Goal: Contribute content: Add original content to the website for others to see

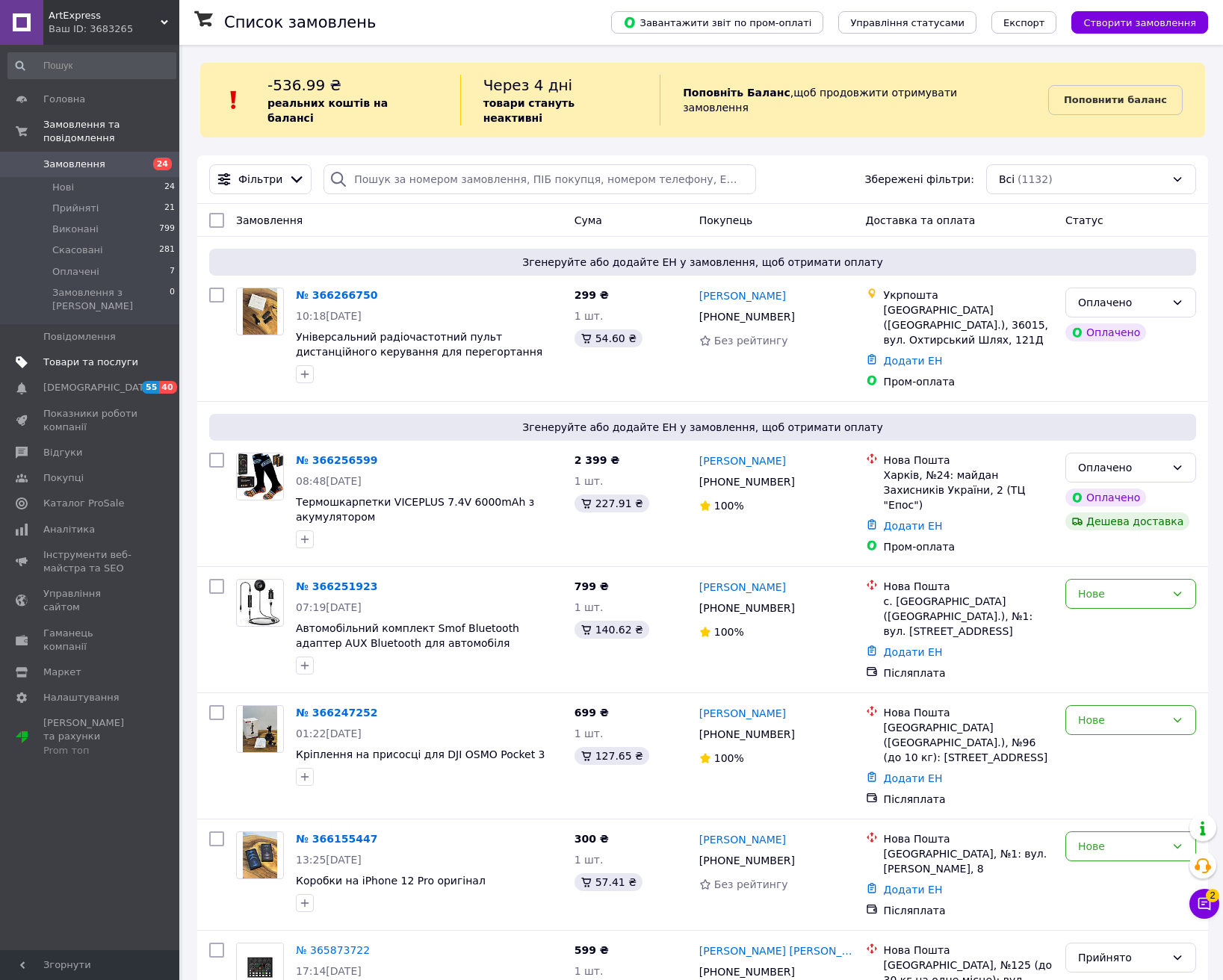
click at [91, 355] on span "Товари та послуги" at bounding box center [91, 362] width 95 height 13
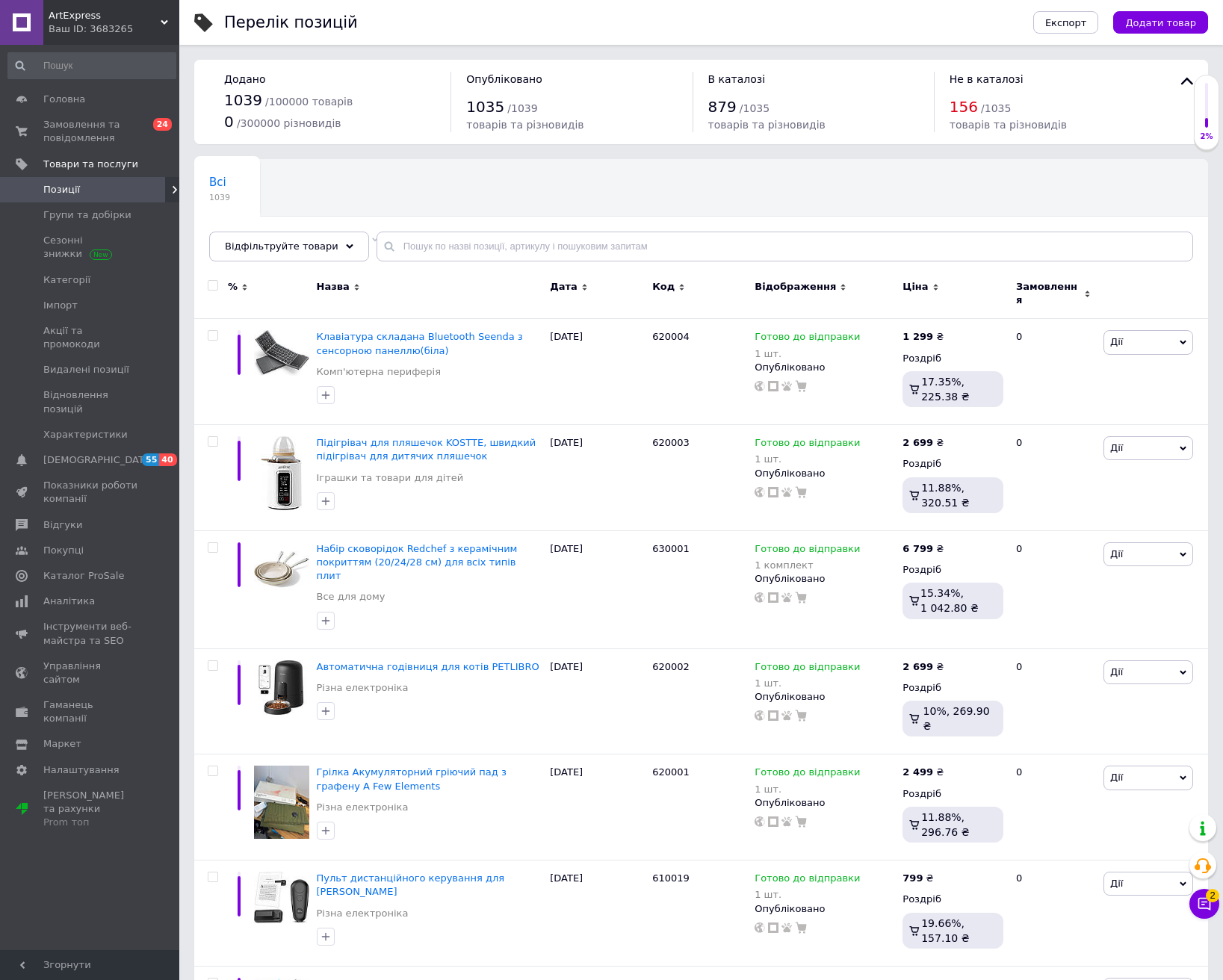
click at [1150, 13] on button "Додати товар" at bounding box center [1160, 22] width 95 height 23
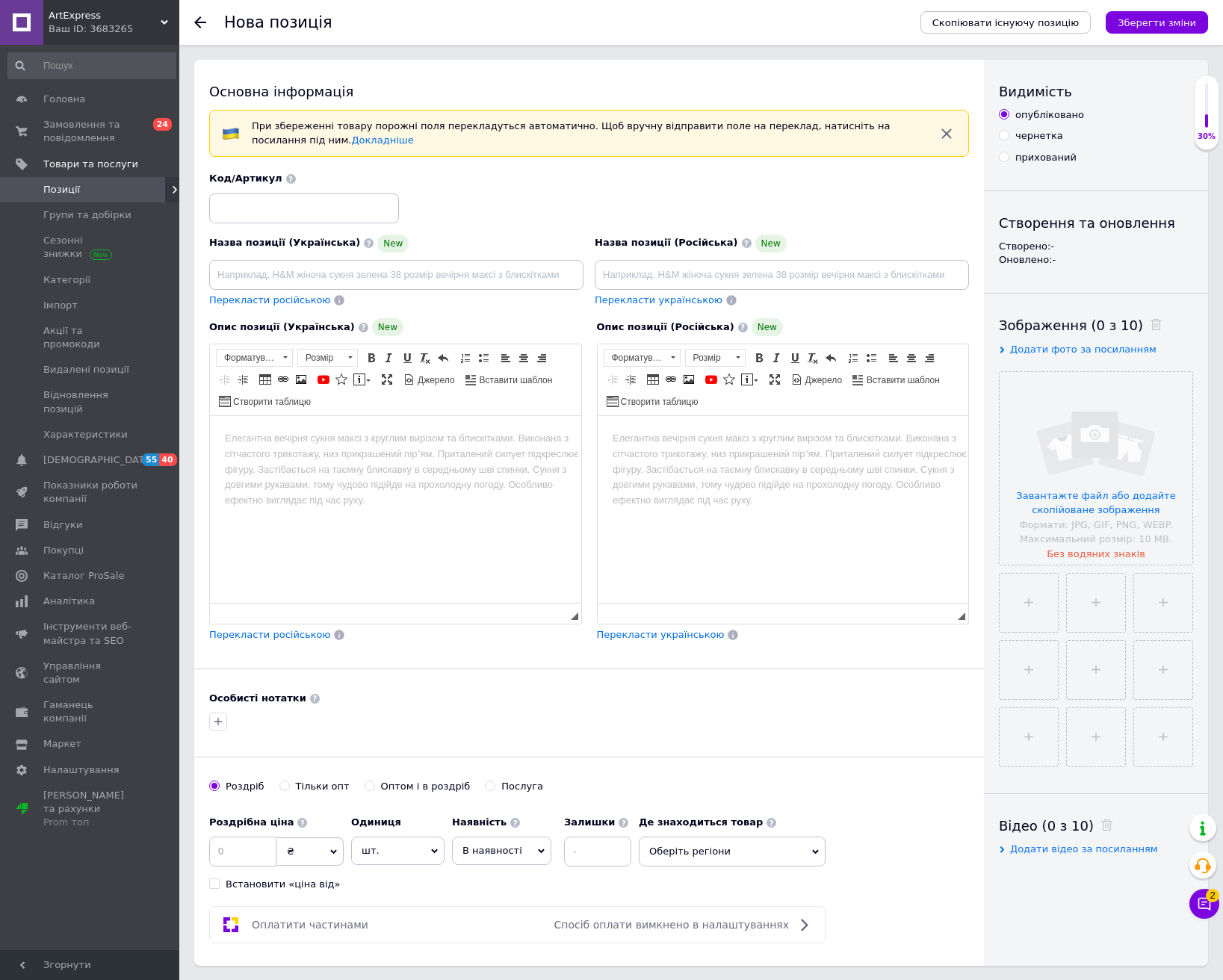
click at [857, 100] on div "Основна інформація" at bounding box center [589, 92] width 760 height 18
click at [4, 916] on span "Згорнути" at bounding box center [89, 965] width 179 height 30
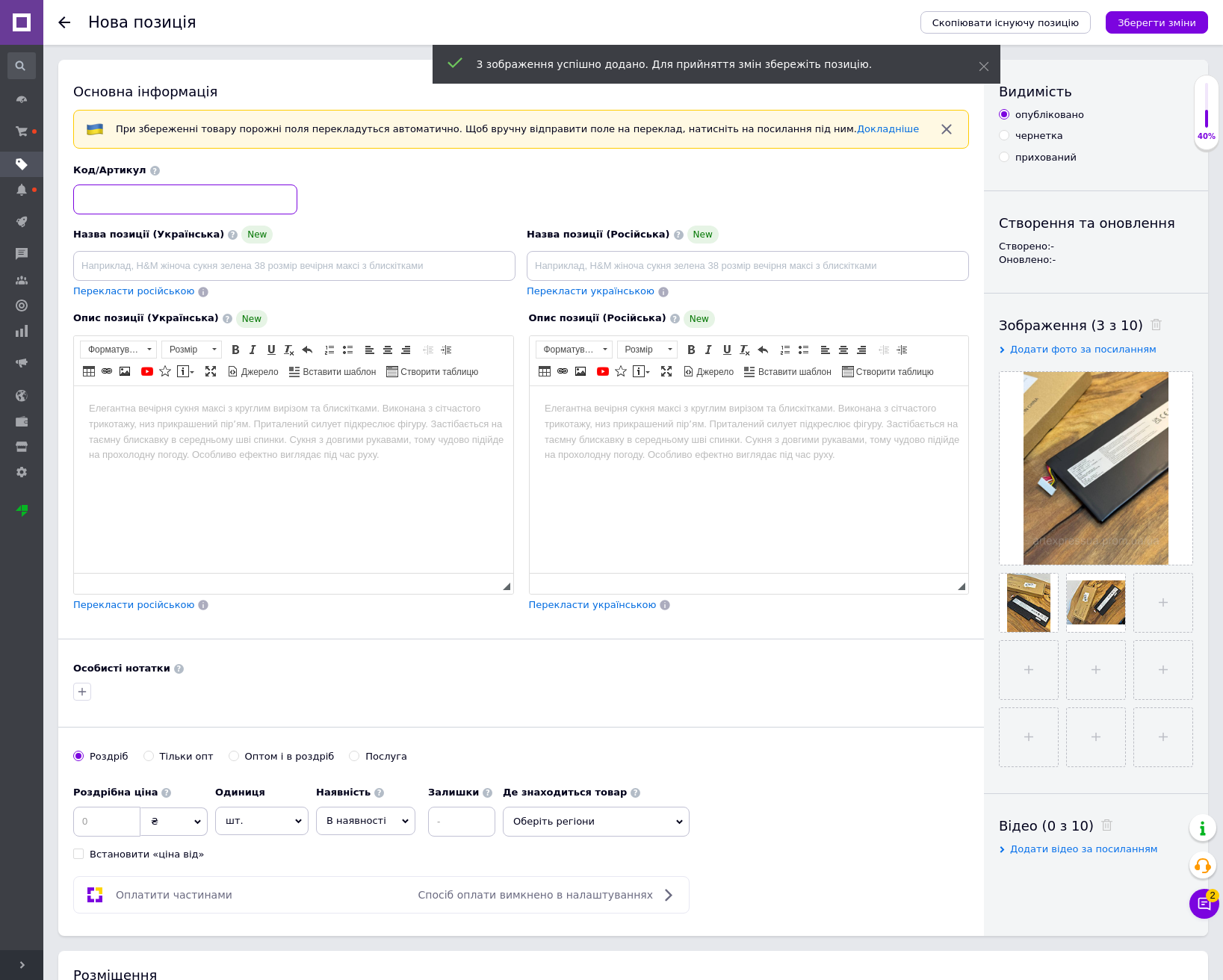
click at [146, 193] on input at bounding box center [185, 199] width 224 height 30
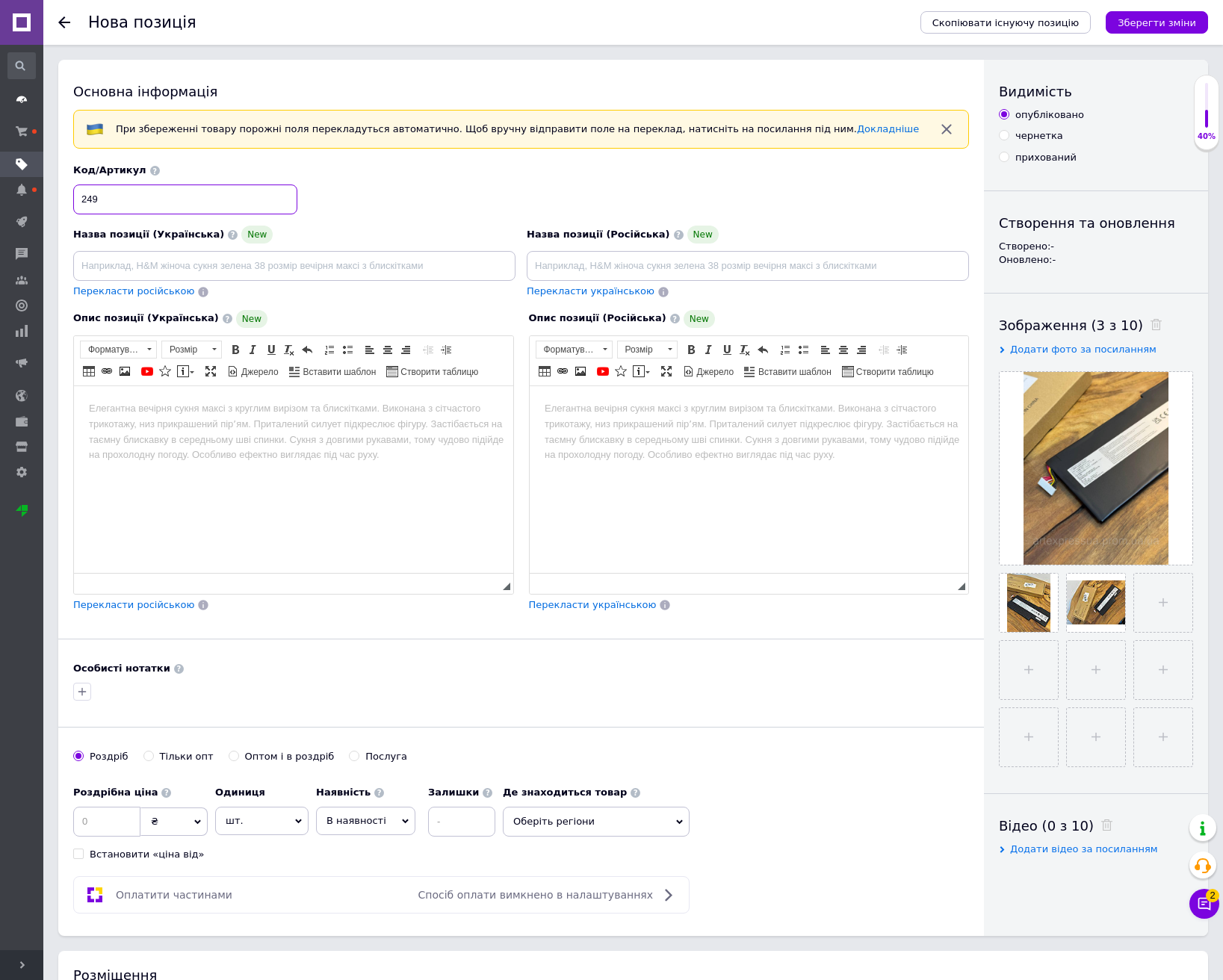
type input "249"
click at [341, 267] on input at bounding box center [294, 266] width 442 height 30
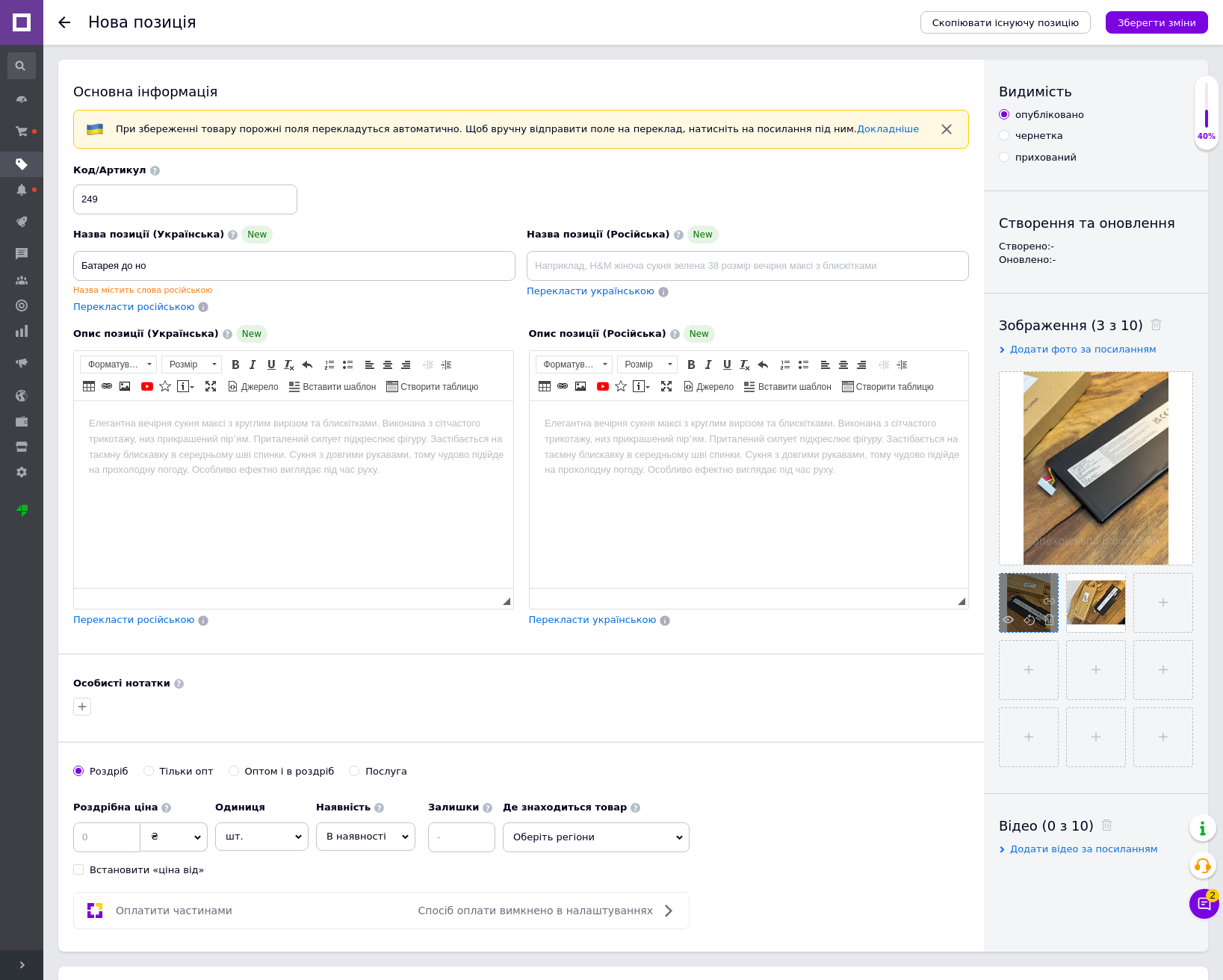
click at [1034, 606] on div at bounding box center [1029, 603] width 58 height 58
click at [1034, 604] on div at bounding box center [1029, 603] width 58 height 58
click at [1029, 595] on div at bounding box center [1029, 603] width 58 height 58
click at [1009, 616] on icon at bounding box center [1008, 619] width 11 height 11
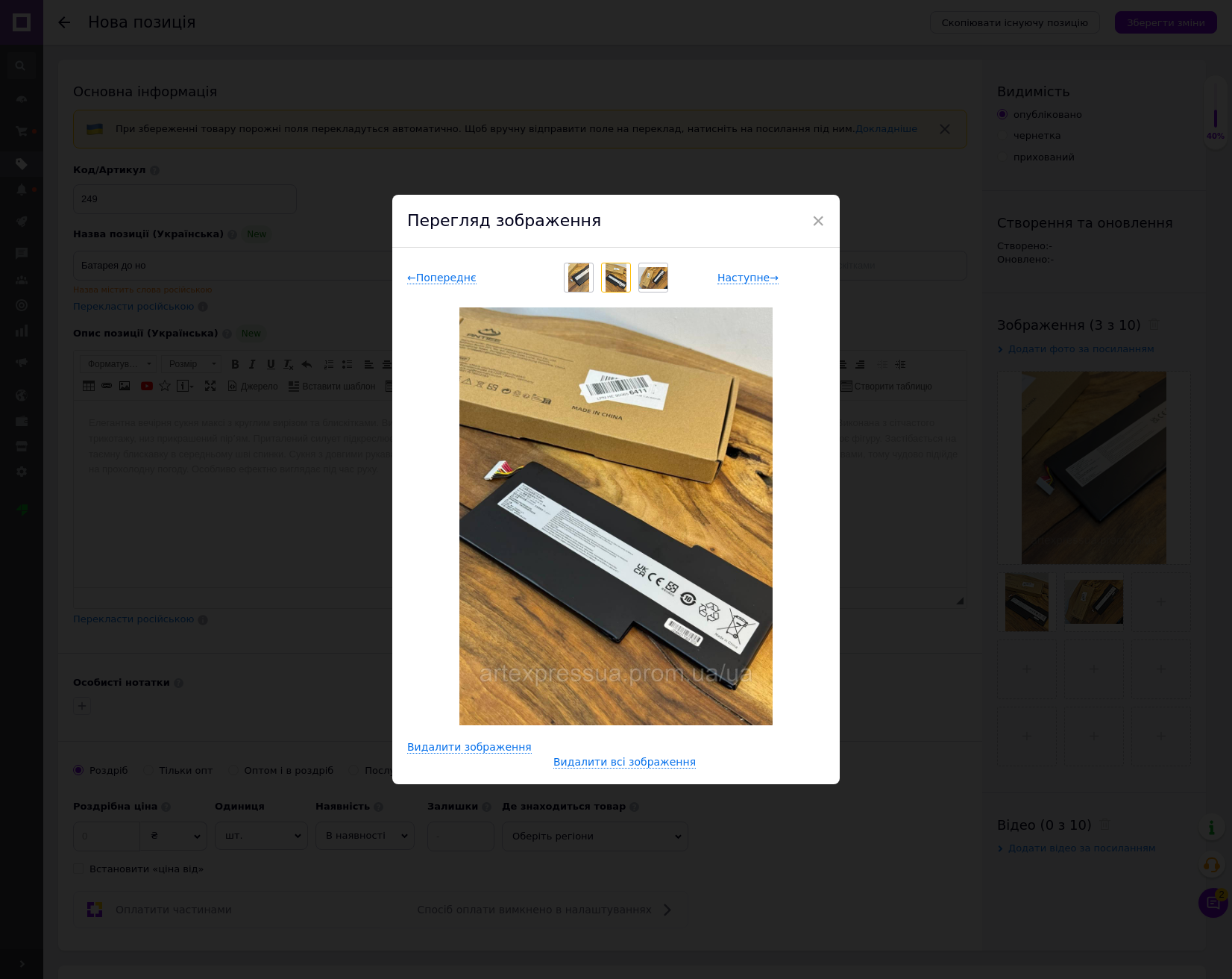
click at [616, 279] on img at bounding box center [616, 277] width 22 height 28
click at [646, 275] on img at bounding box center [654, 278] width 28 height 22
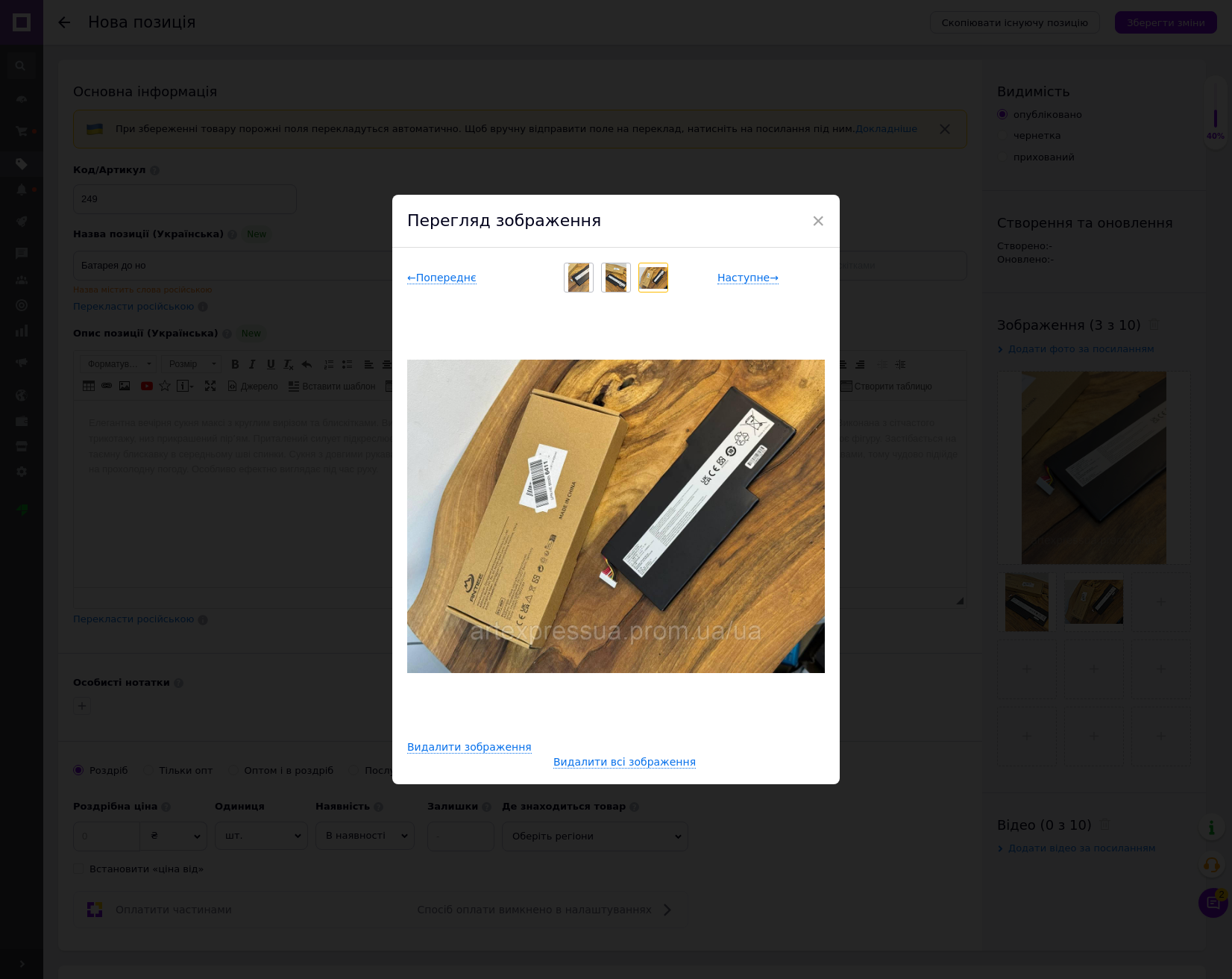
click at [616, 277] on img at bounding box center [616, 277] width 22 height 28
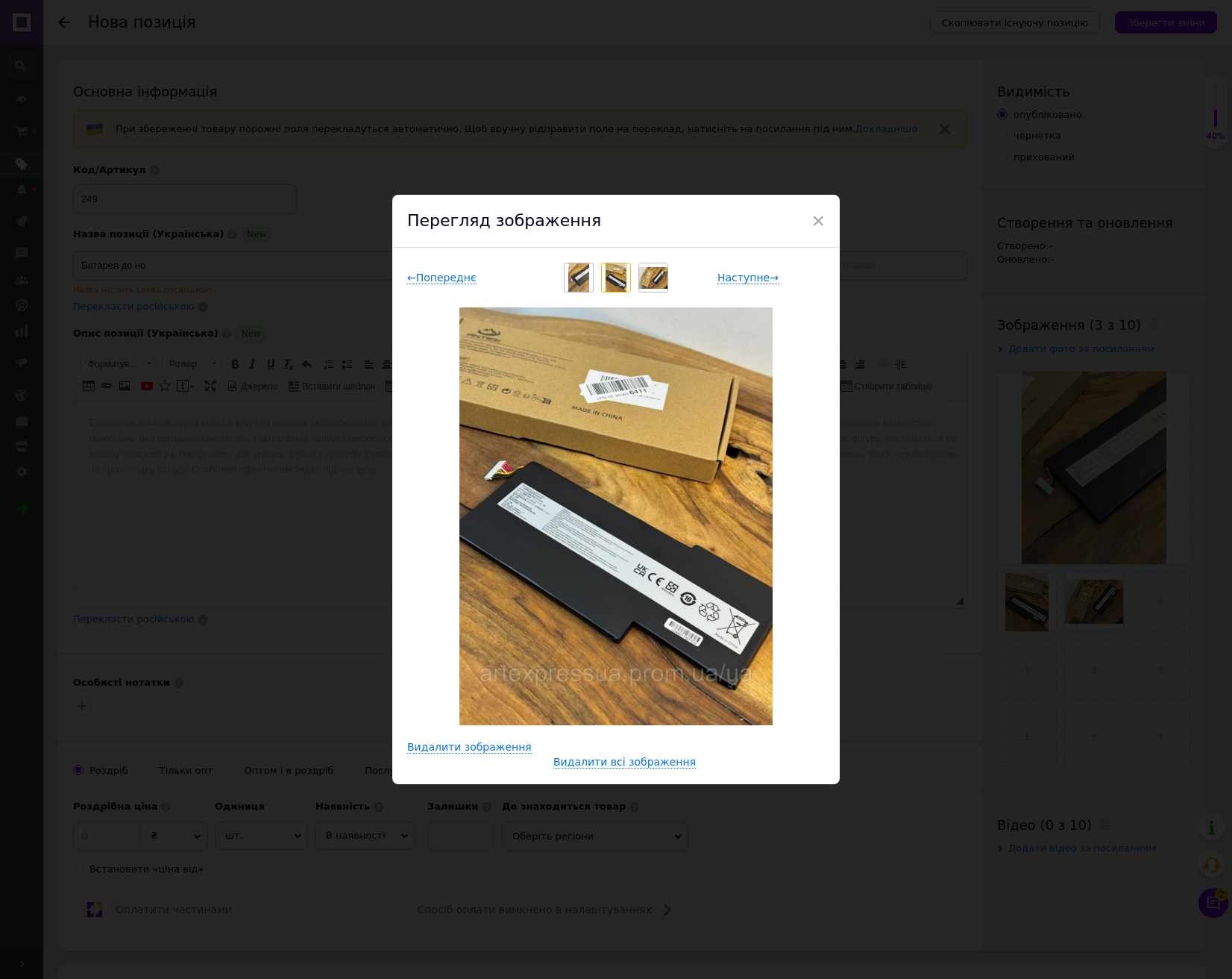
click at [583, 277] on img at bounding box center [579, 277] width 22 height 28
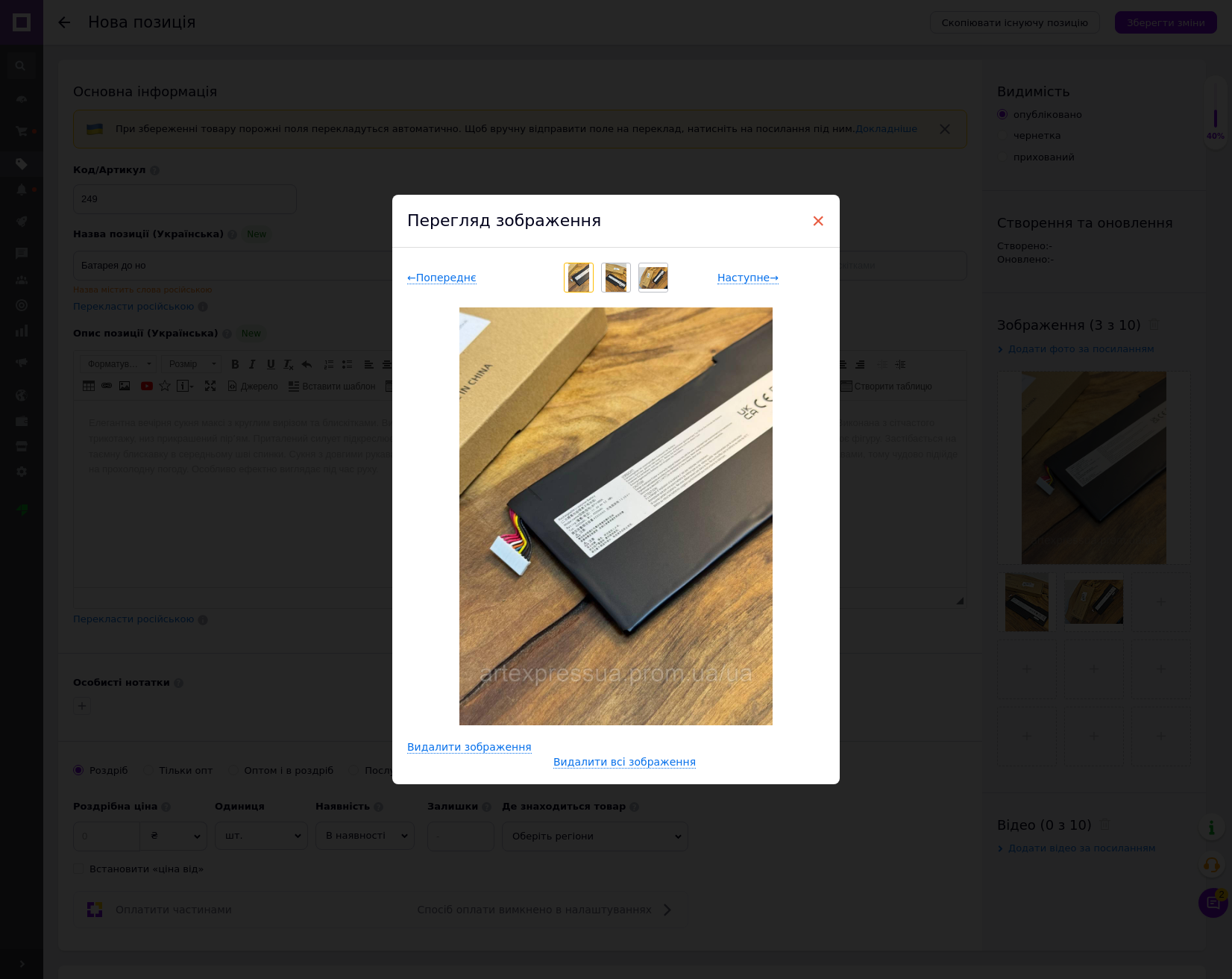
click at [811, 218] on span "×" at bounding box center [818, 221] width 13 height 25
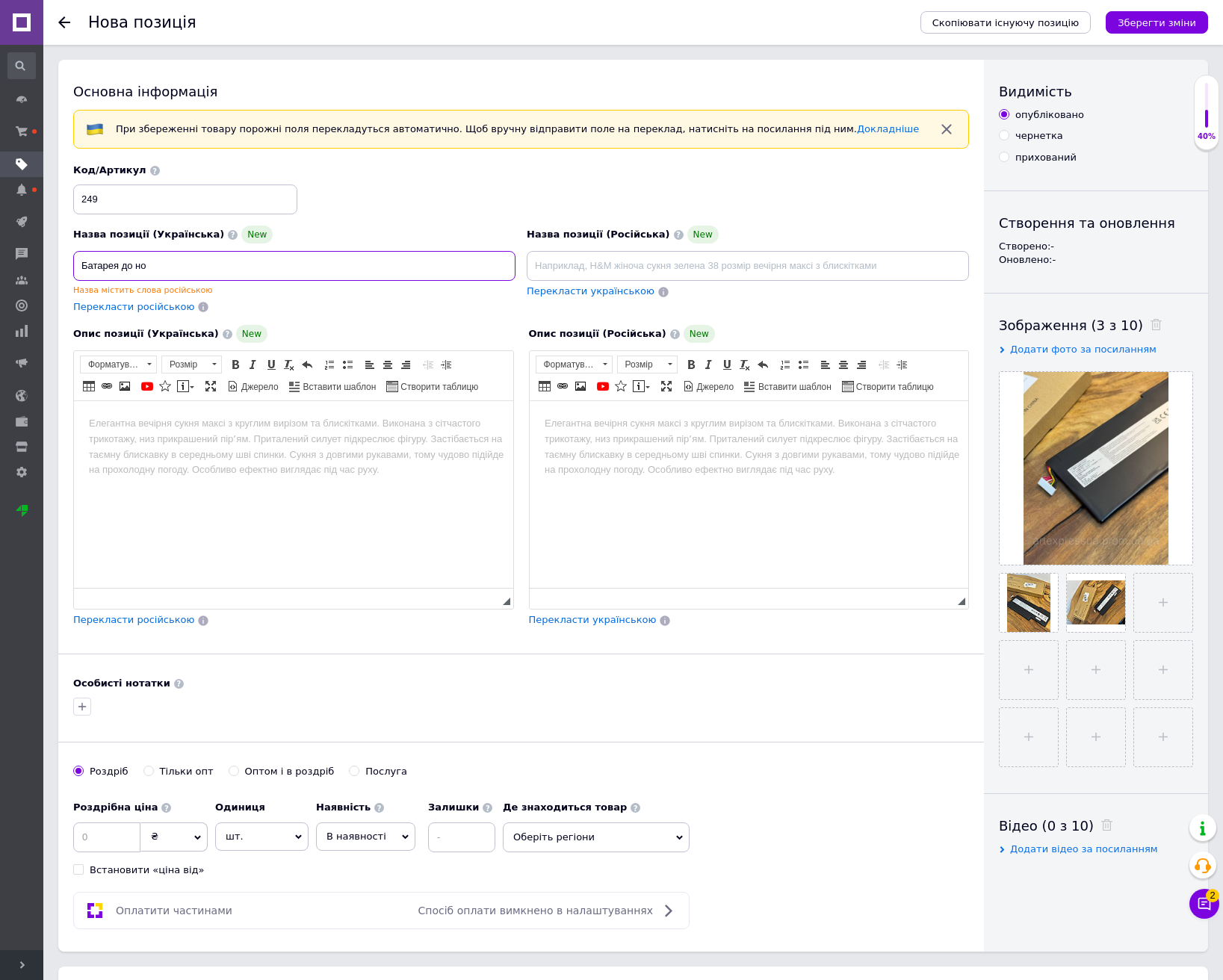
click at [214, 265] on input "Батарея до но" at bounding box center [294, 266] width 442 height 30
type input "Батарея до ноутбука"
click at [262, 421] on body "Редактор, A2261A95-B7F0-4D94-8204-E4C47BA51742" at bounding box center [294, 424] width 410 height 16
click at [159, 435] on dd "5700 мА*год" at bounding box center [308, 440] width 320 height 16
click at [209, 499] on html "Ємність батареї: 4500 мА*год Напруга: 11.4 В" at bounding box center [294, 452] width 440 height 102
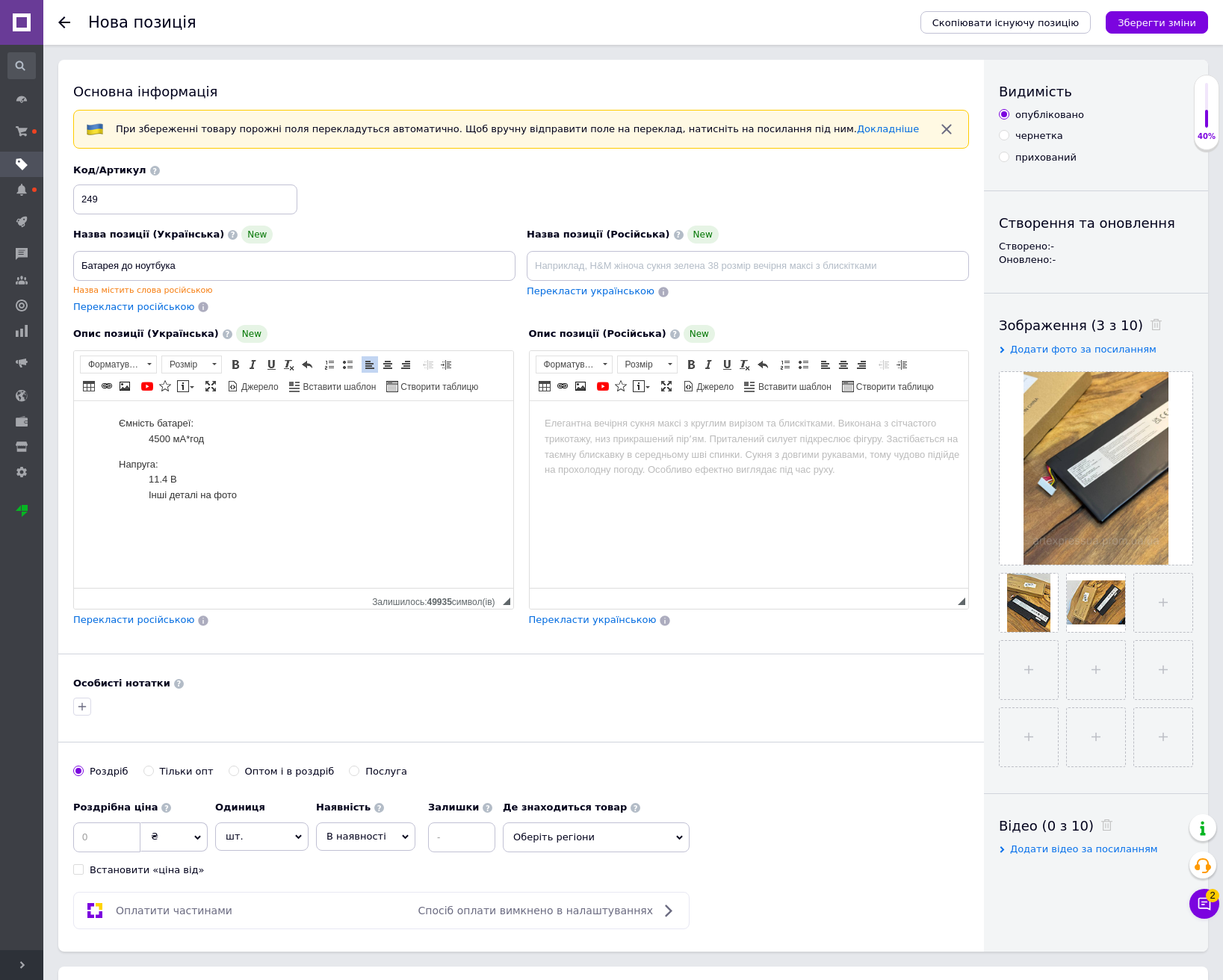
click at [352, 842] on span "В наявності" at bounding box center [365, 837] width 99 height 28
click at [362, 916] on li "Готово до відправки" at bounding box center [365, 928] width 98 height 34
click at [471, 846] on input at bounding box center [502, 837] width 68 height 30
type input "1"
click at [103, 841] on input at bounding box center [107, 837] width 68 height 30
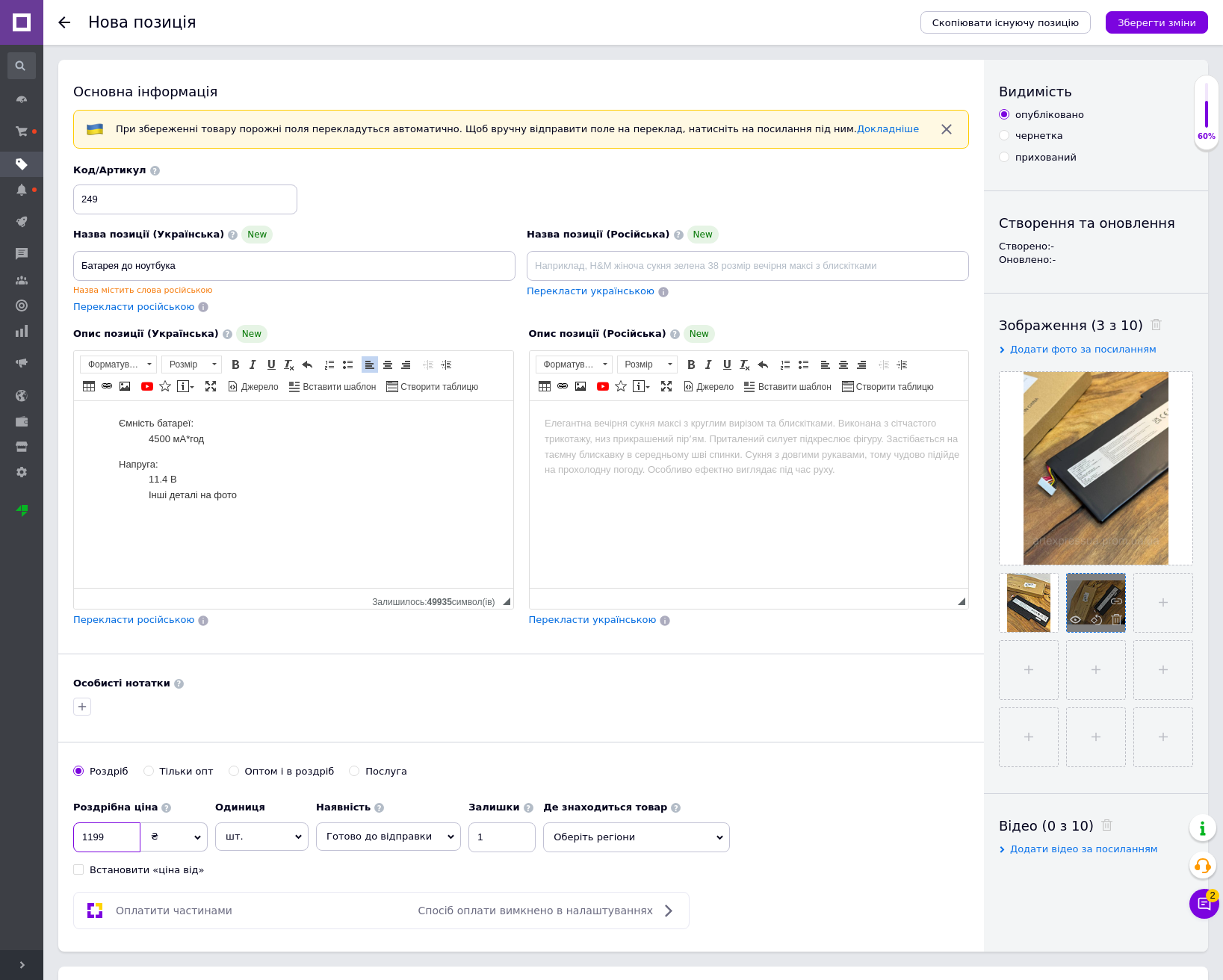
type input "1199"
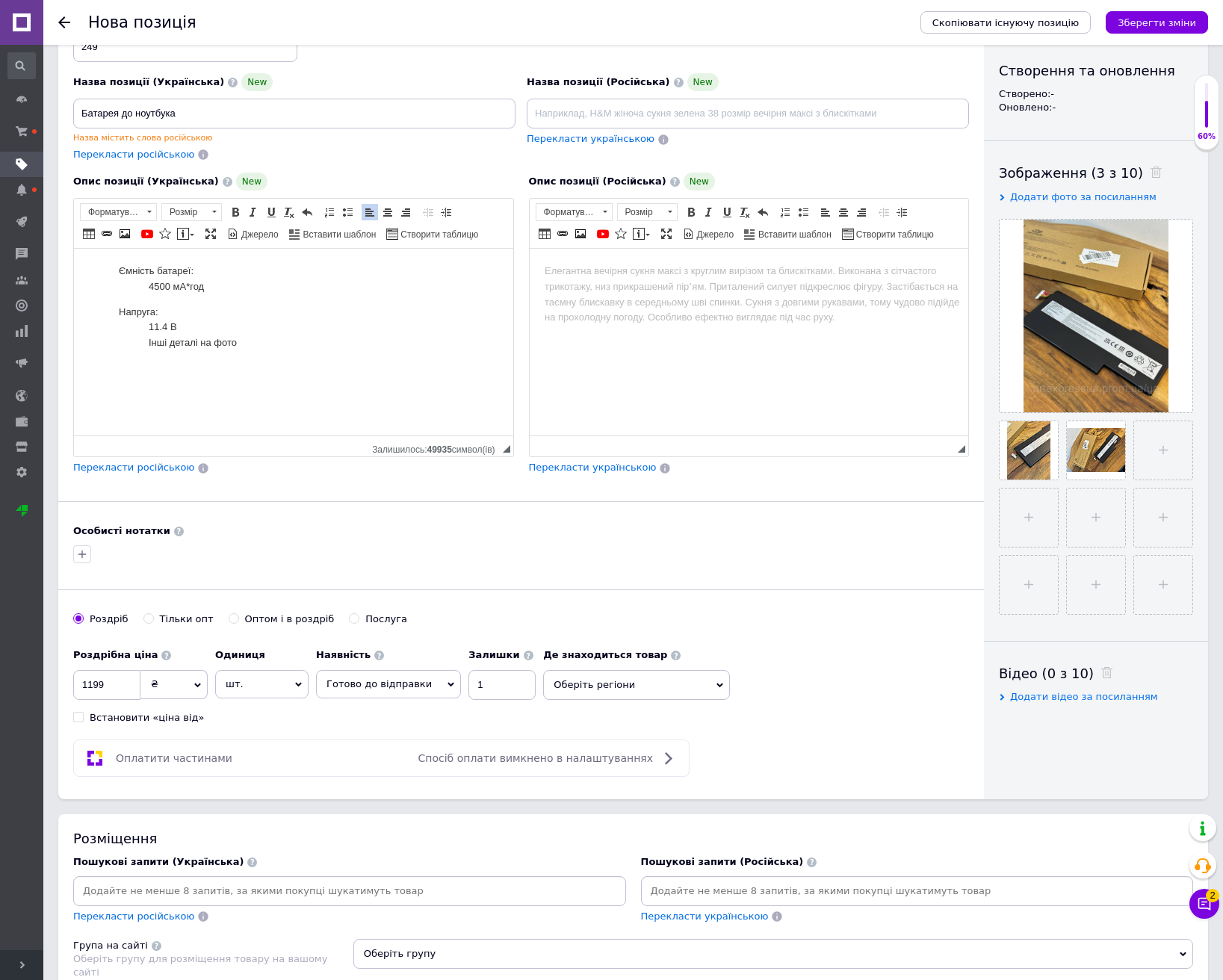
scroll to position [299, 0]
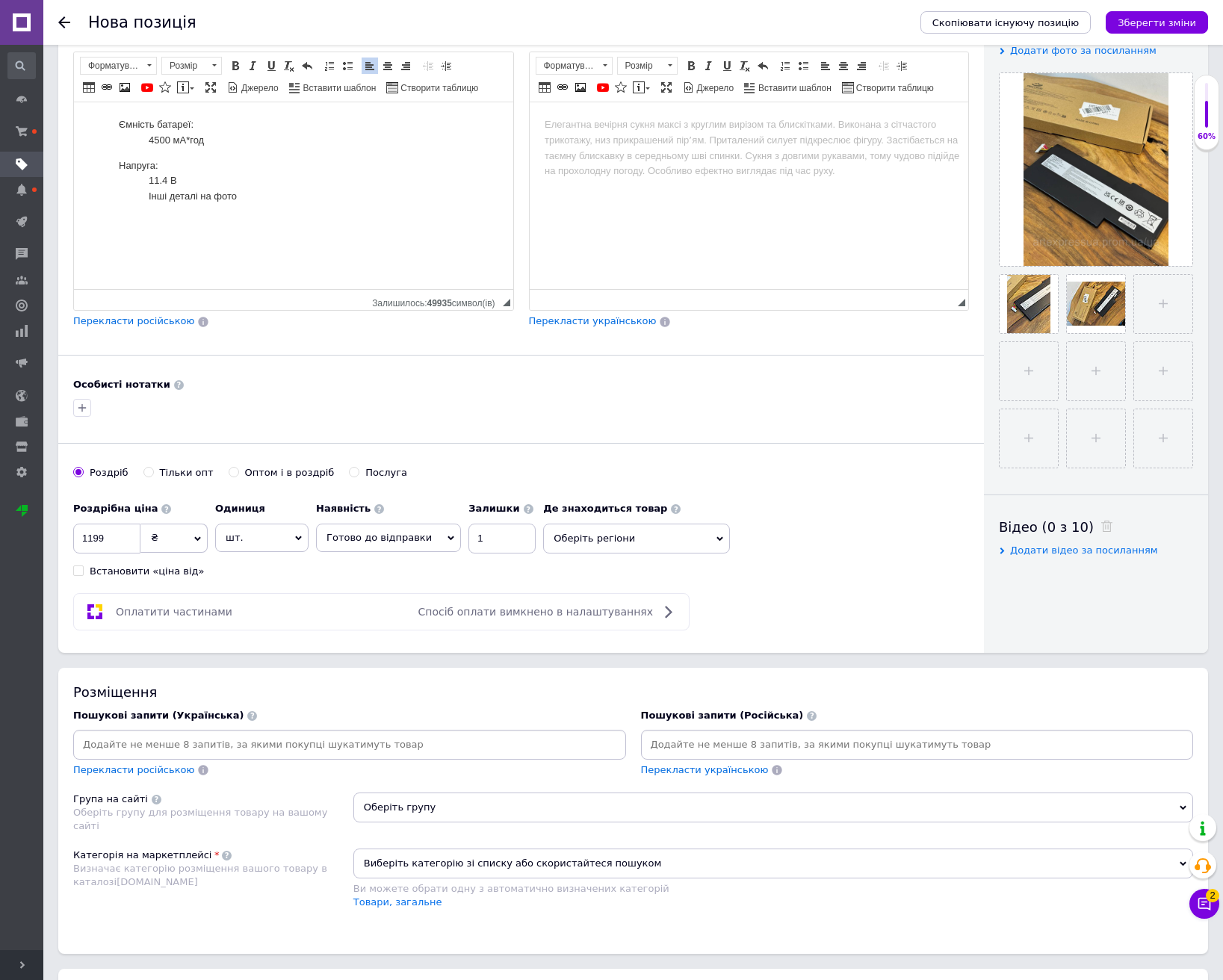
click at [227, 750] on input at bounding box center [350, 744] width 547 height 23
paste input "Акумулятор для MSI Stealth Pro GS73VR"
type input "Акумулятор для MSI Stealth Pro GS73VR"
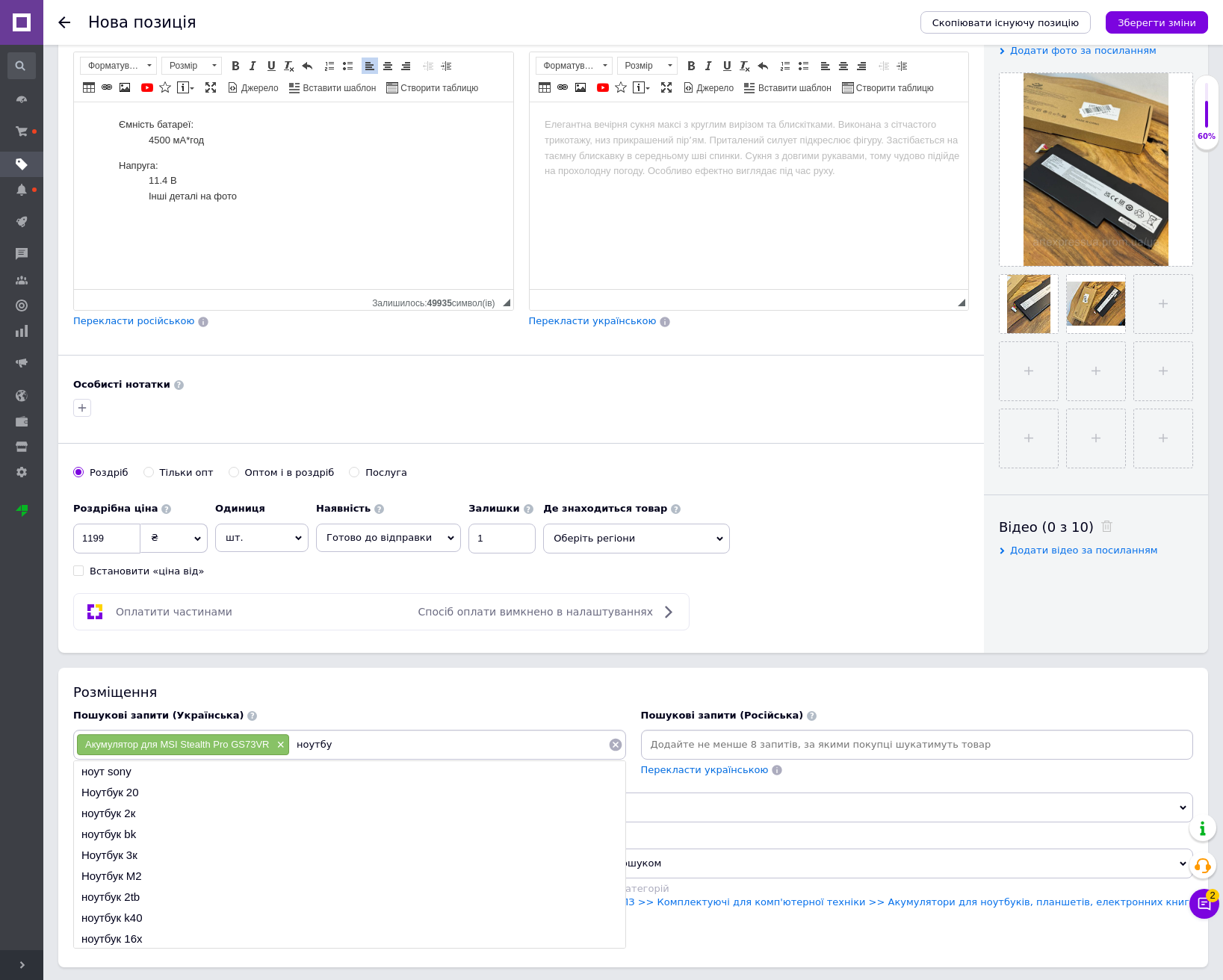
type input "ноутбук"
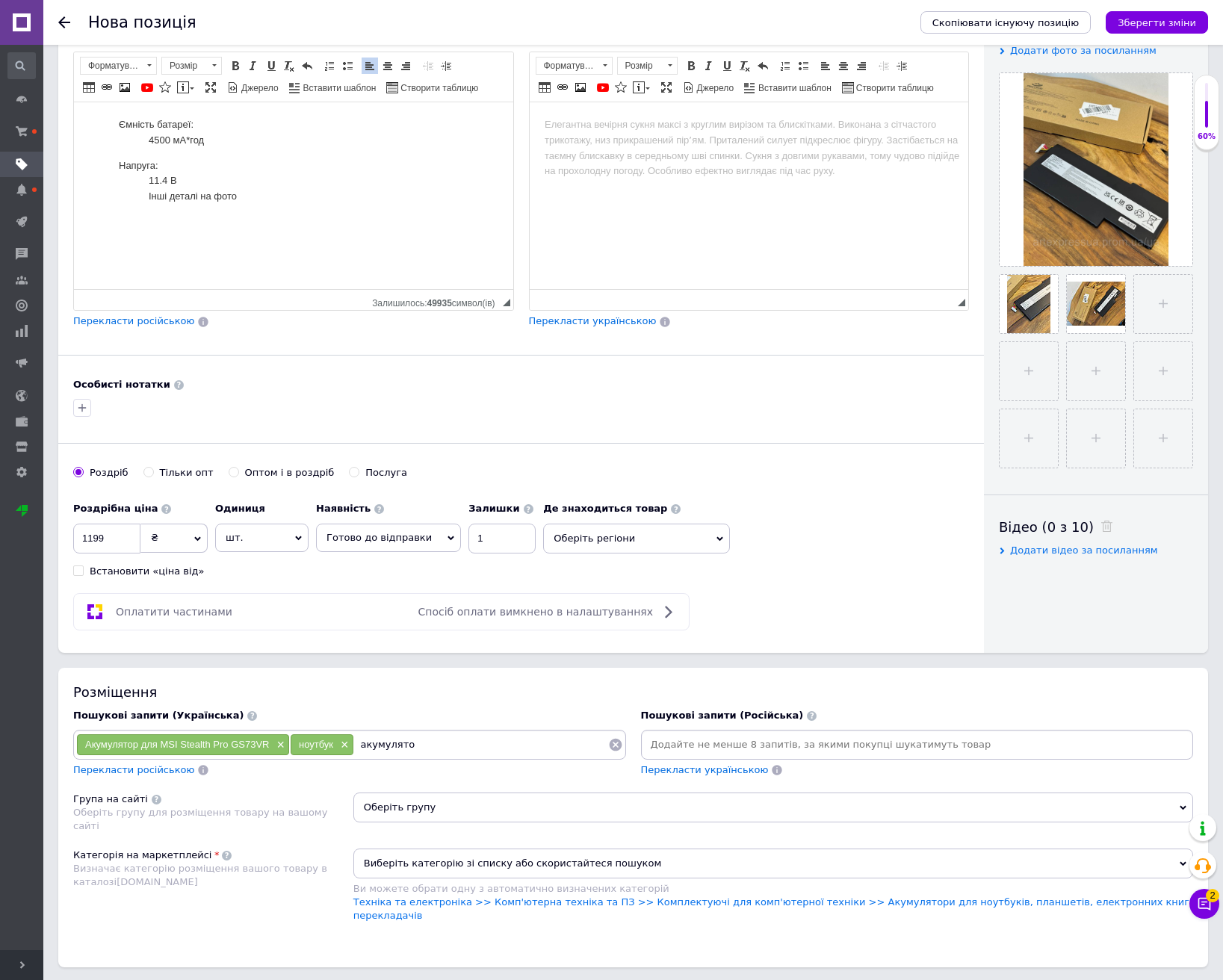
type input "акумулятор"
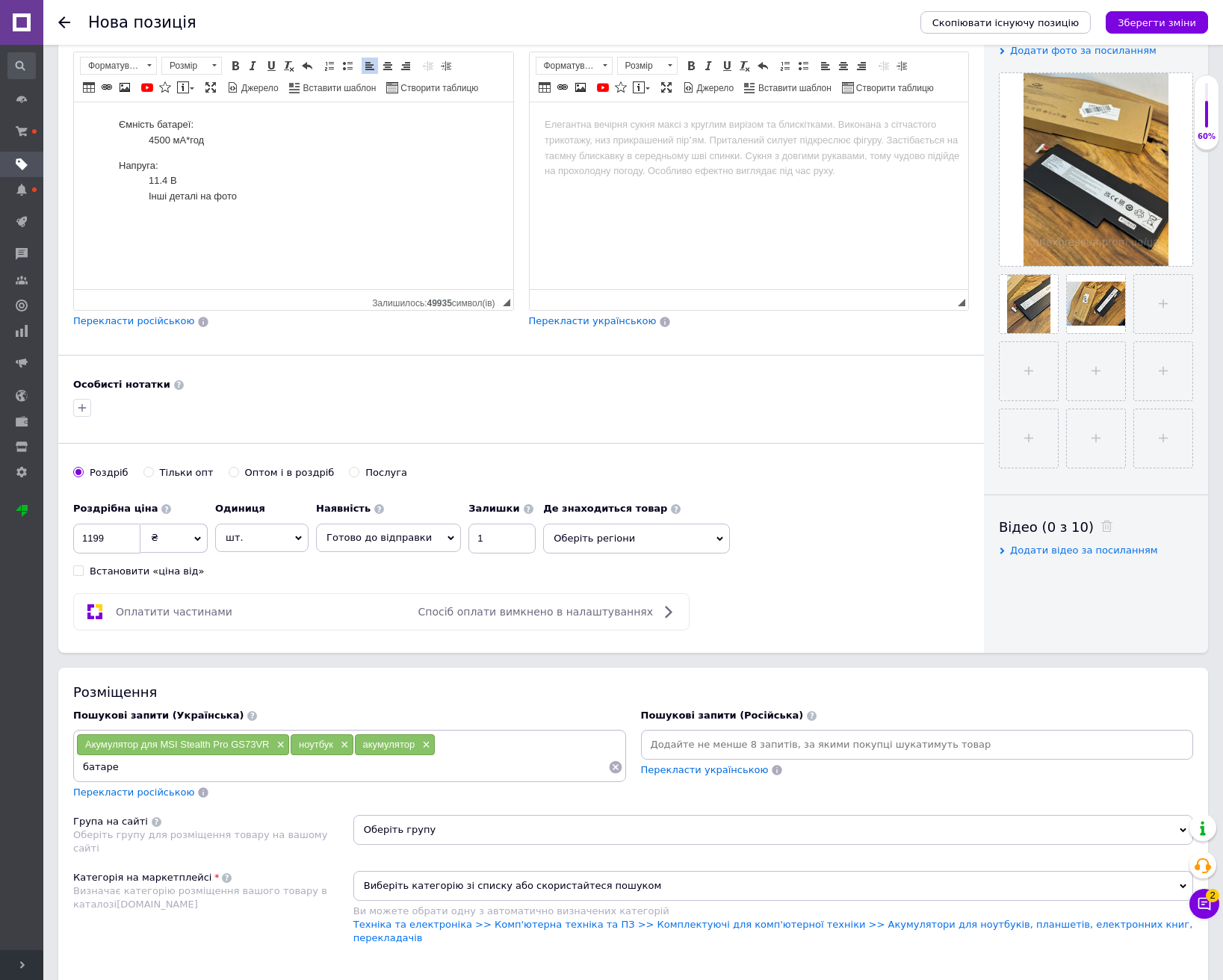
type input "батарея"
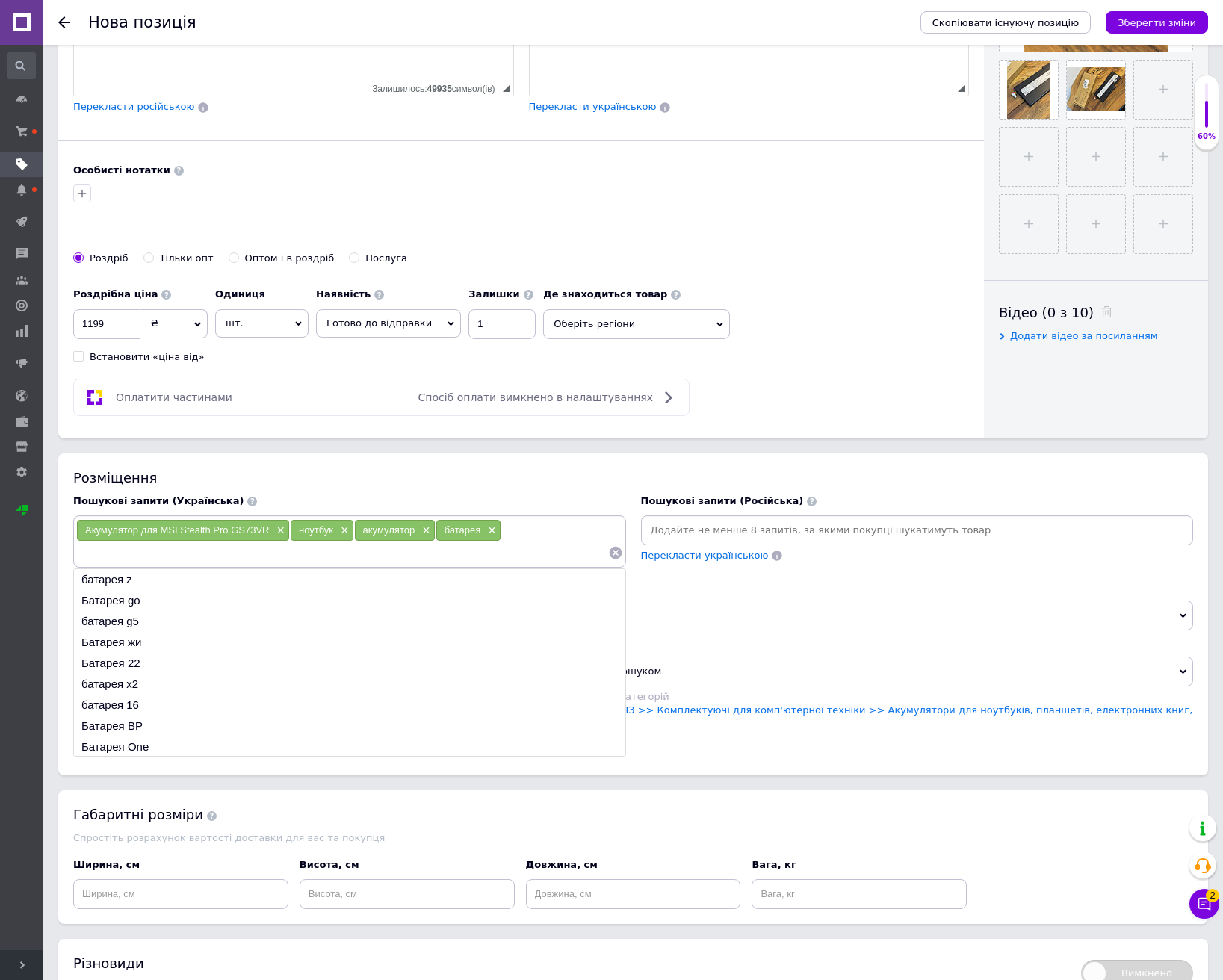
scroll to position [597, 0]
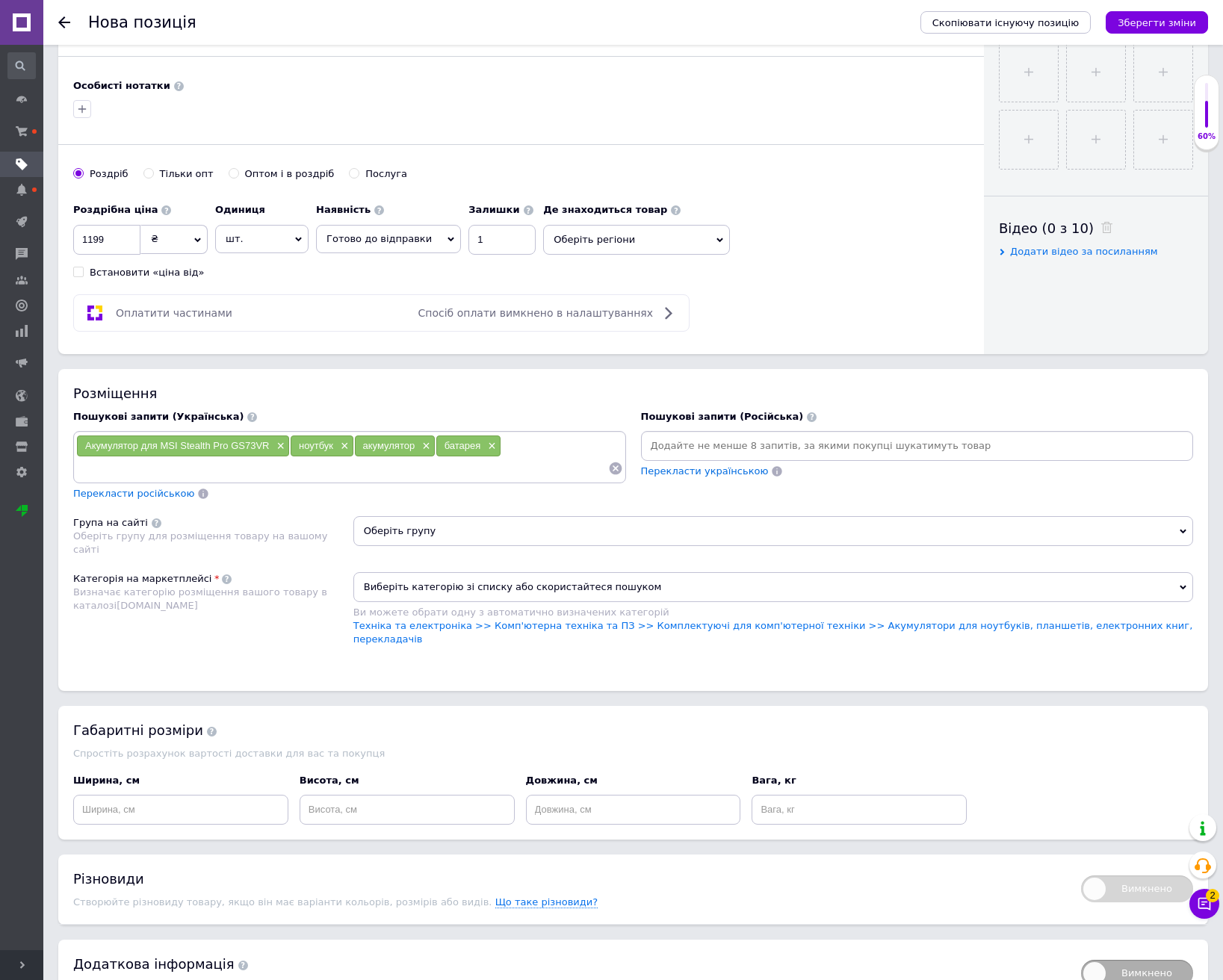
click at [878, 653] on div "Розміщення Пошукові запити (Українська) Акумулятор для MSI Stealth Pro GS73VR ×…" at bounding box center [633, 530] width 1150 height 323
click at [883, 625] on link "Техніка та електроніка >> Комп'ютерна техніка та ПЗ >> Комплектуючі для комп'ют…" at bounding box center [773, 632] width 840 height 25
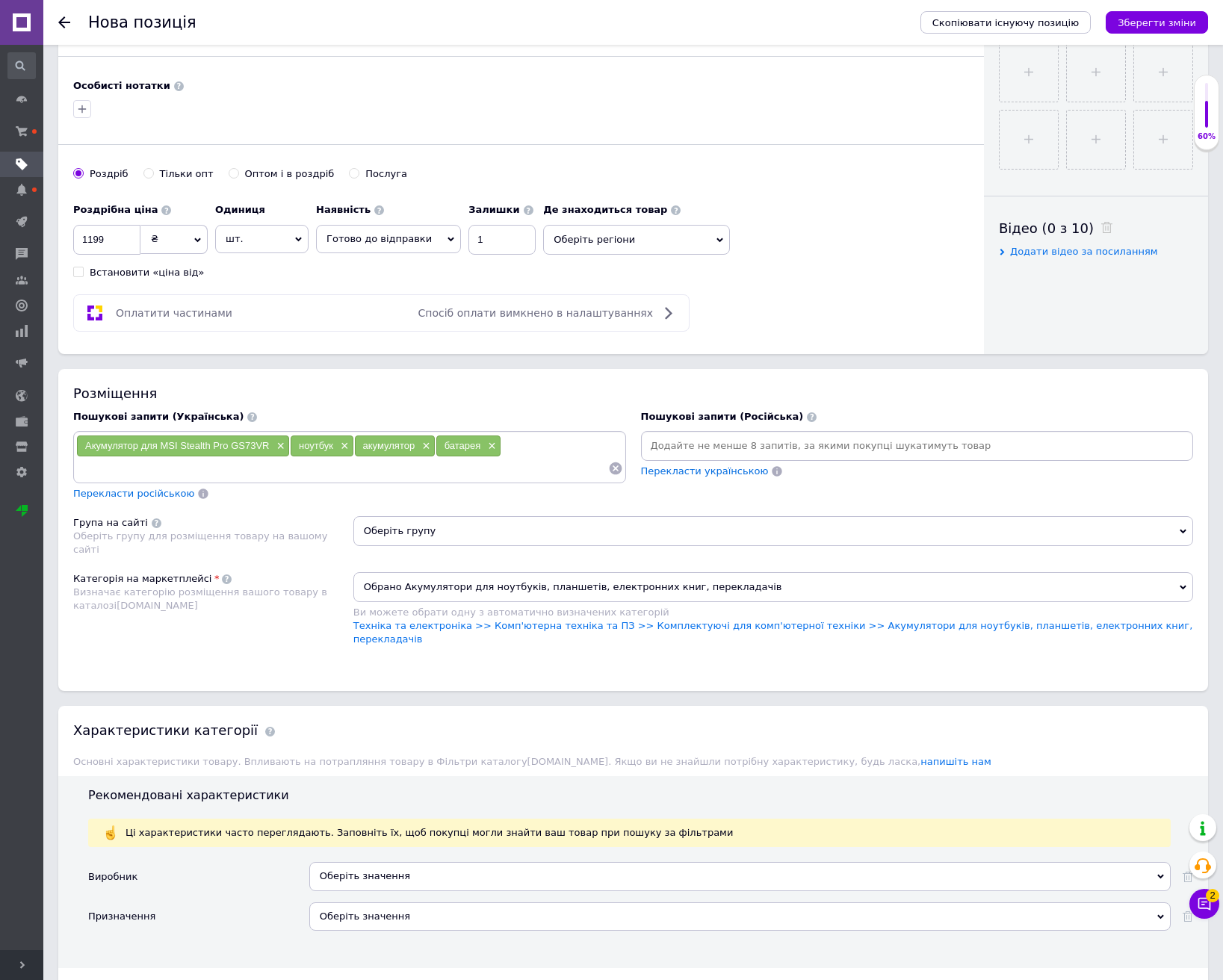
click at [511, 523] on span "Оберіть групу" at bounding box center [773, 531] width 840 height 30
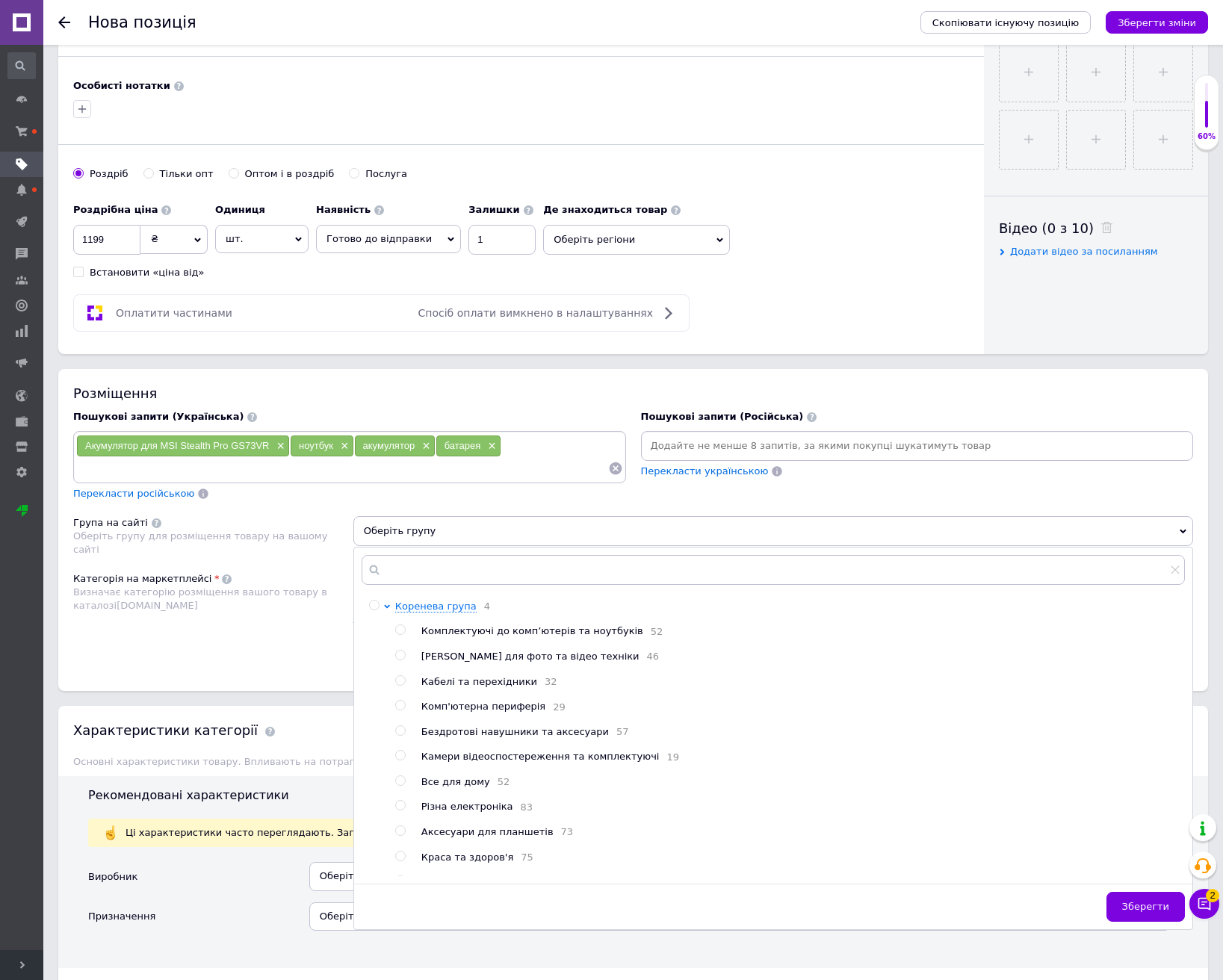
drag, startPoint x: 527, startPoint y: 631, endPoint x: 542, endPoint y: 631, distance: 15.0
click at [527, 631] on span "Комплектуючі до комп’ютерів та ноутбуків" at bounding box center [532, 631] width 222 height 11
radio input "true"
click at [1148, 899] on button "Зберегти" at bounding box center [1145, 907] width 78 height 30
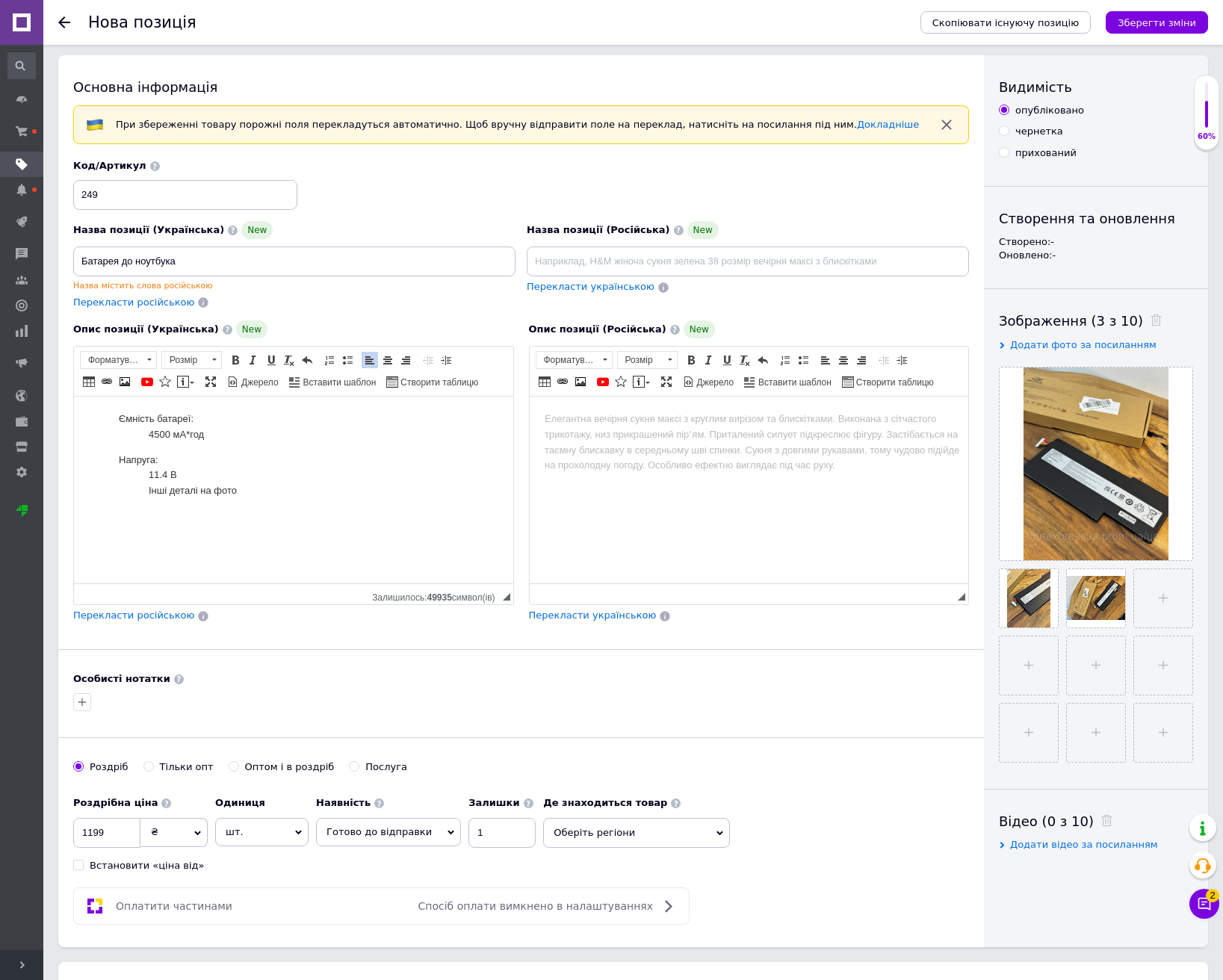
scroll to position [0, 0]
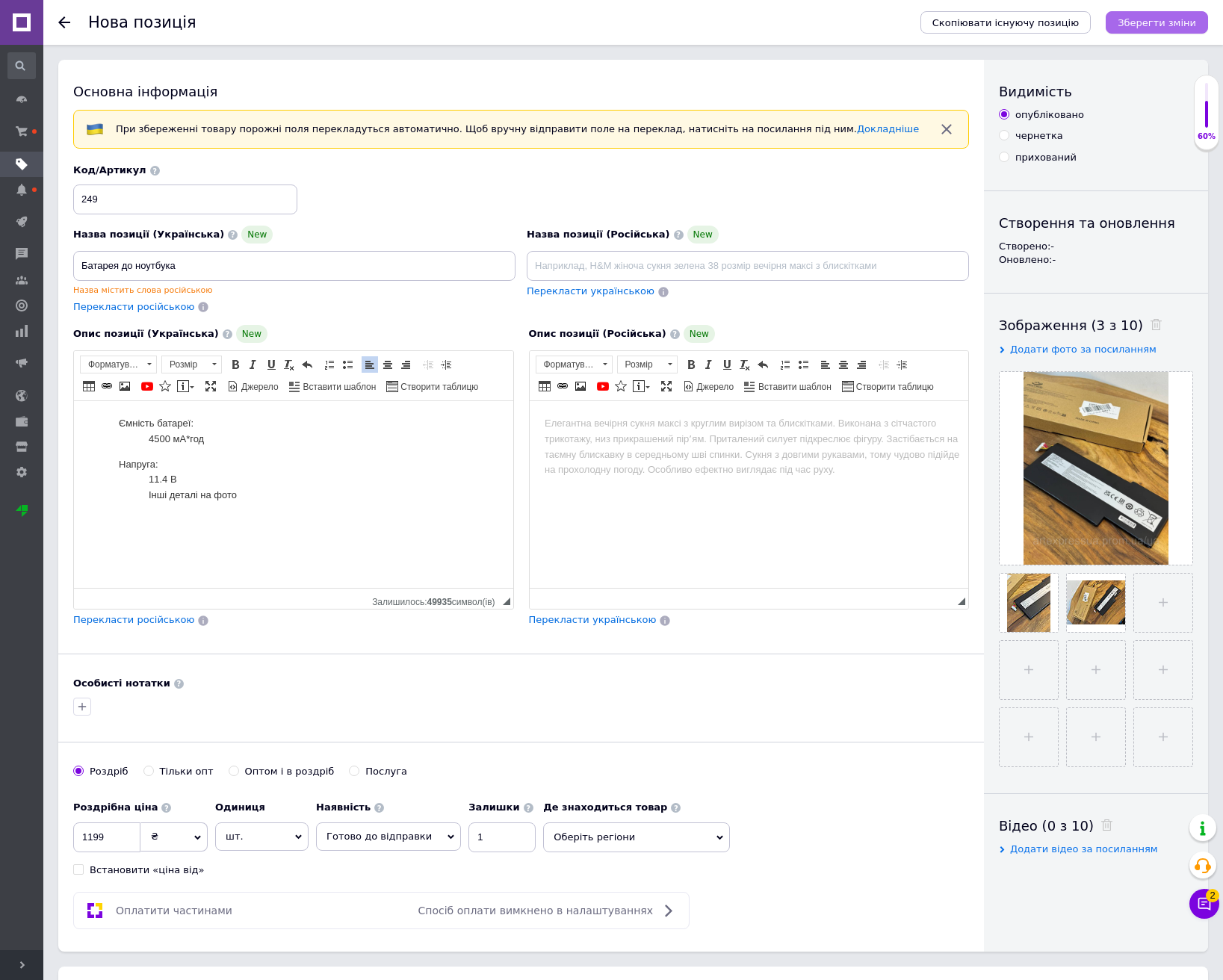
click at [1164, 15] on button "Зберегти зміни" at bounding box center [1156, 22] width 103 height 23
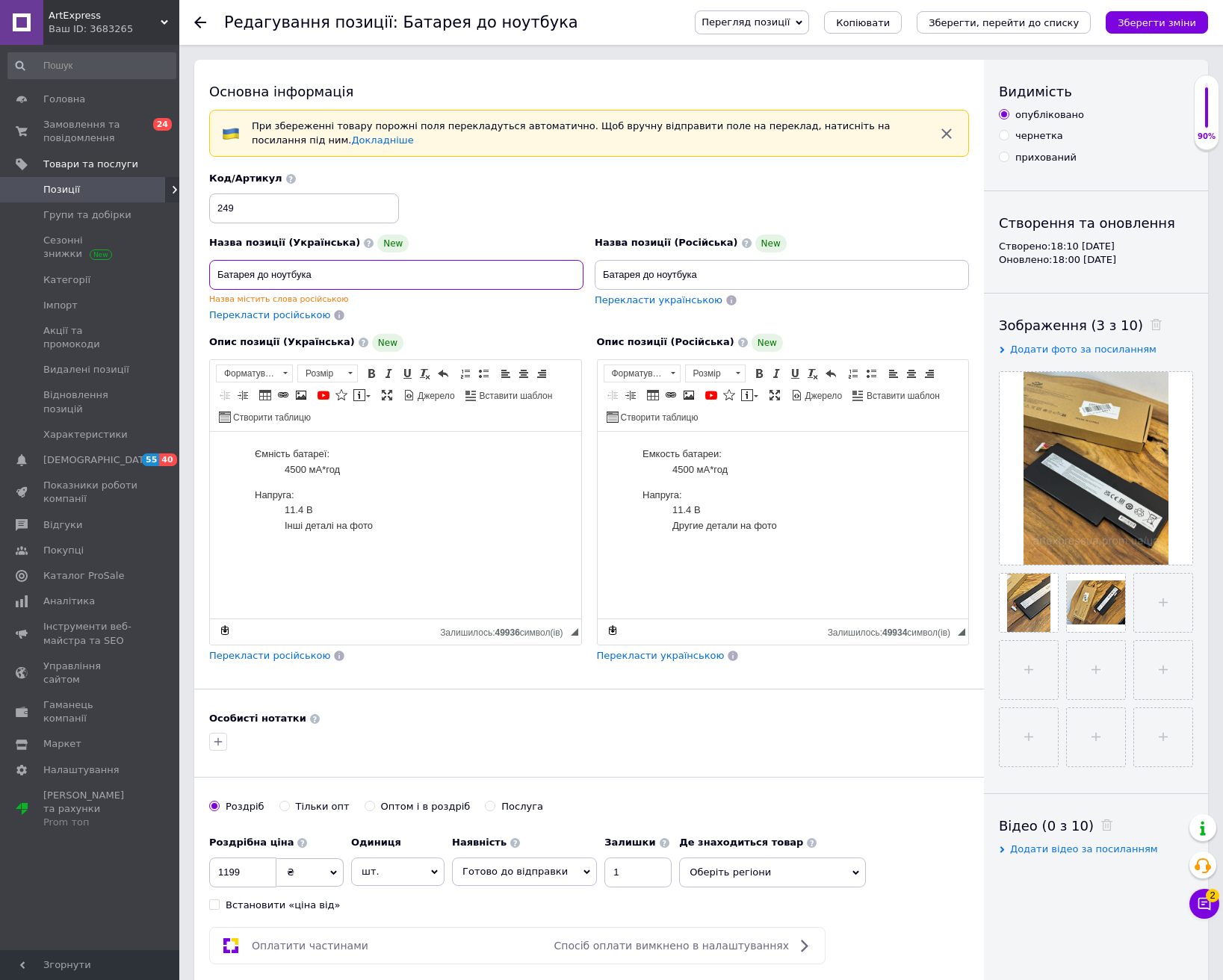
drag, startPoint x: 254, startPoint y: 273, endPoint x: 175, endPoint y: 252, distance: 81.7
type input "Акумулятор до ноутбука"
click at [1155, 22] on icon "Зберегти зміни" at bounding box center [1157, 23] width 78 height 11
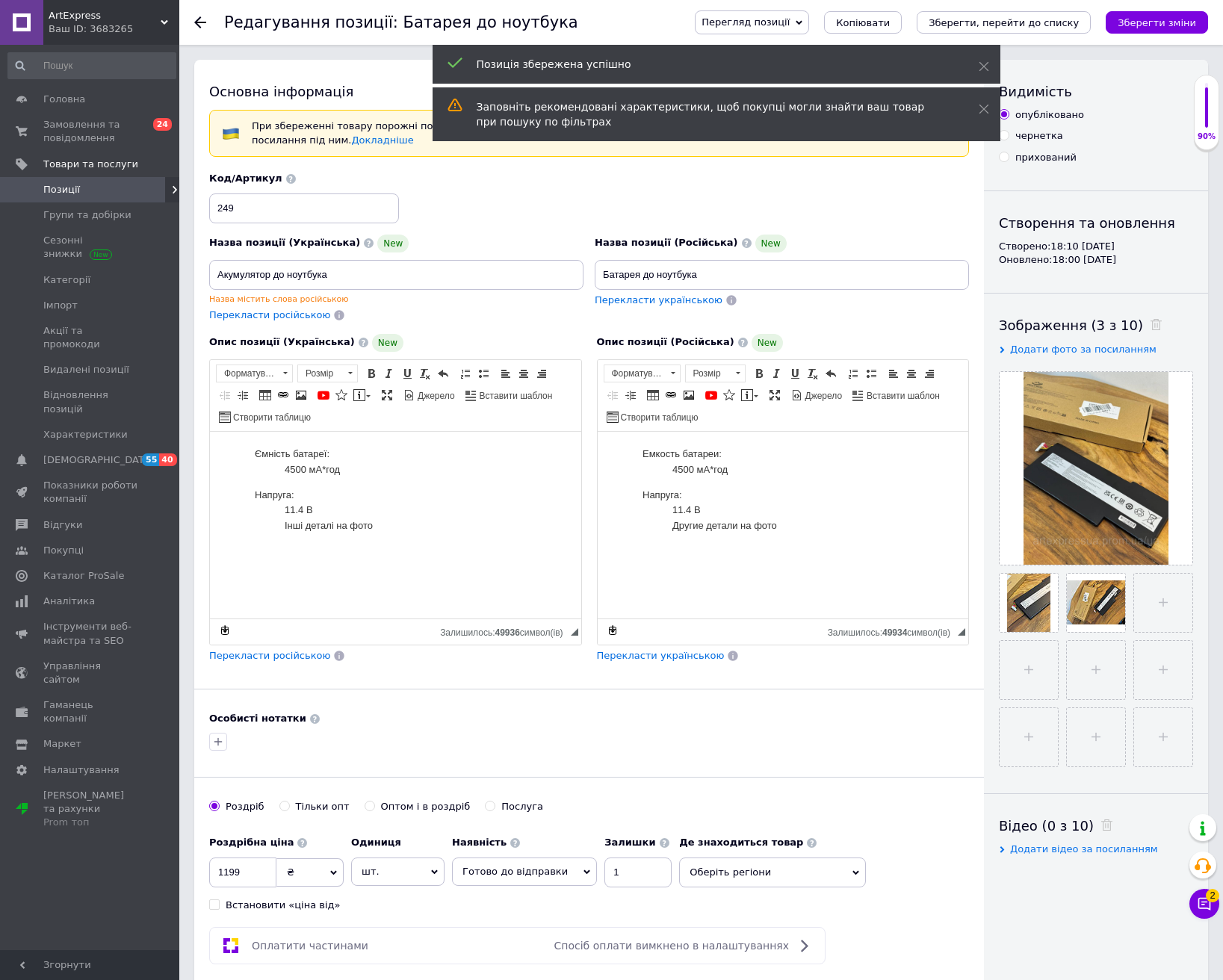
click at [198, 19] on use at bounding box center [200, 23] width 12 height 12
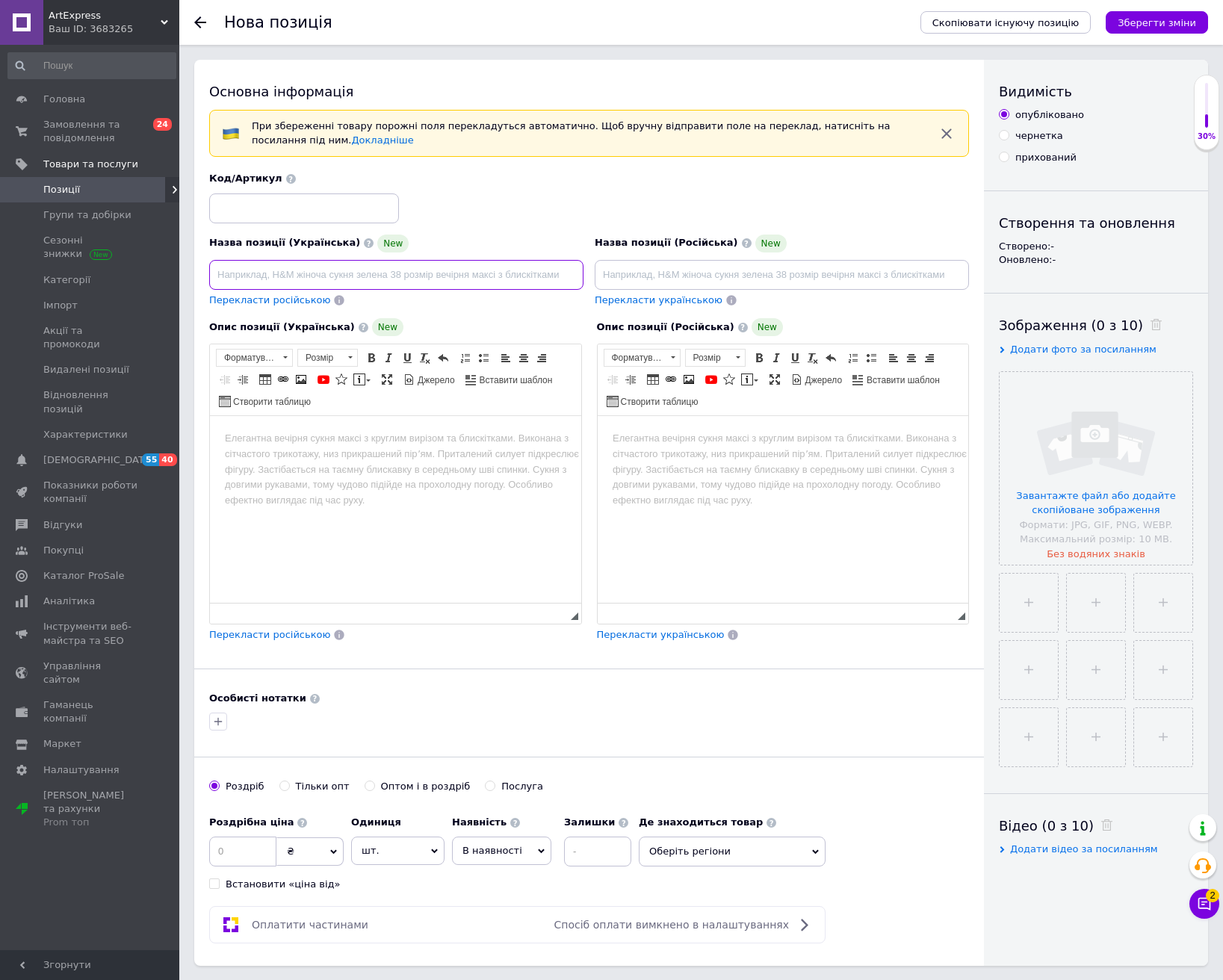
click at [385, 278] on input at bounding box center [396, 275] width 375 height 30
paste input "Акумулятор для ноутбука DELL Latitude 5400, 5401, 5410, 5411, 4GVMP 8500mah 68Wh"
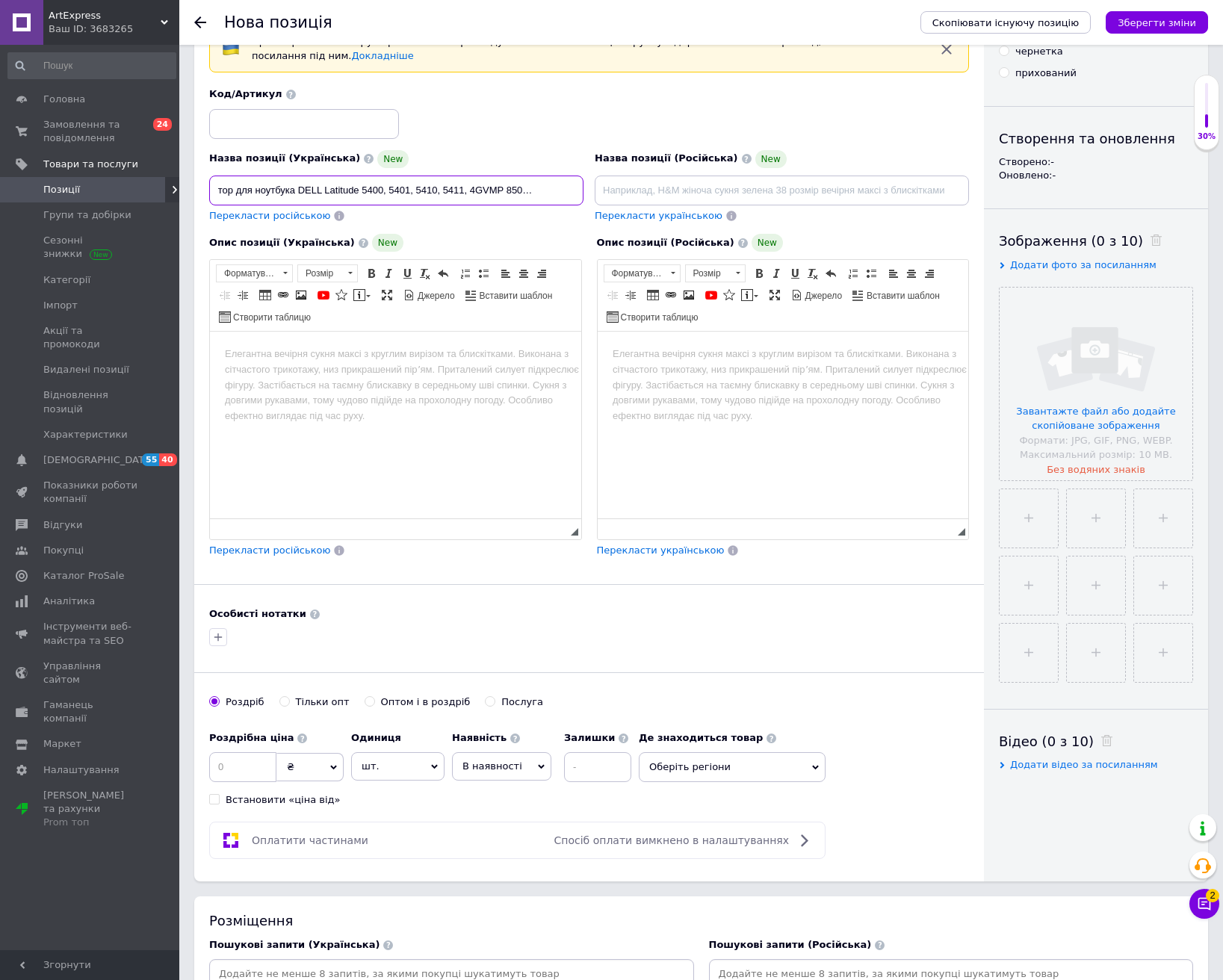
scroll to position [224, 0]
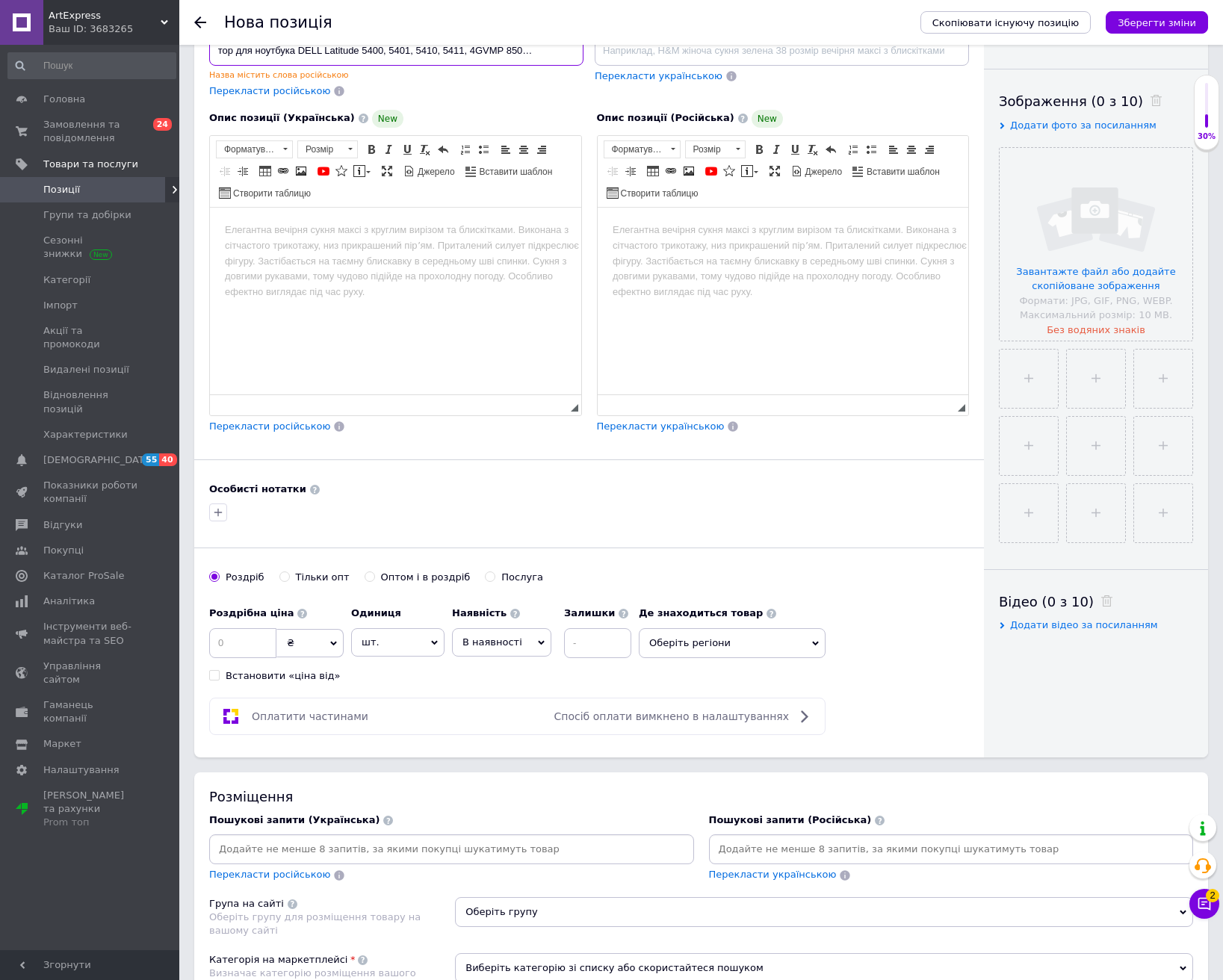
type input "Акумулятор для ноутбука DELL Latitude 5400, 5401, 5410, 5411, 4GVMP 8500mah 68Wh"
click at [383, 837] on div at bounding box center [451, 849] width 485 height 30
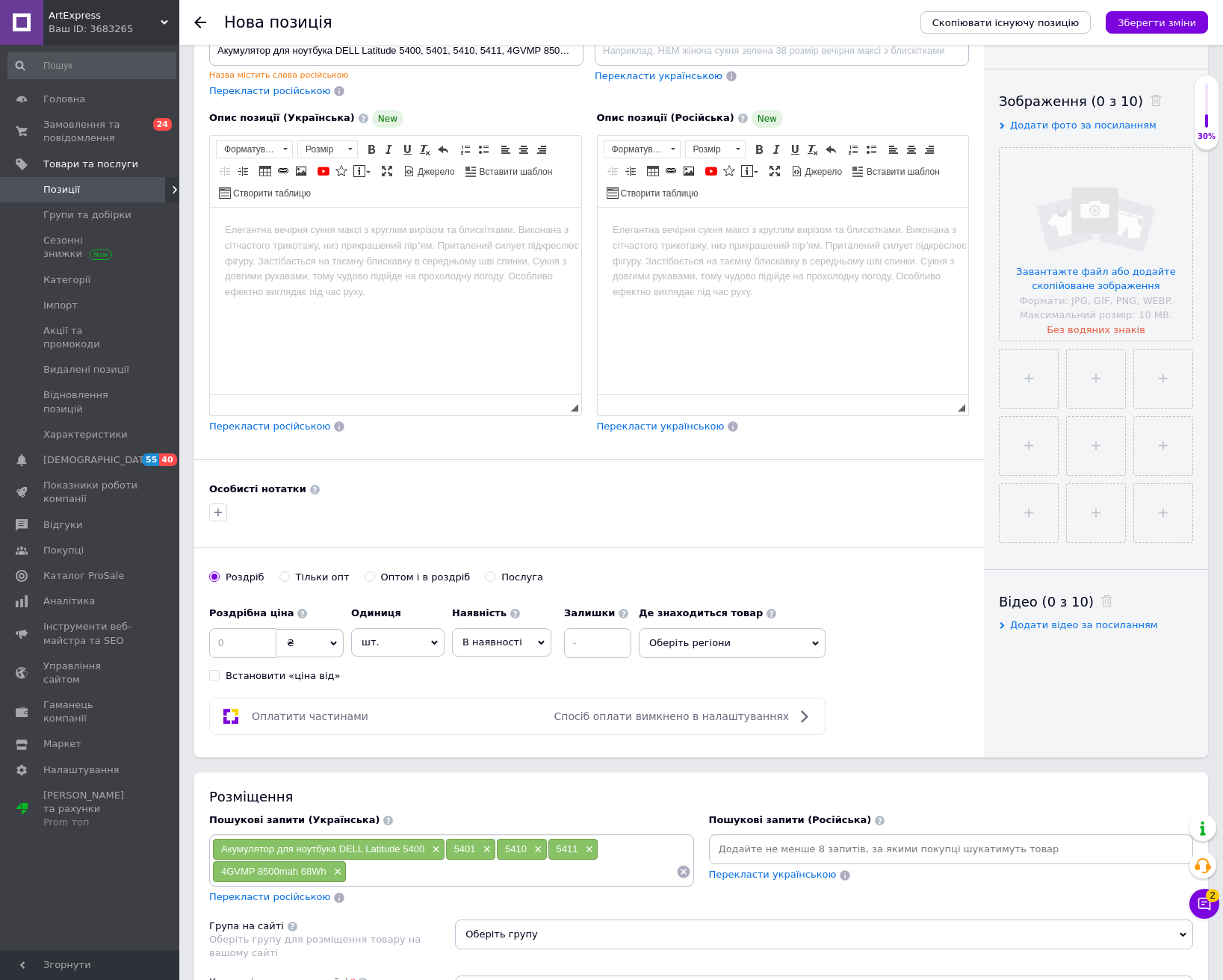
click at [510, 654] on span "В наявності" at bounding box center [501, 642] width 99 height 28
click at [505, 740] on li "Готово до відправки" at bounding box center [501, 735] width 98 height 34
click at [605, 643] on input at bounding box center [638, 643] width 68 height 30
type input "1"
click at [264, 650] on input at bounding box center [243, 643] width 68 height 30
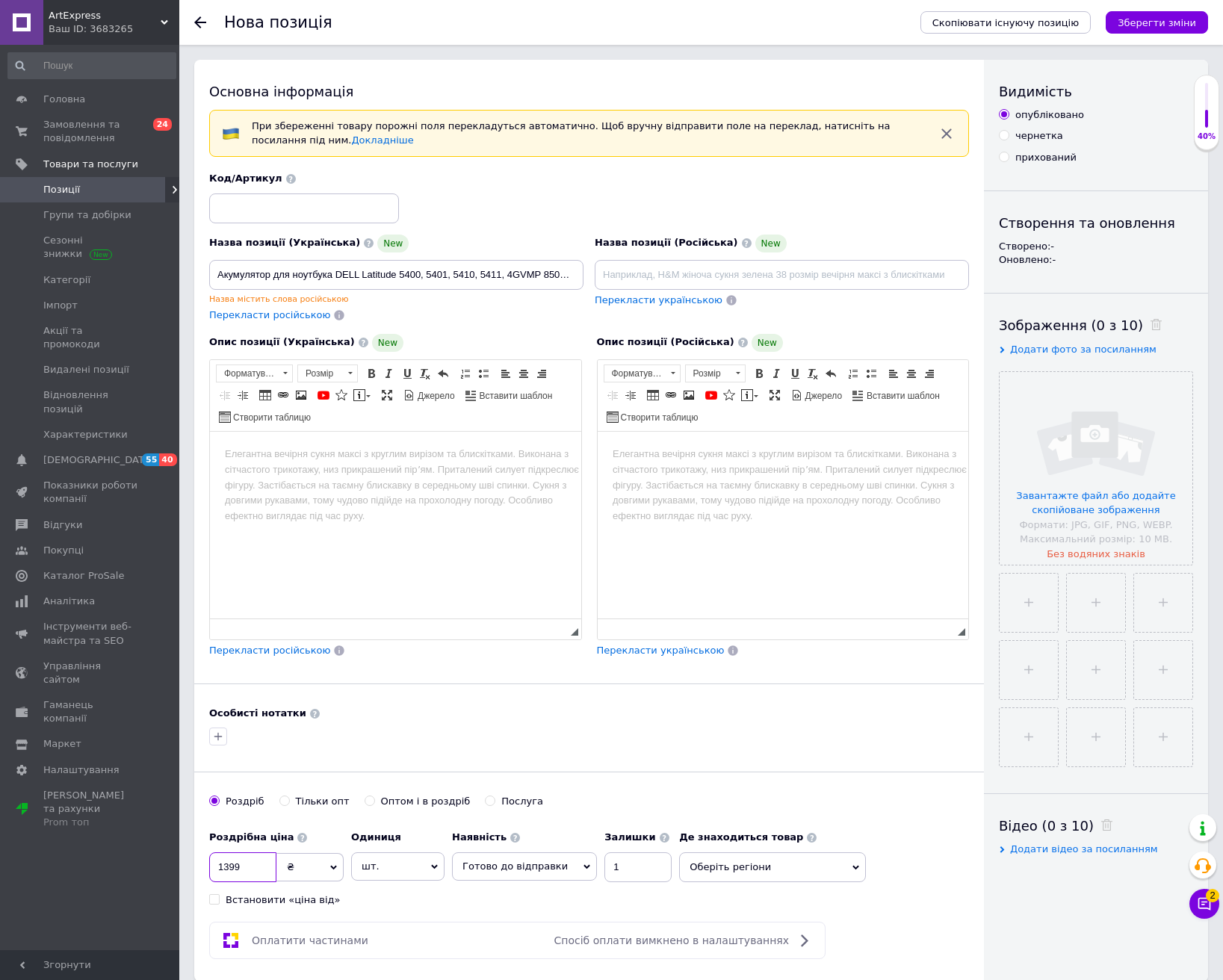
type input "1399"
click at [359, 206] on input at bounding box center [304, 209] width 189 height 30
type input "250"
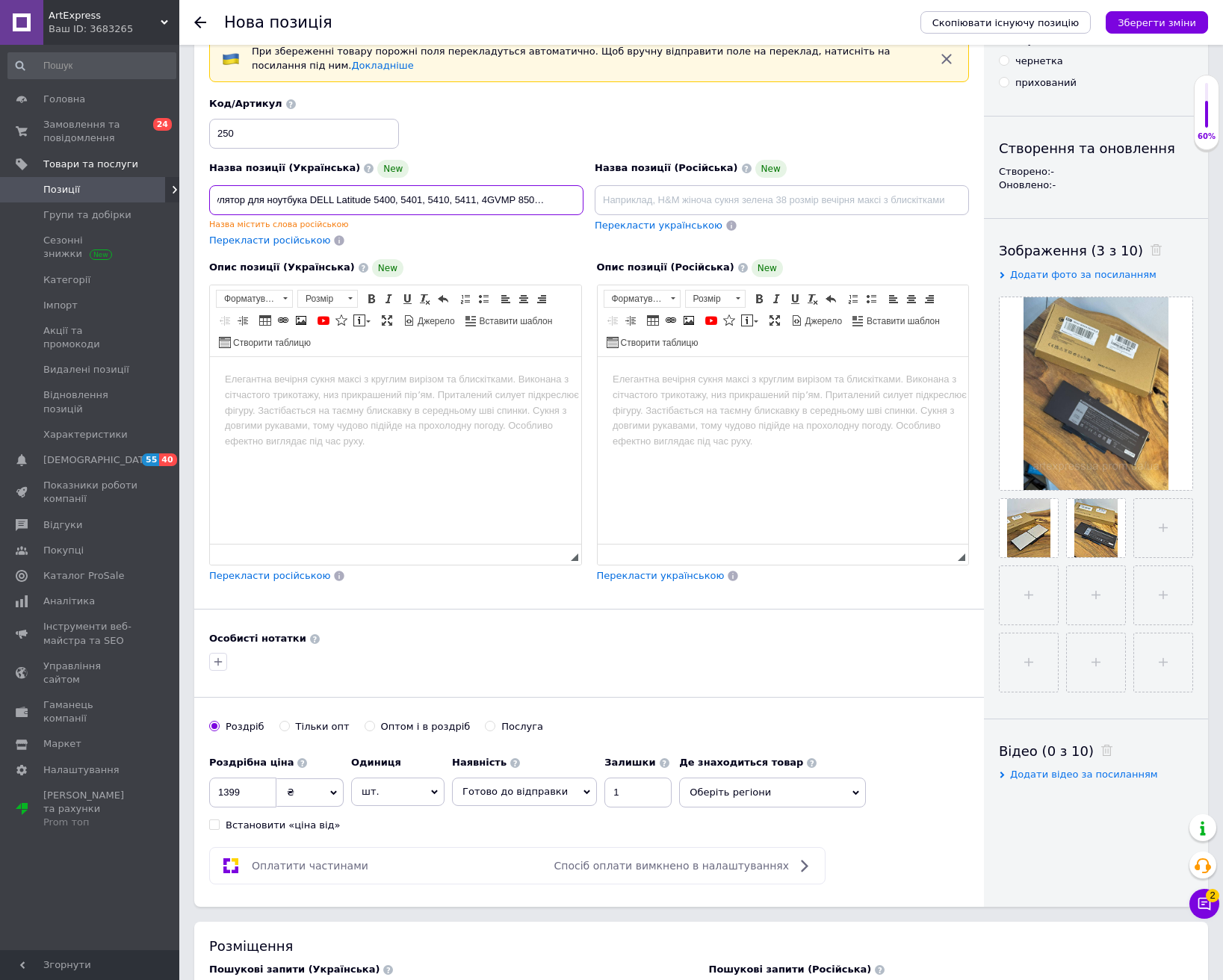
scroll to position [0, 38]
drag, startPoint x: 396, startPoint y: 193, endPoint x: 469, endPoint y: 193, distance: 73.0
click at [469, 193] on input "Акумулятор для ноутбука DELL Latitude 5400, 5401, 5410, 5411, 4GVMP 8500mah 68Wh" at bounding box center [396, 200] width 375 height 30
click at [522, 197] on input "Акумулятор для ноутбука DELL Latitude 4GVMP 8500mah 68Wh" at bounding box center [396, 200] width 375 height 30
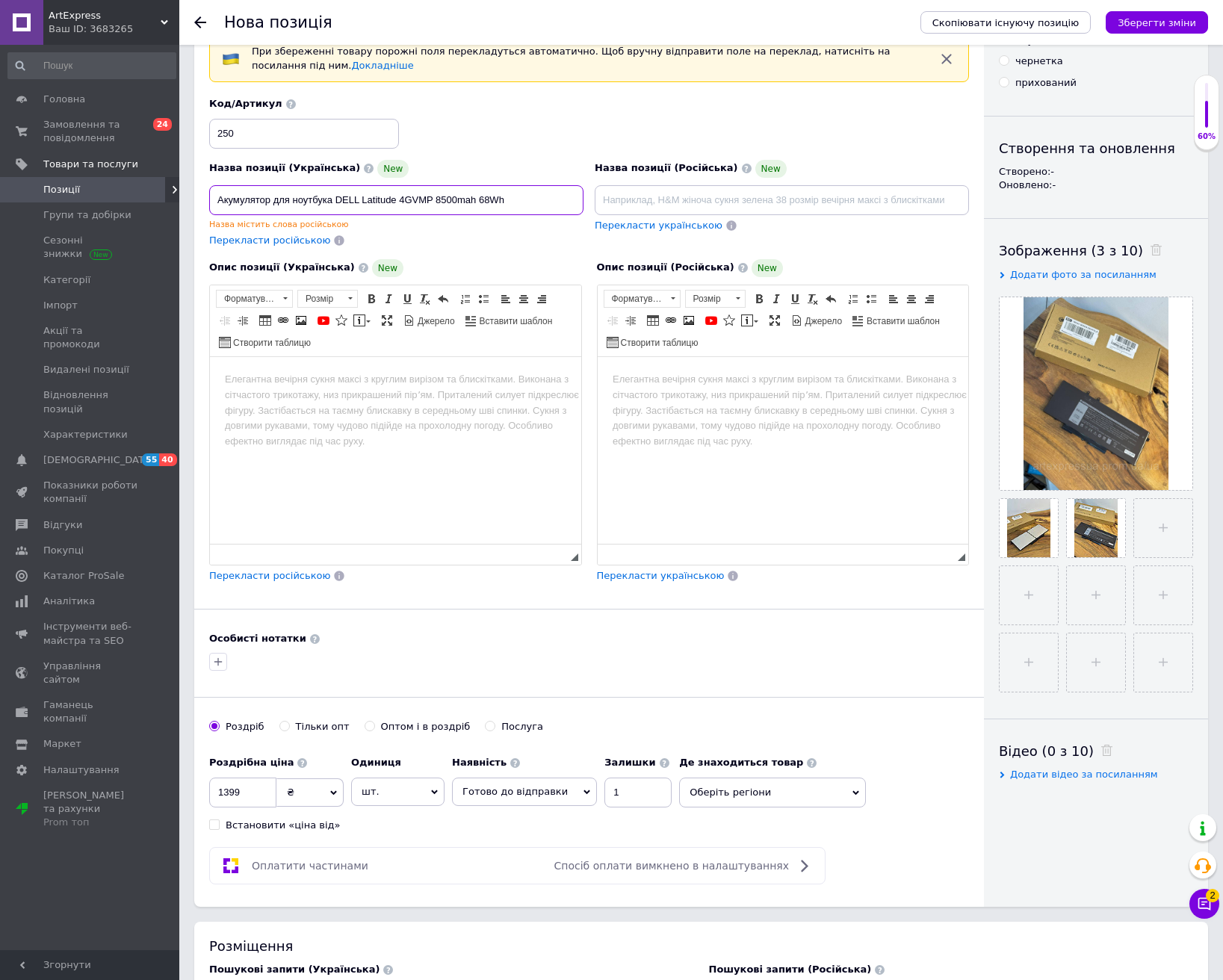
type input "Акумулятор для ноутбука DELL Latitude 4GVMP 8500mah 68Wh"
click at [395, 402] on html at bounding box center [395, 379] width 371 height 46
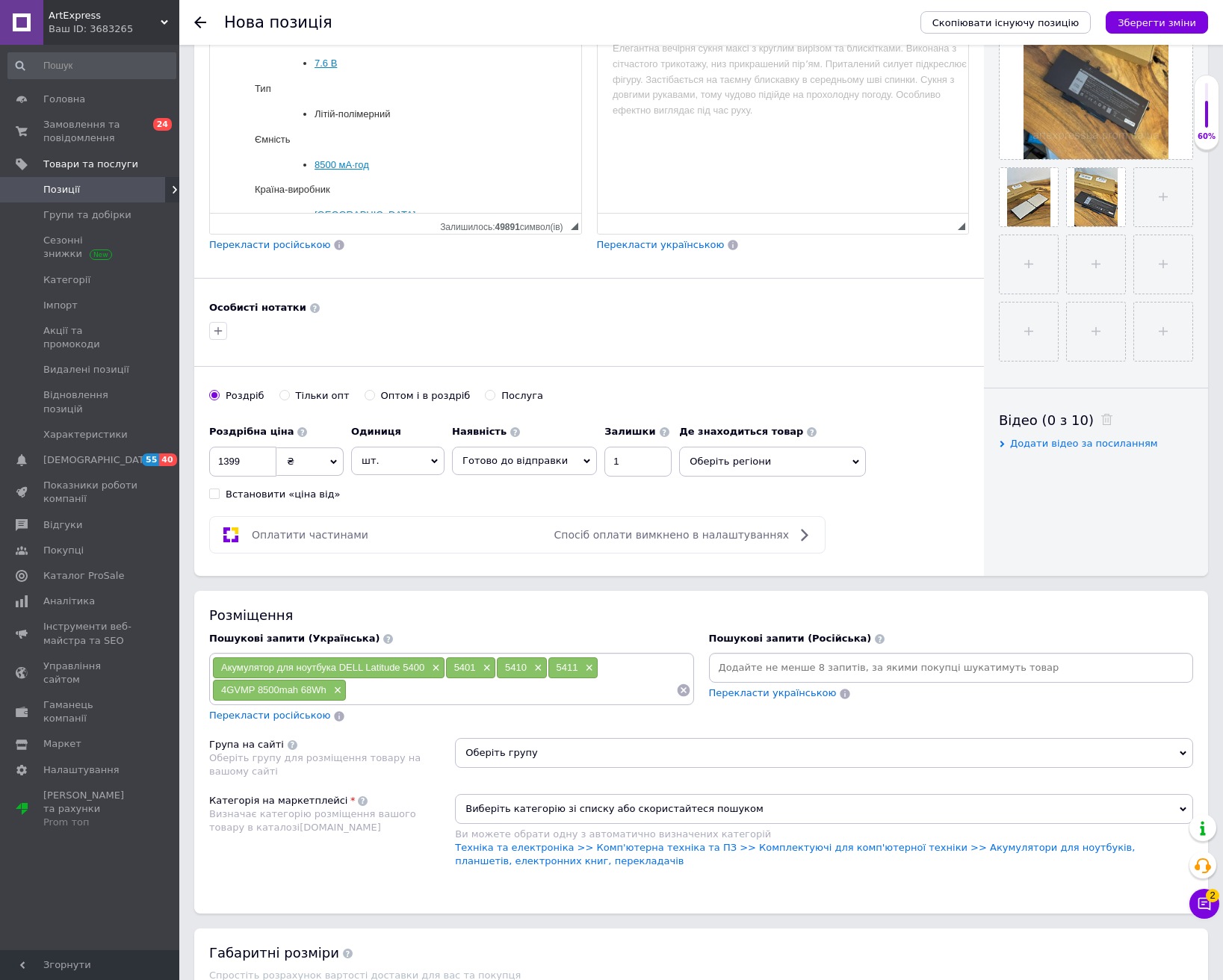
scroll to position [523, 0]
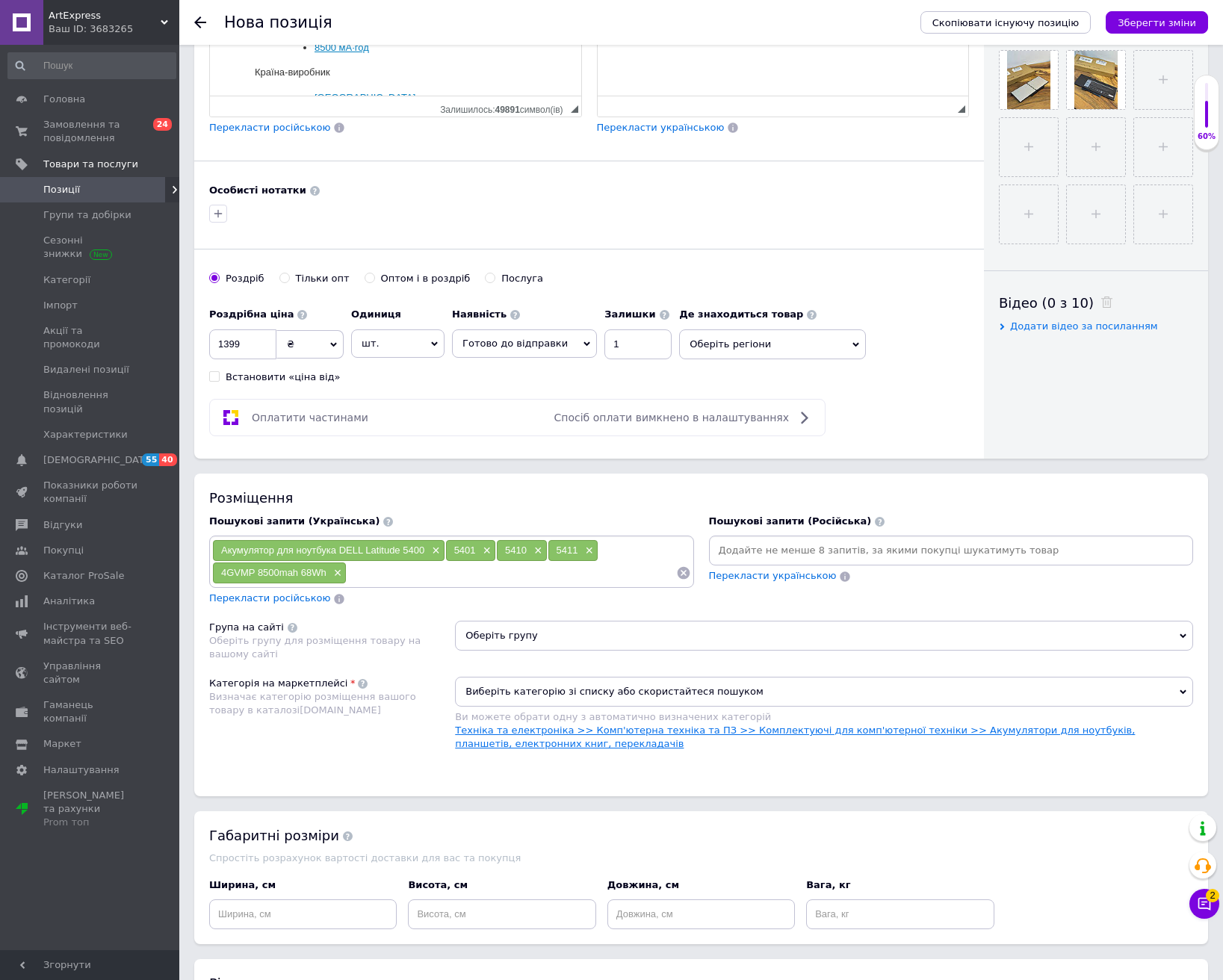
click at [681, 732] on link "Техніка та електроніка >> Комп'ютерна техніка та ПЗ >> Комплектуючі для комп'ют…" at bounding box center [794, 737] width 680 height 25
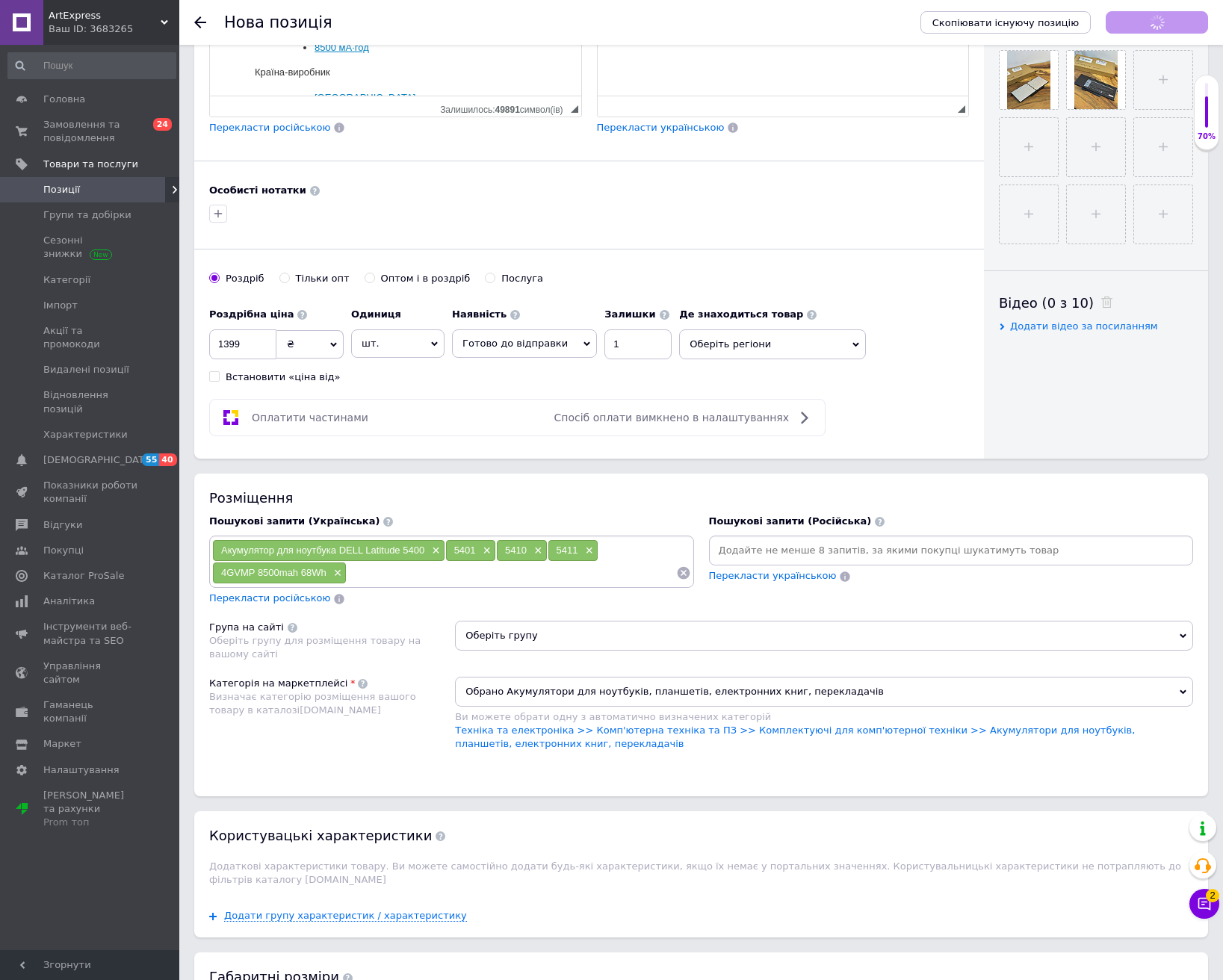
click at [683, 641] on span "Оберіть групу" at bounding box center [823, 636] width 738 height 30
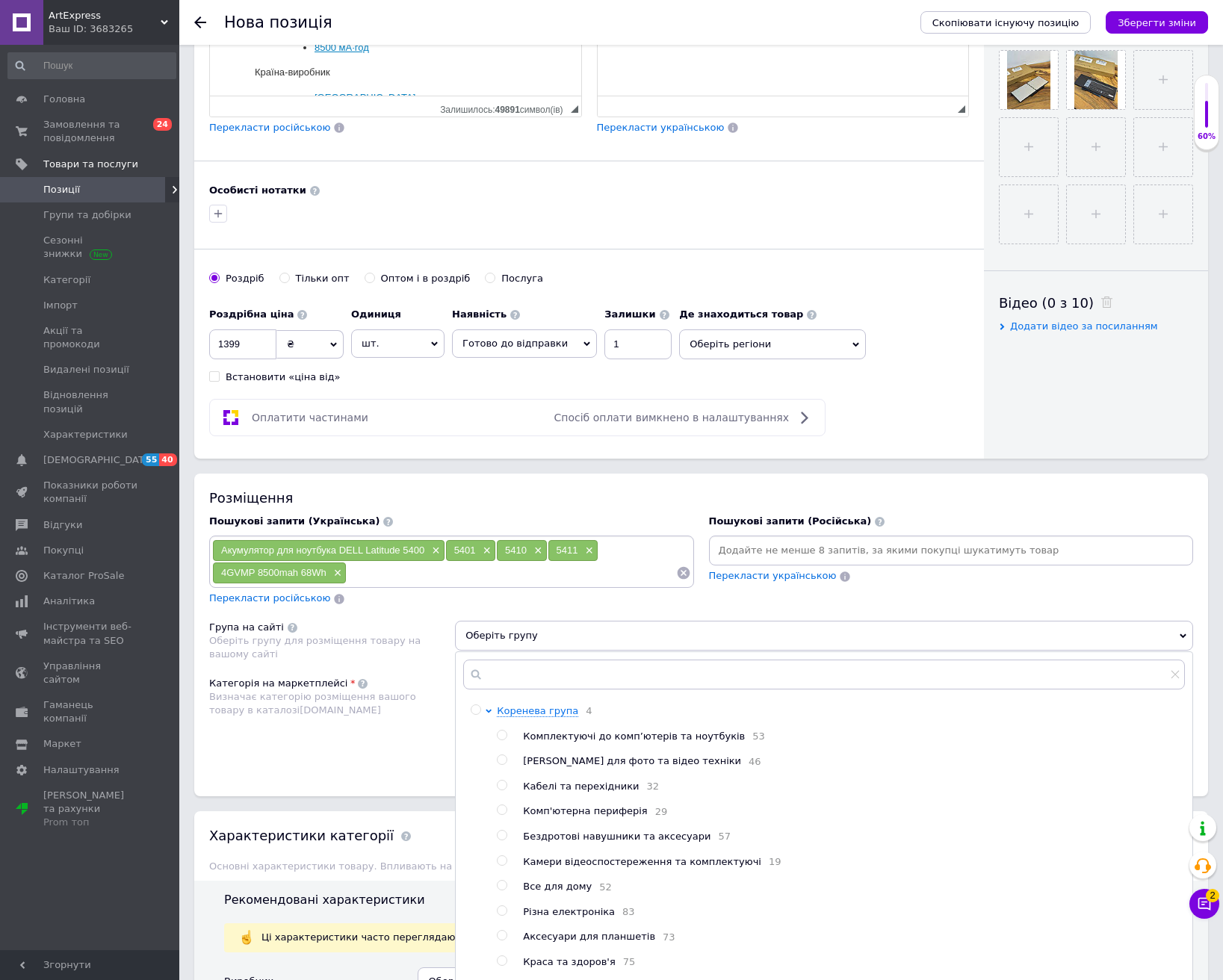
click at [568, 731] on span "Комплектуючі до комп’ютерів та ноутбуків" at bounding box center [634, 736] width 222 height 11
radio input "true"
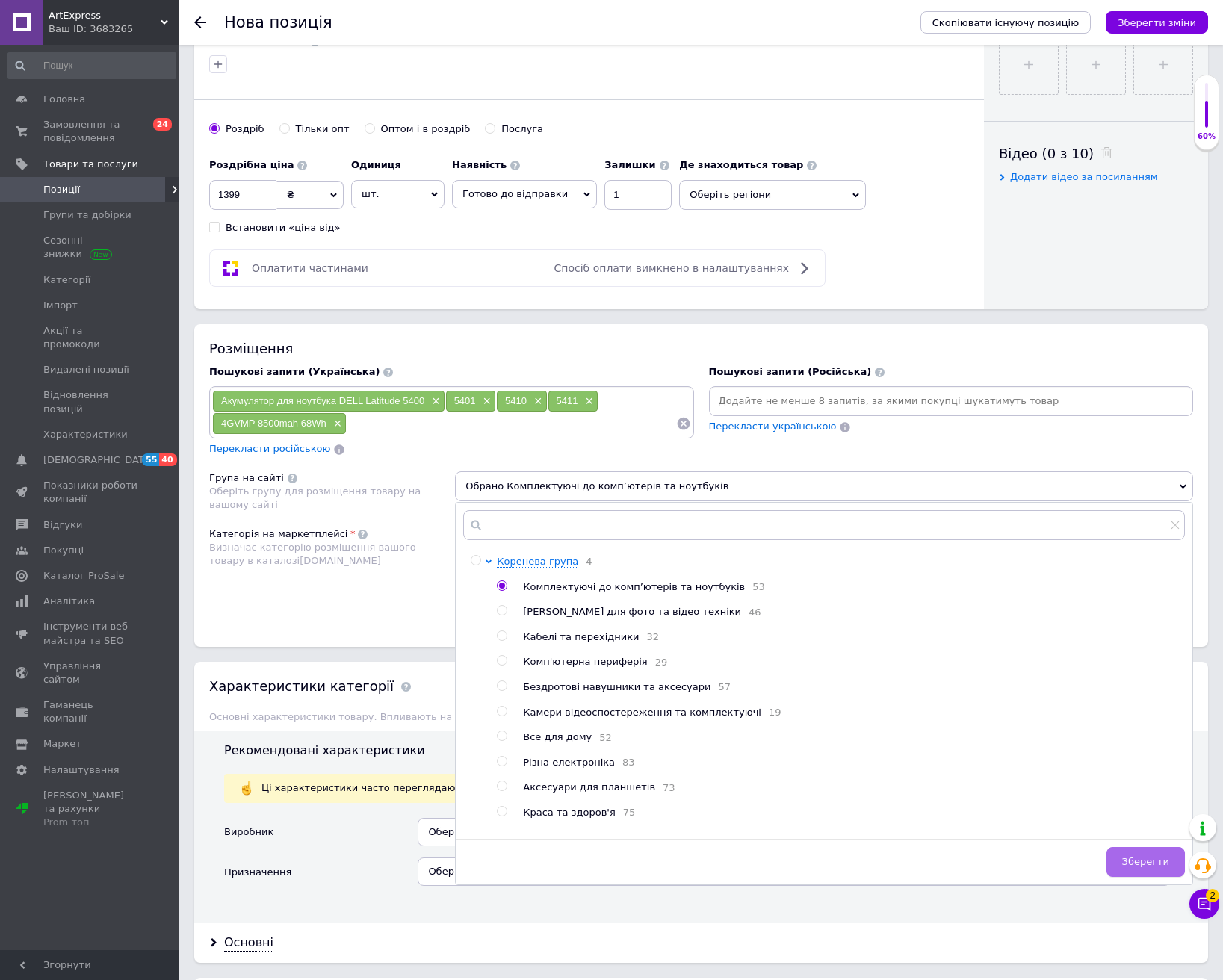
click at [1128, 860] on button "Зберегти" at bounding box center [1145, 862] width 78 height 30
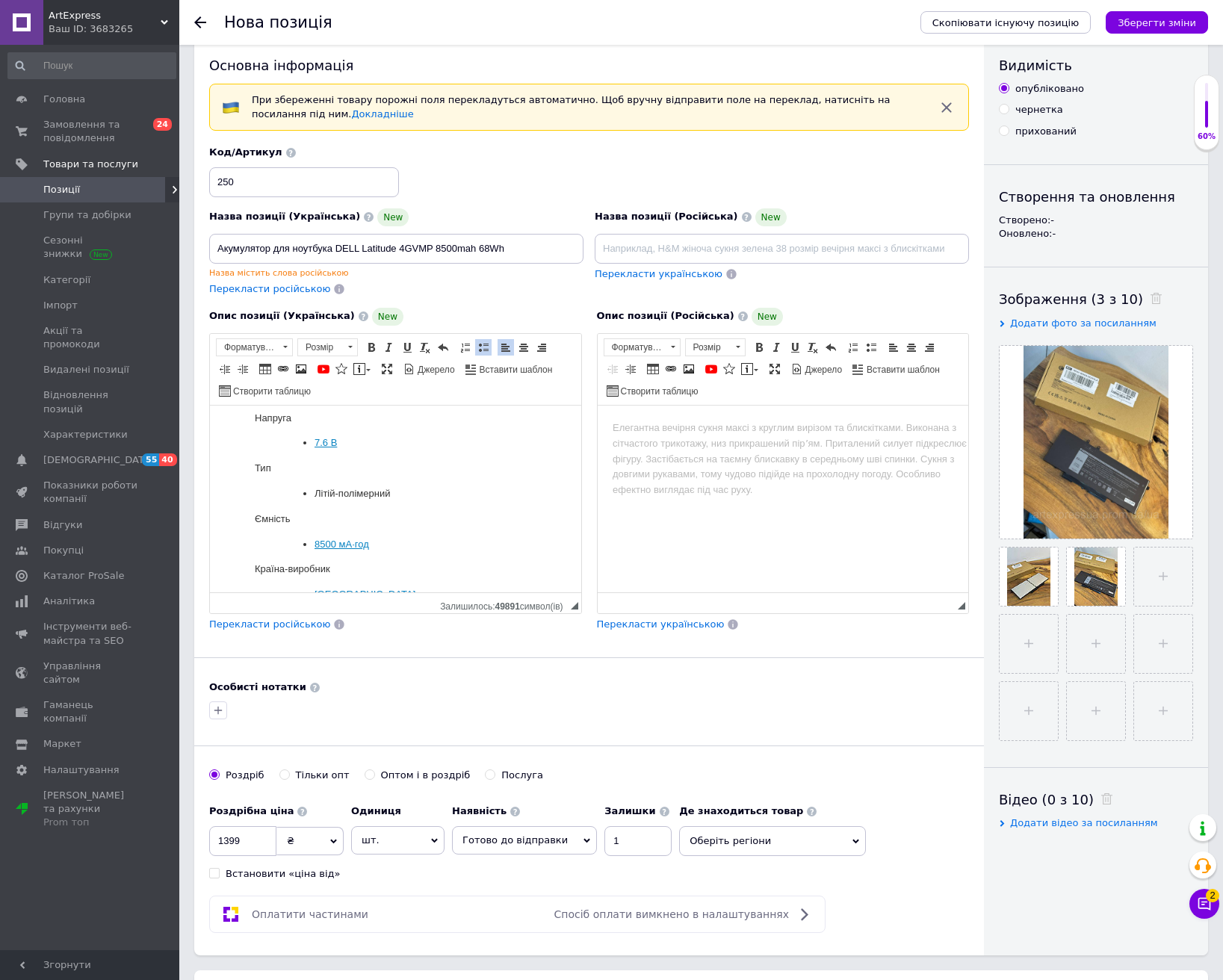
scroll to position [0, 0]
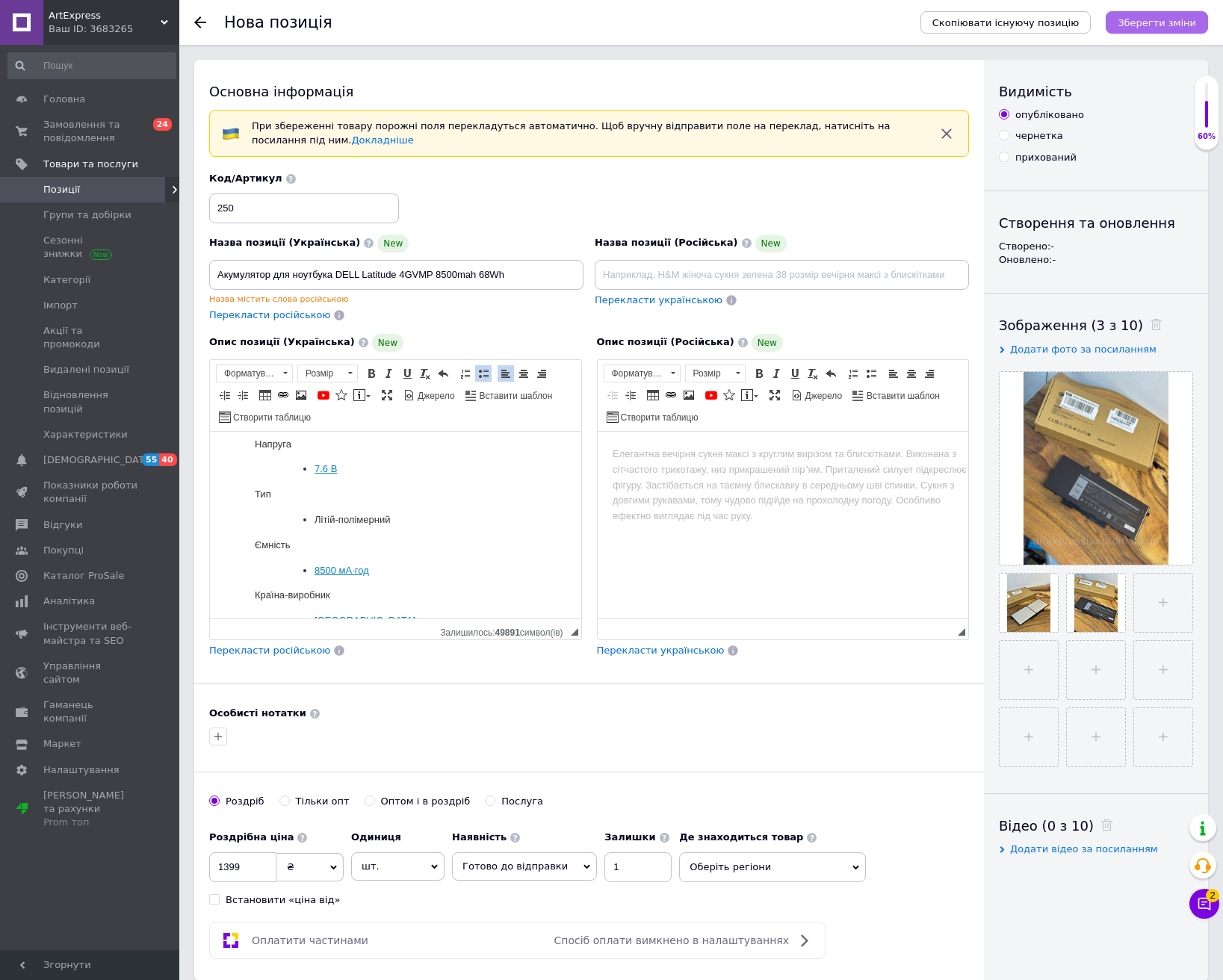
click at [1146, 25] on icon "Зберегти зміни" at bounding box center [1157, 23] width 78 height 11
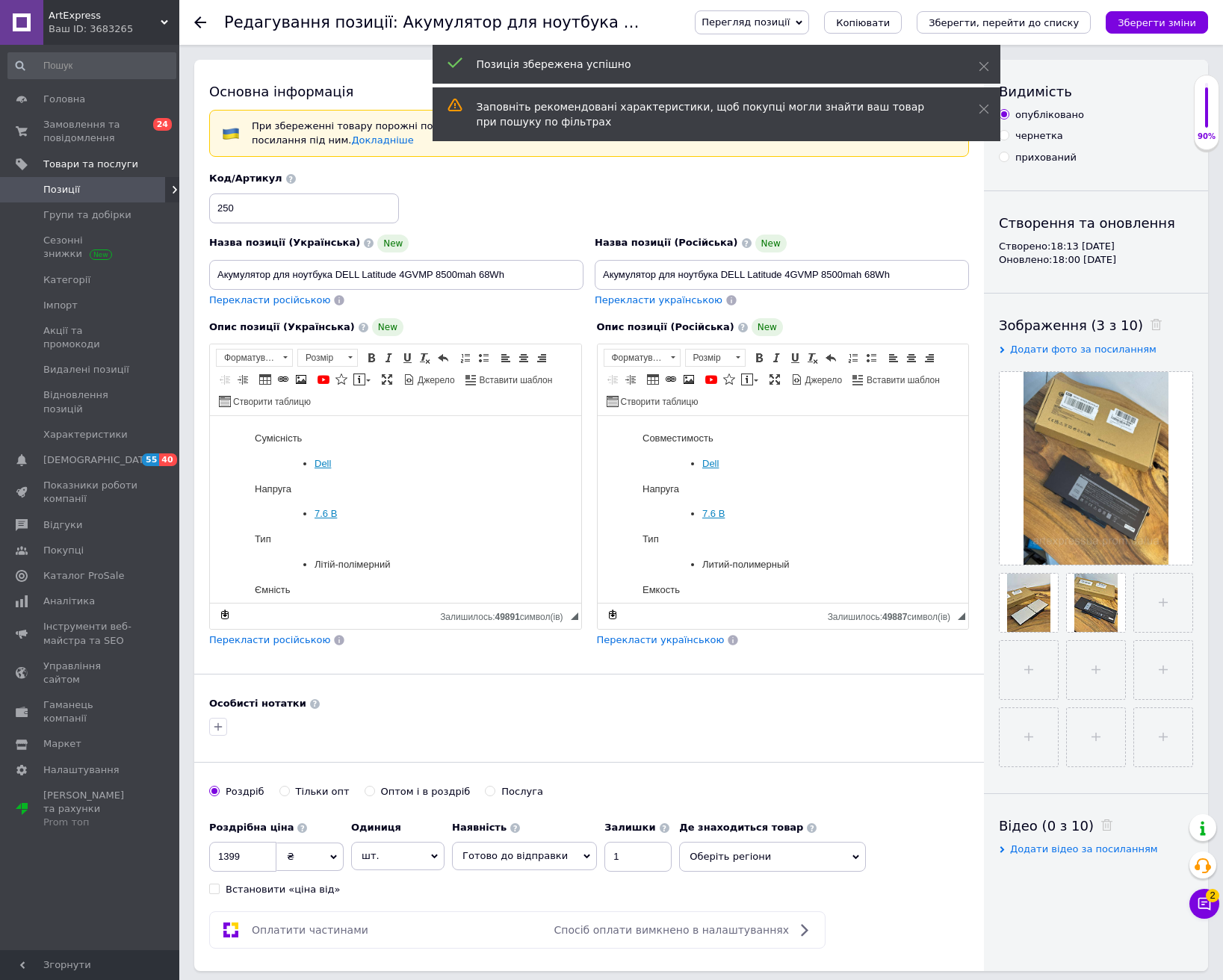
click at [201, 21] on icon at bounding box center [200, 23] width 12 height 12
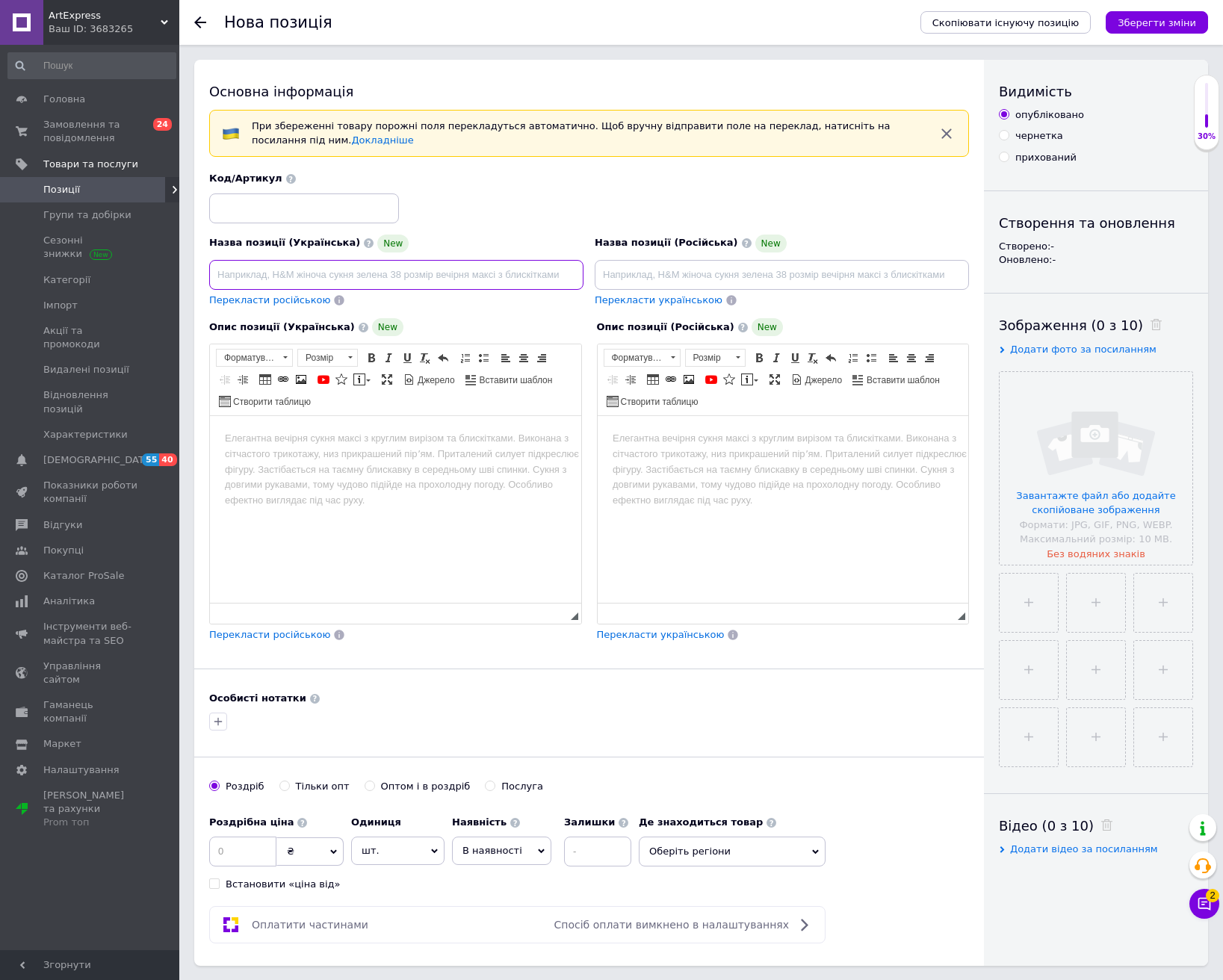
click at [338, 270] on input at bounding box center [396, 275] width 375 height 30
paste input "Акумулятор для ноутбука AKKEE"
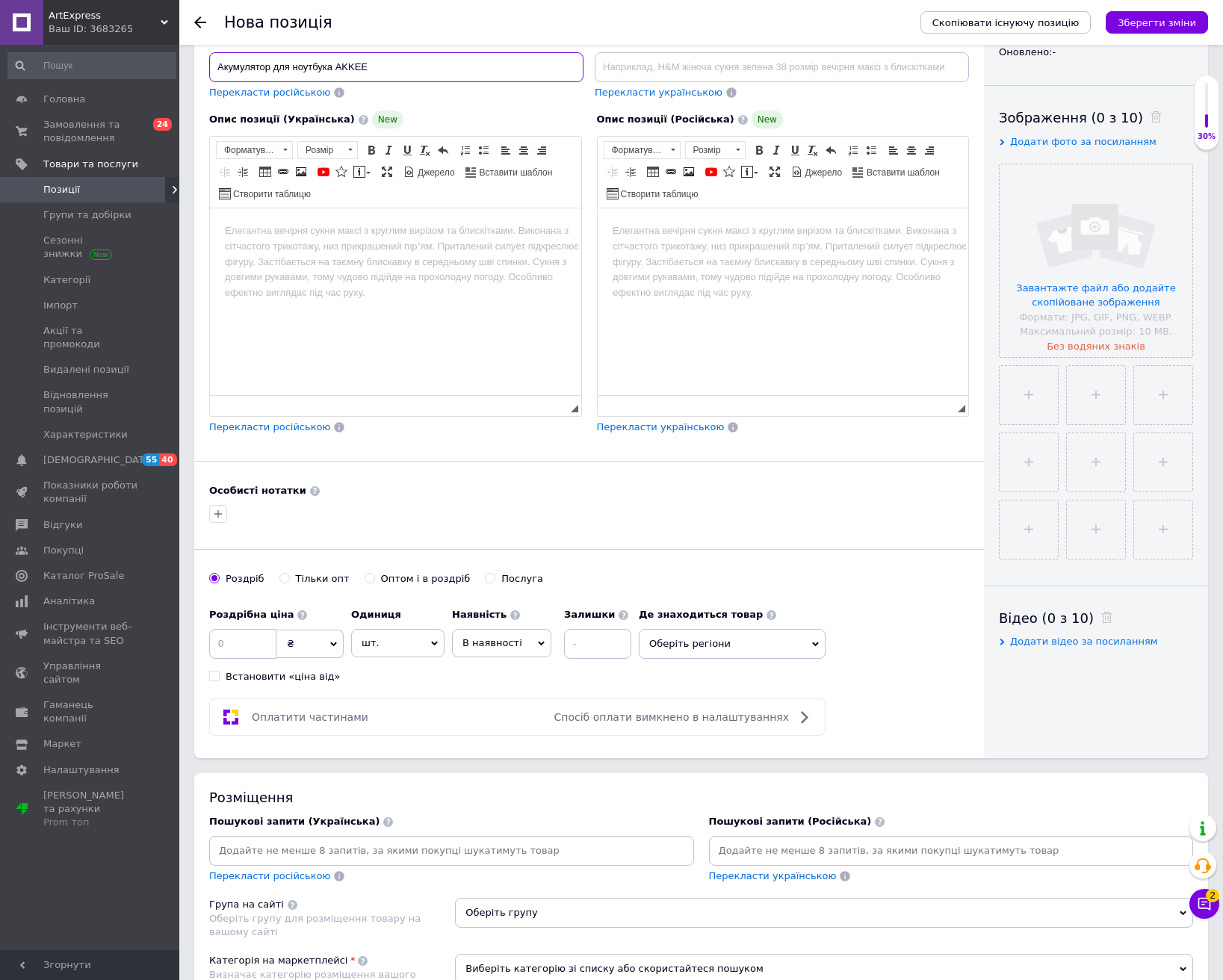
scroll to position [224, 0]
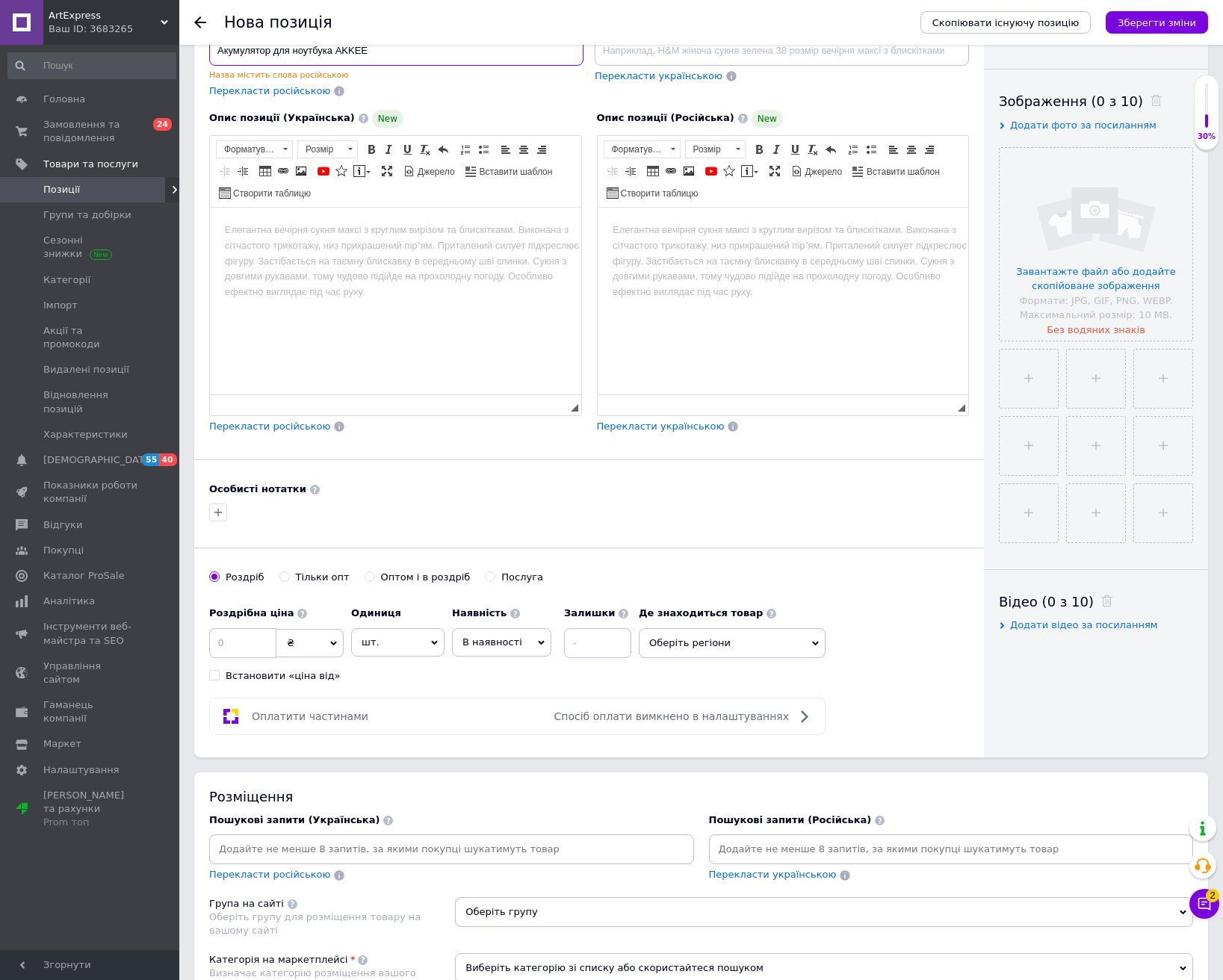
type input "Акумулятор для ноутбука AKKEE"
click at [567, 847] on input at bounding box center [451, 849] width 479 height 23
paste input "Акумулятор для ноутбука AKKEE"
type input "Акумулятор для ноутбука AKKEE"
click at [497, 631] on span "В наявності" at bounding box center [501, 642] width 99 height 28
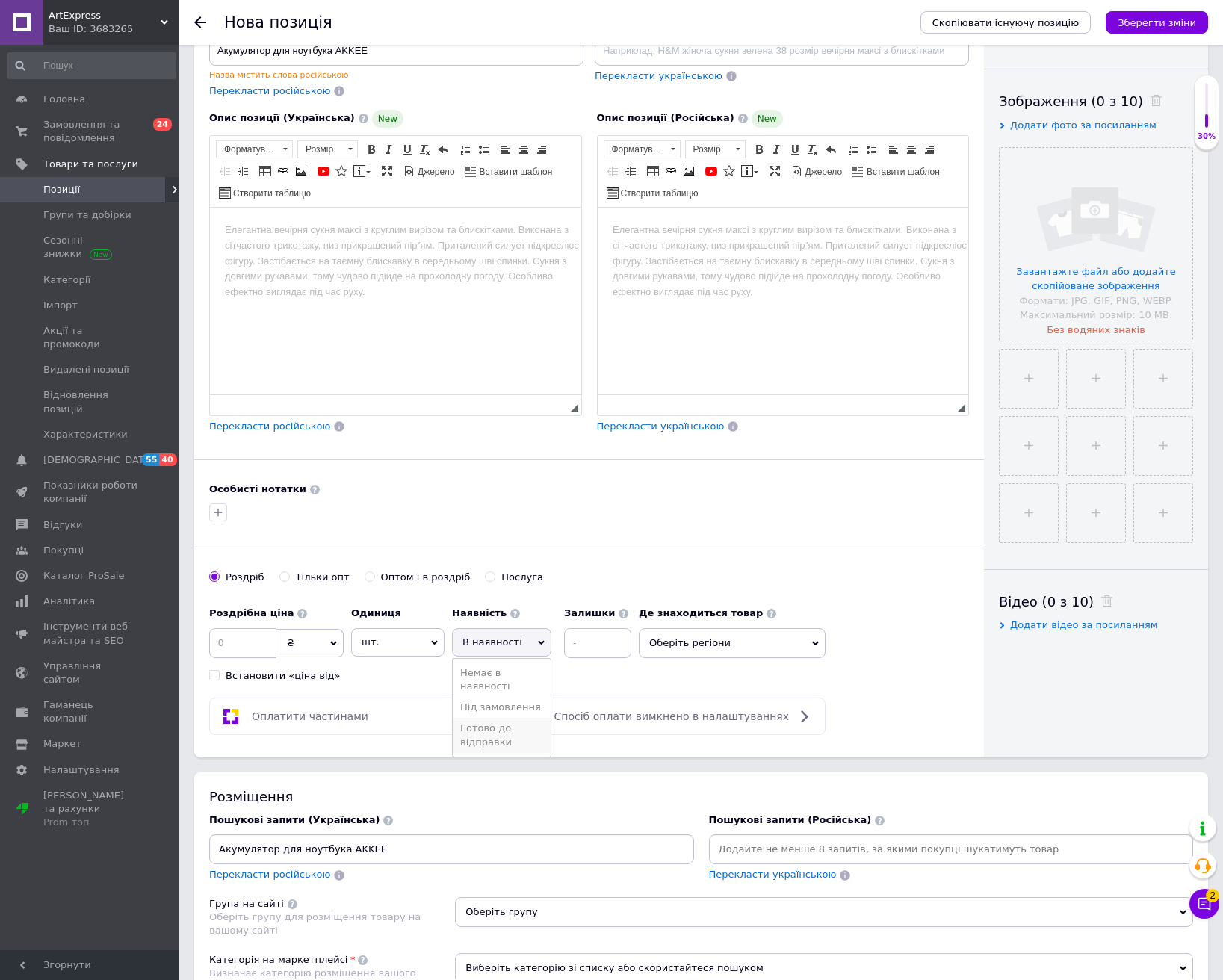
click at [503, 741] on li "Готово до відправки" at bounding box center [501, 735] width 98 height 34
click at [605, 637] on input at bounding box center [638, 643] width 68 height 30
type input "1"
click at [242, 637] on input at bounding box center [243, 643] width 68 height 30
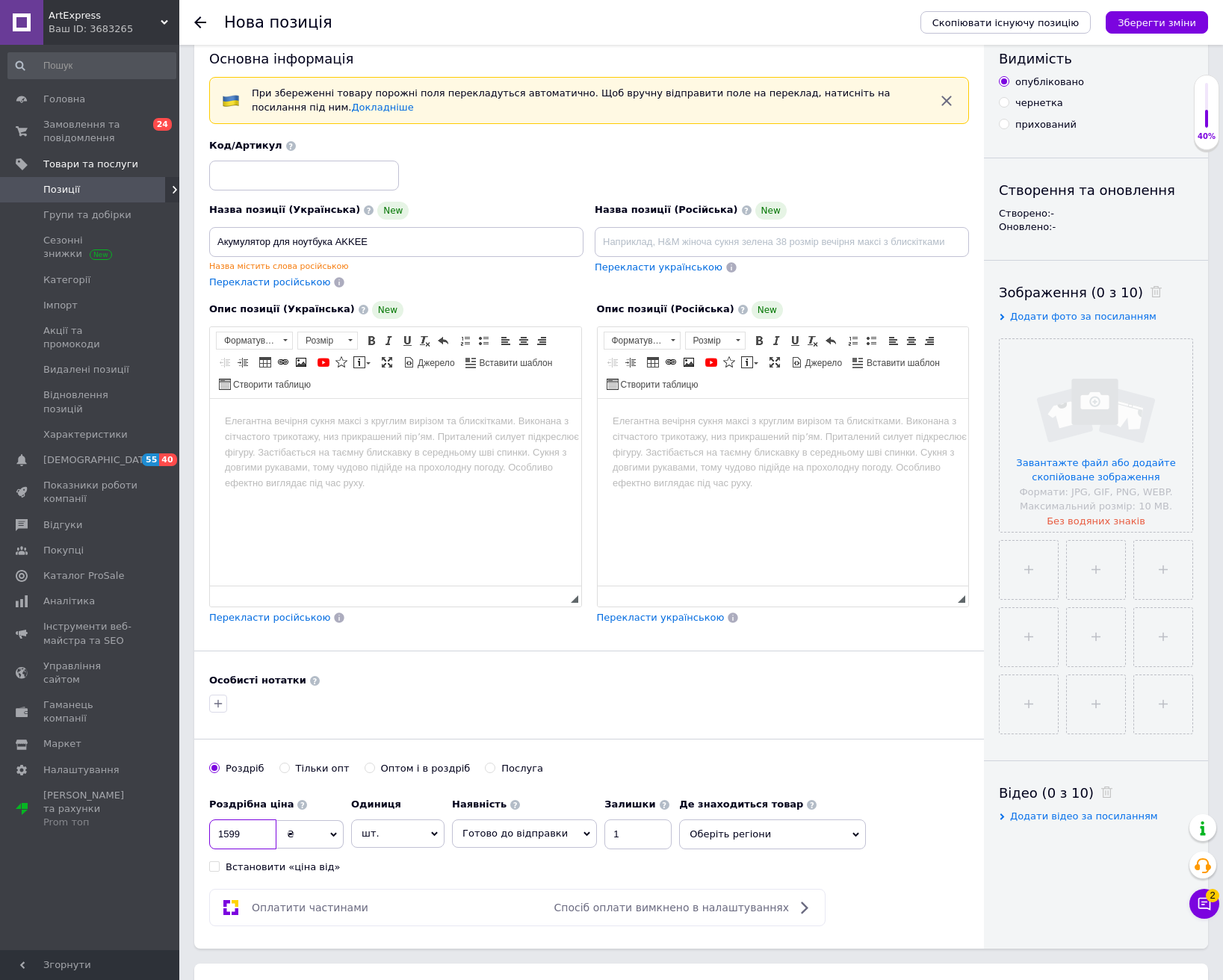
scroll to position [0, 0]
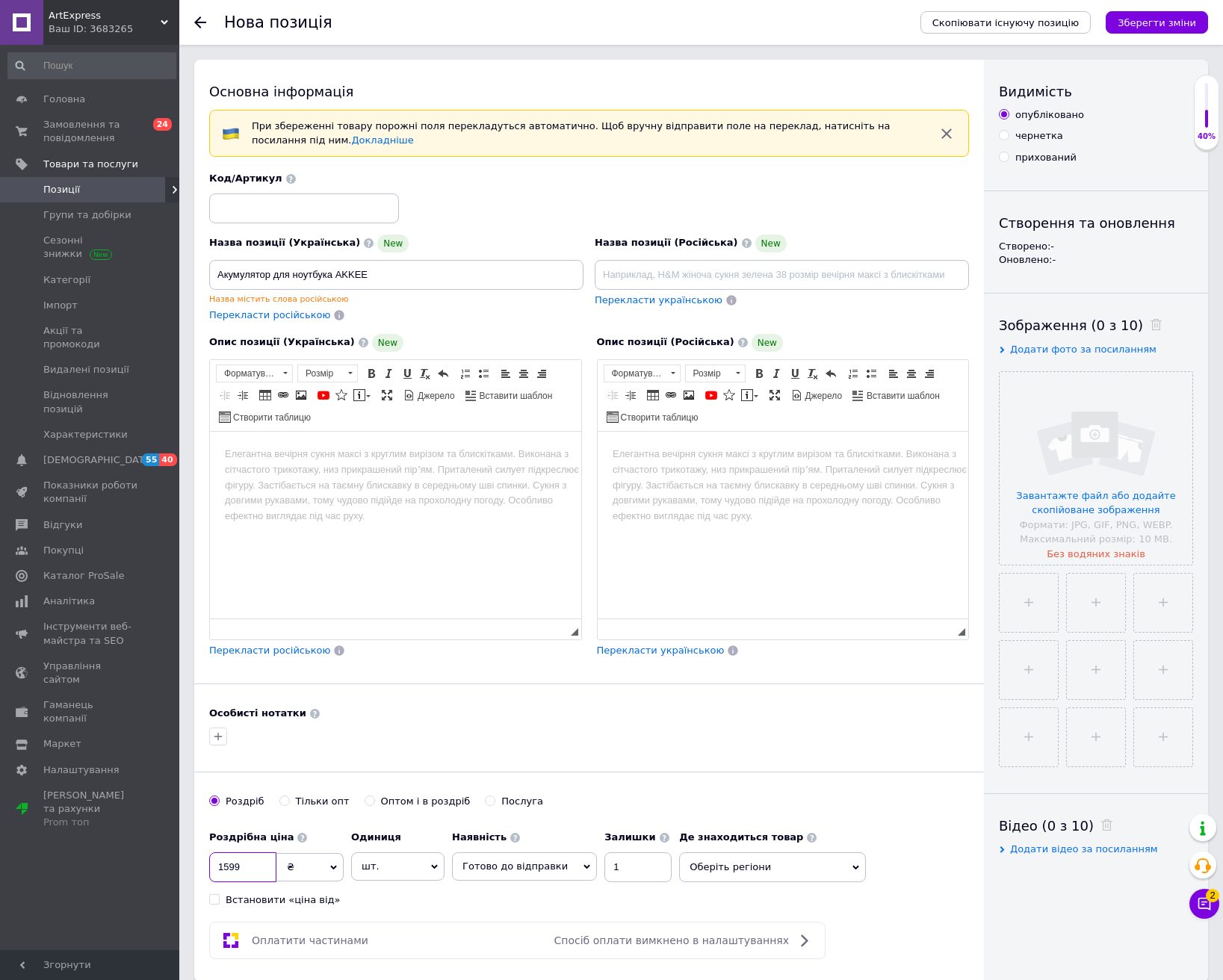
type input "1599"
click at [287, 204] on input at bounding box center [304, 209] width 189 height 30
type input "251"
click at [476, 476] on html at bounding box center [395, 454] width 371 height 46
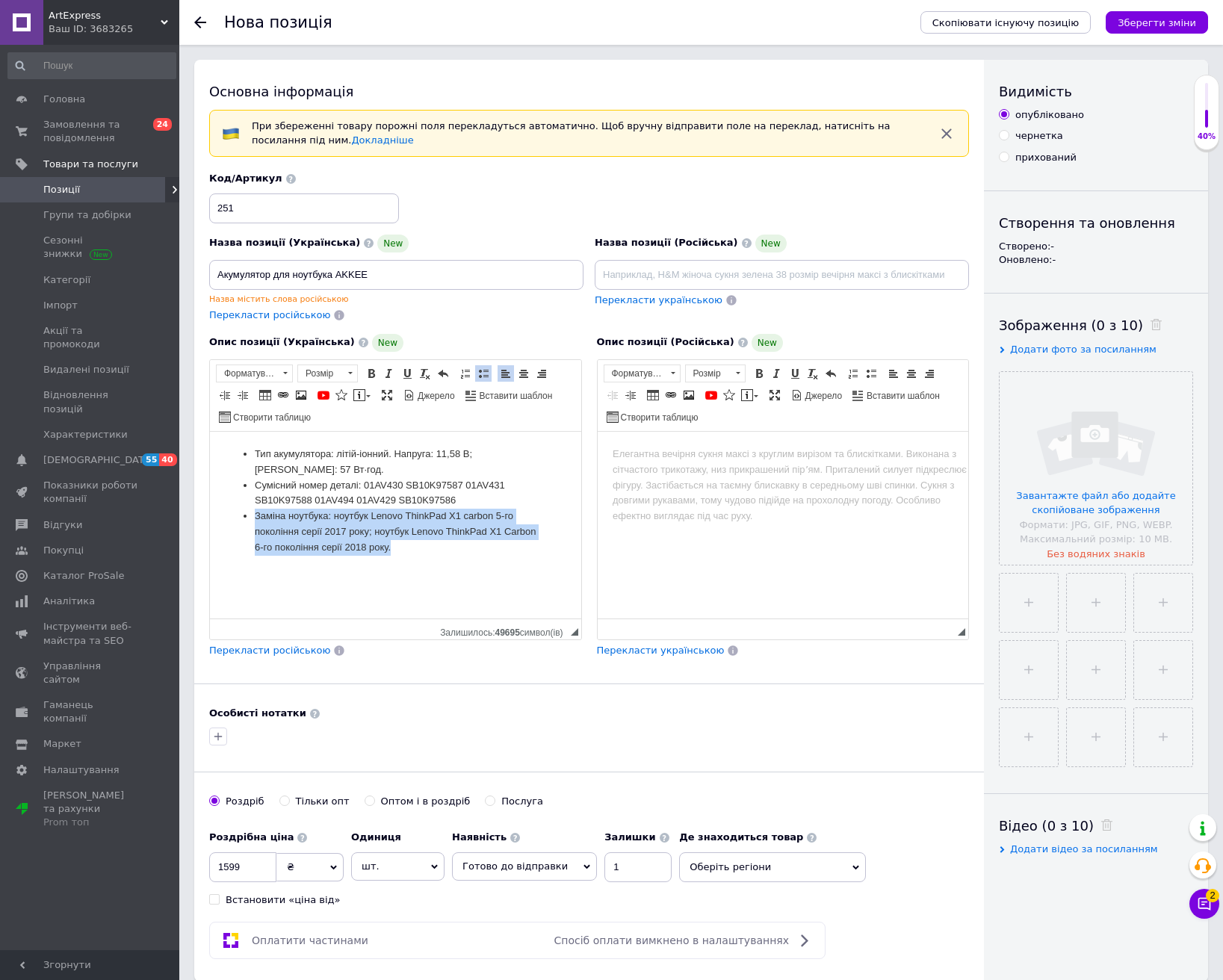
drag, startPoint x: 390, startPoint y: 538, endPoint x: 238, endPoint y: 513, distance: 154.0
click at [238, 513] on ul "Тип акумулятора: літій-іонний. Напруга: 11,58 В; [PERSON_NAME]: 57 Вт·год. Сумі…" at bounding box center [395, 500] width 341 height 109
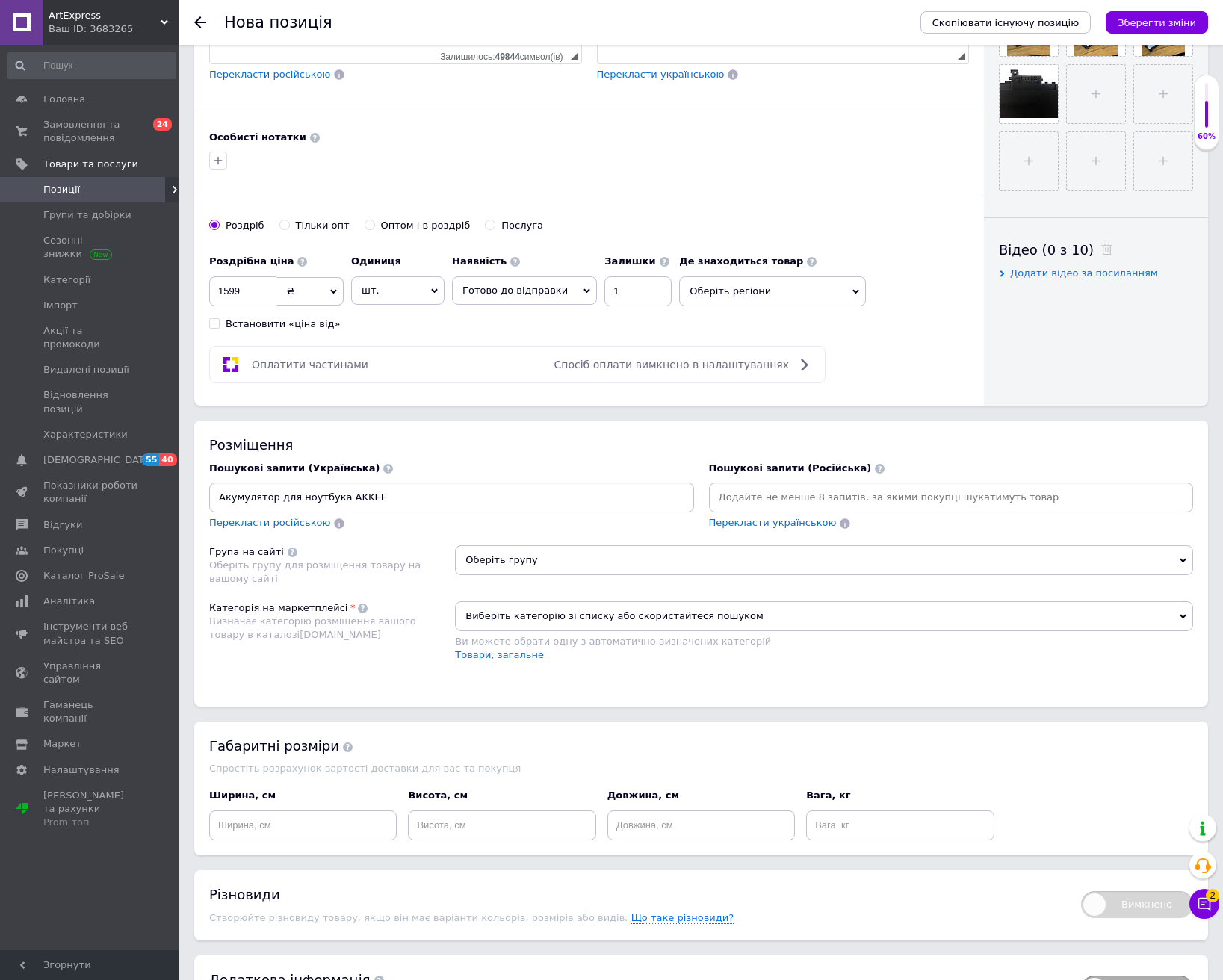
scroll to position [597, 0]
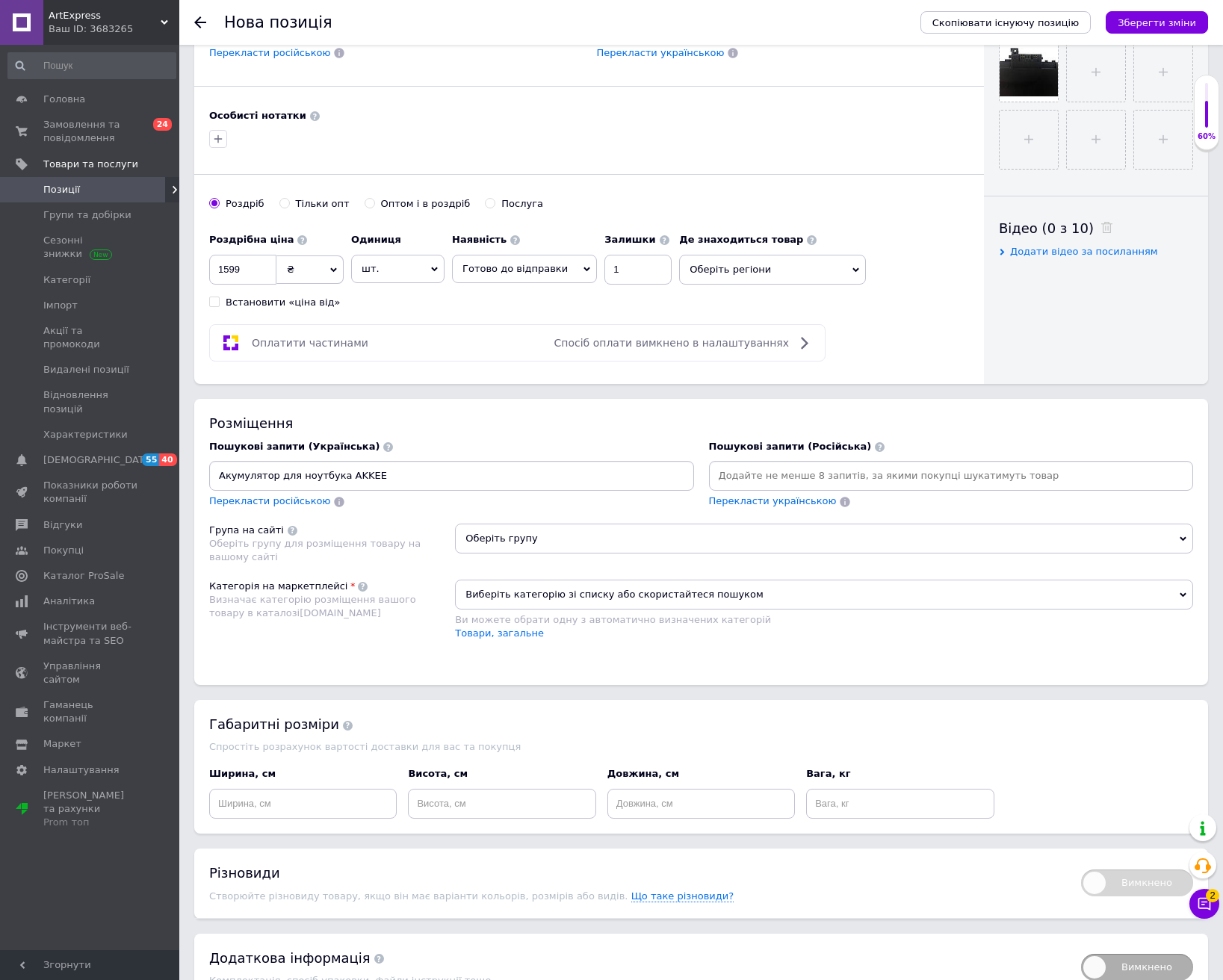
click at [494, 480] on input "Акумулятор для ноутбука AKKEE" at bounding box center [451, 475] width 479 height 23
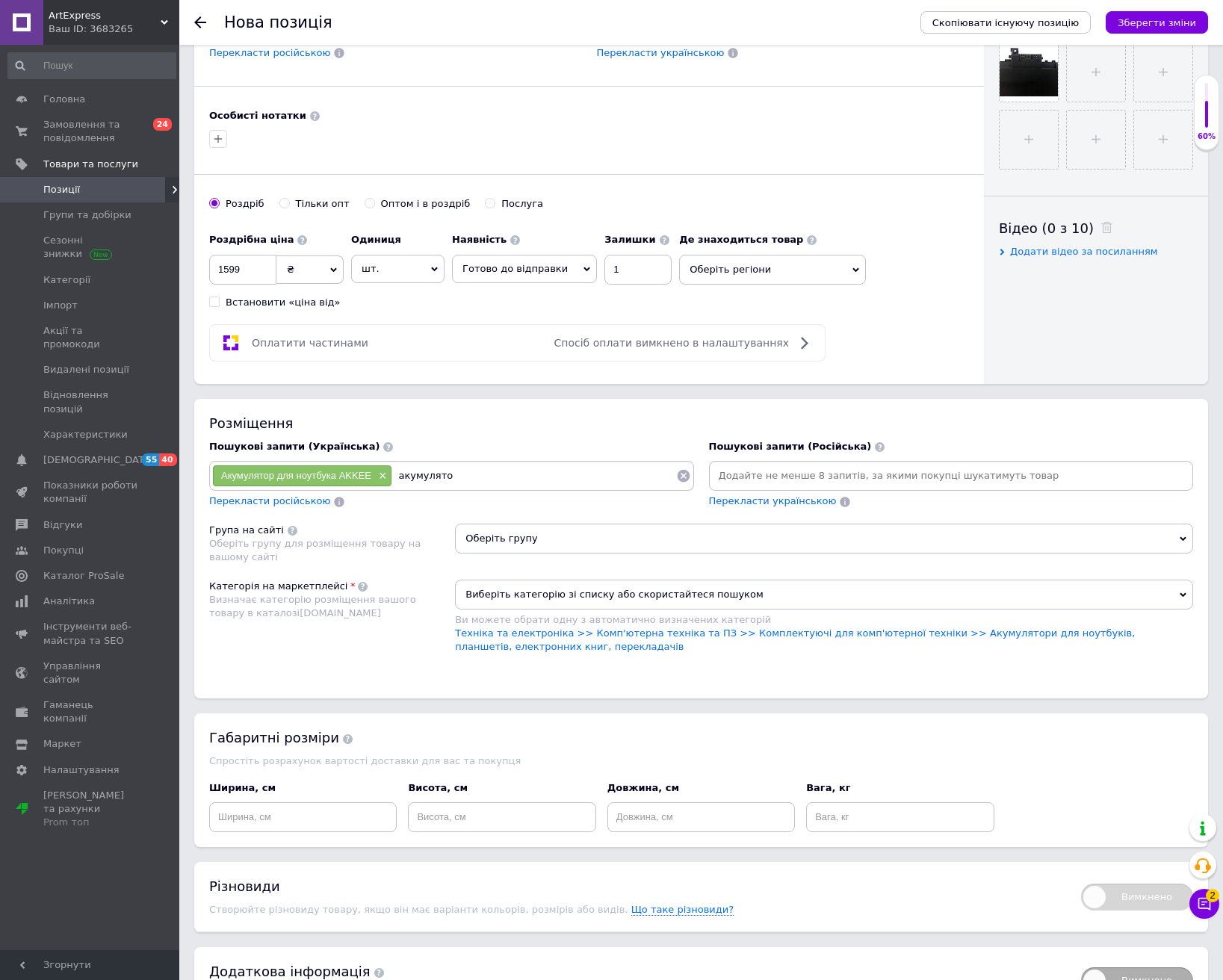
type input "акумулятор"
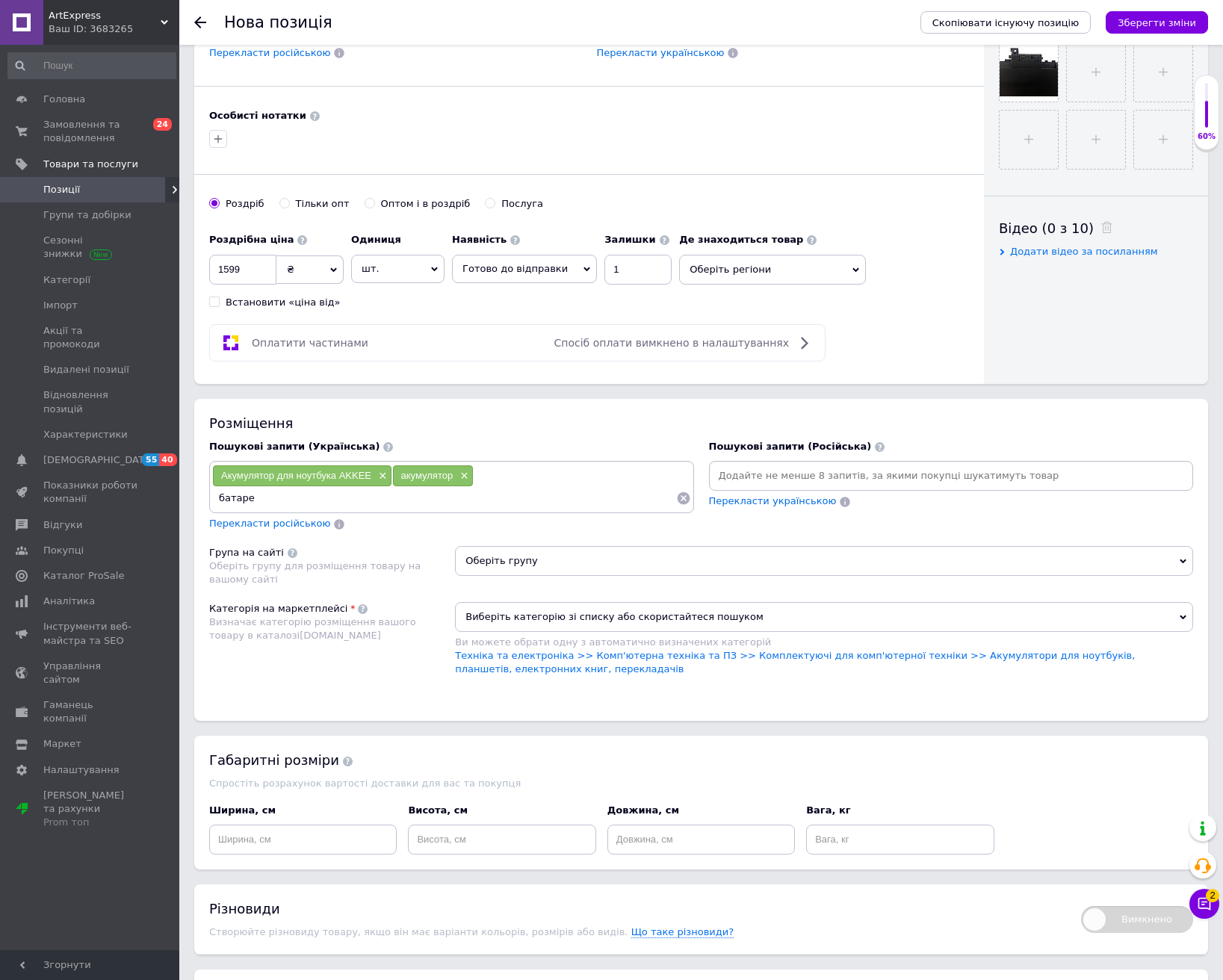
type input "батарея"
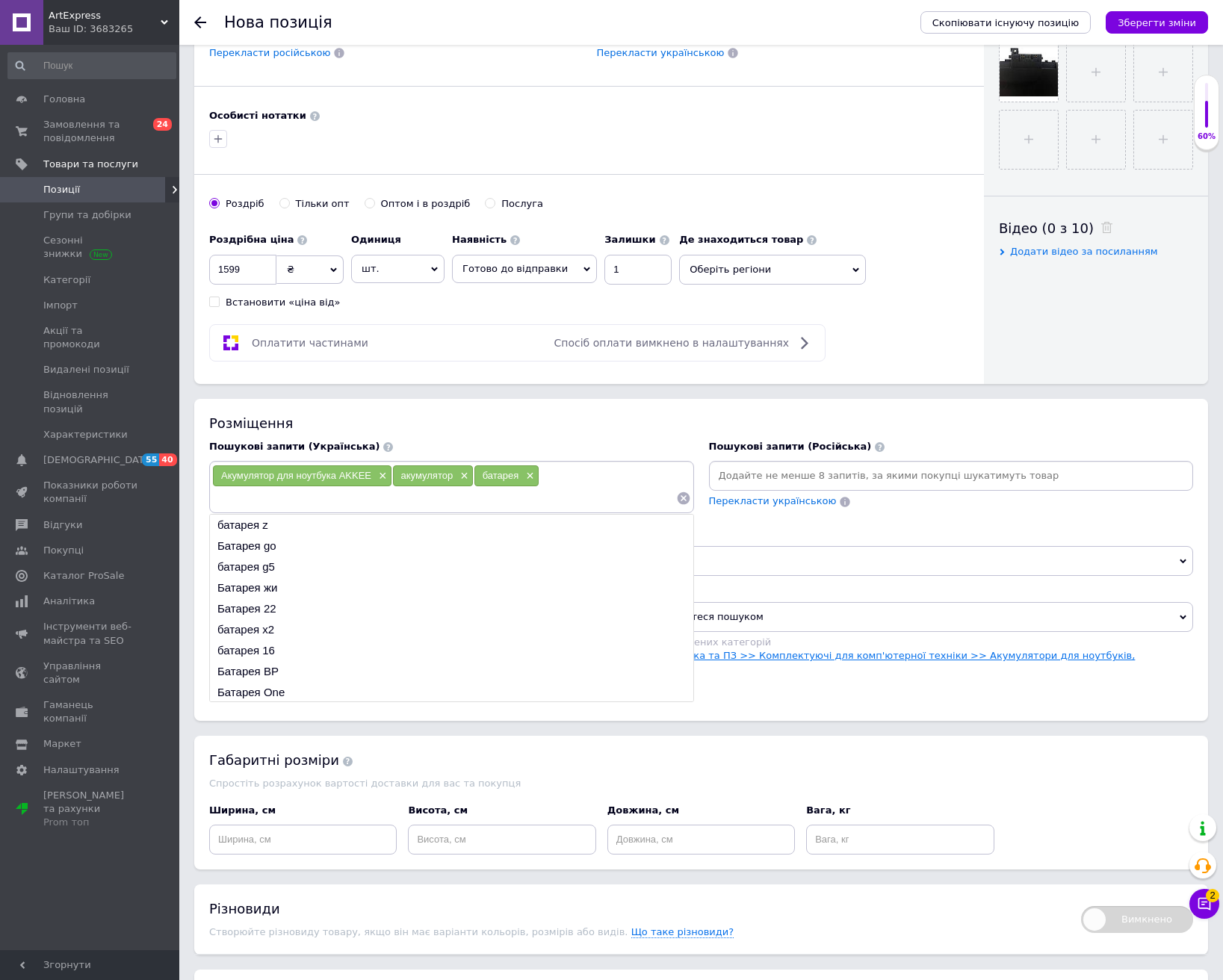
click at [898, 661] on link "Техніка та електроніка >> Комп'ютерна техніка та ПЗ >> Комплектуючі для комп'ют…" at bounding box center [794, 662] width 680 height 25
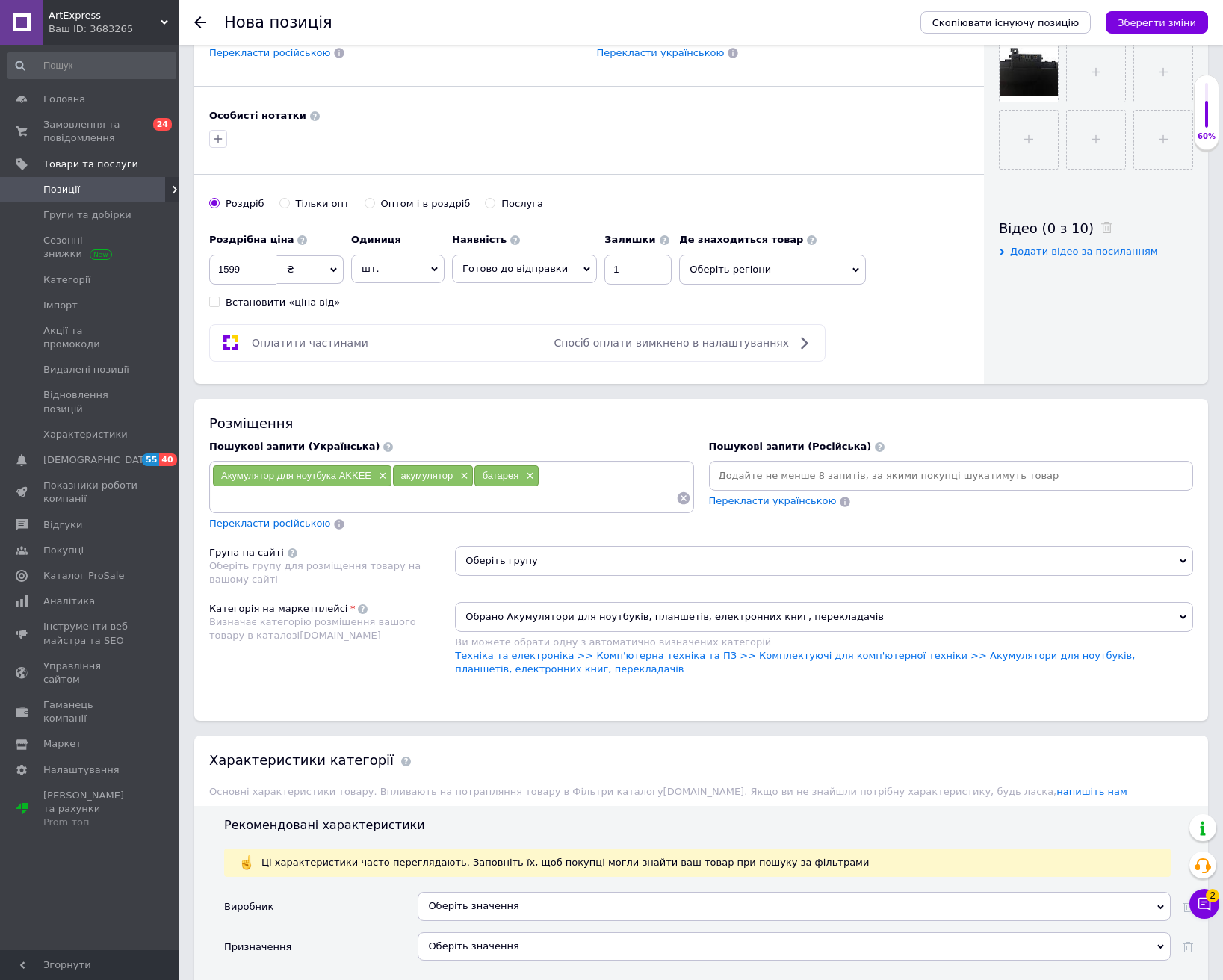
click at [842, 559] on span "Оберіть групу" at bounding box center [823, 561] width 738 height 30
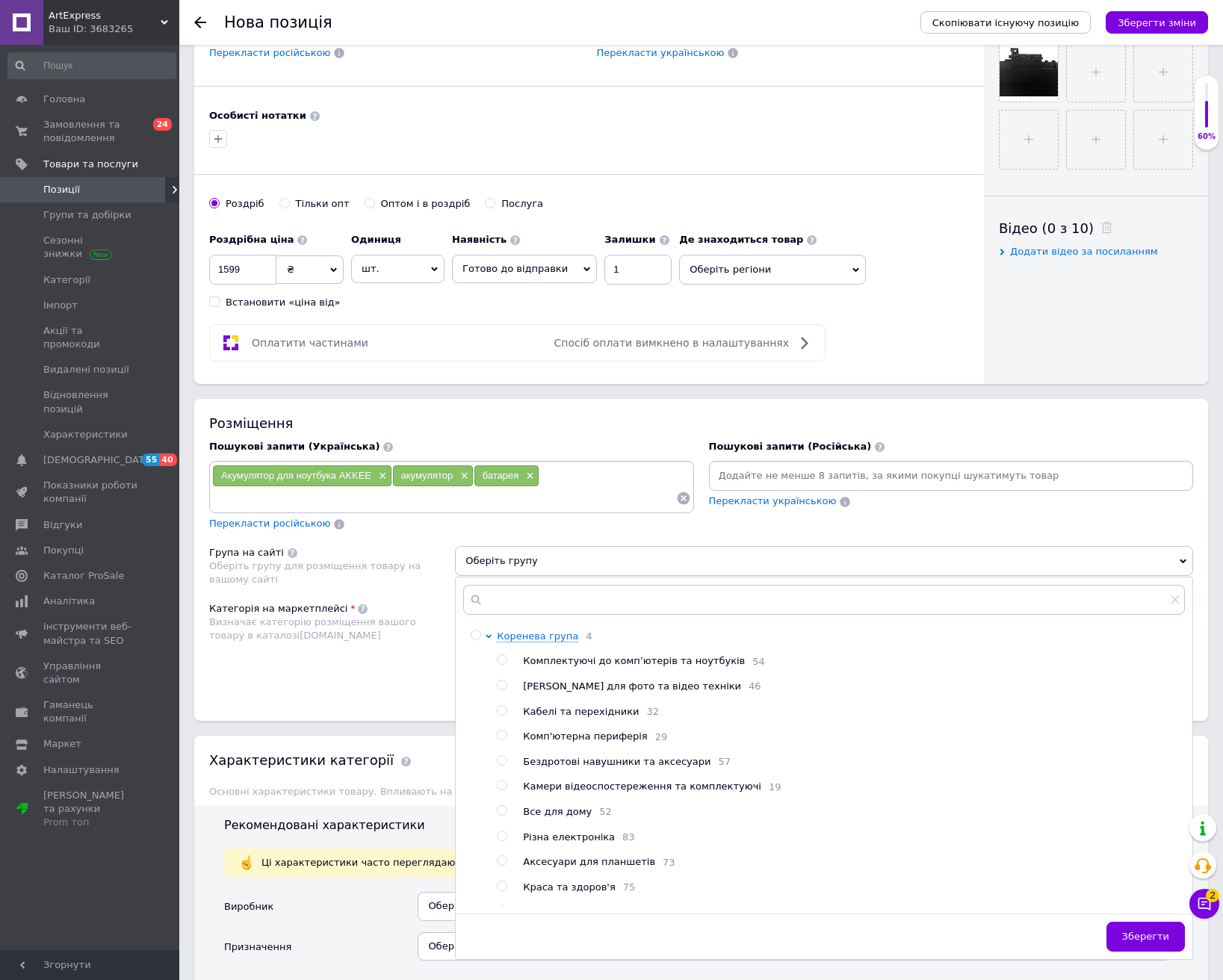
click at [594, 659] on span "Комплектуючі до комп’ютерів та ноутбуків" at bounding box center [634, 660] width 222 height 11
radio input "true"
click at [1160, 916] on button "Зберегти" at bounding box center [1145, 937] width 78 height 30
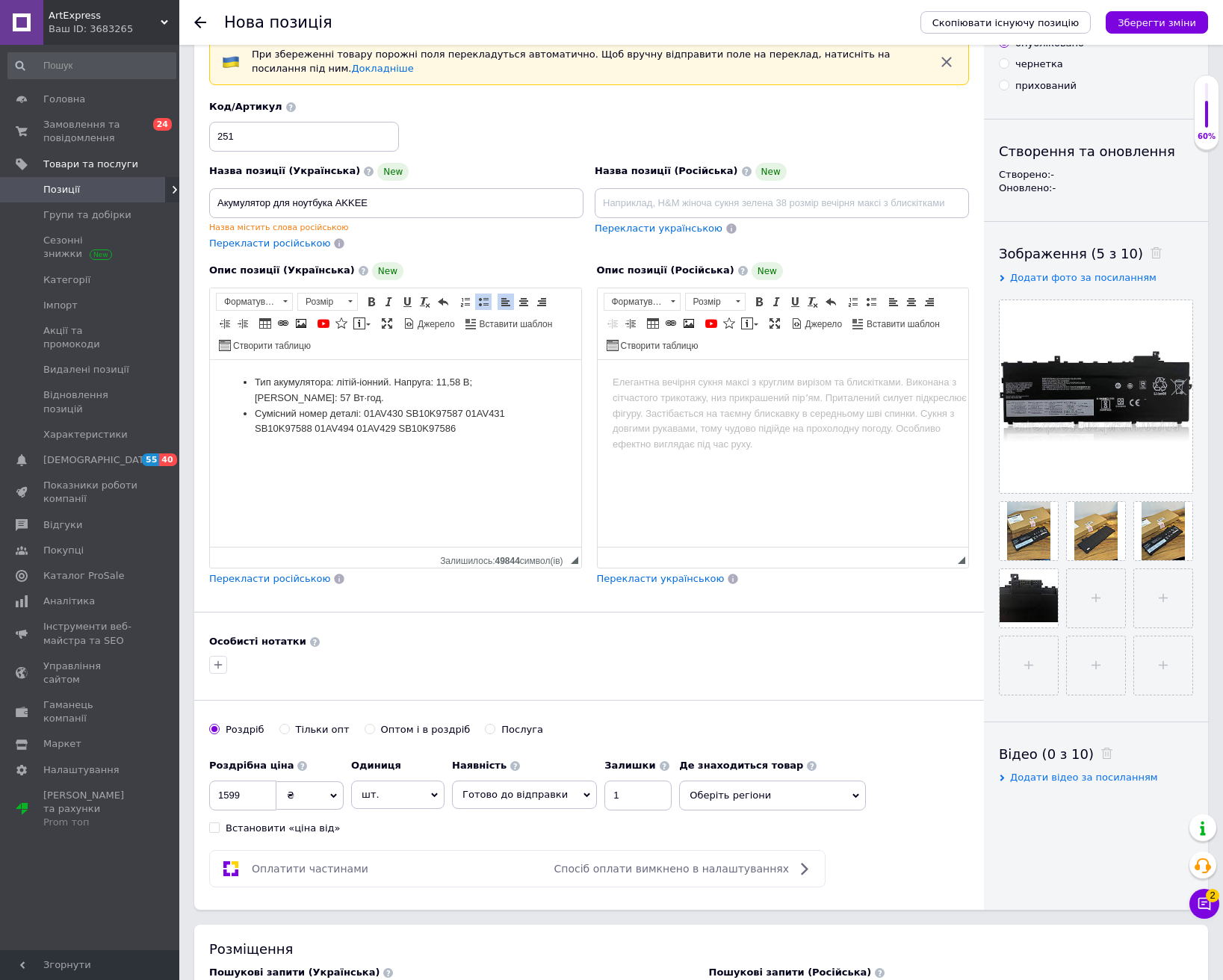
scroll to position [0, 0]
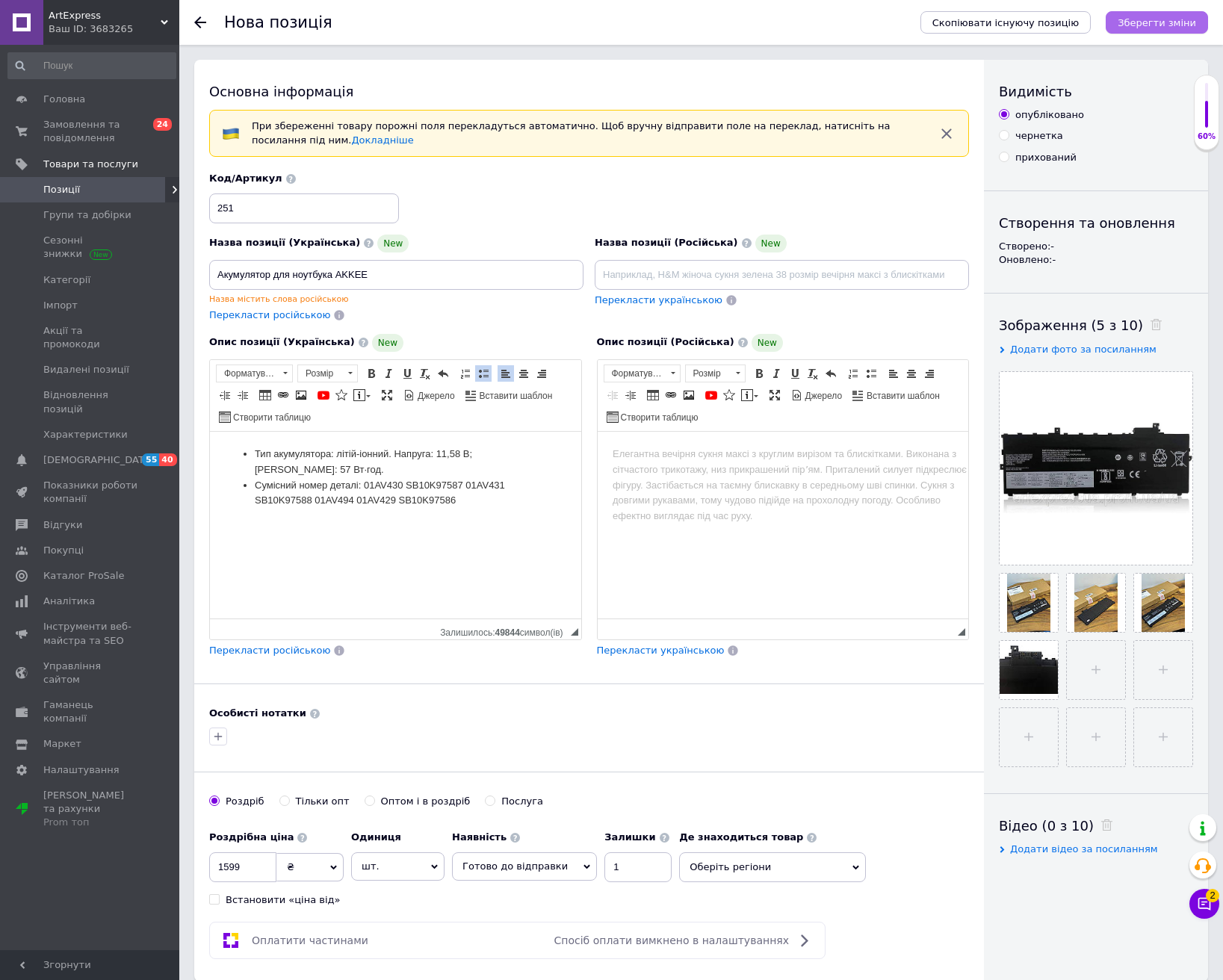
click at [1165, 22] on icon "Зберегти зміни" at bounding box center [1157, 23] width 78 height 11
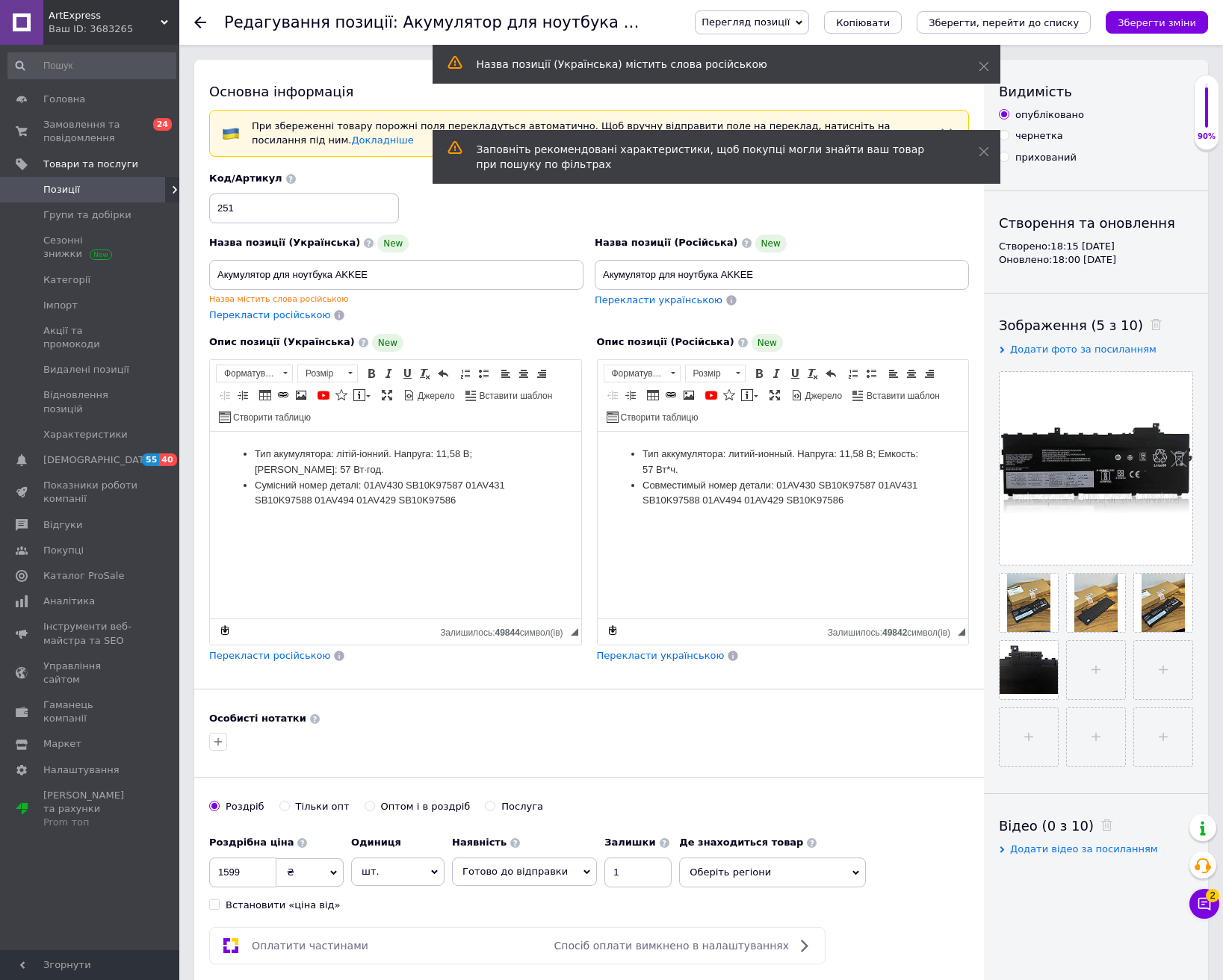
click at [202, 20] on icon at bounding box center [200, 23] width 12 height 12
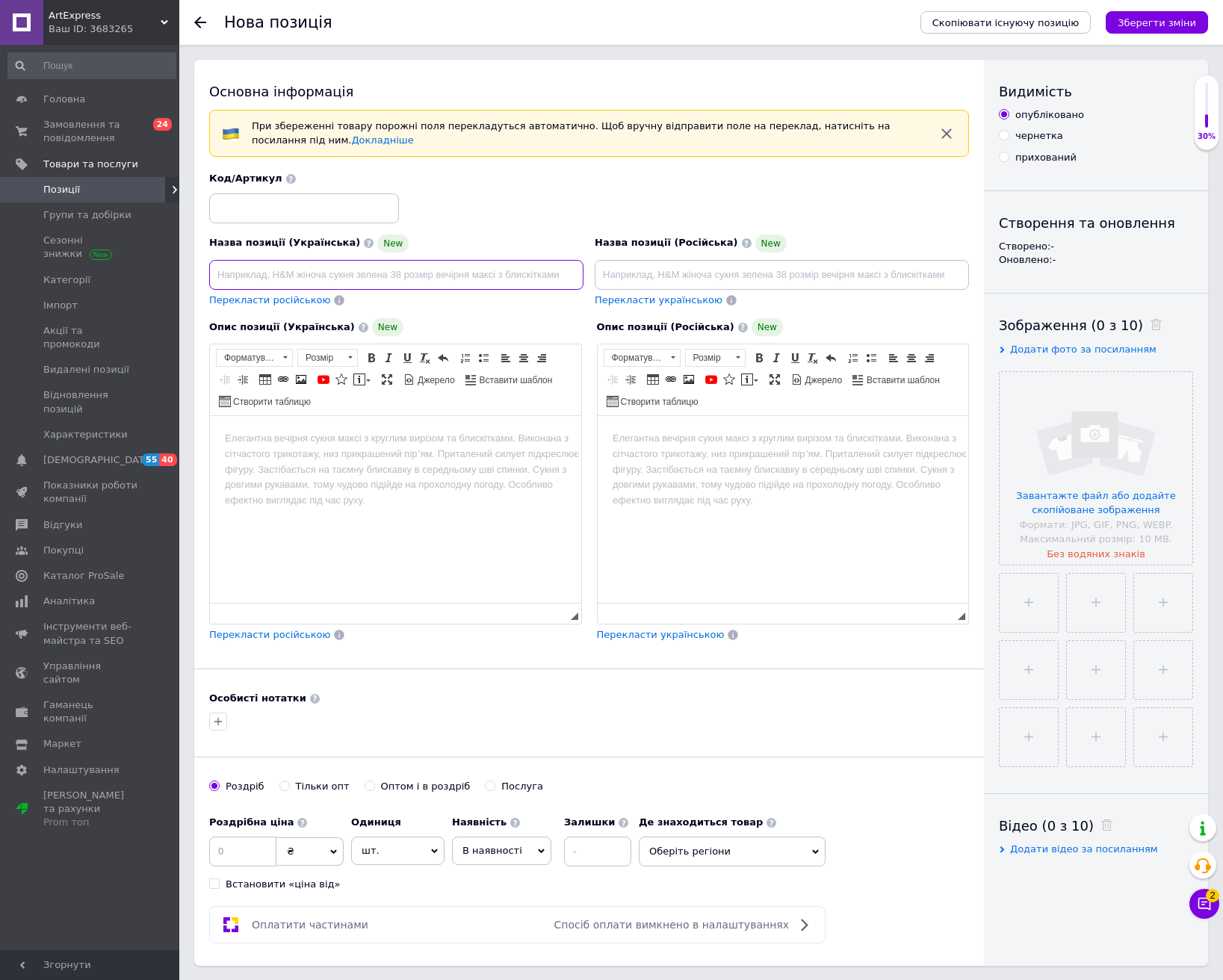
click at [361, 266] on input at bounding box center [396, 275] width 375 height 30
paste input "Батерия за Acer Aspire 3"
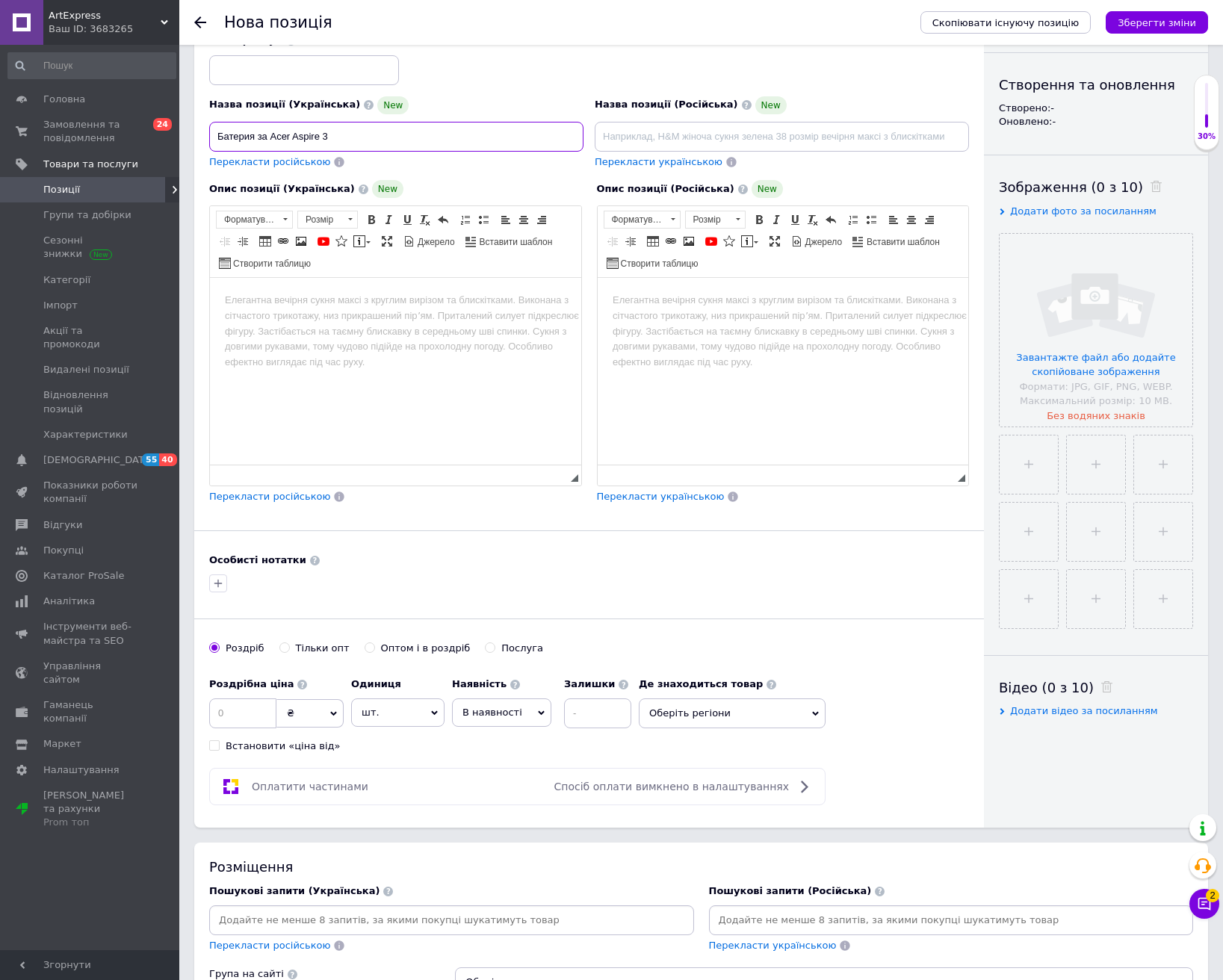
scroll to position [224, 0]
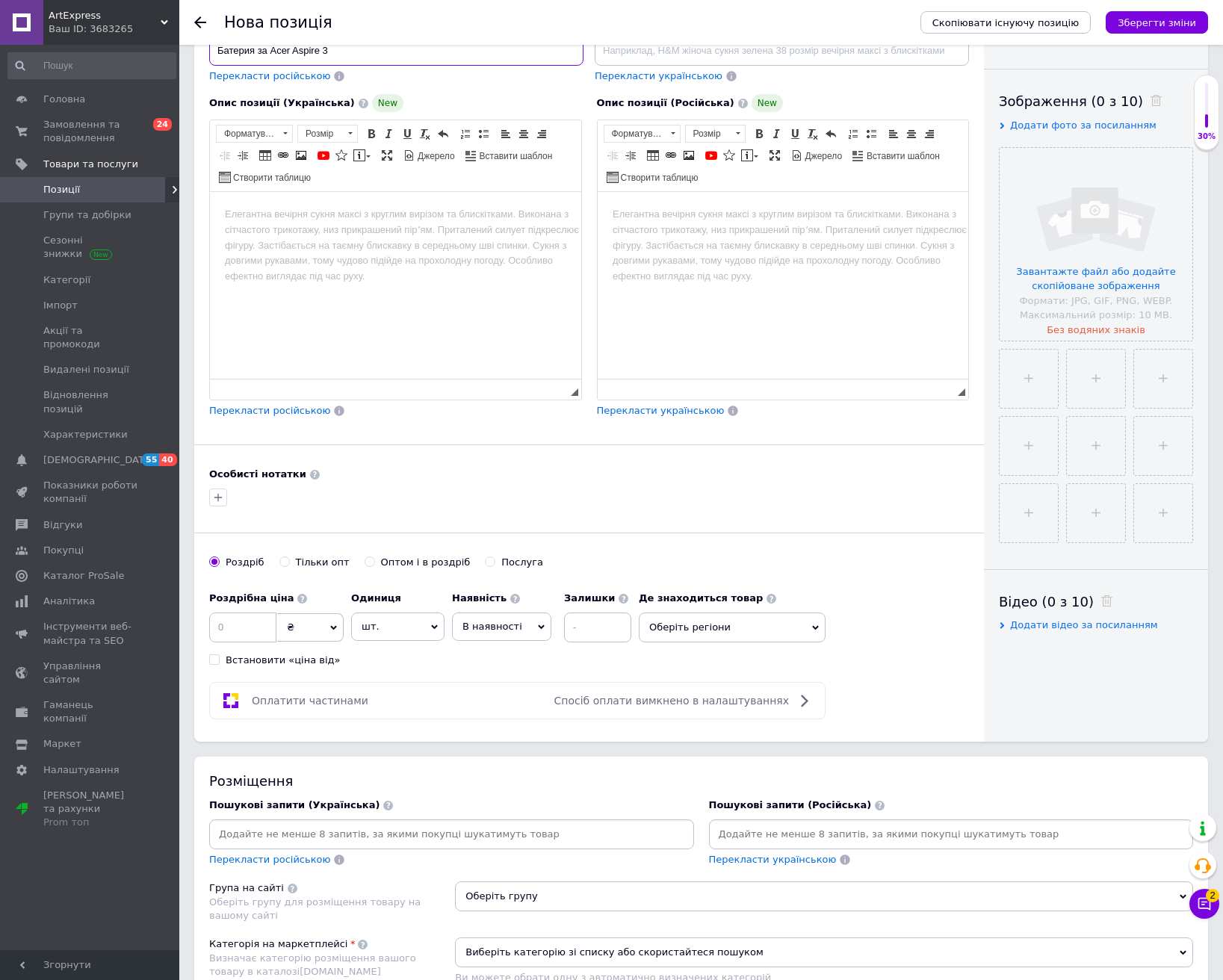
type input "Батерия за Acer Aspire 3"
click at [469, 833] on input at bounding box center [451, 834] width 479 height 23
paste input "Батерия за Acer Aspire 3"
type input "Батерия за Acer Aspire 3"
click at [254, 620] on input at bounding box center [243, 627] width 68 height 30
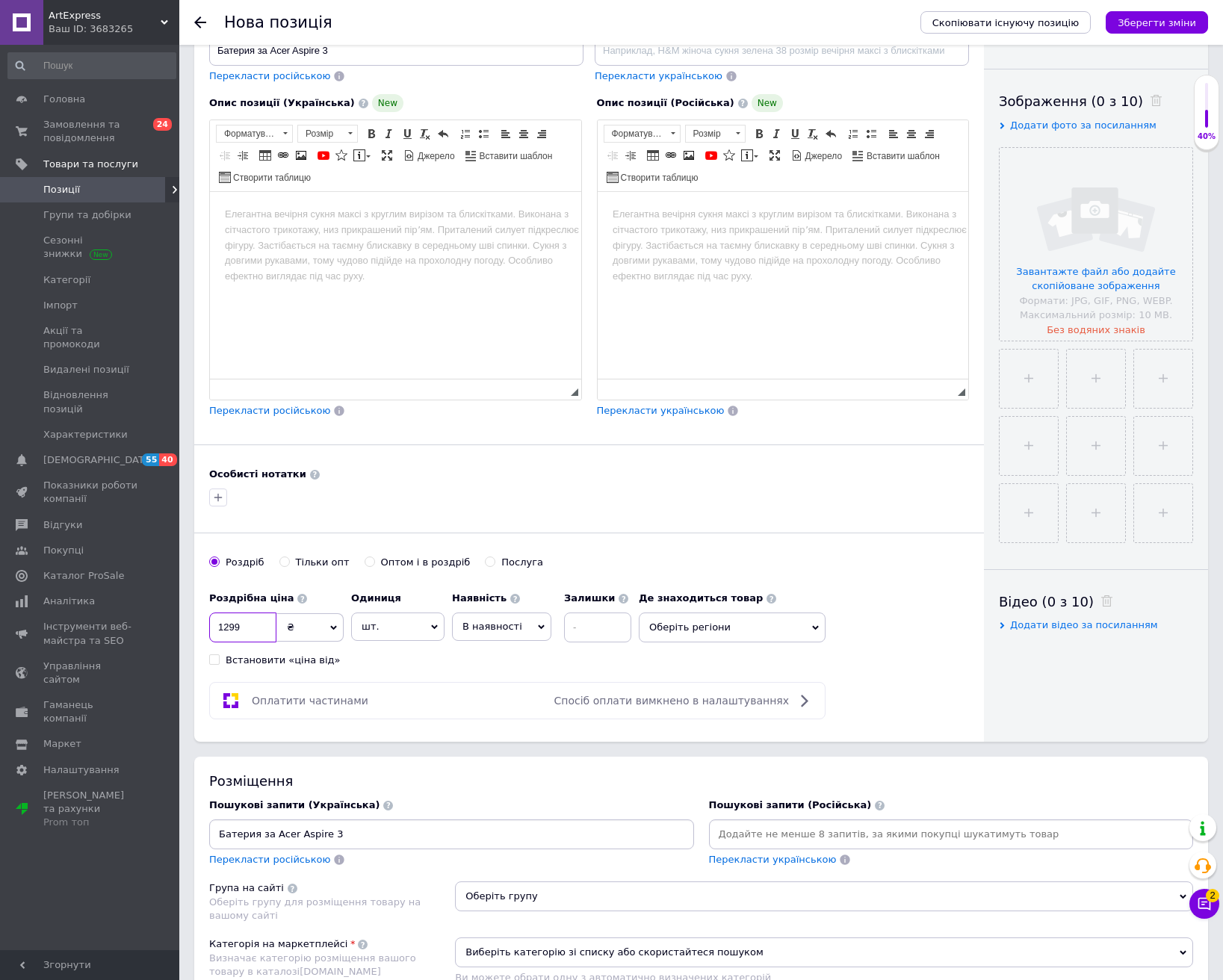
type input "1299"
click at [521, 620] on span "В наявності" at bounding box center [501, 626] width 99 height 28
click at [512, 709] on li "Готово до відправки" at bounding box center [501, 720] width 98 height 34
click at [605, 623] on input at bounding box center [638, 627] width 68 height 30
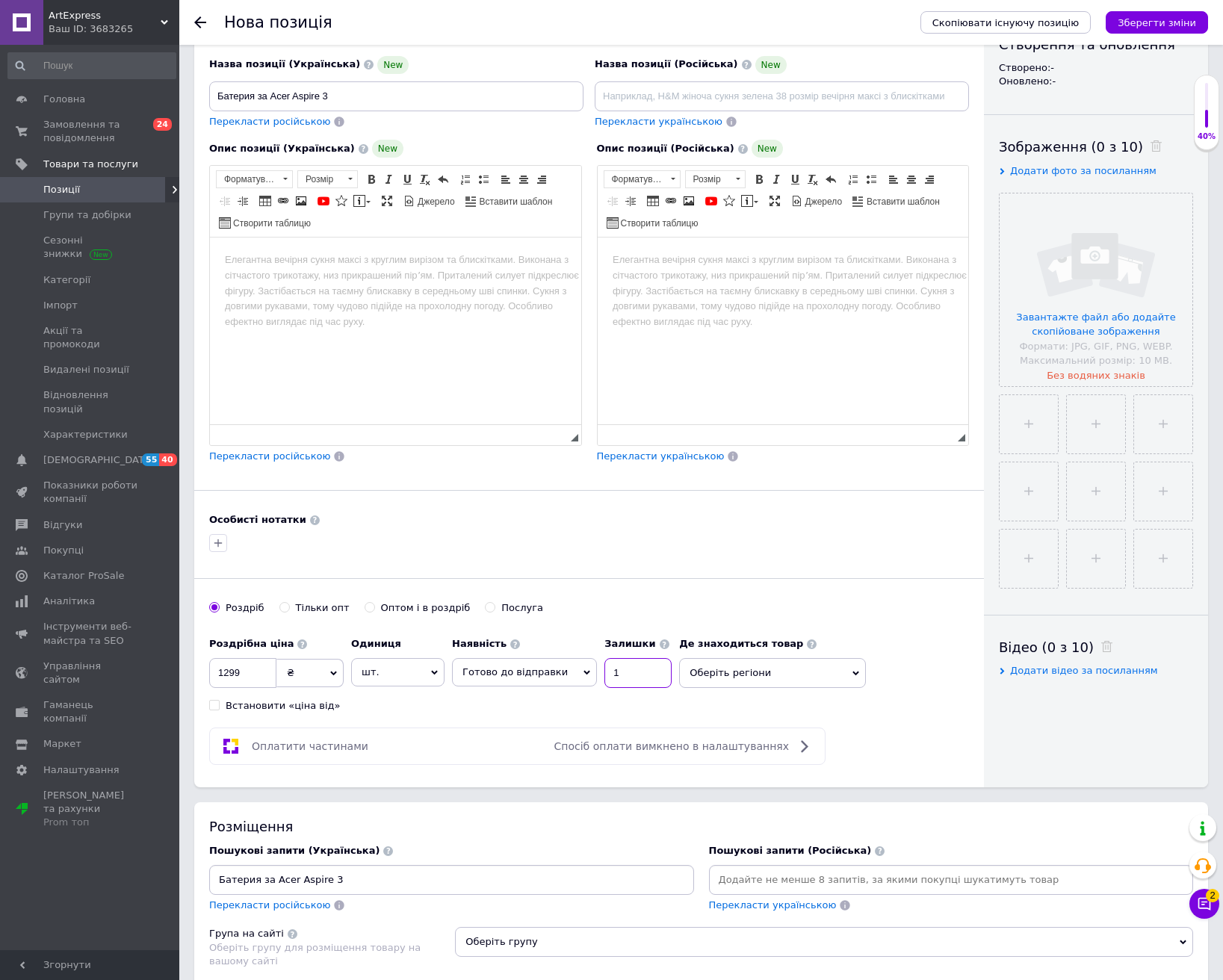
scroll to position [75, 0]
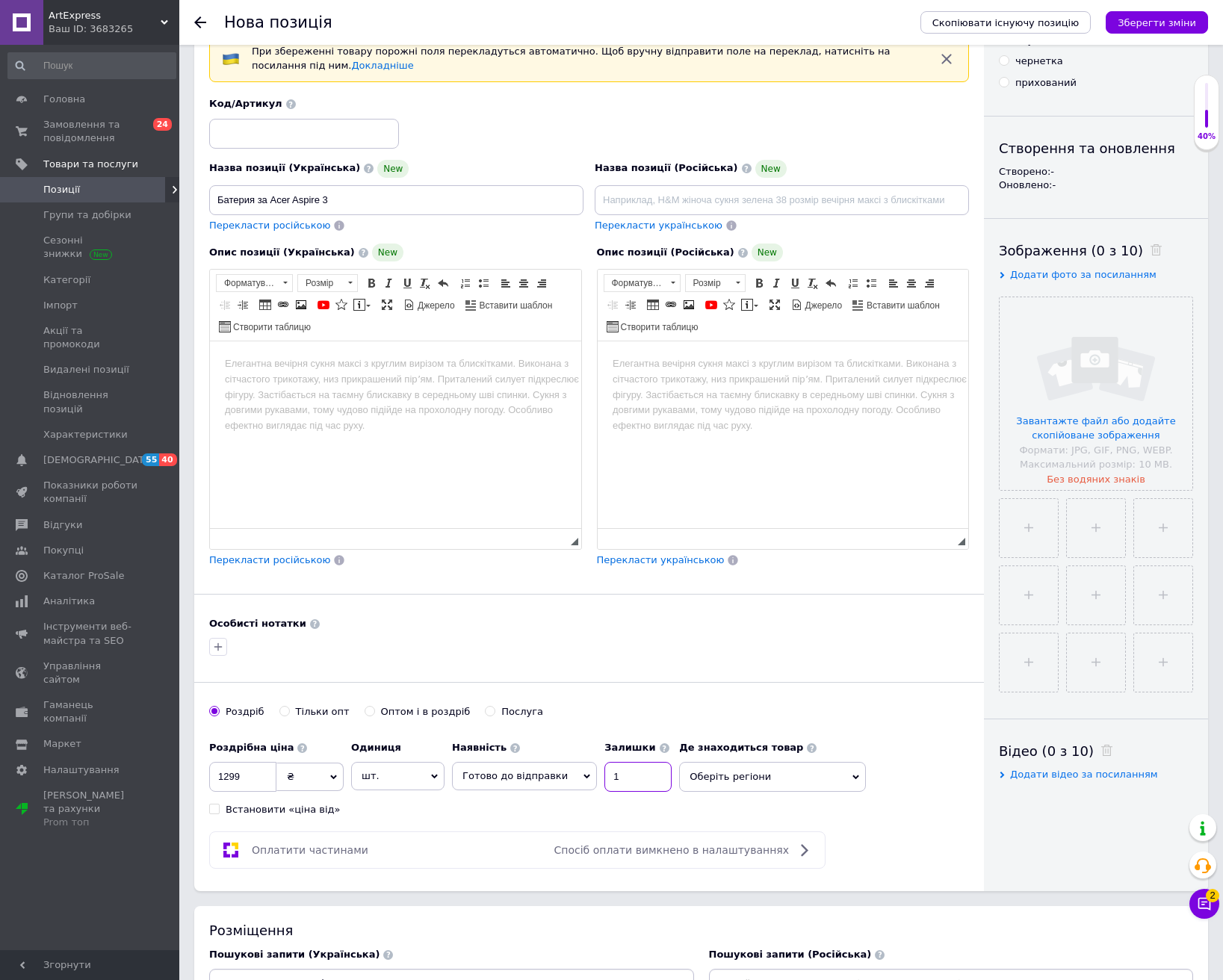
type input "1"
click at [273, 128] on input at bounding box center [304, 133] width 189 height 30
type input "252"
drag, startPoint x: 253, startPoint y: 197, endPoint x: 152, endPoint y: 194, distance: 101.0
click at [154, 194] on div "ArtExpress Ваш ID: 3683265 Сайт ArtExpress Кабінет покупця Перевірити стан сист…" at bounding box center [612, 819] width 1223 height 1788
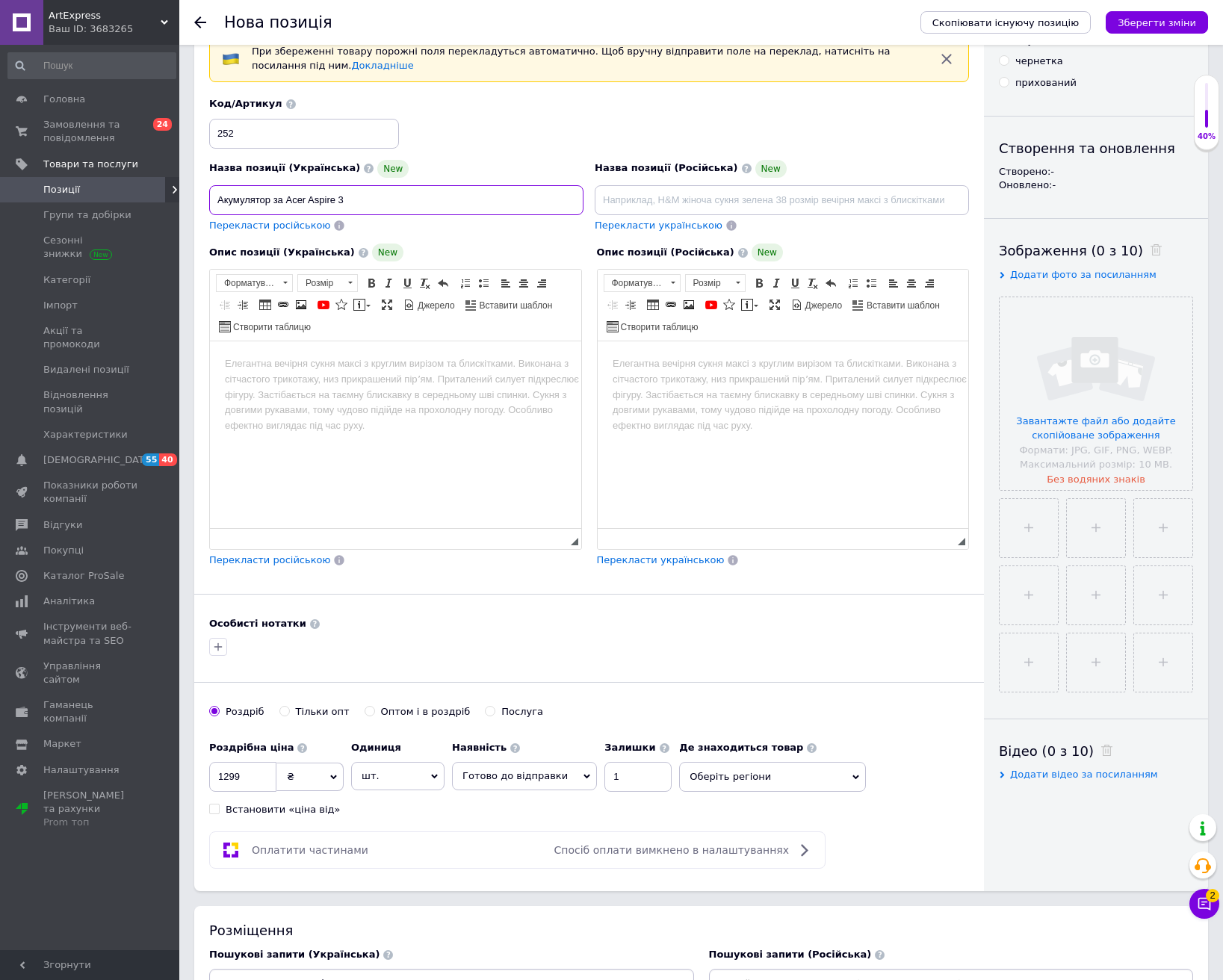
click at [282, 202] on input "Акумулятор за Acer Aspire 3" at bounding box center [396, 200] width 375 height 30
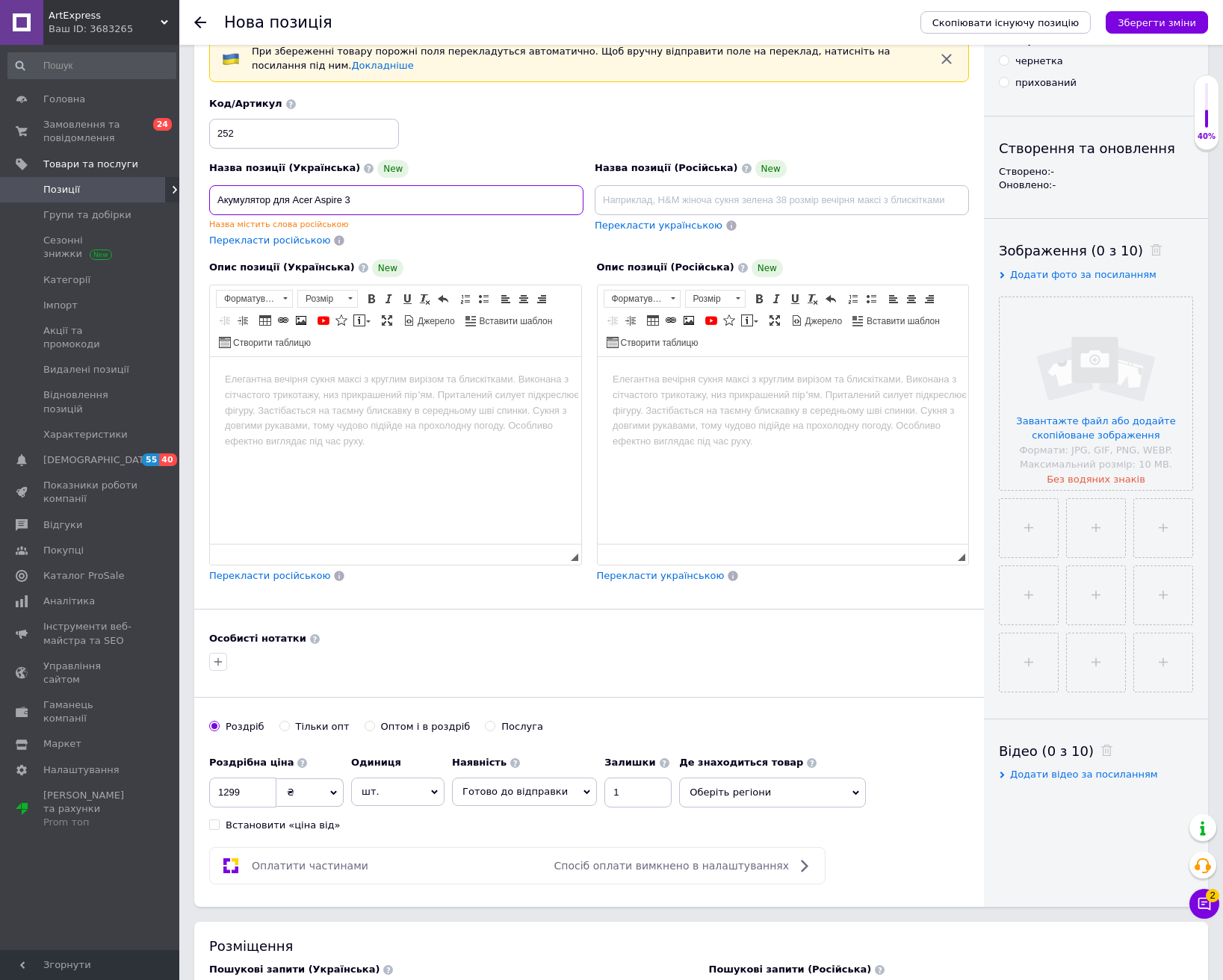
type input "Акумулятор для Acer Aspire 3"
click at [407, 402] on html at bounding box center [395, 379] width 371 height 46
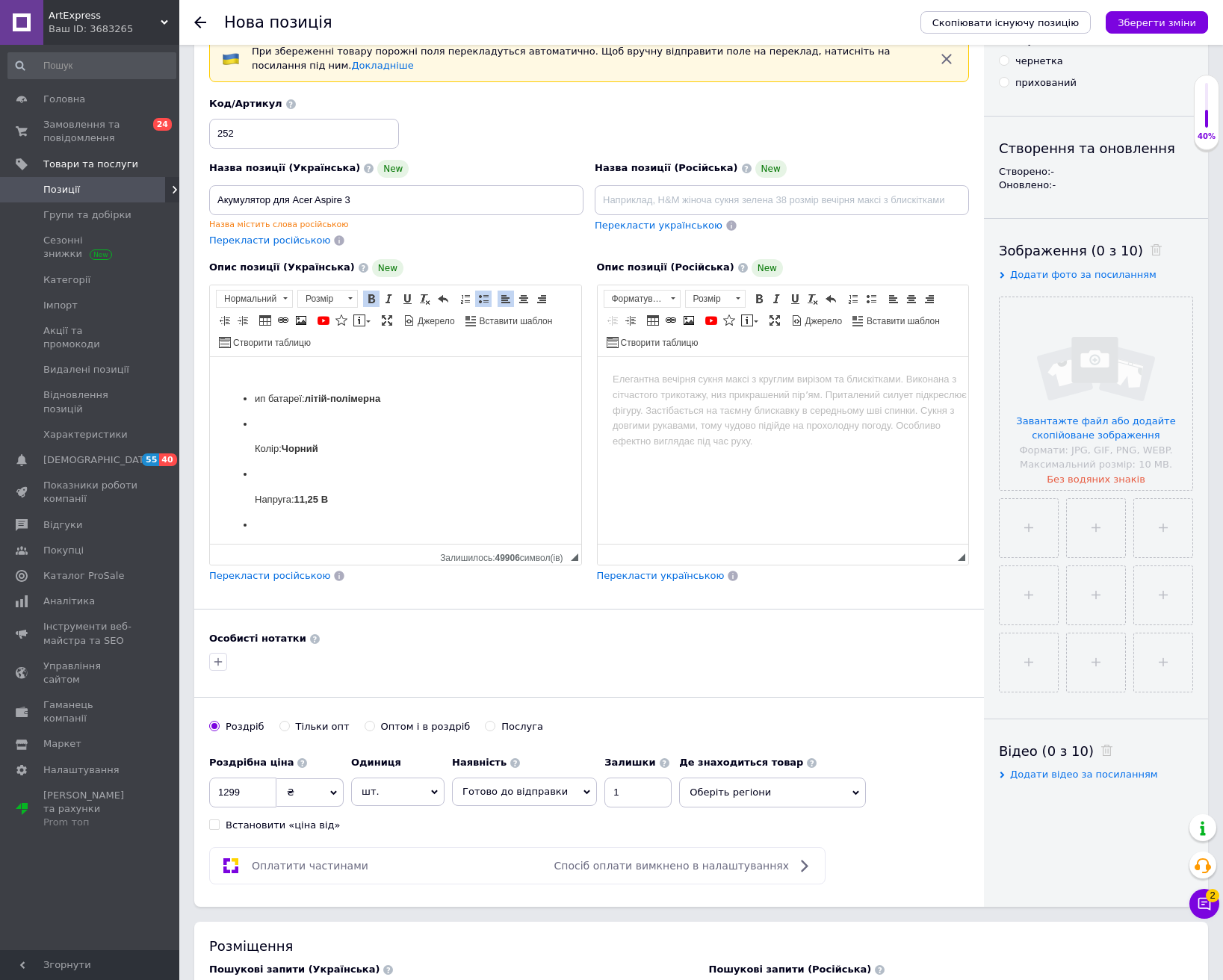
scroll to position [0, 0]
click at [254, 404] on ul "ип батареї: літій-полімерна Колір: Чорний Напруга: 11,25 В Ємність: 43 Вт·год" at bounding box center [395, 480] width 341 height 168
click at [275, 432] on li "Колір: Чорний" at bounding box center [395, 442] width 282 height 41
click at [254, 453] on ul "Тип батареї: літій-полімерна ​​​​​​​ Колір: Чорний Напруга: 11,25 В Ємність: 43…" at bounding box center [395, 468] width 341 height 142
click at [251, 480] on ul "Тип батареї: літій-полімерна Колір: Чорний Напруга: 11,25 В Ємність: 43 Вт·год" at bounding box center [395, 468] width 341 height 142
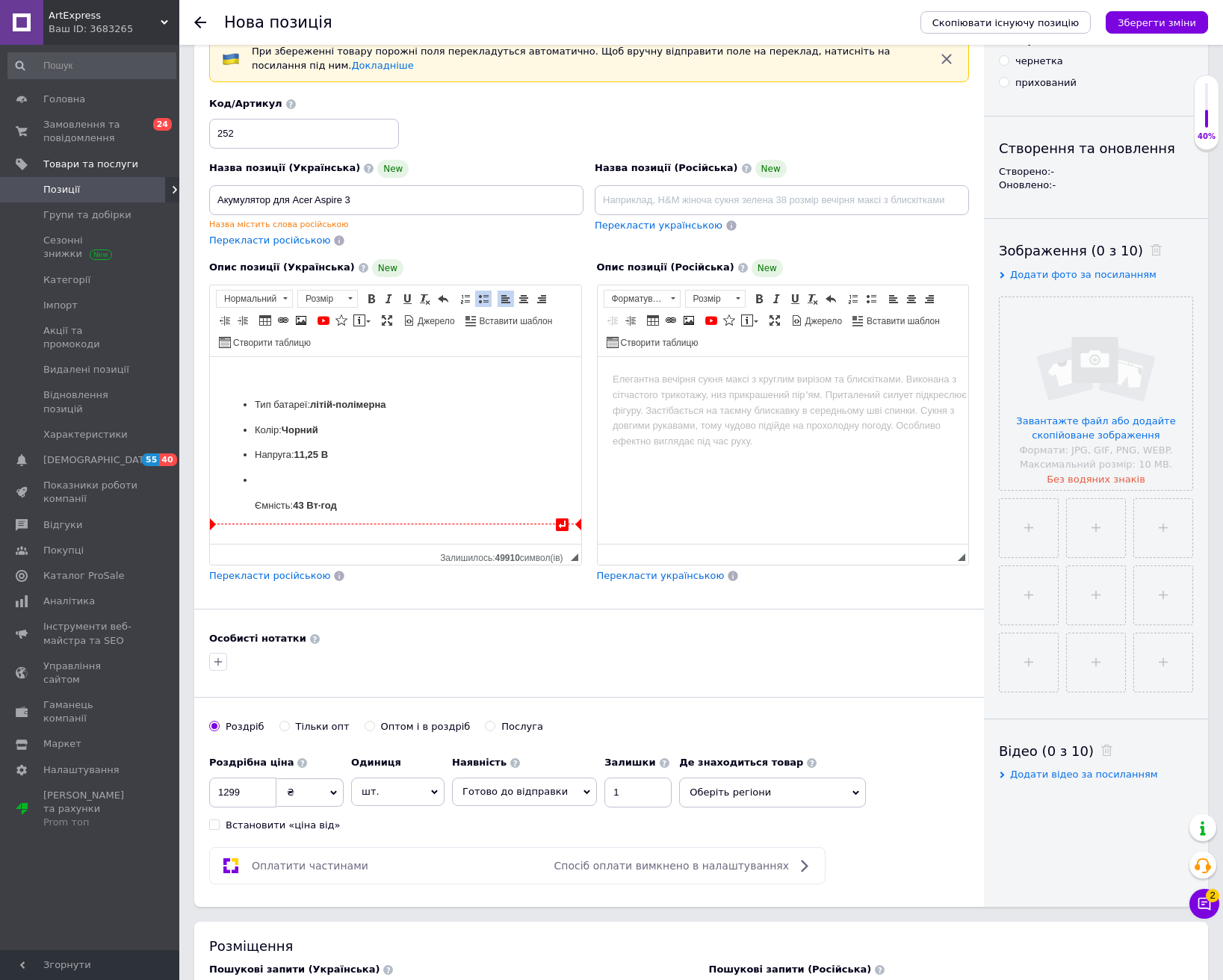
click at [249, 501] on ul "Тип батареї: літій-полімерна Колір: Чорний Напруга: 11,25 В Ємність: 43 Вт·год" at bounding box center [395, 455] width 341 height 117
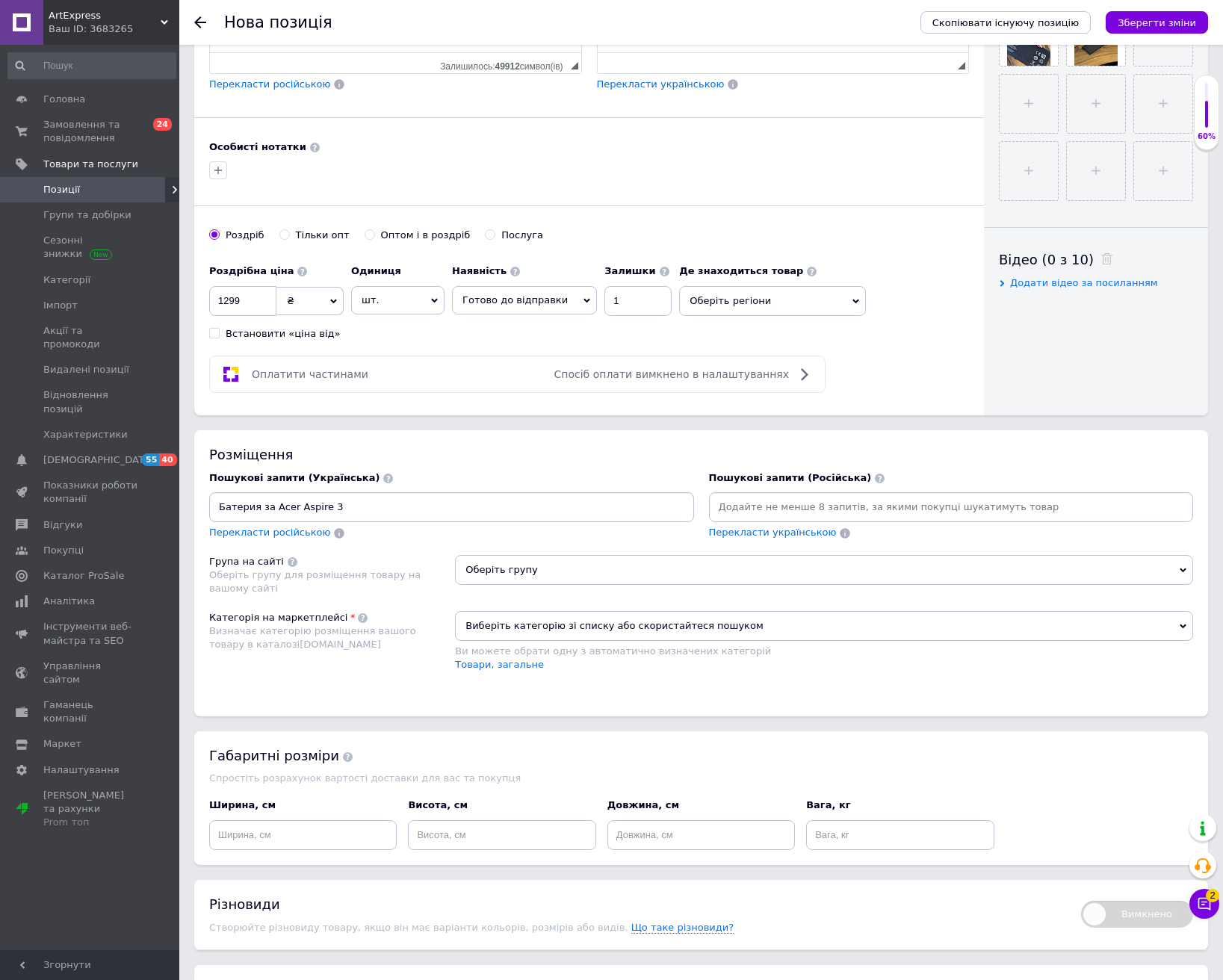
scroll to position [597, 0]
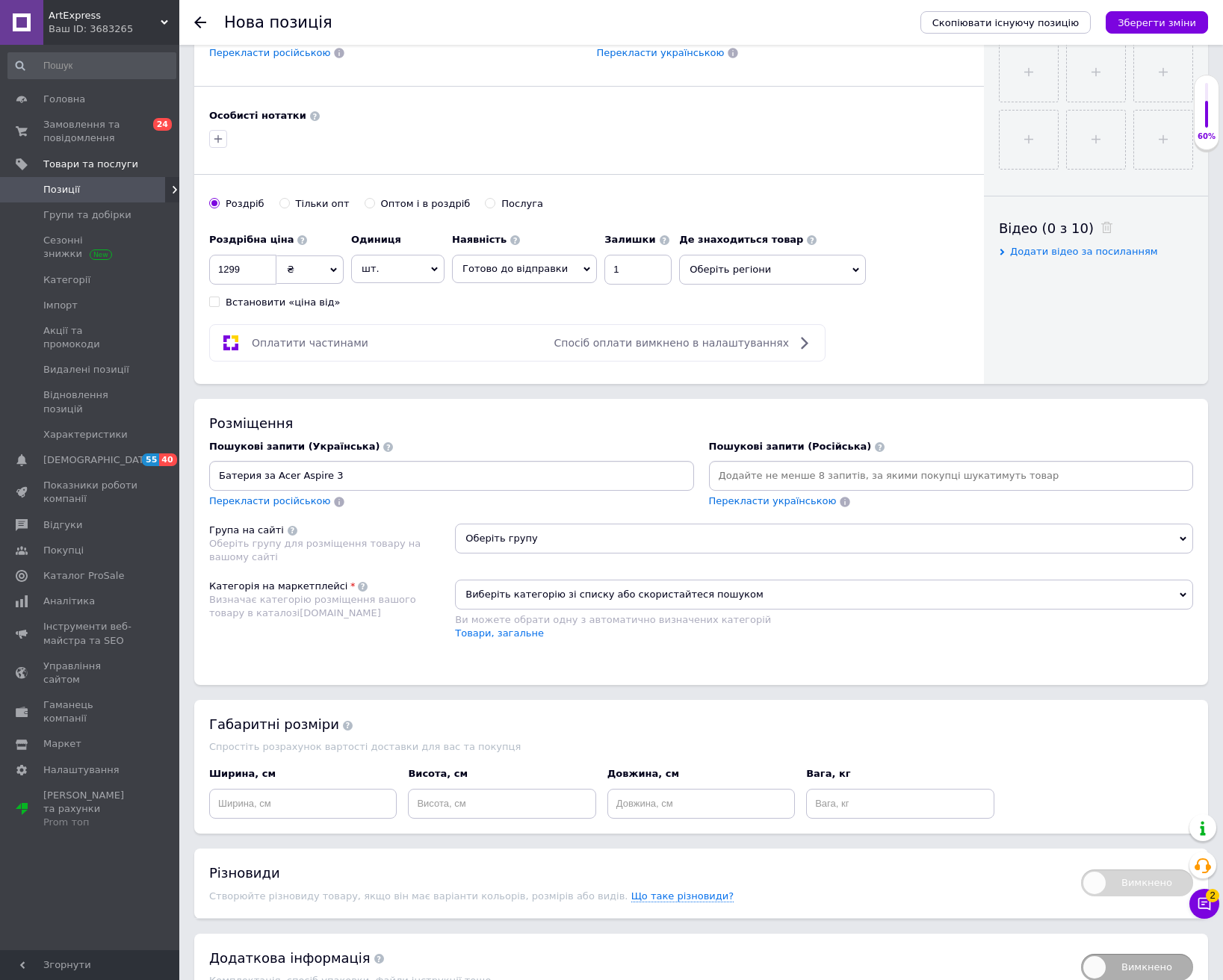
click at [349, 480] on input "Батерия за Acer Aspire 3" at bounding box center [451, 475] width 479 height 23
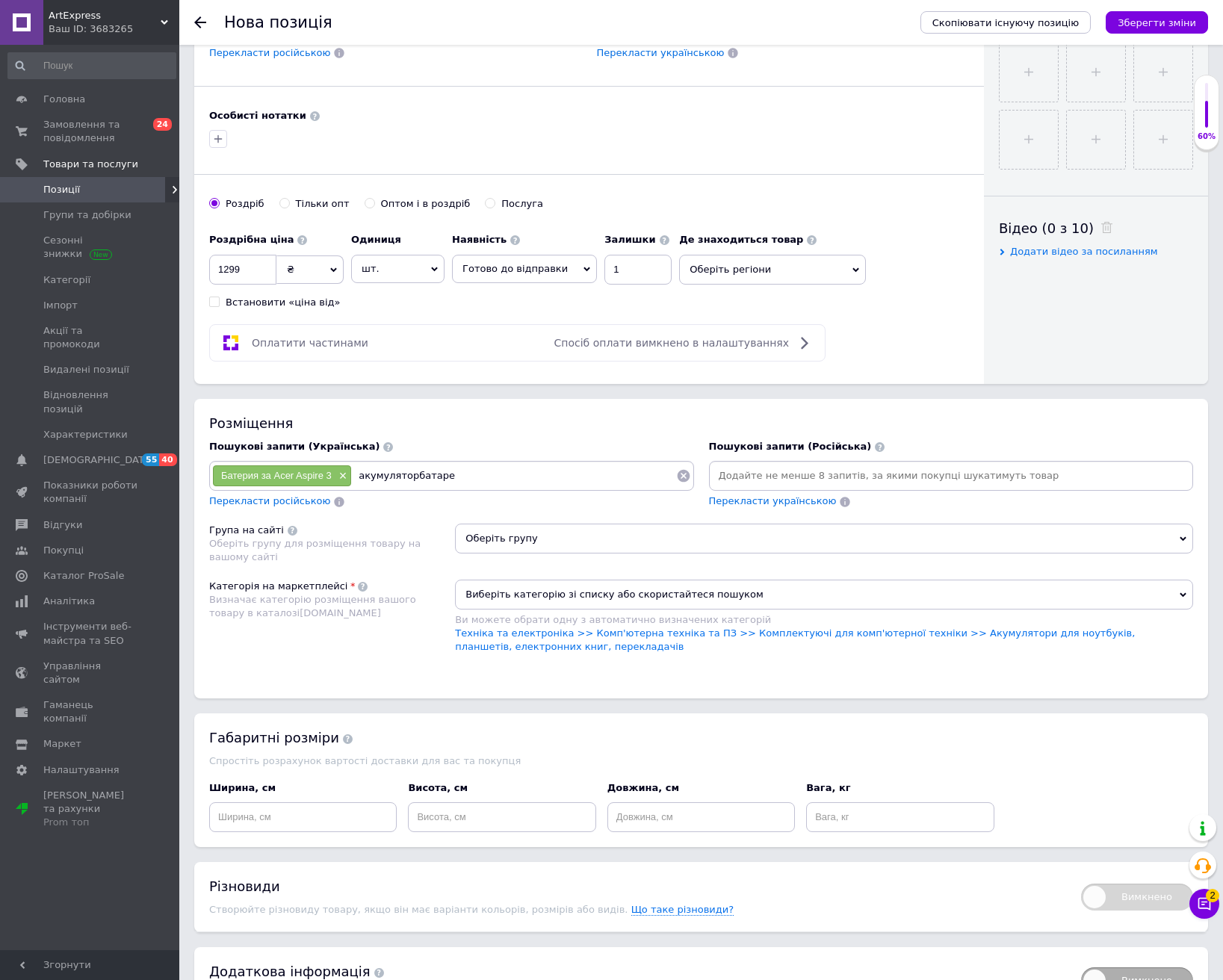
type input "акумуляторбатарея"
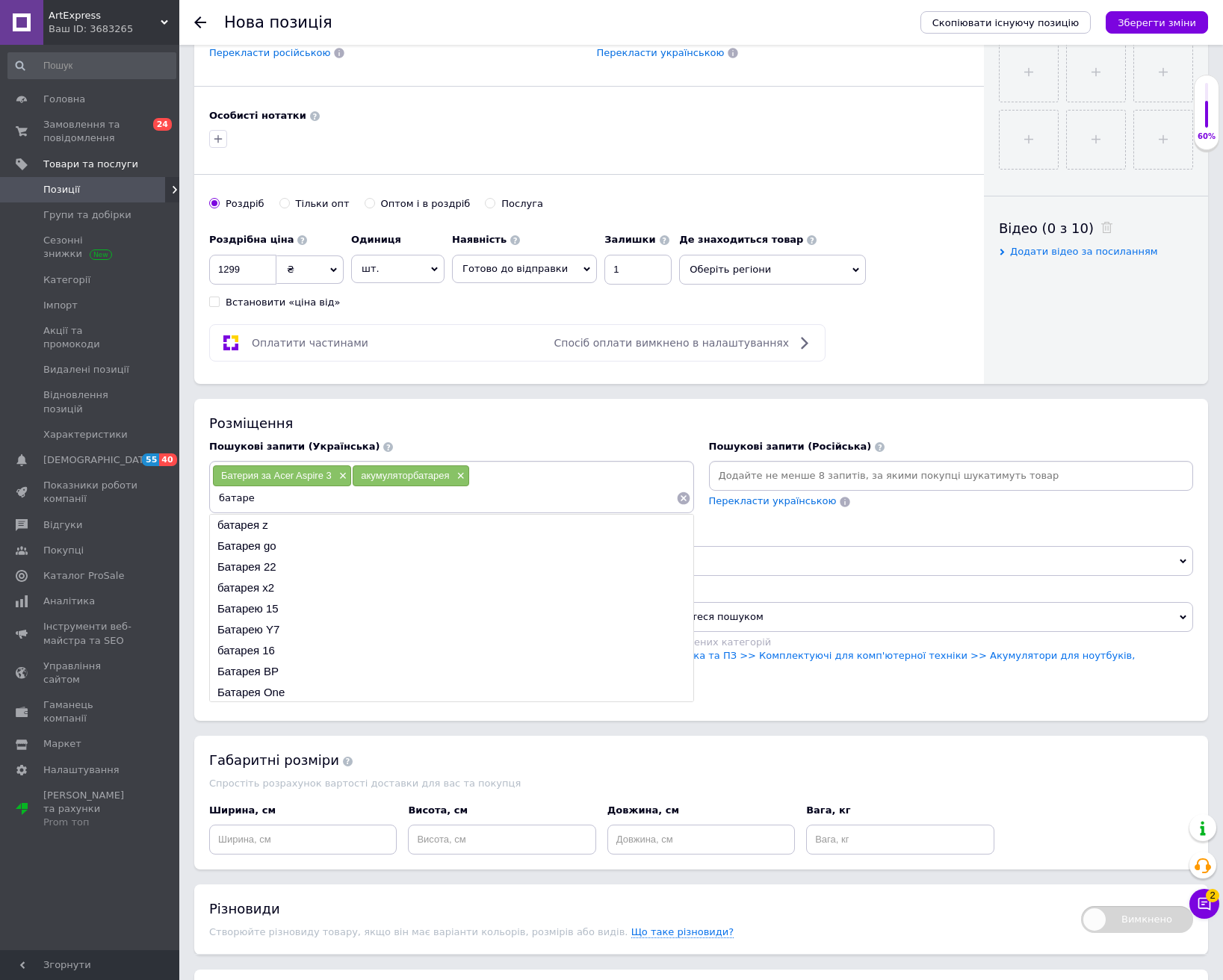
type input "батарея"
type input "ноутбук"
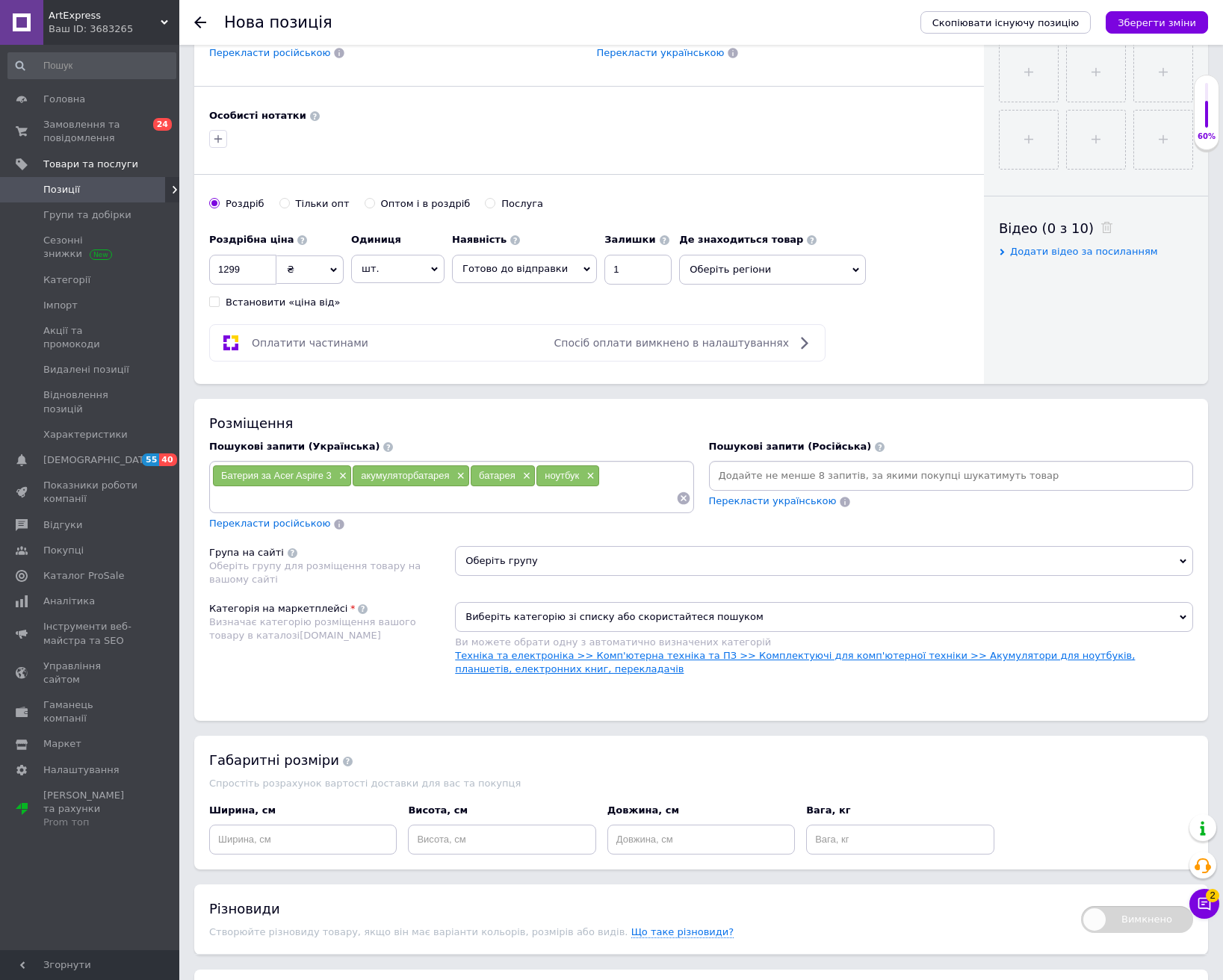
click at [955, 653] on link "Техніка та електроніка >> Комп'ютерна техніка та ПЗ >> Комплектуючі для комп'ют…" at bounding box center [794, 662] width 680 height 25
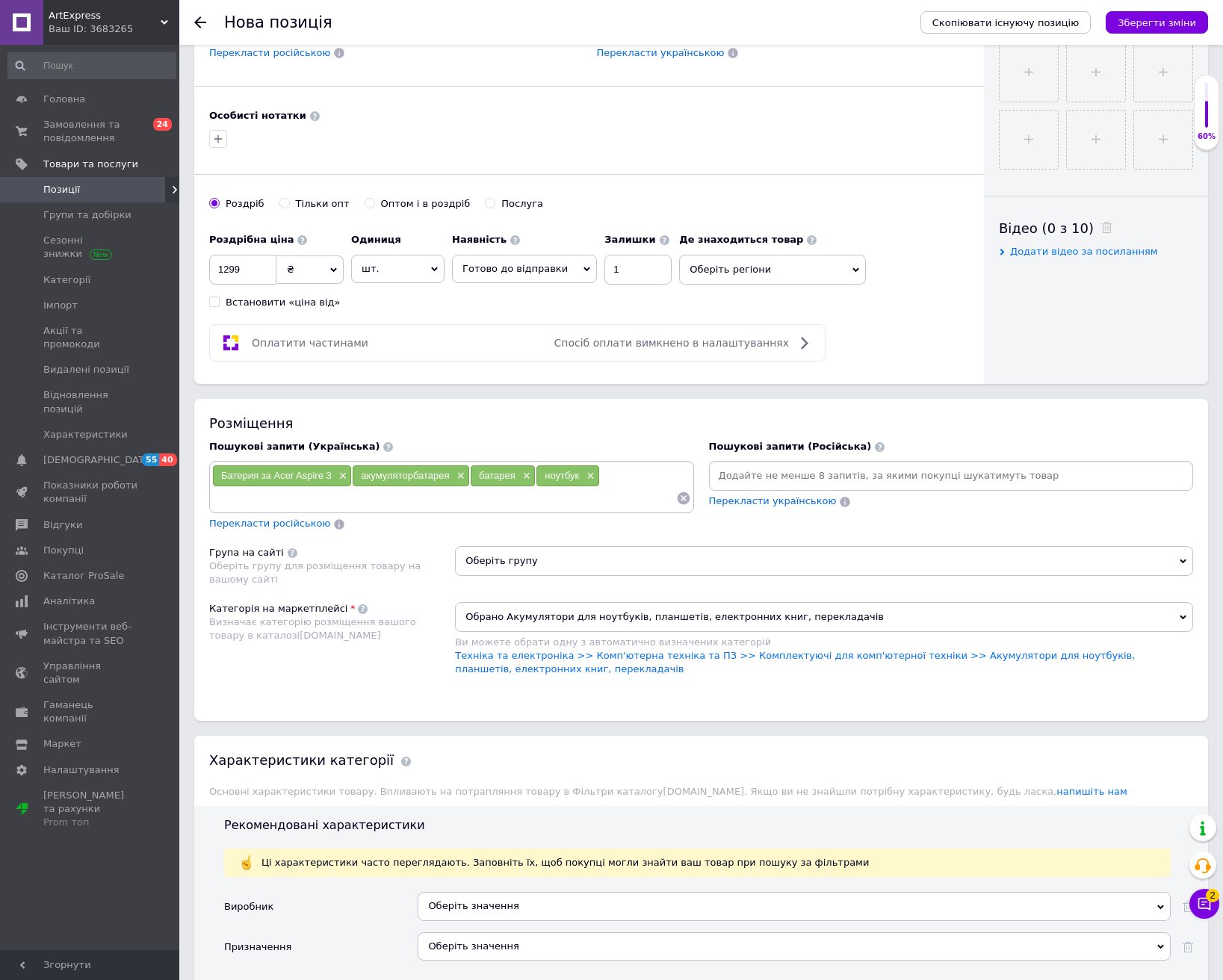
click at [936, 554] on span "Оберіть групу" at bounding box center [823, 561] width 738 height 30
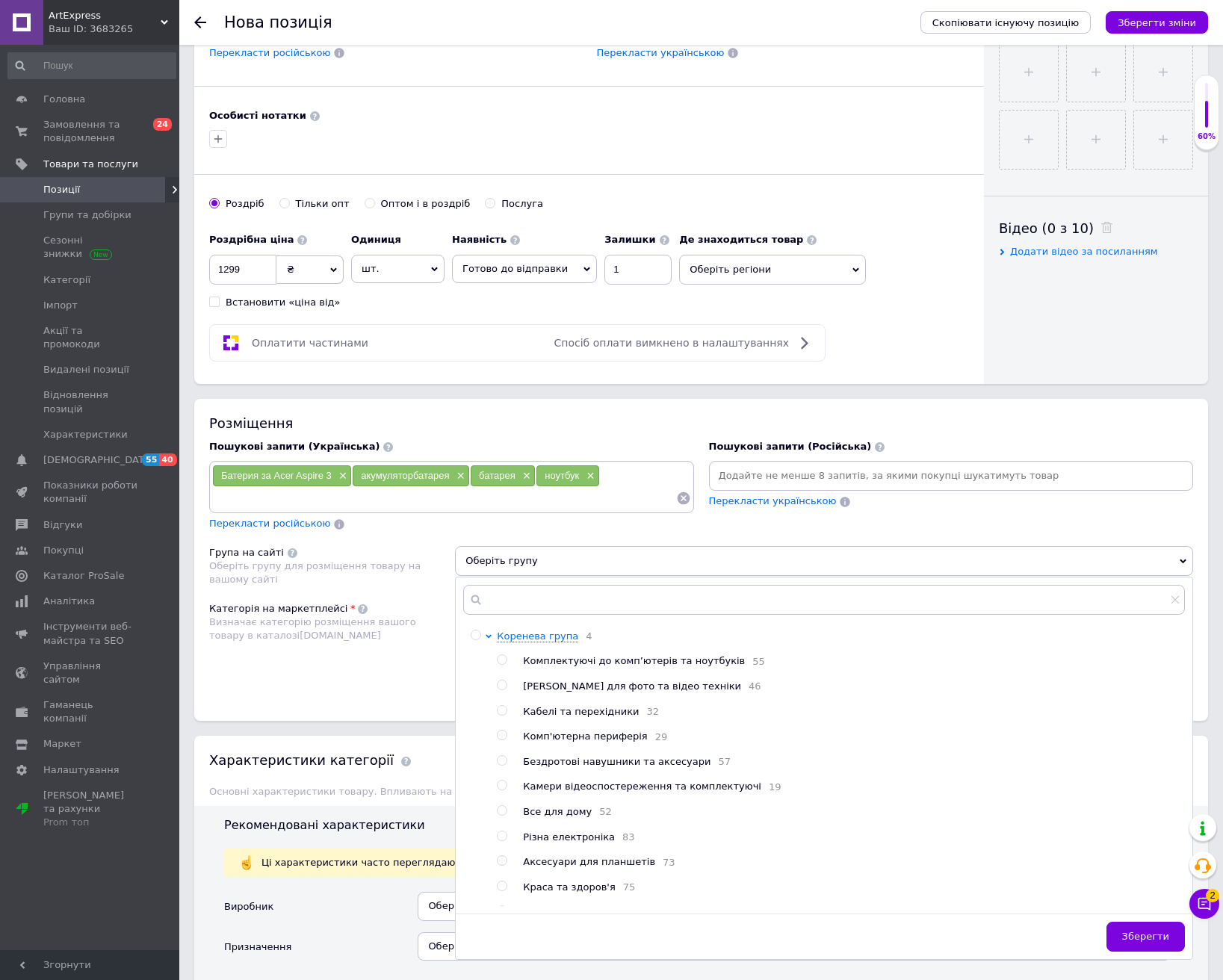
click at [567, 661] on span "Комплектуючі до комп’ютерів та ноутбуків" at bounding box center [634, 660] width 222 height 11
radio input "true"
click at [1125, 916] on button "Зберегти" at bounding box center [1145, 937] width 78 height 30
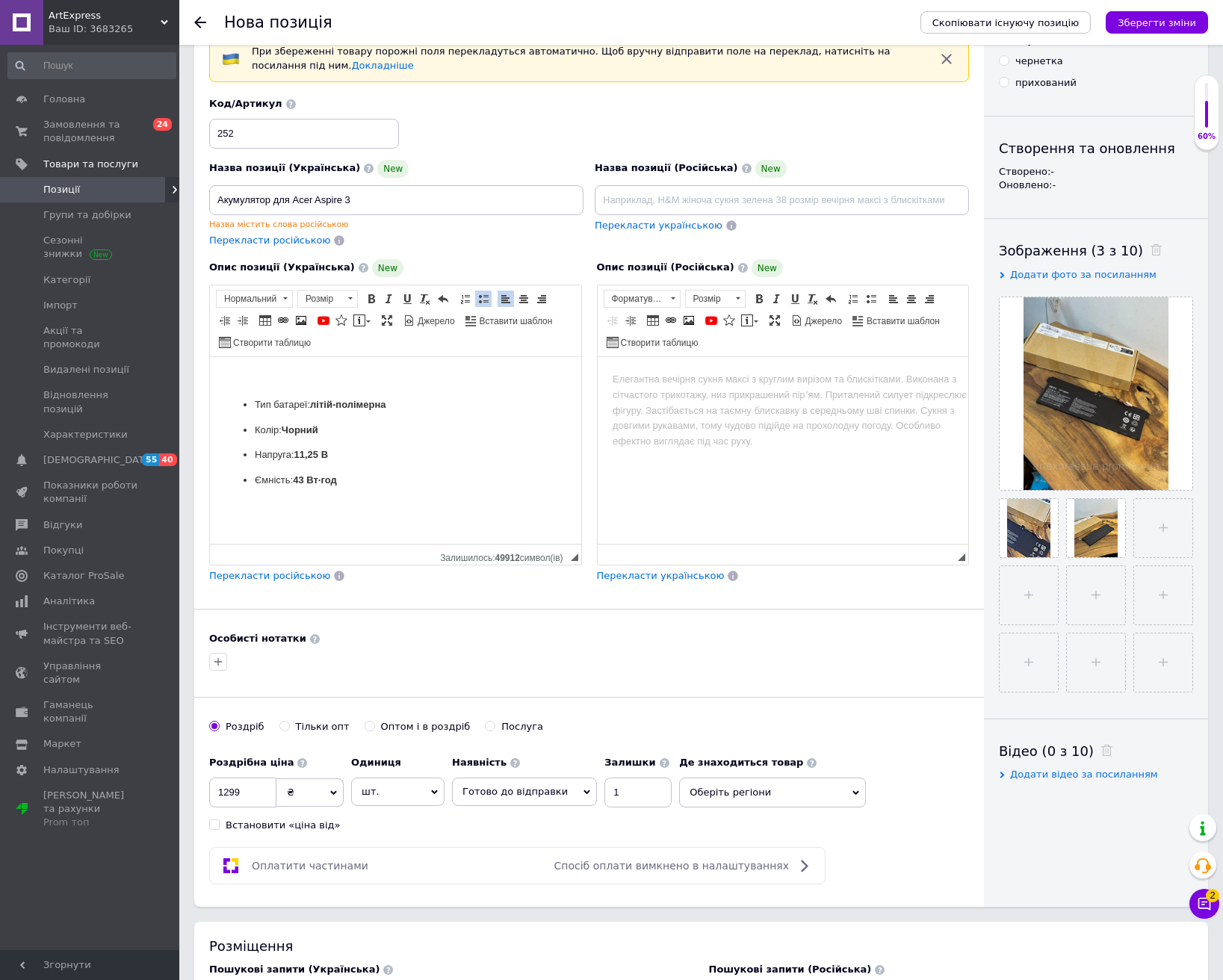
scroll to position [0, 0]
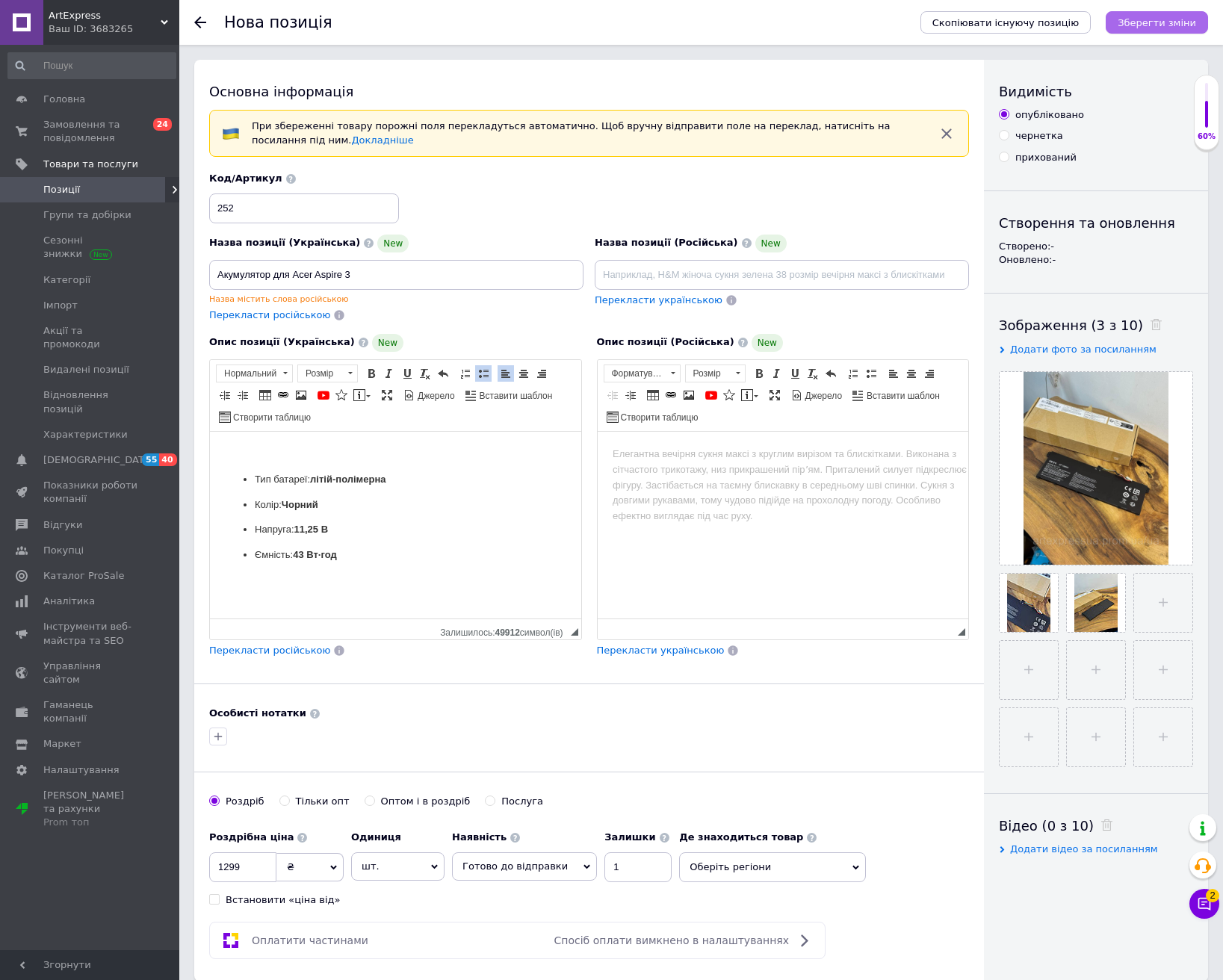
click at [1155, 18] on icon "Зберегти зміни" at bounding box center [1157, 23] width 78 height 11
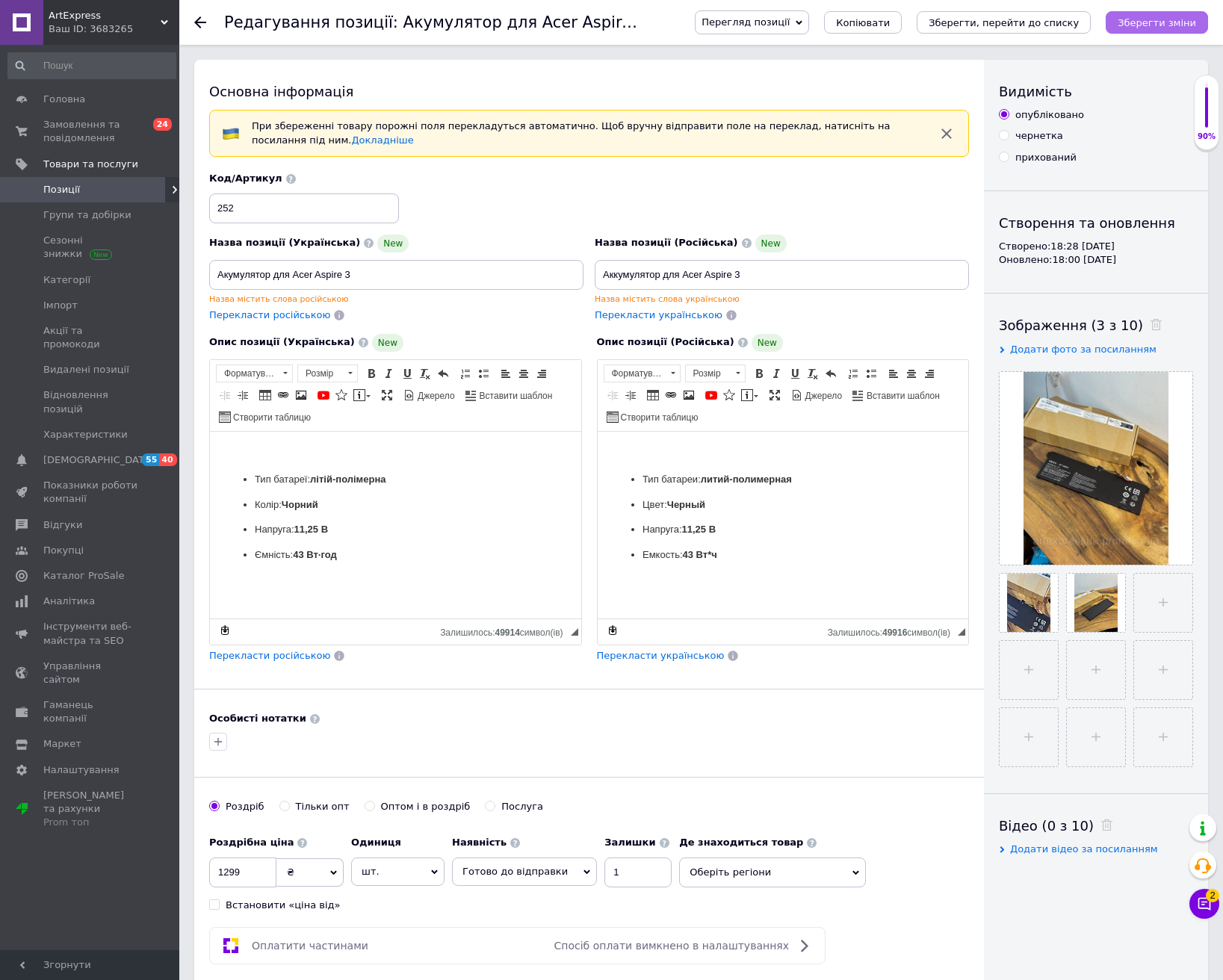
click at [1155, 21] on icon "Зберегти зміни" at bounding box center [1157, 23] width 78 height 11
click at [200, 22] on use at bounding box center [200, 23] width 12 height 12
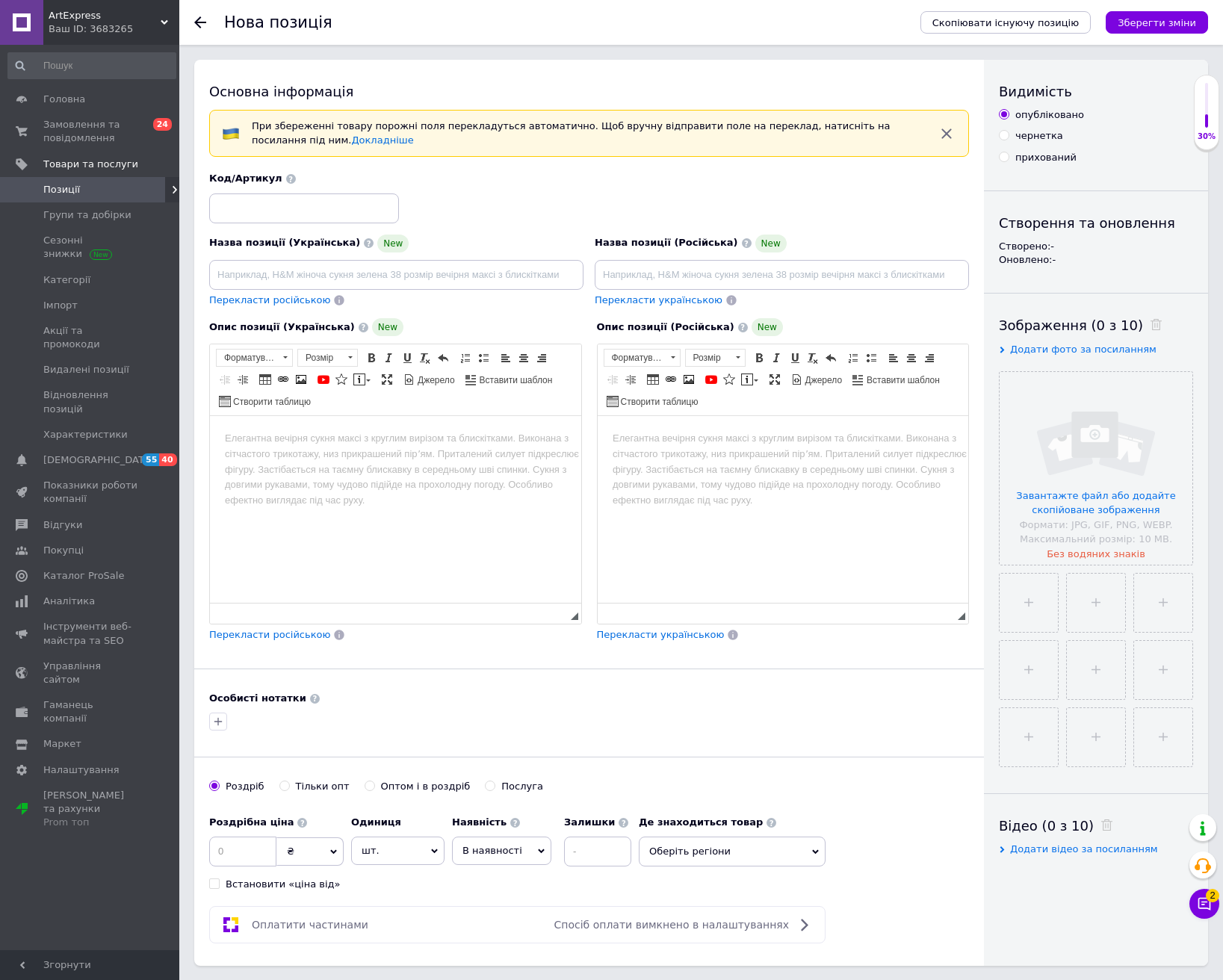
click at [69, 189] on span "Позиції" at bounding box center [62, 189] width 37 height 13
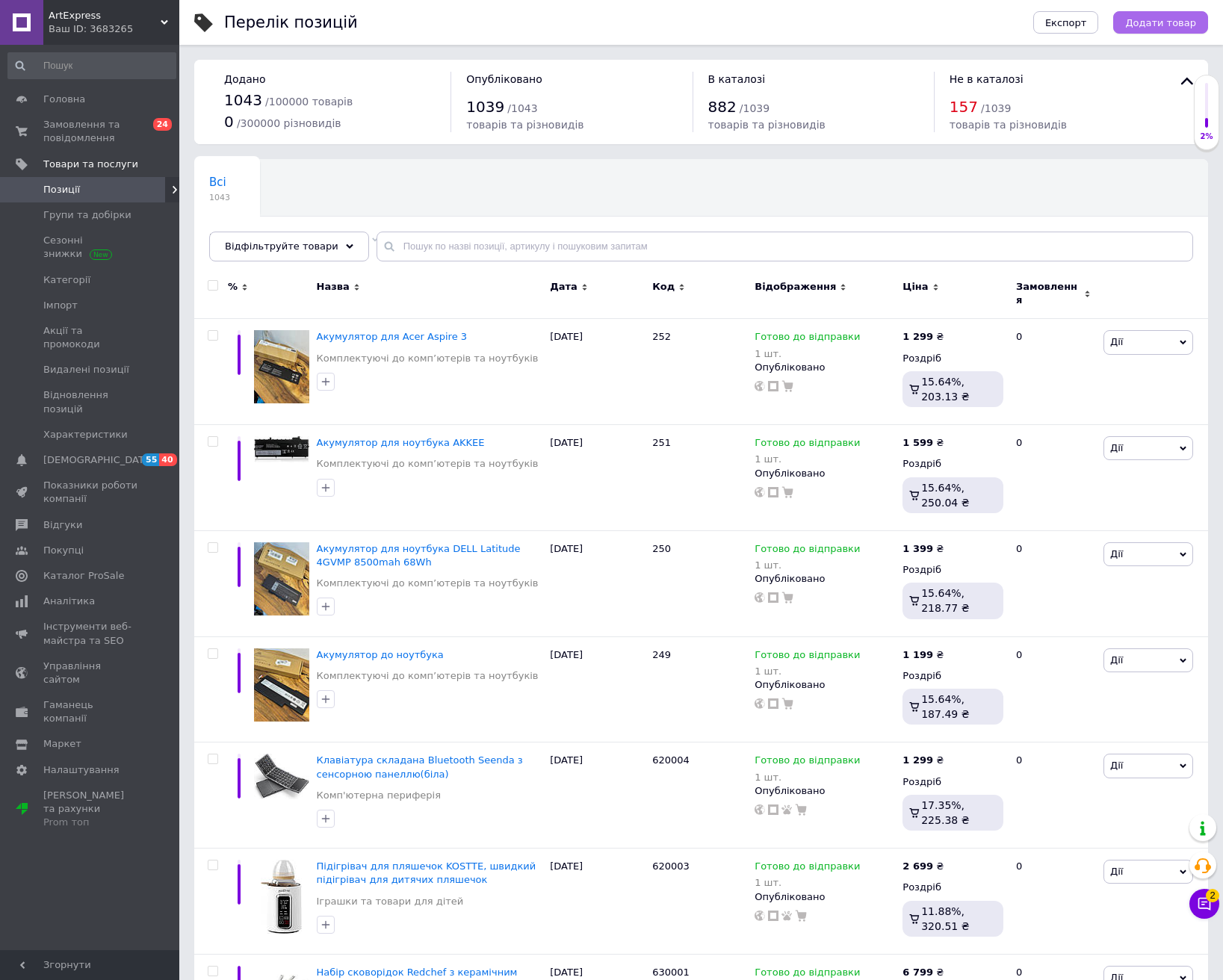
click at [1166, 13] on button "Додати товар" at bounding box center [1160, 22] width 95 height 23
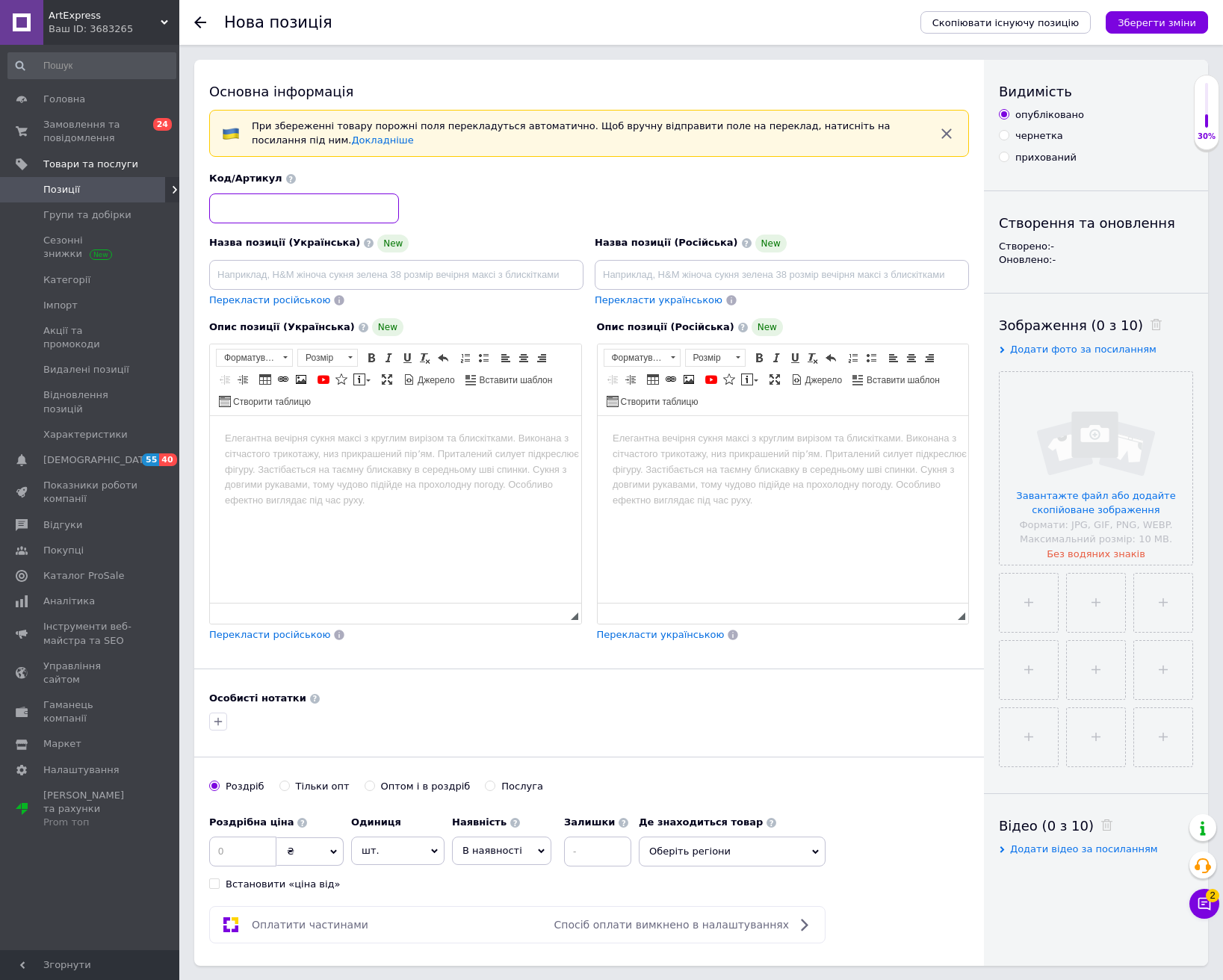
click at [252, 208] on input at bounding box center [304, 209] width 189 height 30
type input "253"
click at [234, 843] on input at bounding box center [243, 852] width 68 height 30
type input "2999"
click at [497, 854] on span "В наявності" at bounding box center [492, 850] width 60 height 11
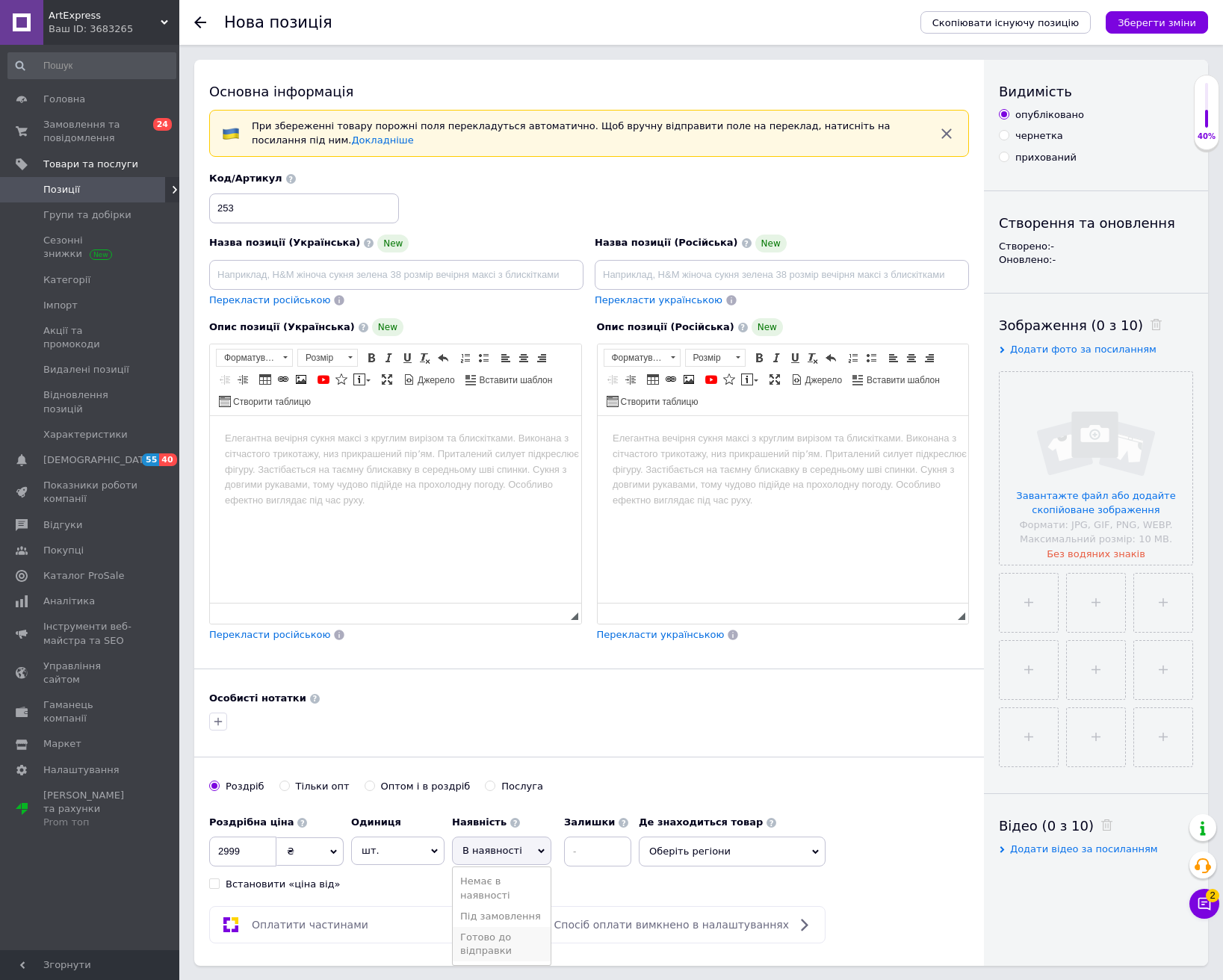
drag, startPoint x: 490, startPoint y: 941, endPoint x: 564, endPoint y: 895, distance: 87.1
click at [491, 916] on li "Готово до відправки" at bounding box center [501, 943] width 98 height 34
click at [617, 843] on input at bounding box center [638, 852] width 68 height 30
type input "1"
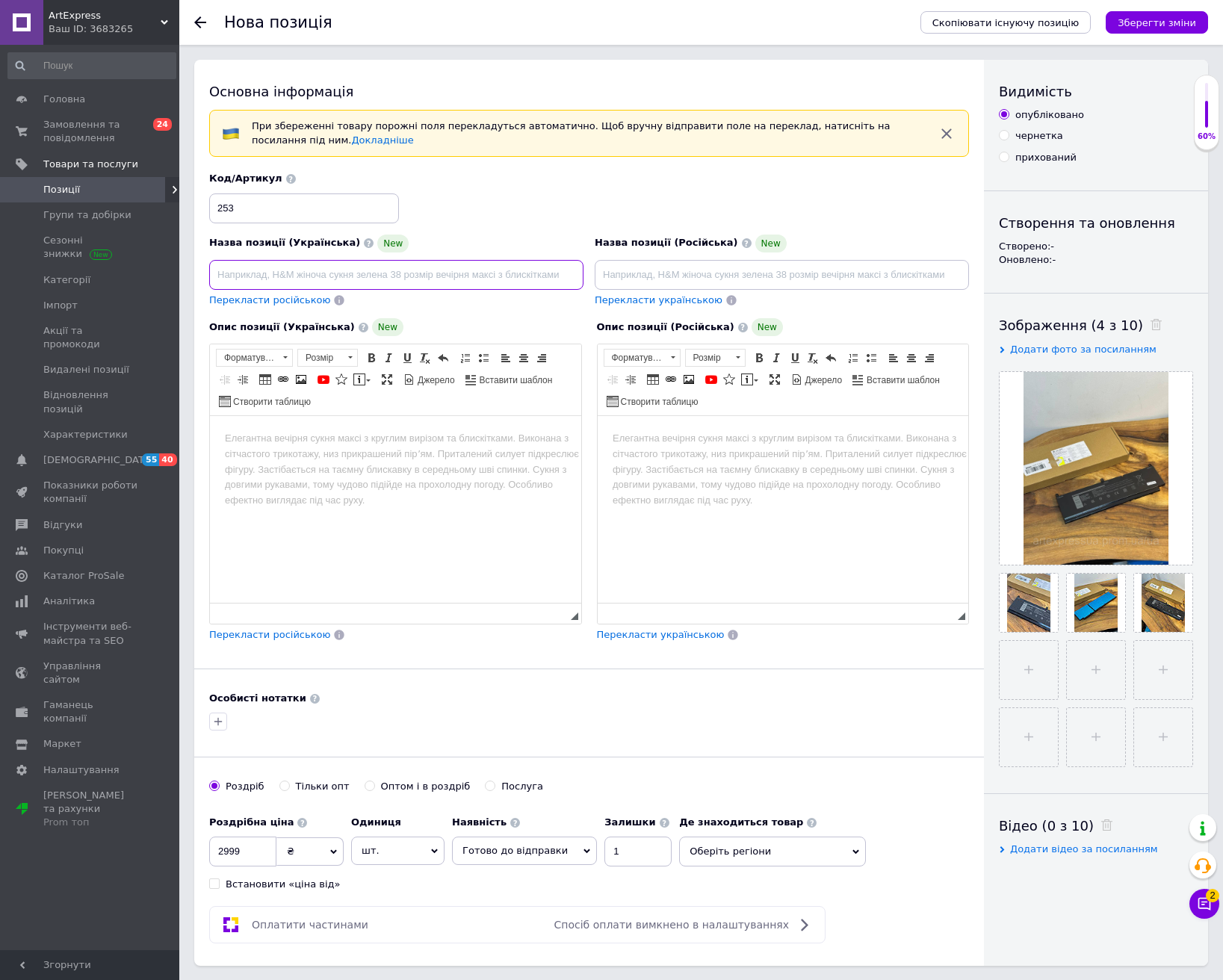
click at [284, 284] on input at bounding box center [396, 275] width 375 height 30
paste input "Акумулятор до ноутбука Dell Precision"
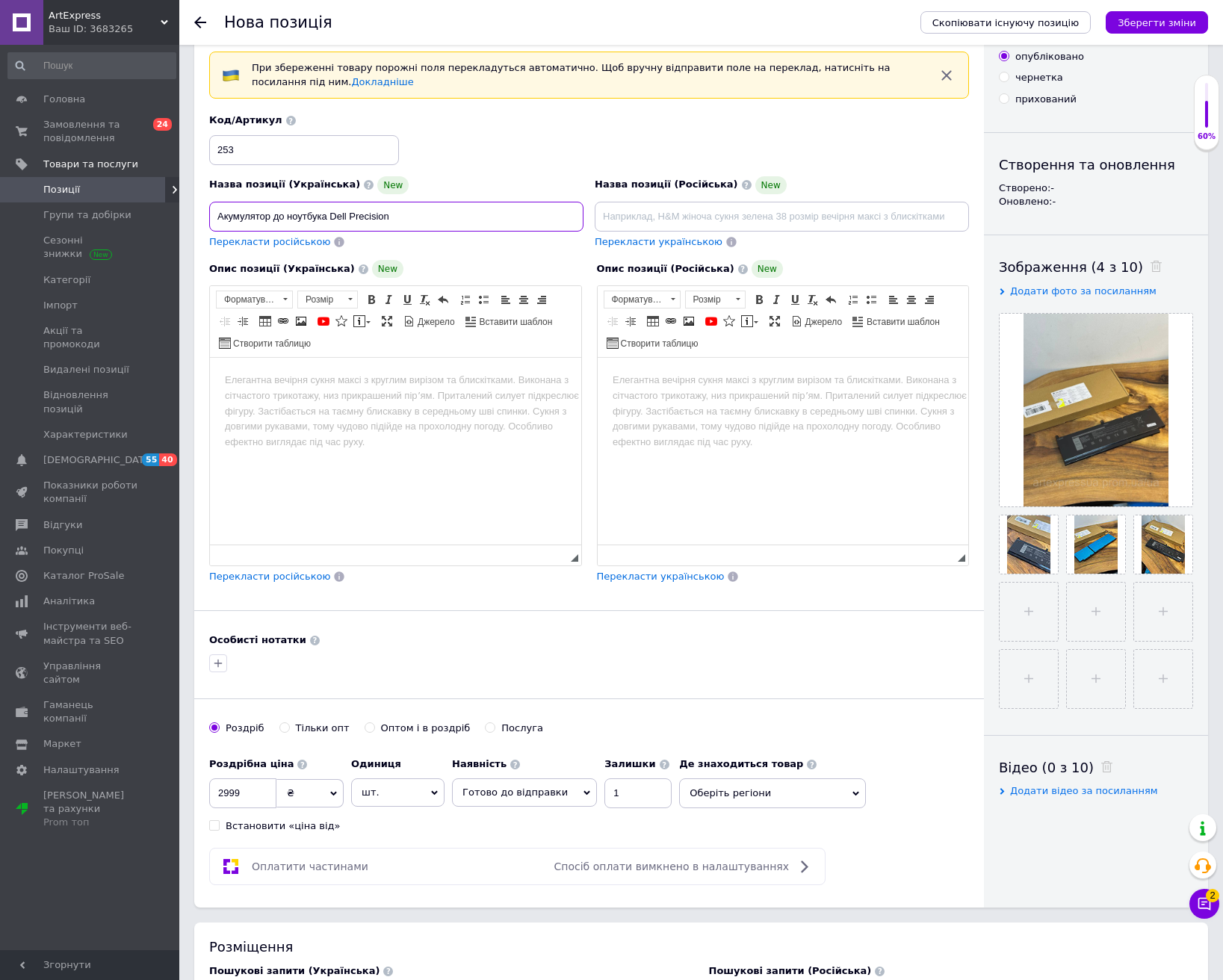
scroll to position [224, 0]
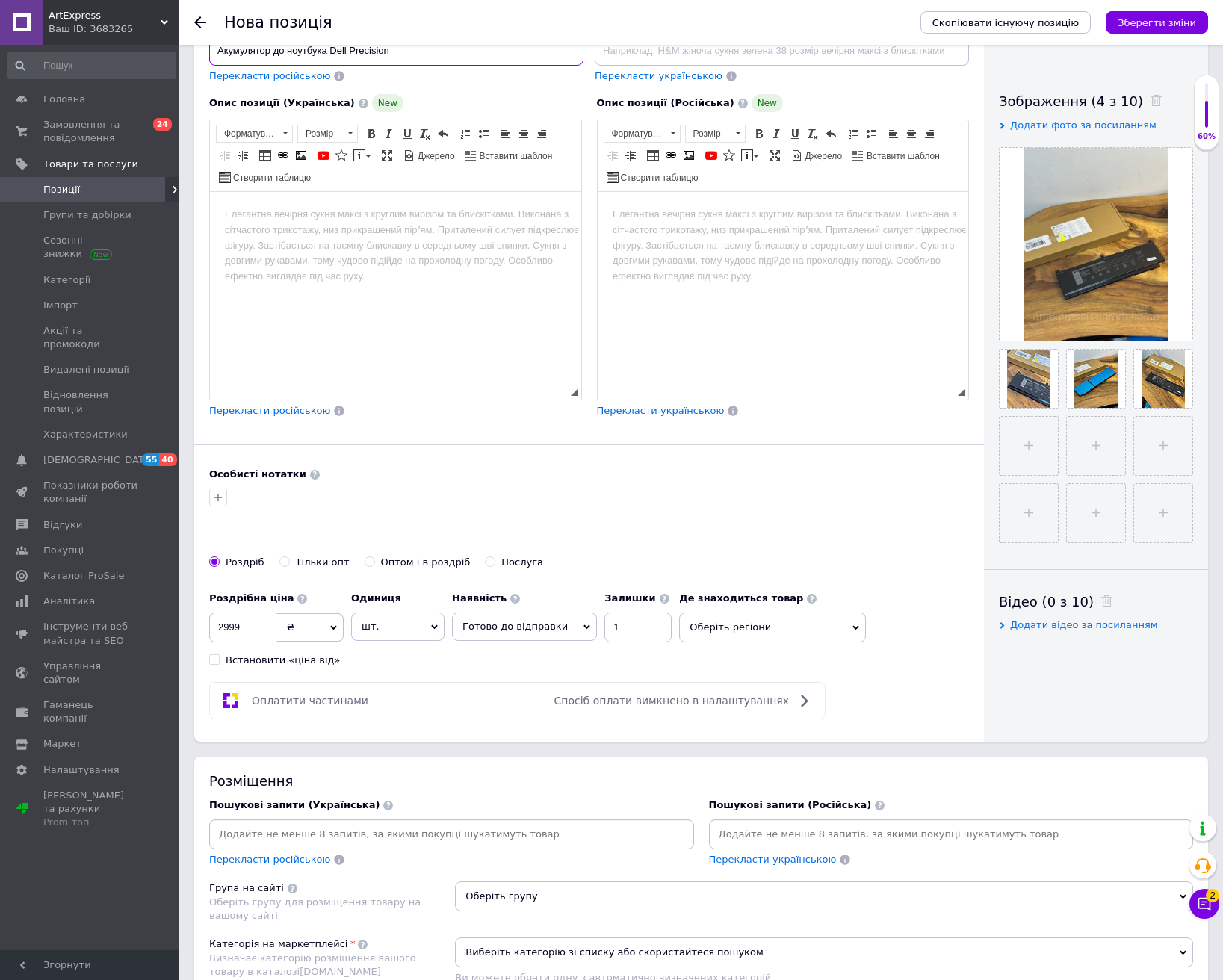
type input "Акумулятор до ноутбука Dell Precision"
click at [471, 833] on input at bounding box center [451, 834] width 479 height 23
paste input "Акумулятор до ноутбука Dell Precision"
type input "Акумулятор до ноутбука Dell Precision"
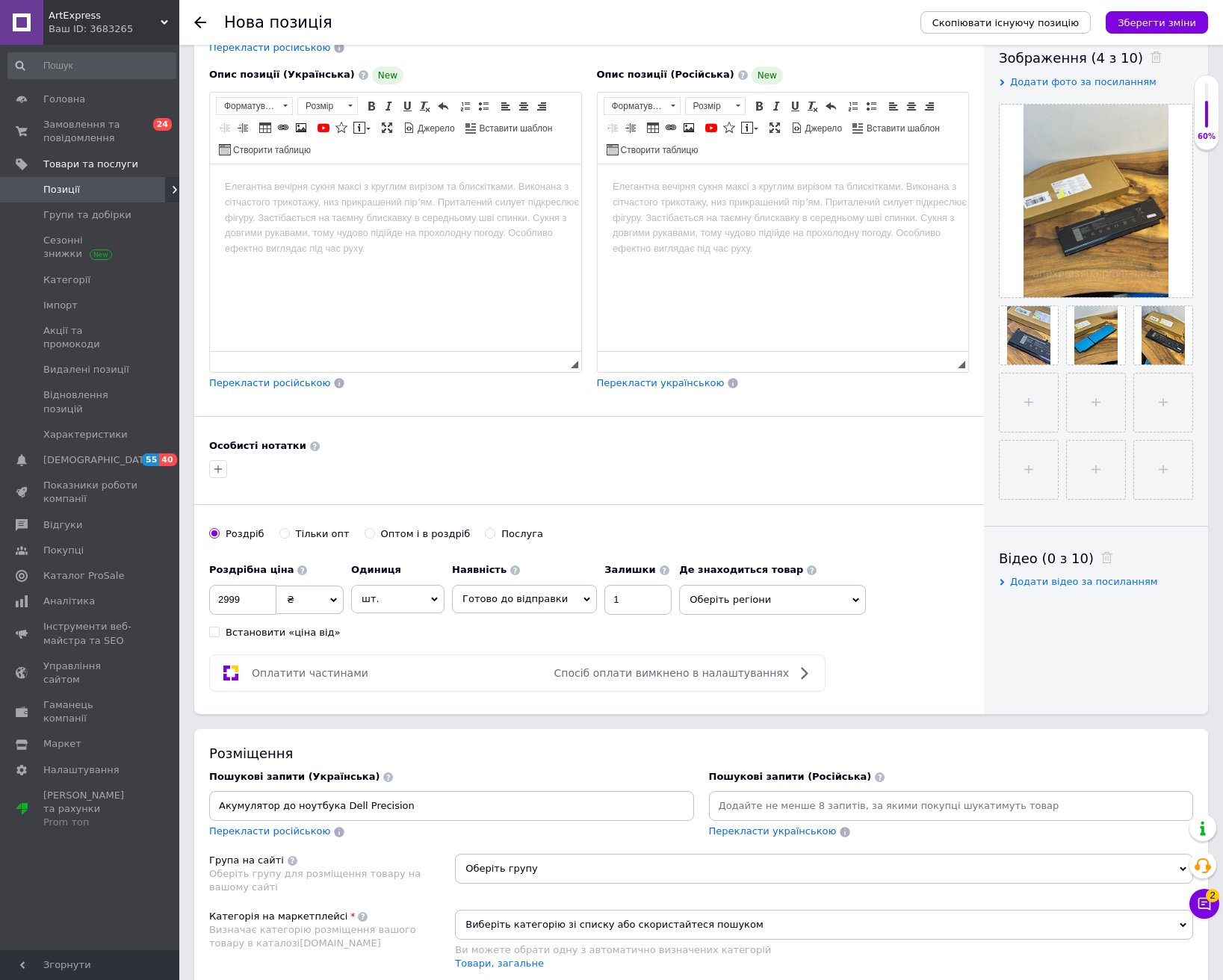
scroll to position [374, 0]
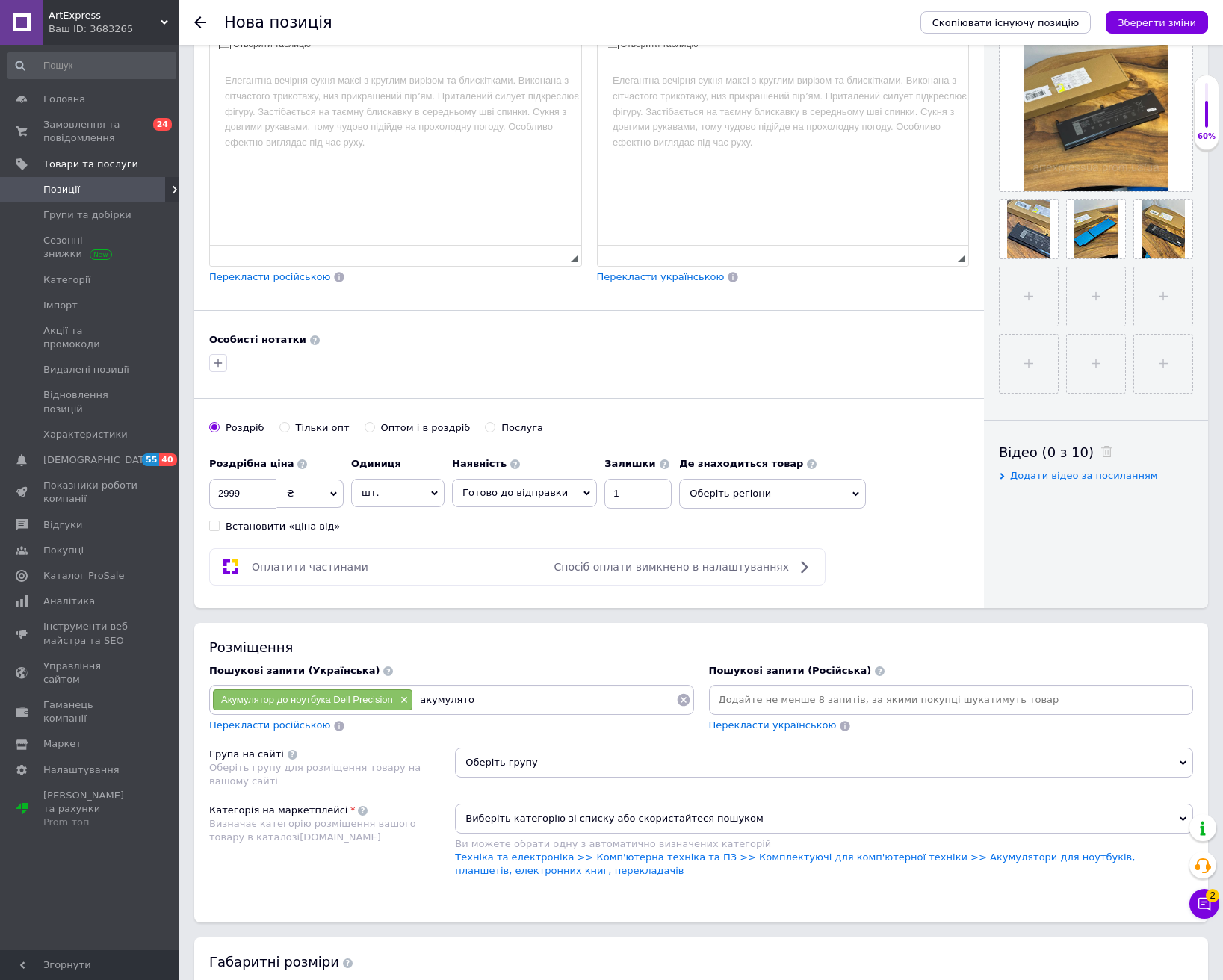
type input "акумулятор"
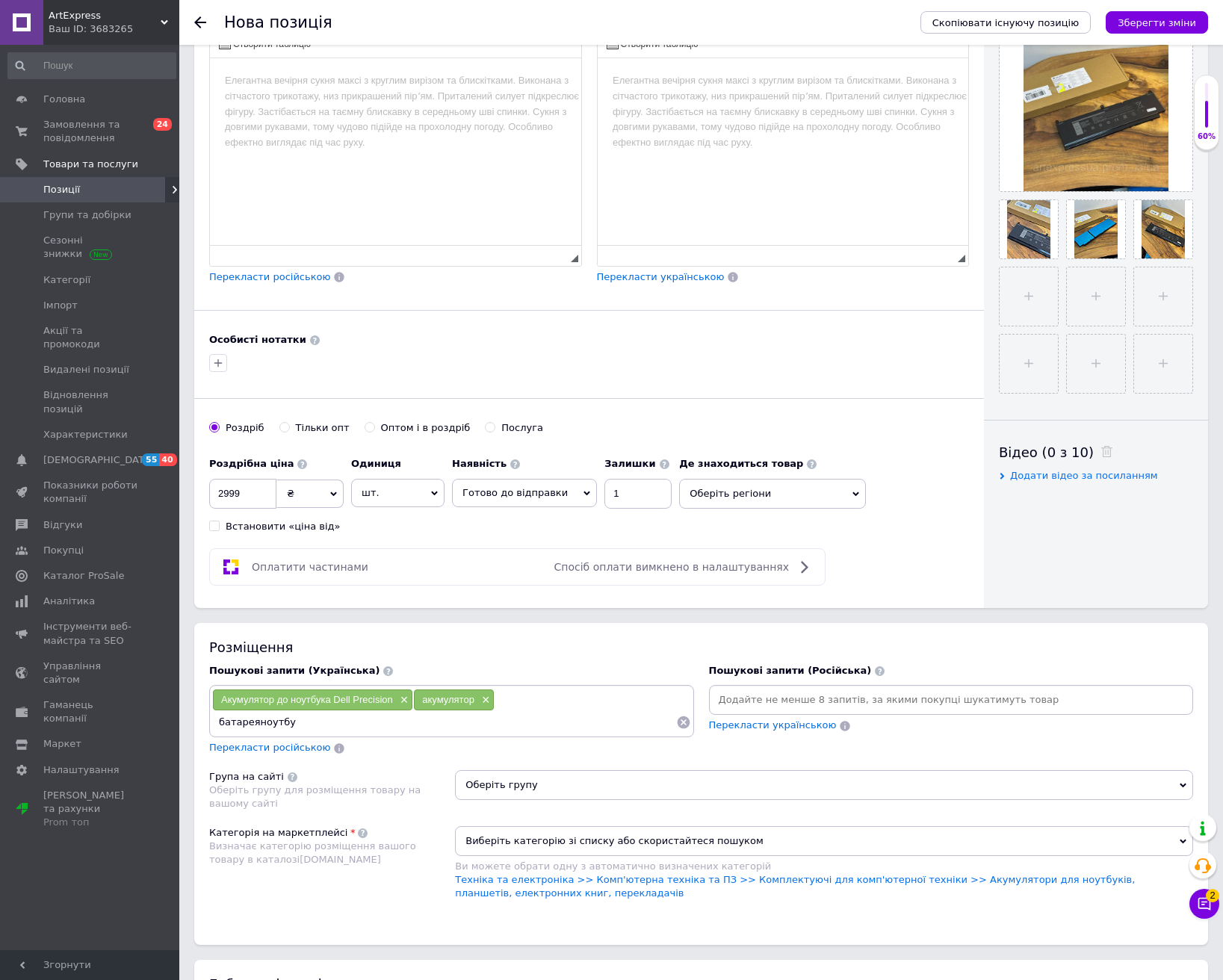
type input "батареяноутбук"
click at [884, 883] on link "Техніка та електроніка >> Комп'ютерна техніка та ПЗ >> Комплектуючі для комп'ют…" at bounding box center [794, 887] width 680 height 25
click at [846, 791] on span "Оберіть групу" at bounding box center [823, 785] width 738 height 30
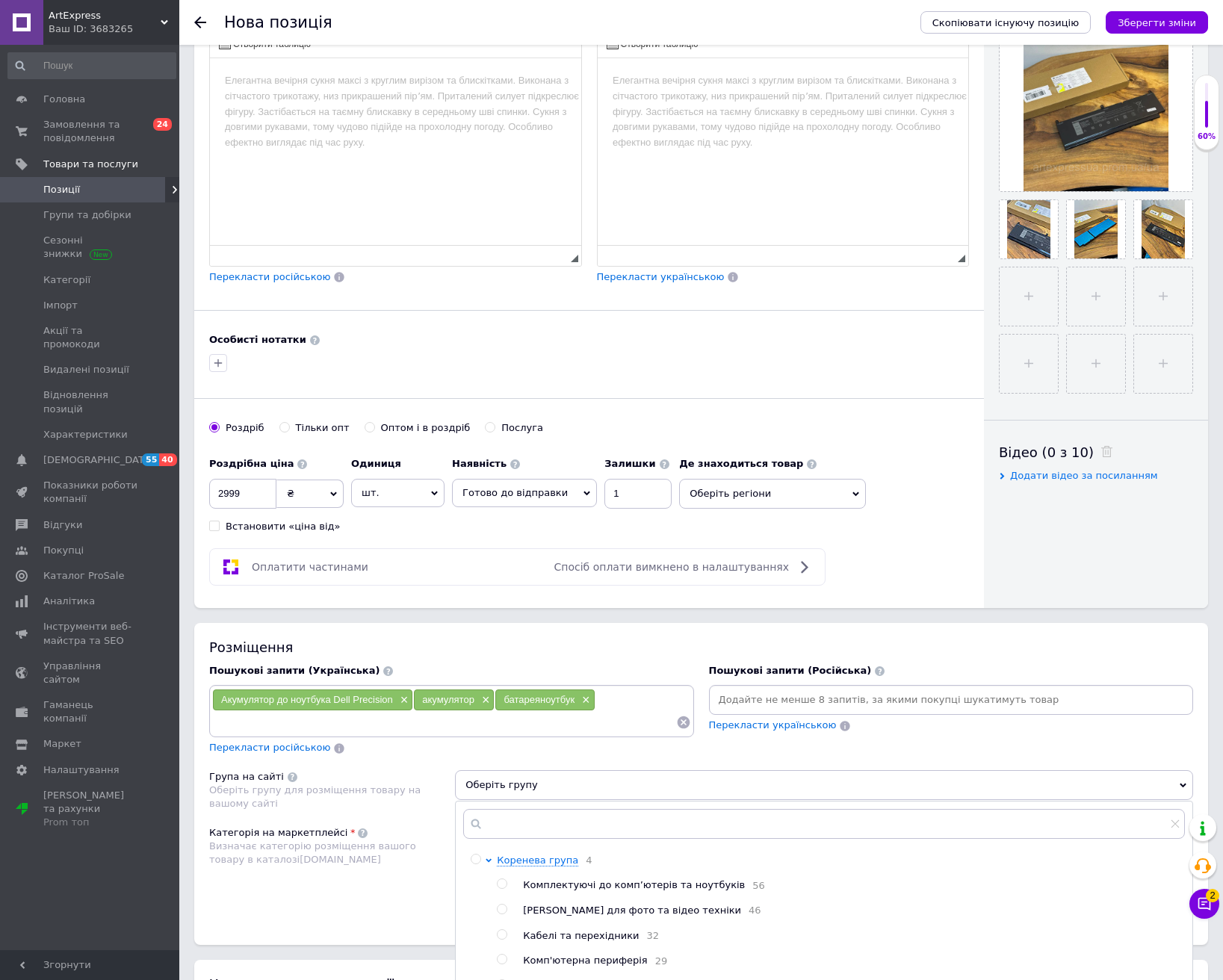
click at [571, 887] on span "Комплектуючі до комп’ютерів та ноутбуків" at bounding box center [634, 884] width 222 height 11
radio input "true"
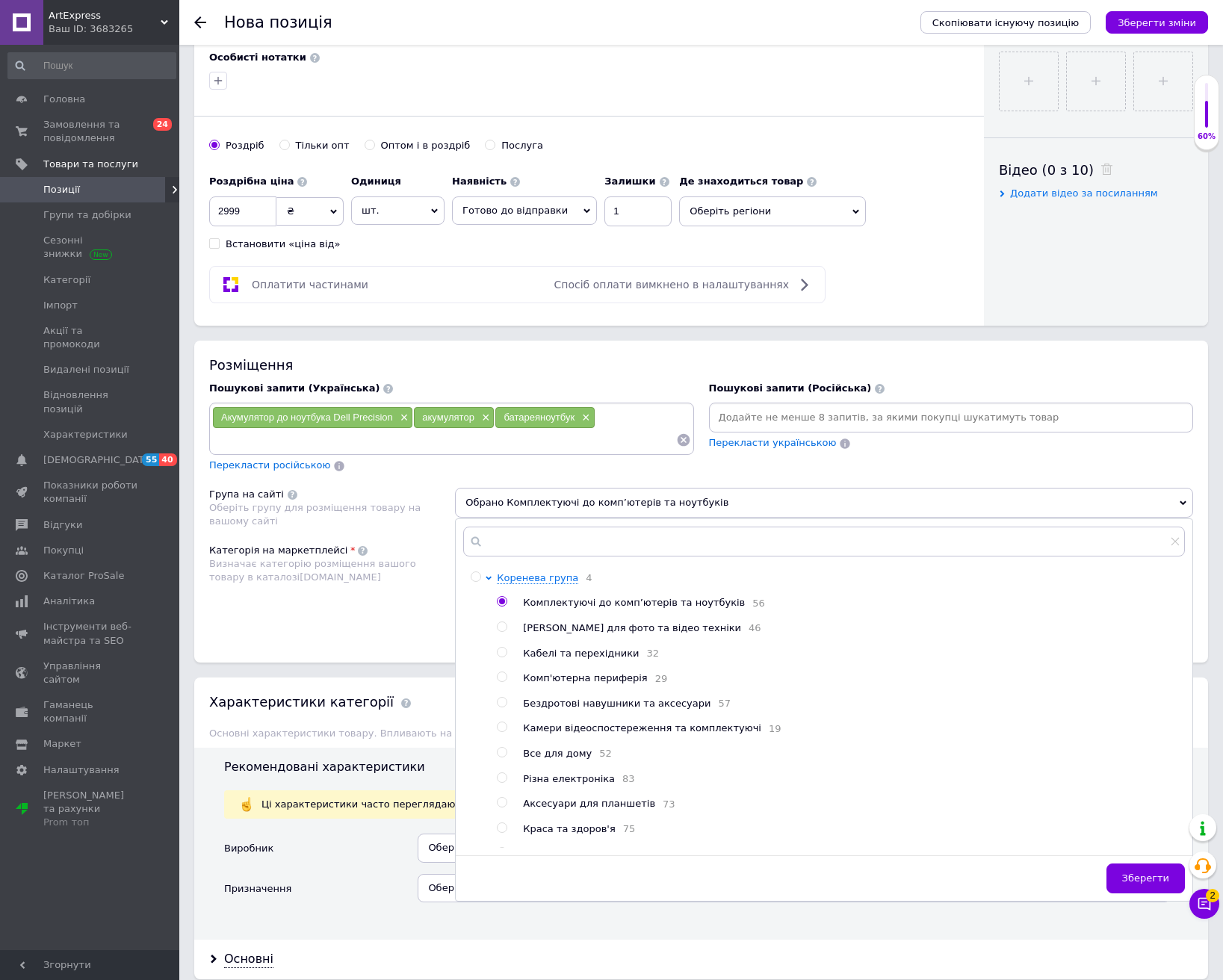
scroll to position [672, 0]
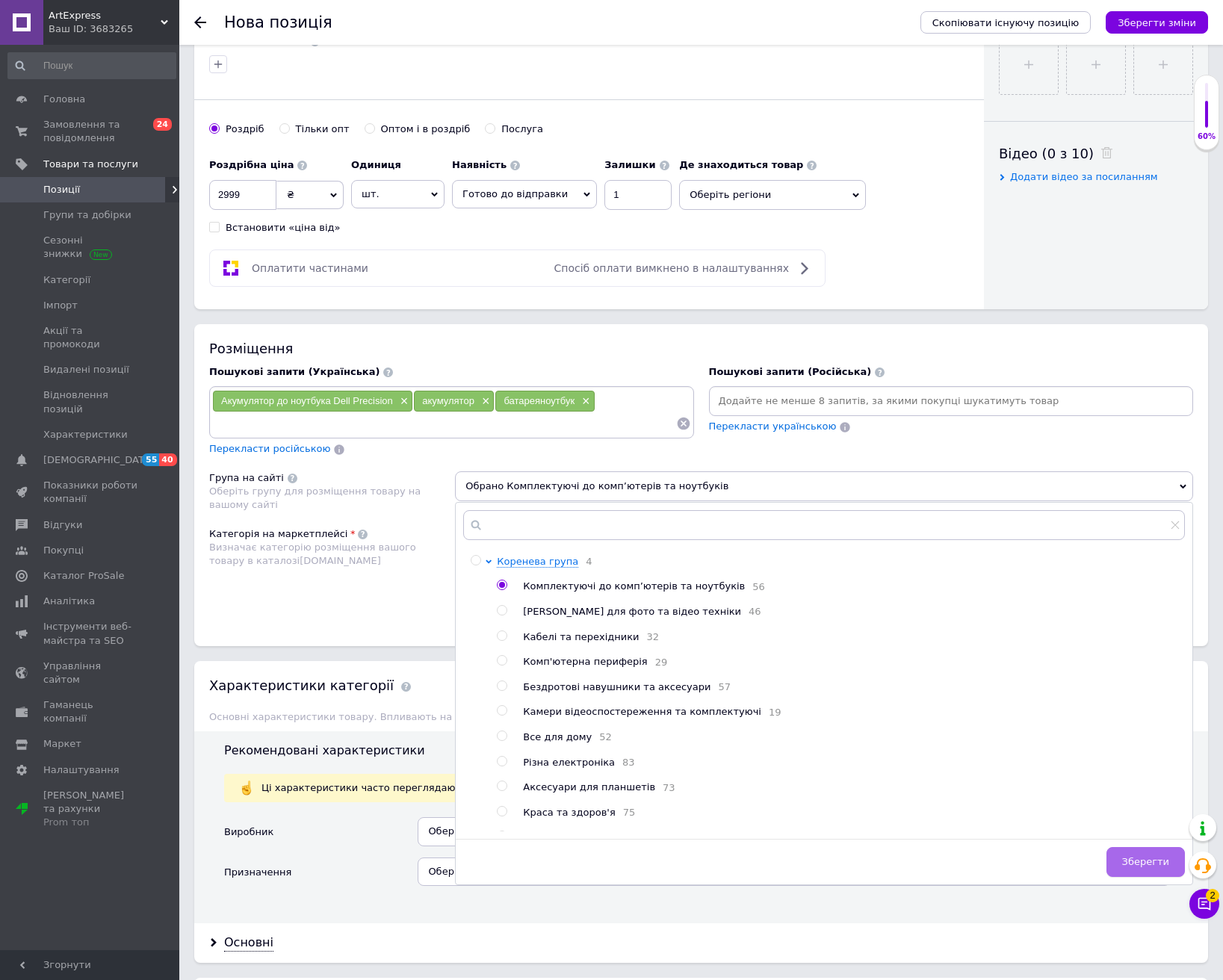
click at [1138, 862] on span "Зберегти" at bounding box center [1145, 861] width 47 height 11
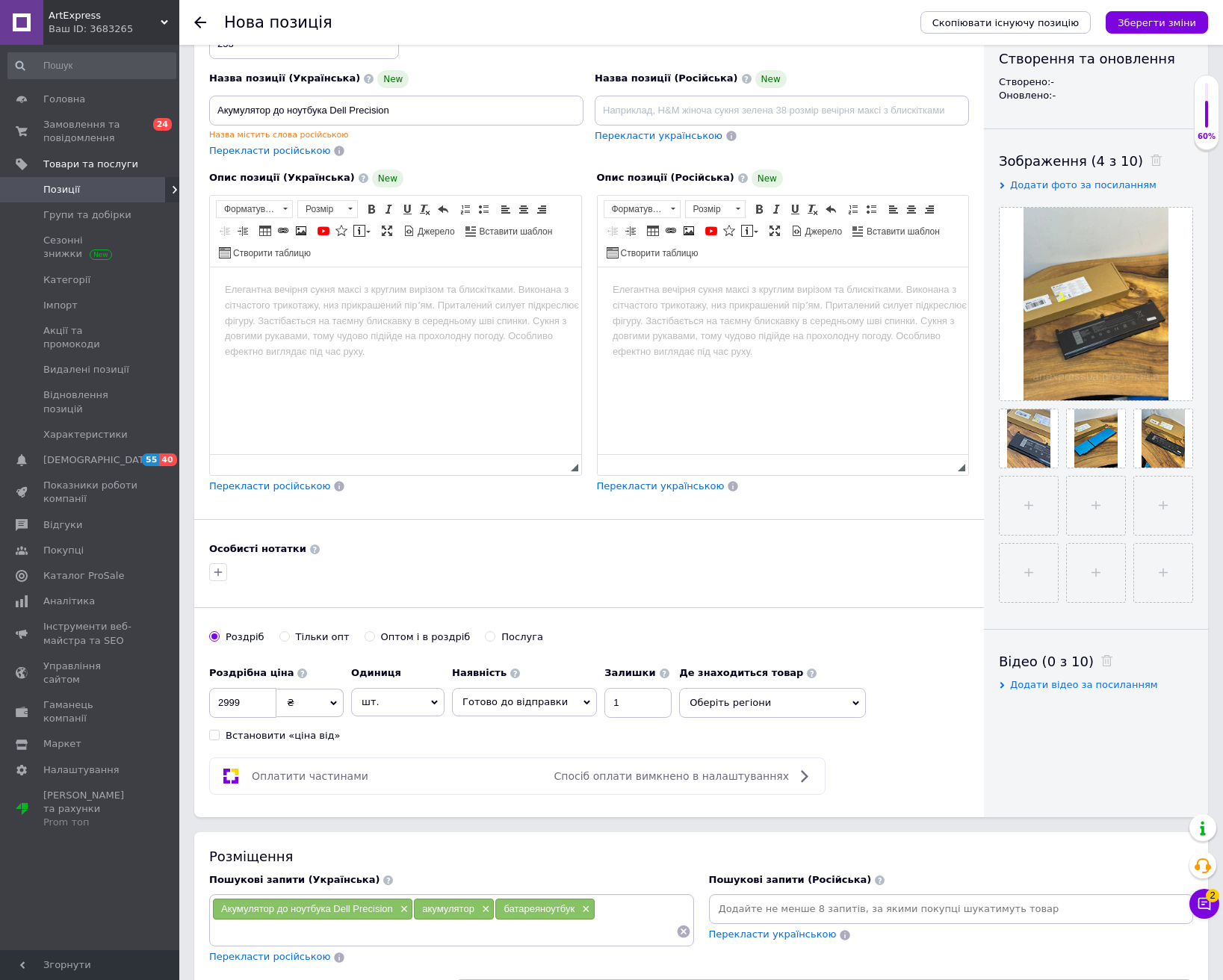
scroll to position [149, 0]
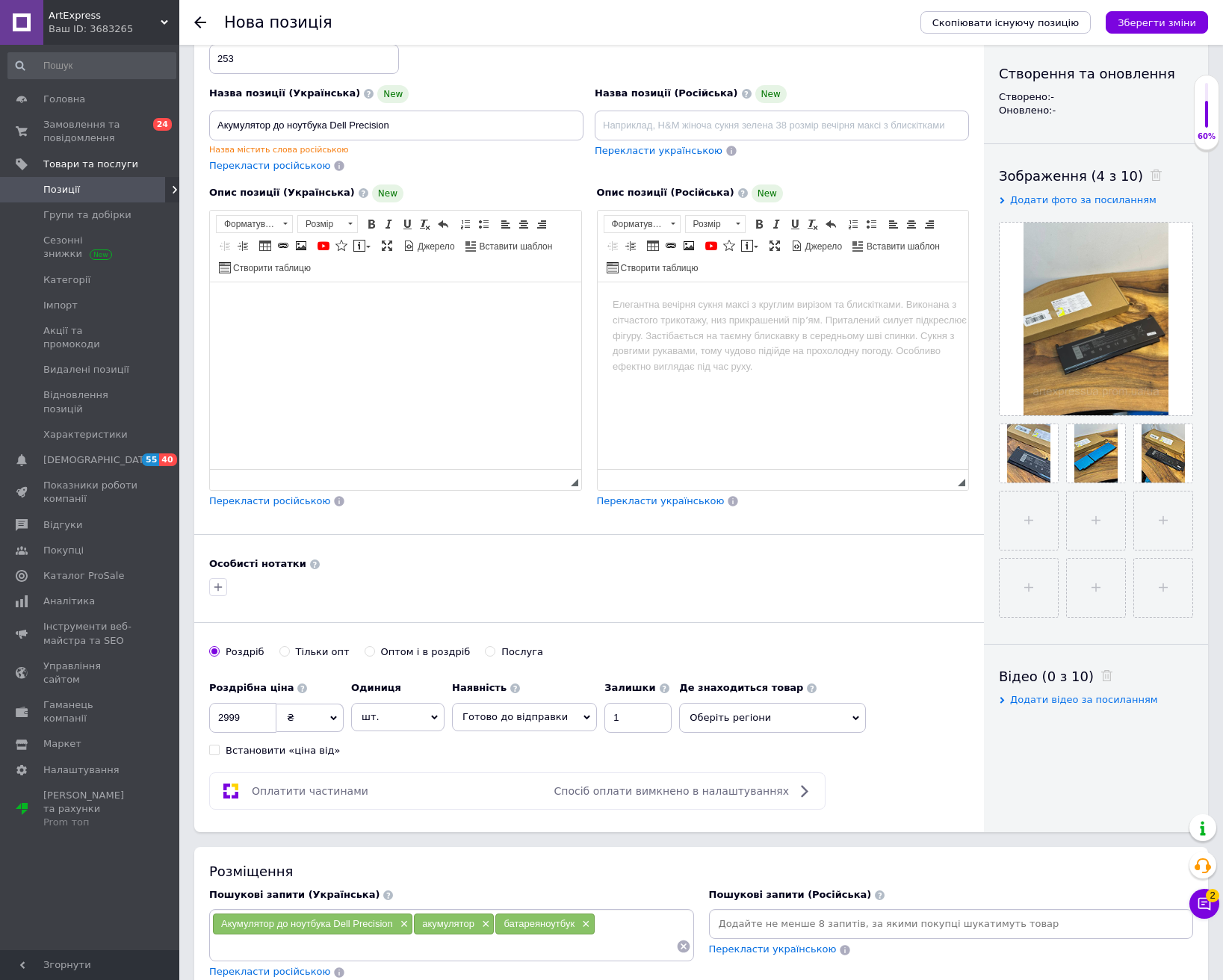
click at [296, 304] on body "Редактор, CF19ED22-44F4-4E3F-B6DA-2447736707FD" at bounding box center [395, 304] width 341 height 16
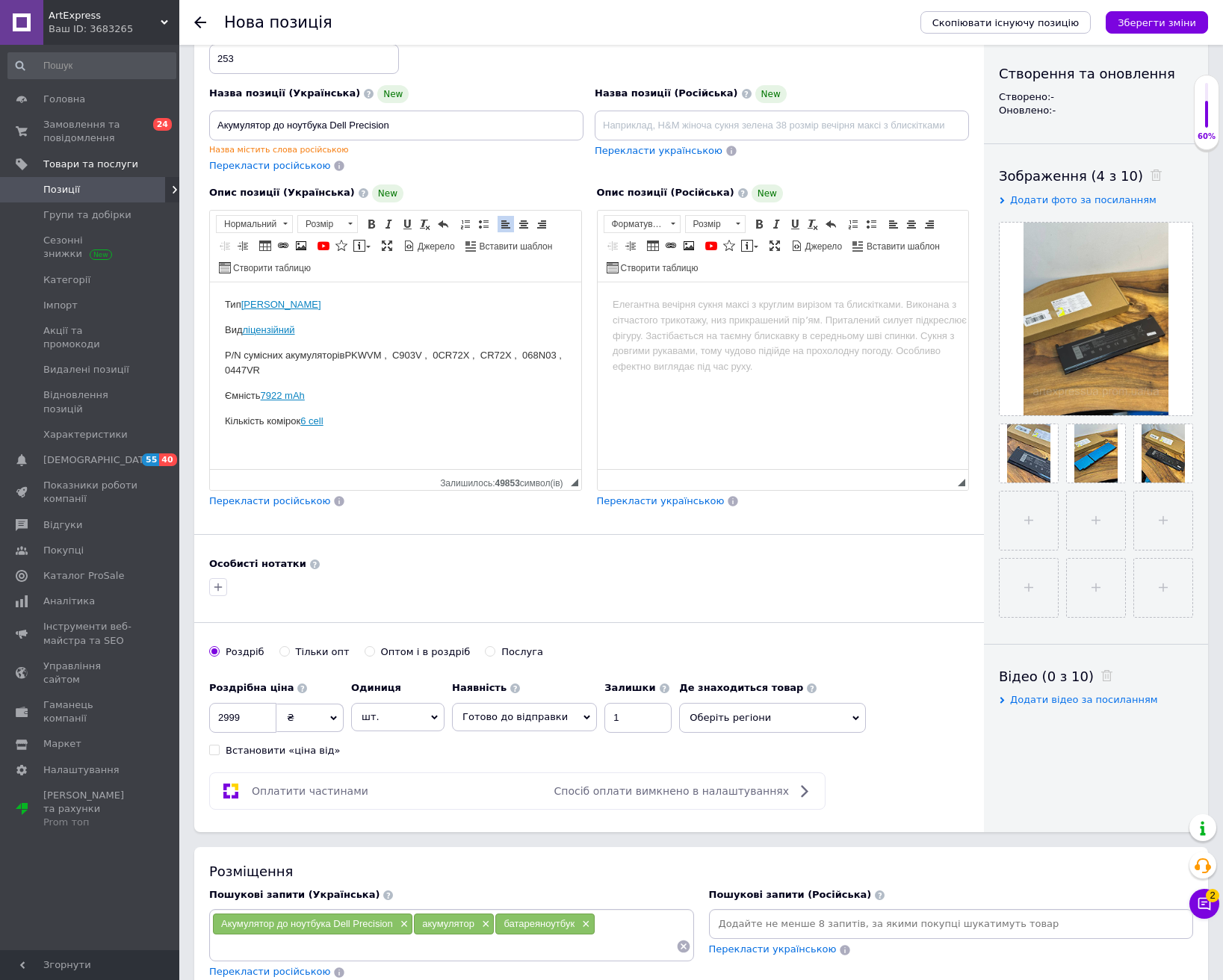
click at [272, 575] on div at bounding box center [589, 587] width 766 height 24
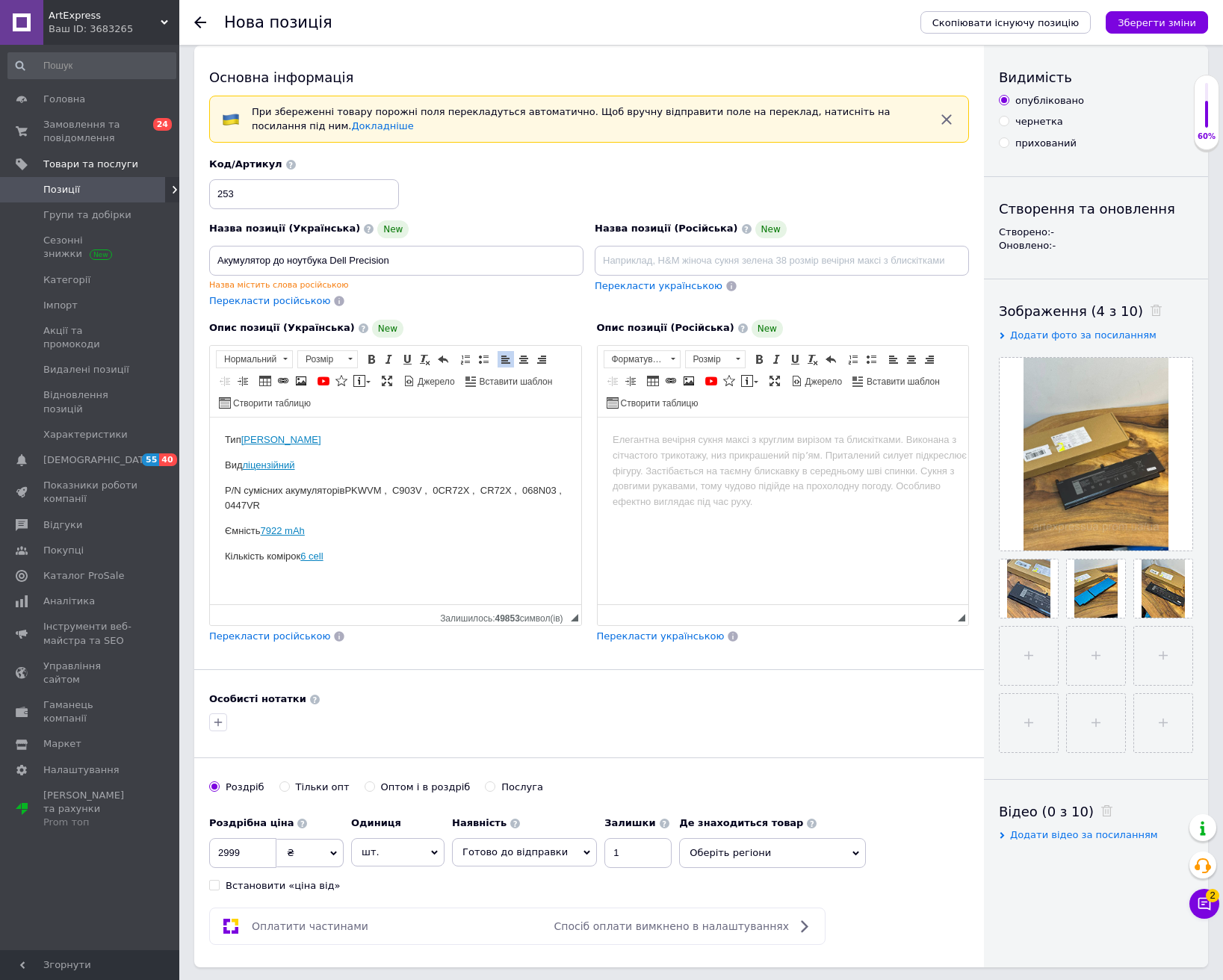
scroll to position [0, 0]
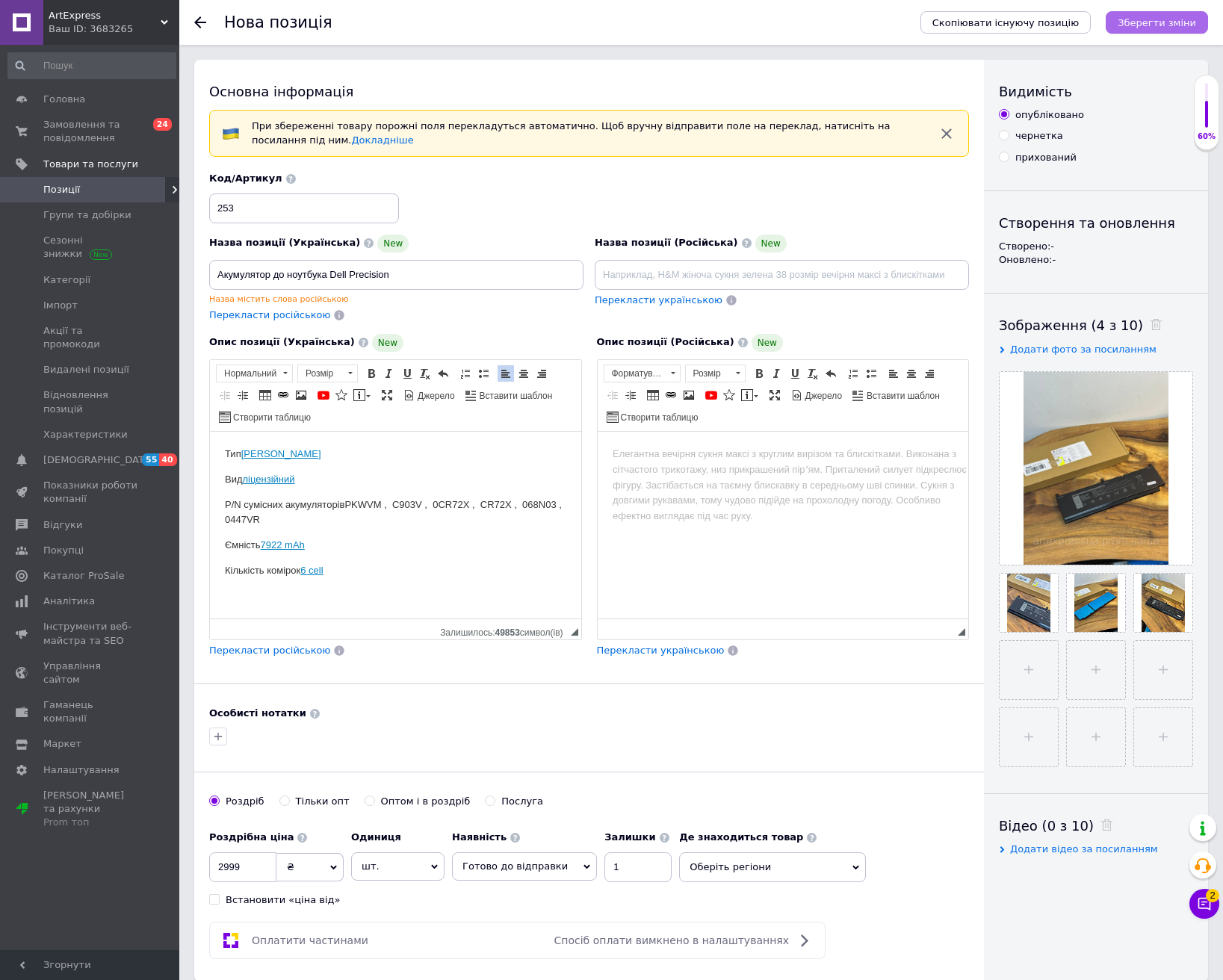
click at [1136, 23] on icon "Зберегти зміни" at bounding box center [1157, 23] width 78 height 11
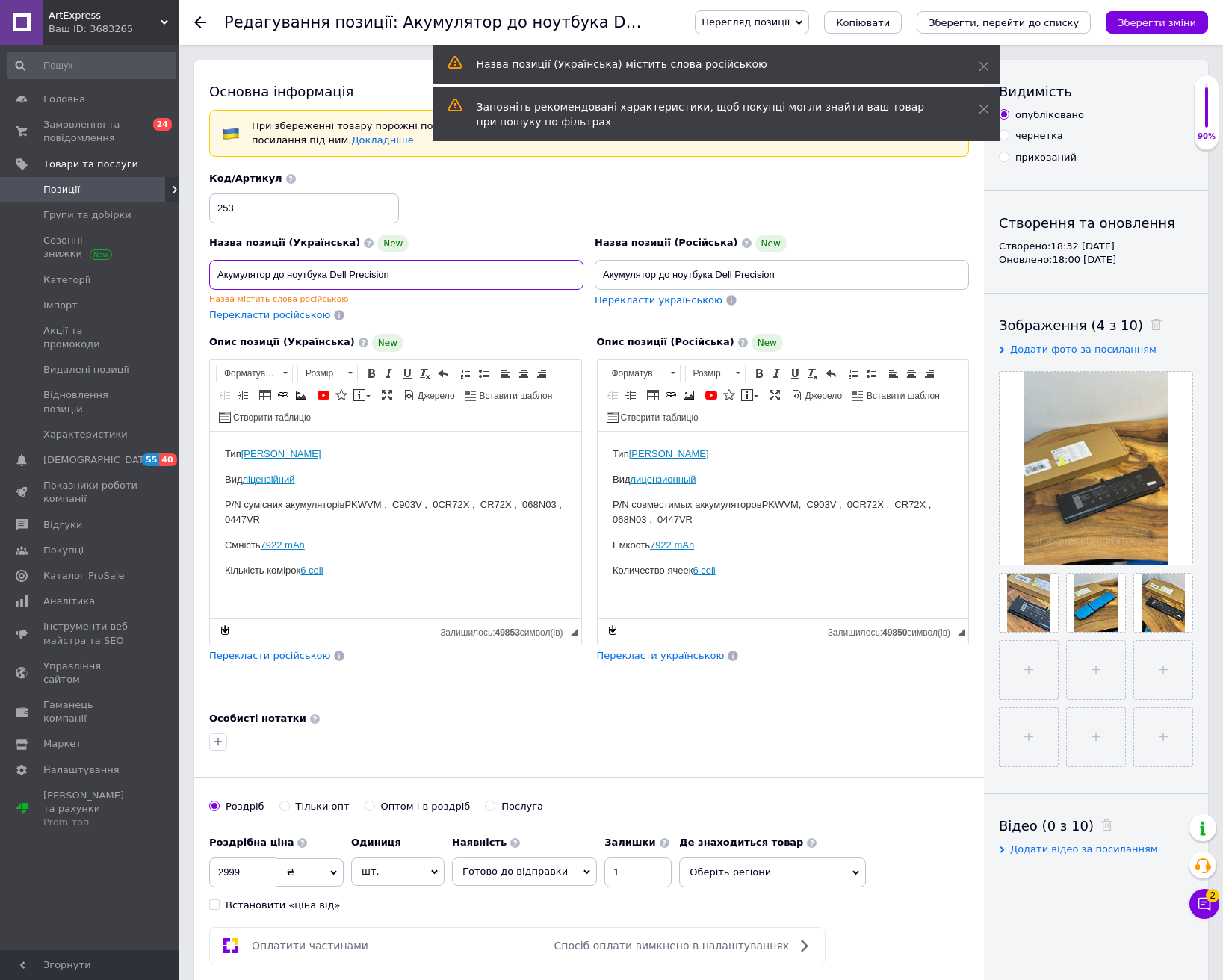
click at [284, 277] on input "Акумулятор до ноутбука Dell Precision" at bounding box center [396, 275] width 375 height 30
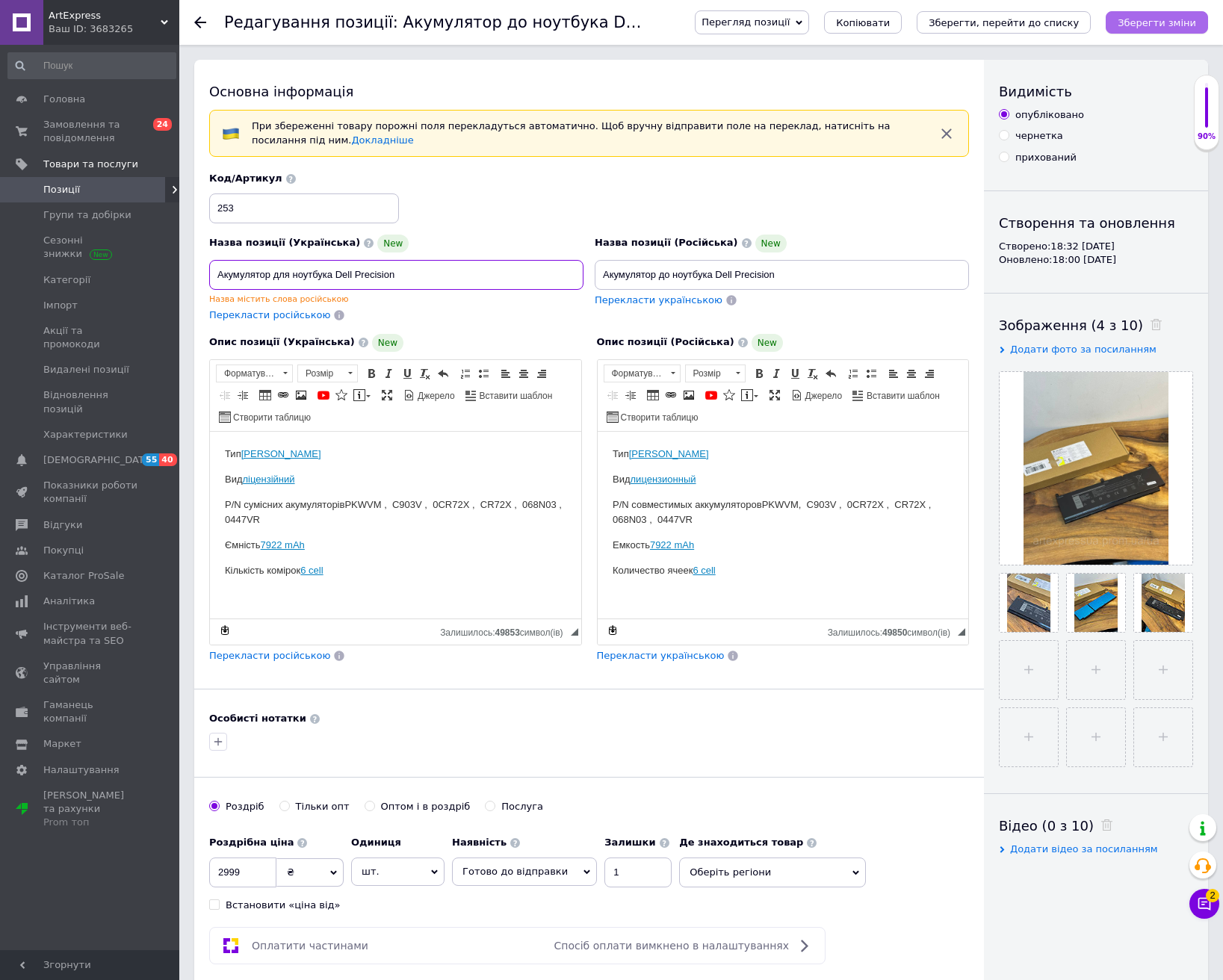
type input "Акумулятор для ноутбука Dell Precision"
click at [1143, 23] on icon "Зберегти зміни" at bounding box center [1157, 23] width 78 height 11
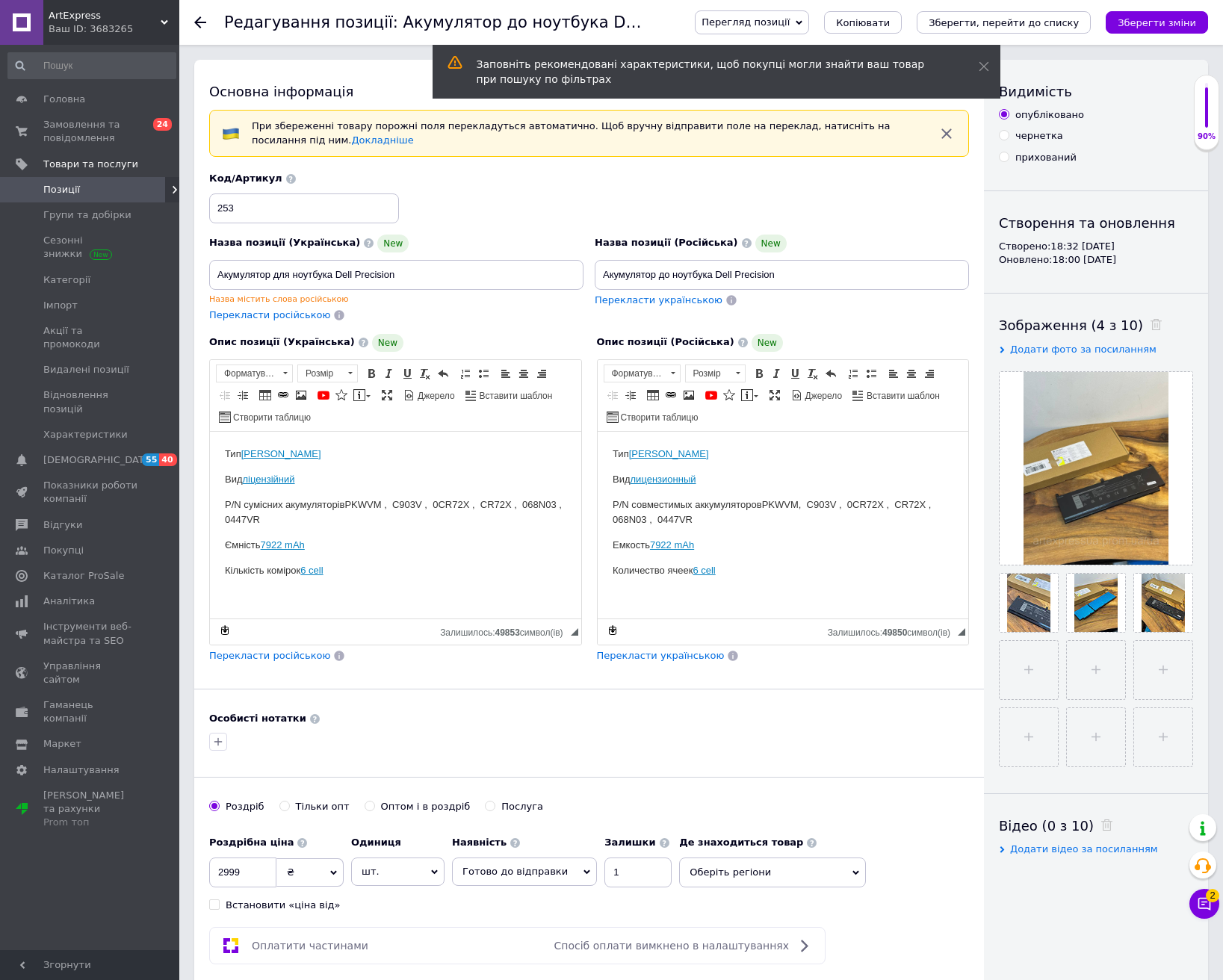
click at [204, 23] on use at bounding box center [200, 23] width 12 height 12
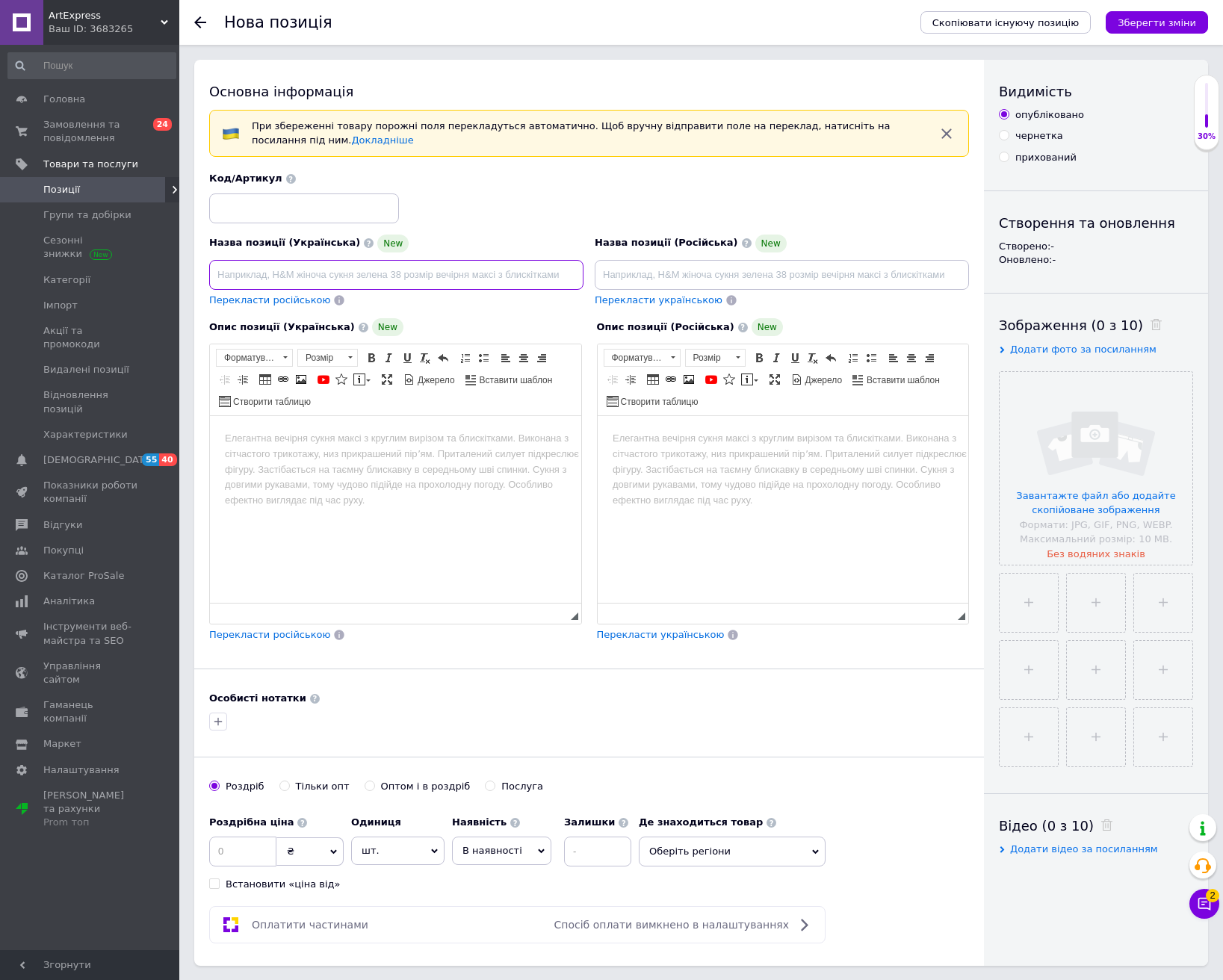
click at [411, 276] on input at bounding box center [396, 275] width 375 height 30
paste input "Акумулятор для ноутбука Asus Rog Ally RC71L"
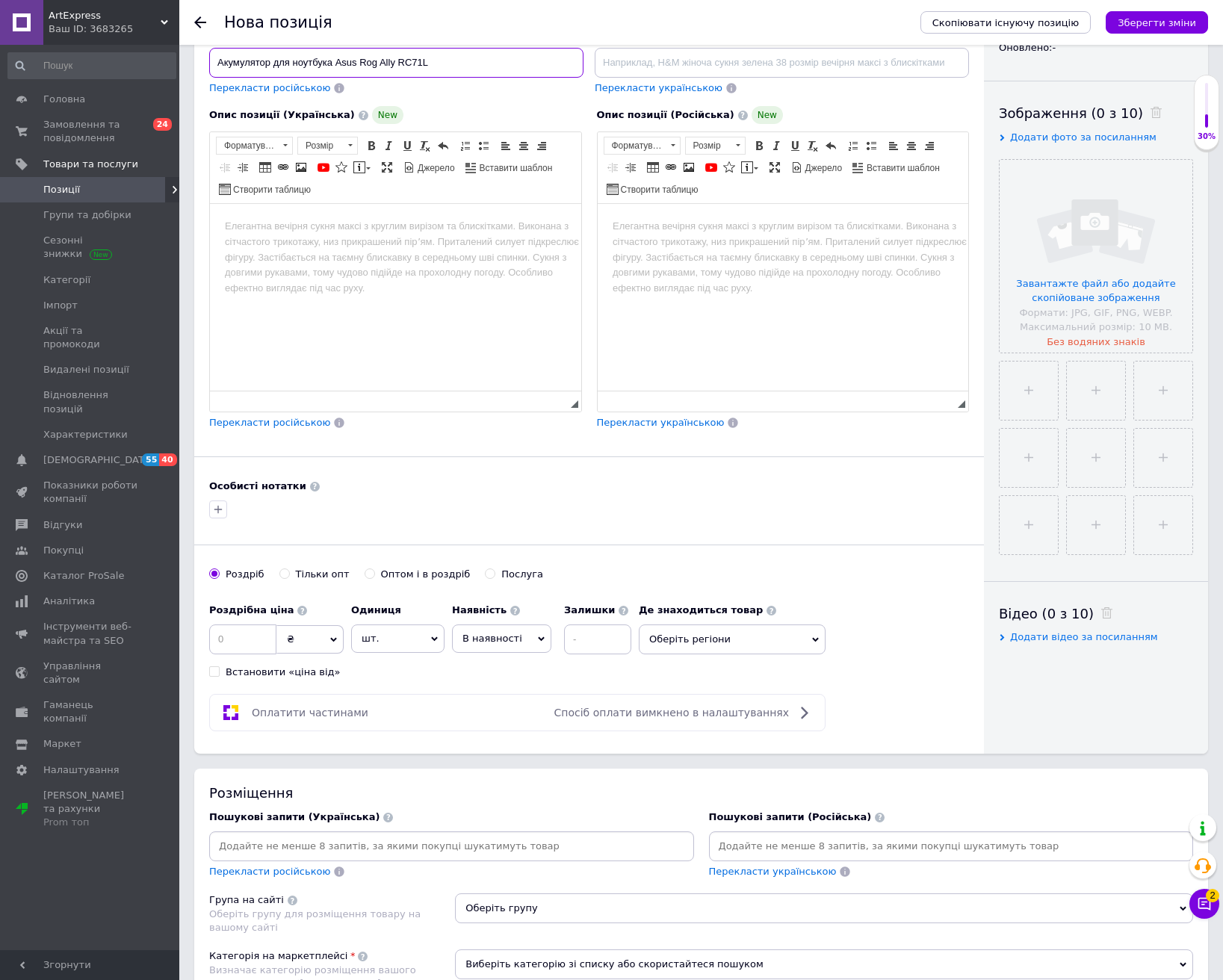
scroll to position [224, 0]
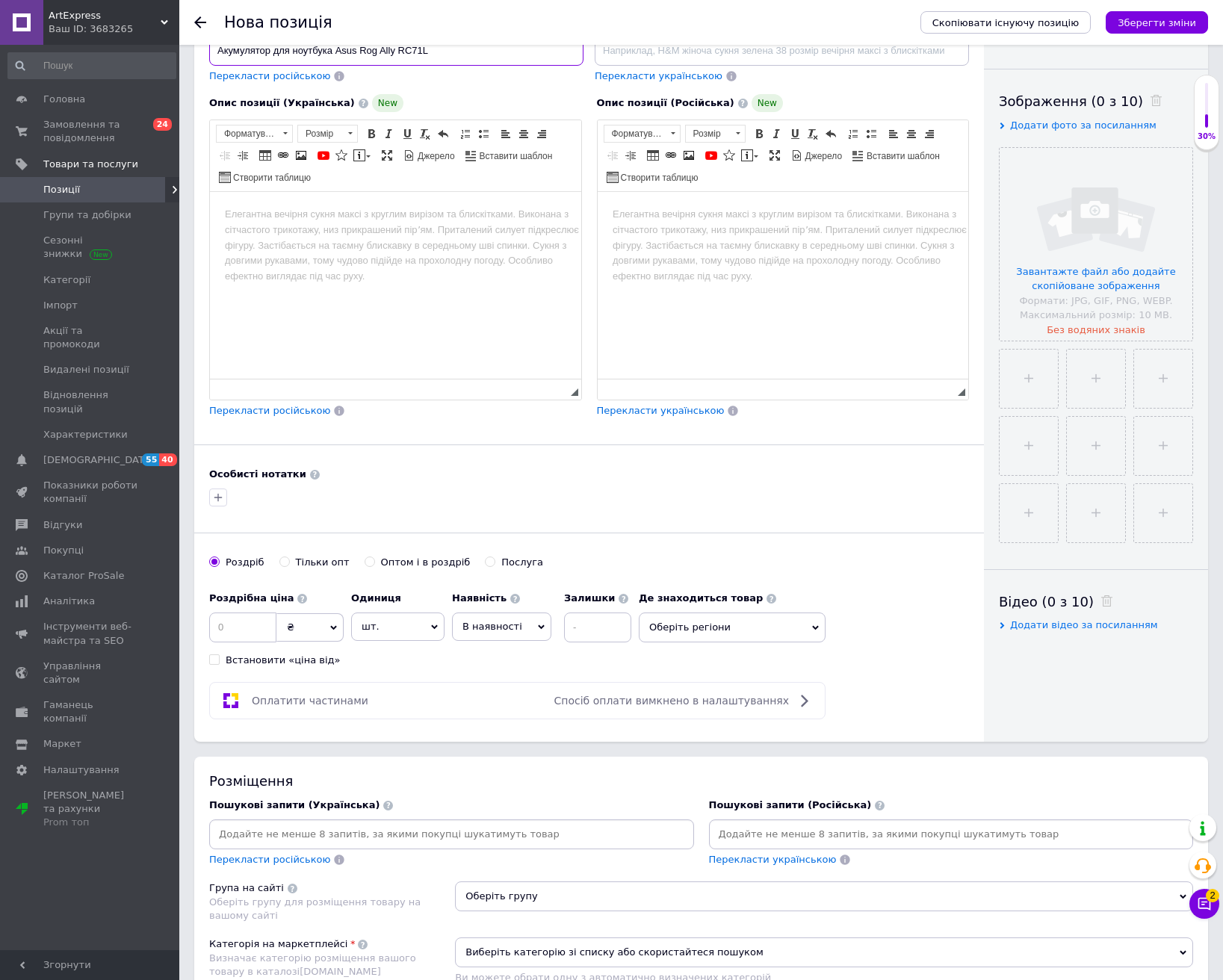
type input "Акумулятор для ноутбука Asus Rog Ally RC71L"
click at [501, 831] on input at bounding box center [451, 834] width 479 height 23
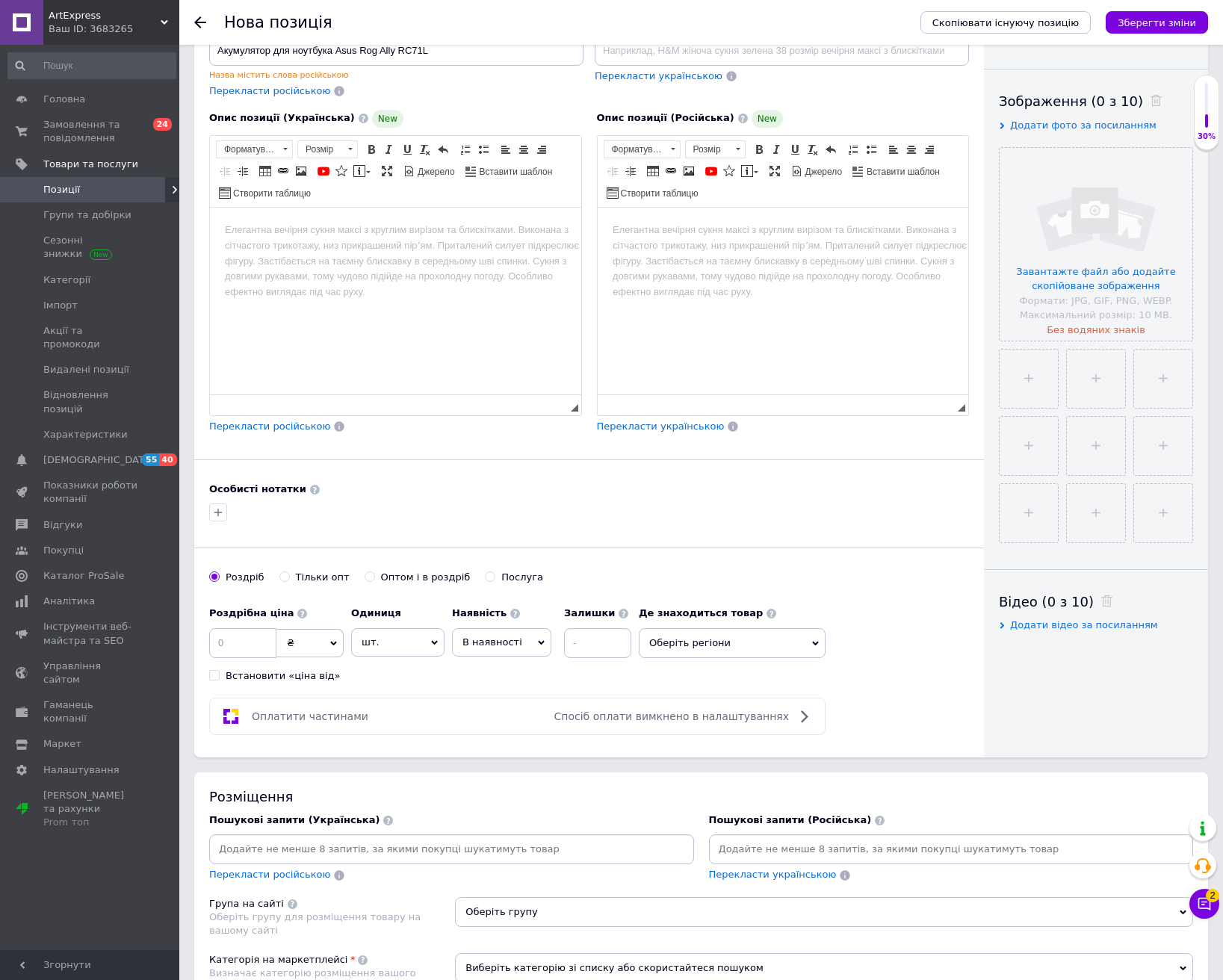
paste input "Акумулятор для ноутбука Asus Rog Ally RC71L"
type input "Акумулятор для ноутбука Asus Rog Ally RC71L"
click at [522, 644] on span "В наявності" at bounding box center [501, 642] width 99 height 28
drag, startPoint x: 519, startPoint y: 729, endPoint x: 563, endPoint y: 663, distance: 79.3
click at [519, 728] on li "Готово до відправки" at bounding box center [501, 735] width 98 height 34
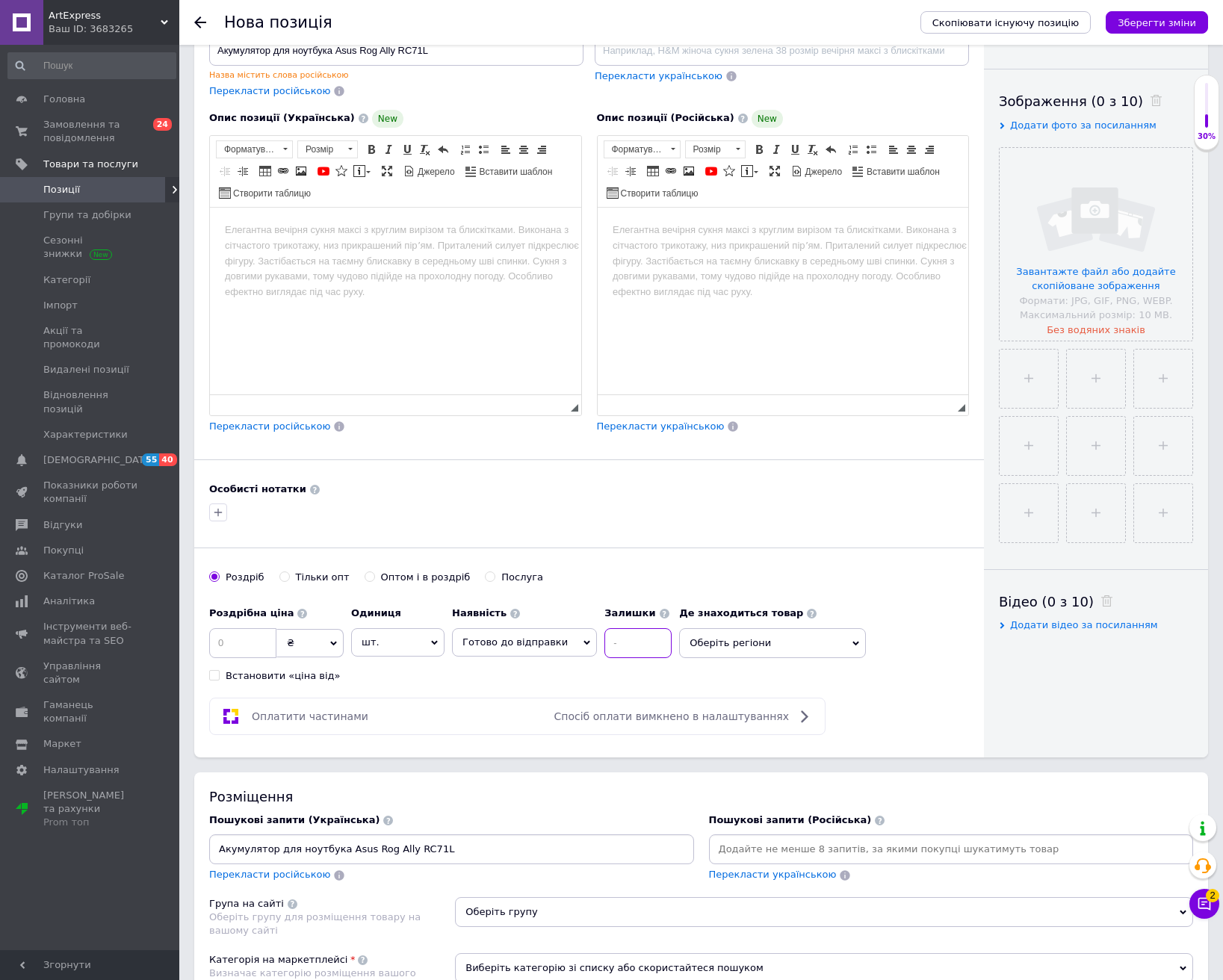
click at [606, 640] on input at bounding box center [638, 643] width 68 height 30
type input "1"
click at [239, 641] on input at bounding box center [243, 643] width 68 height 30
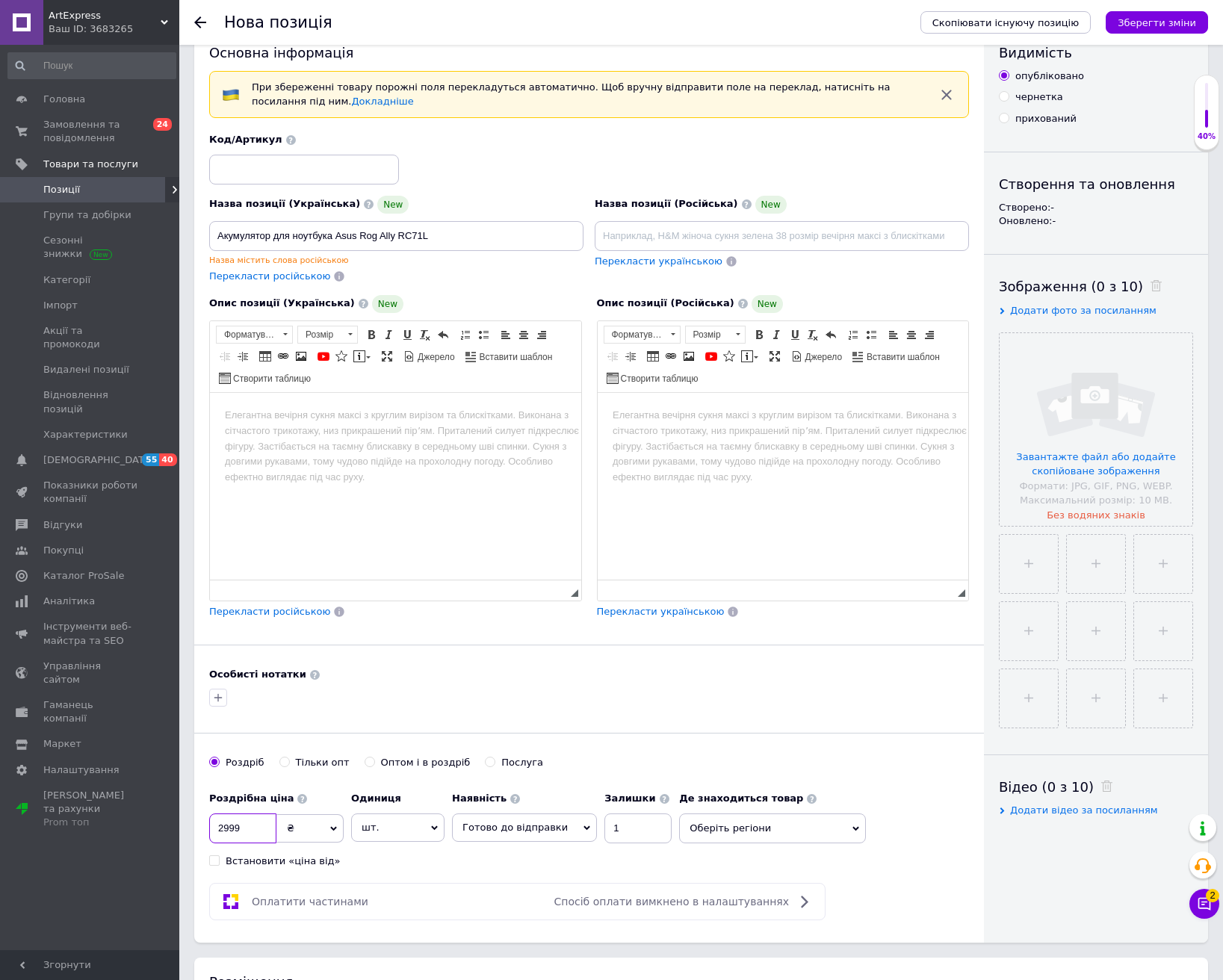
scroll to position [0, 0]
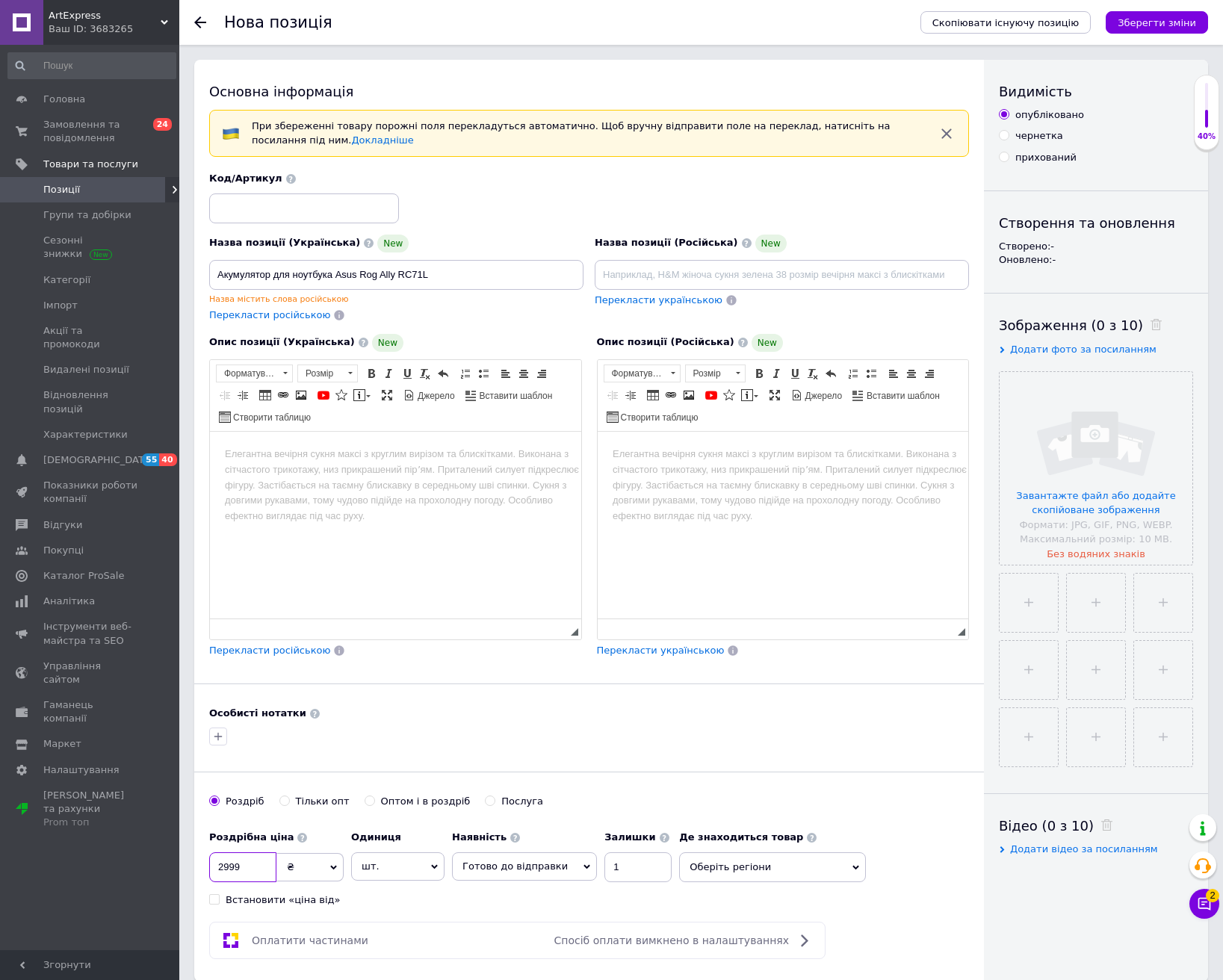
type input "2999"
click at [269, 212] on input at bounding box center [304, 209] width 189 height 30
type input "254"
click at [432, 460] on body "Редактор, 0D3DF856-CA17-446A-9F64-FD46E99F8D61" at bounding box center [395, 454] width 341 height 16
click at [411, 462] on body "В комплекті є викрутки" at bounding box center [395, 466] width 341 height 41
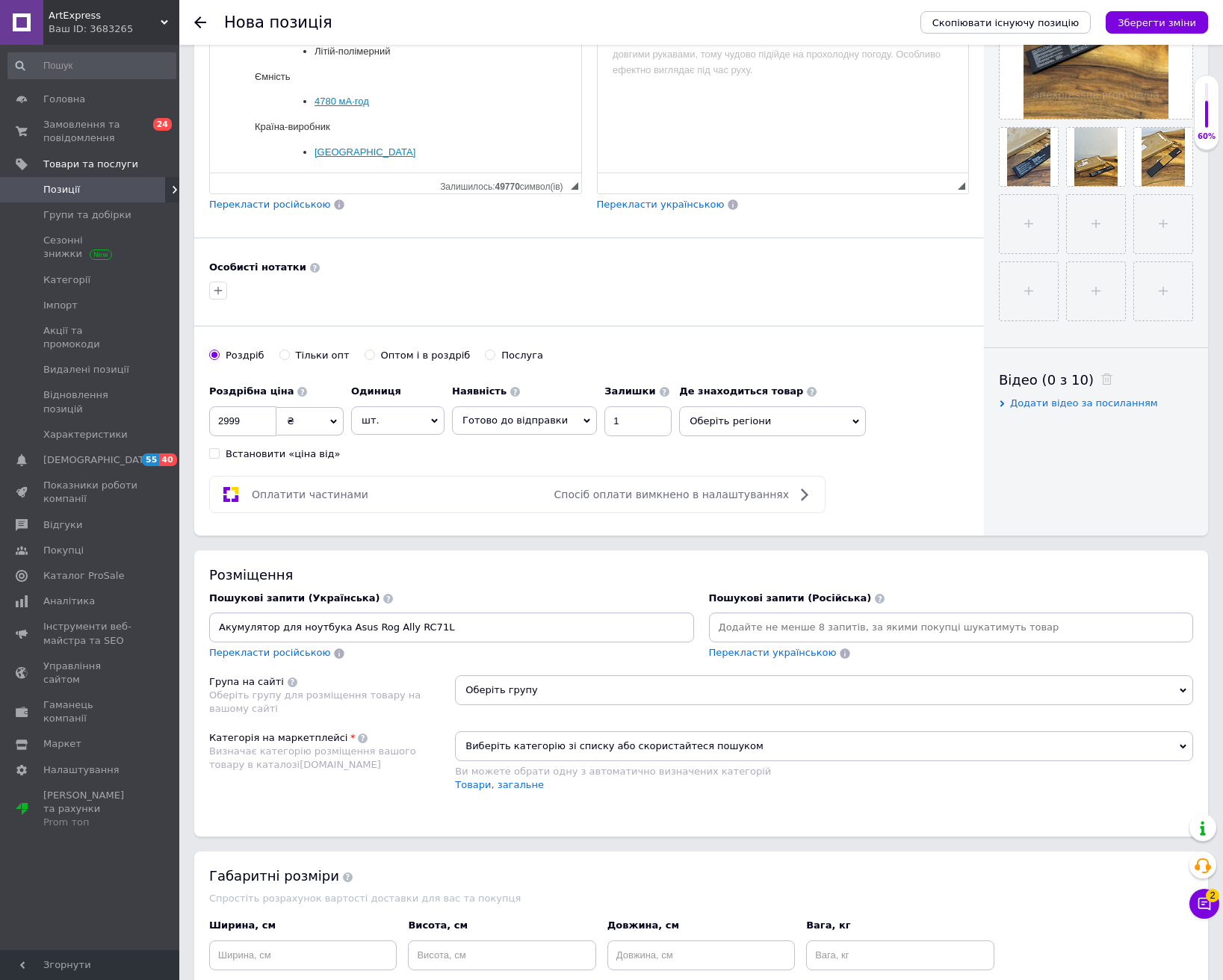
scroll to position [448, 0]
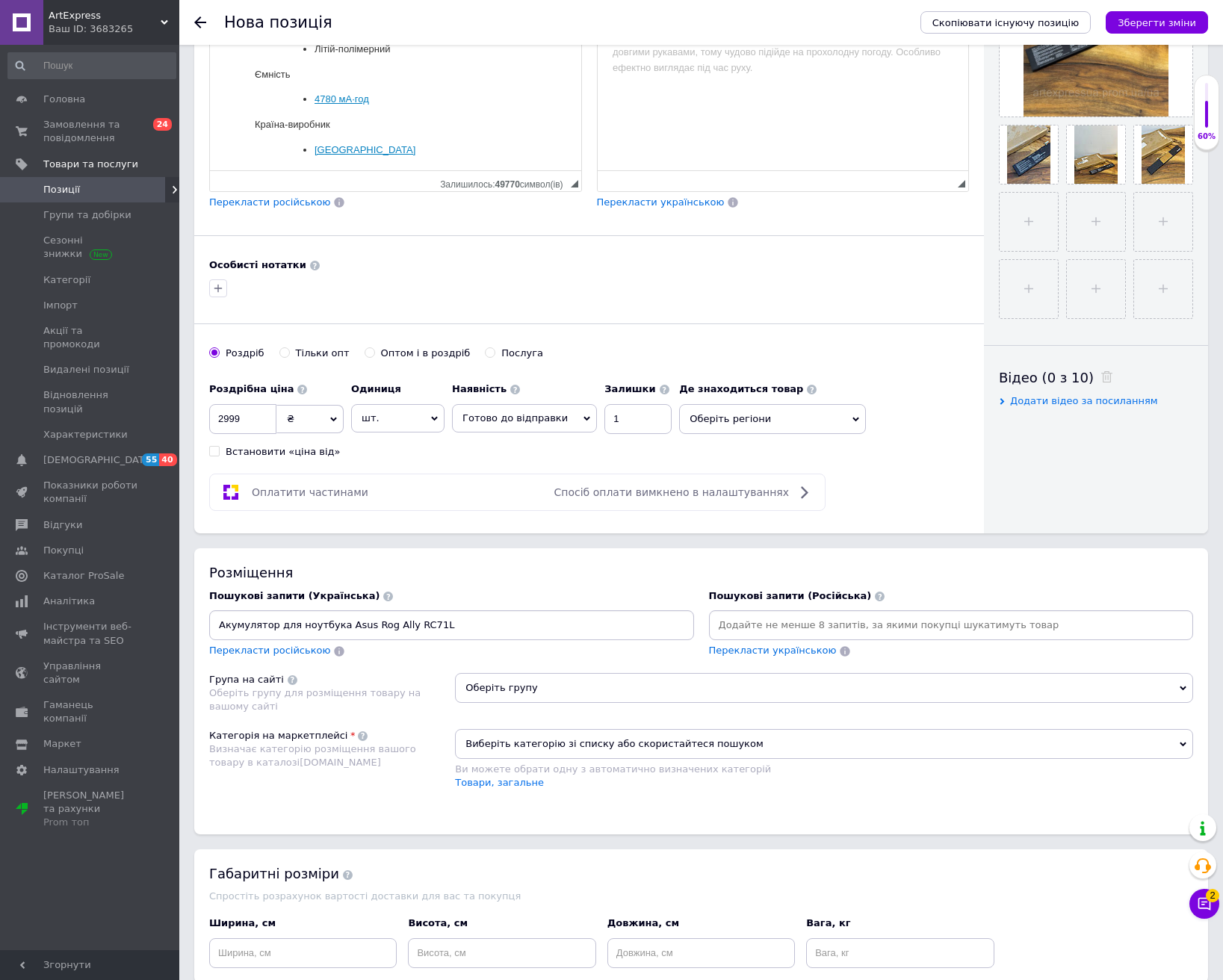
click at [475, 626] on input "Акумулятор для ноутбука Asus Rog Ally RC71L" at bounding box center [451, 625] width 479 height 23
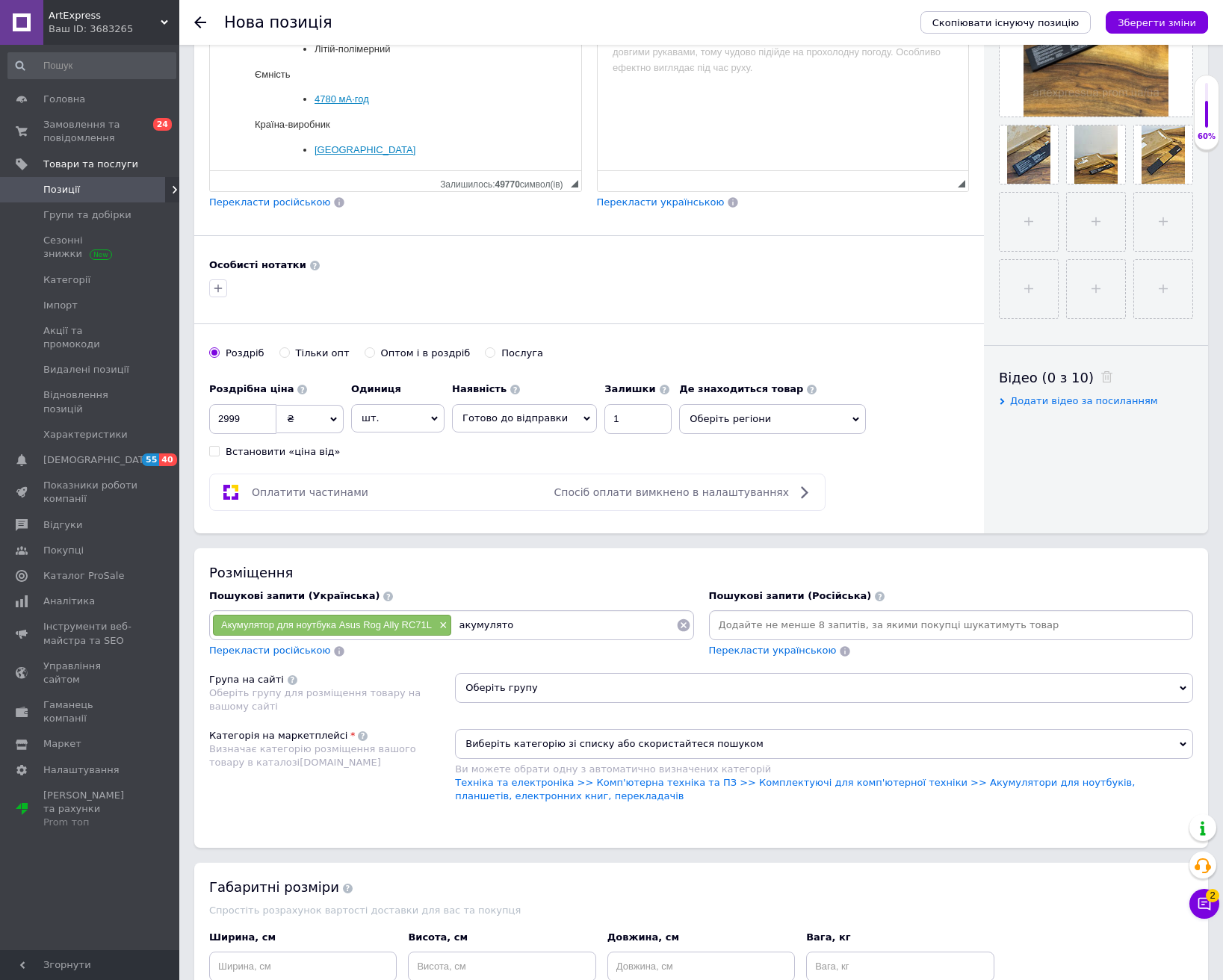
type input "акумулятор"
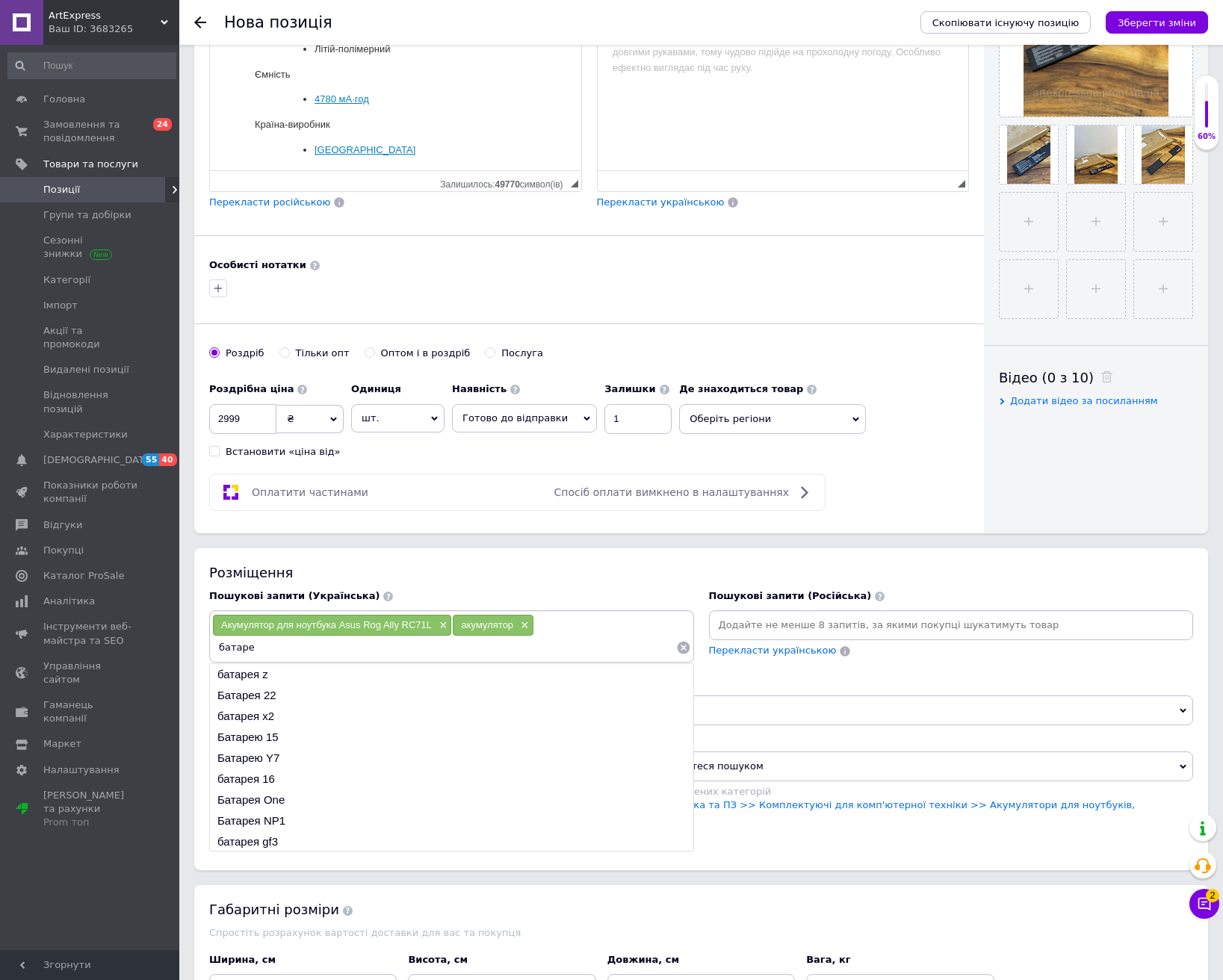
type input "батарея"
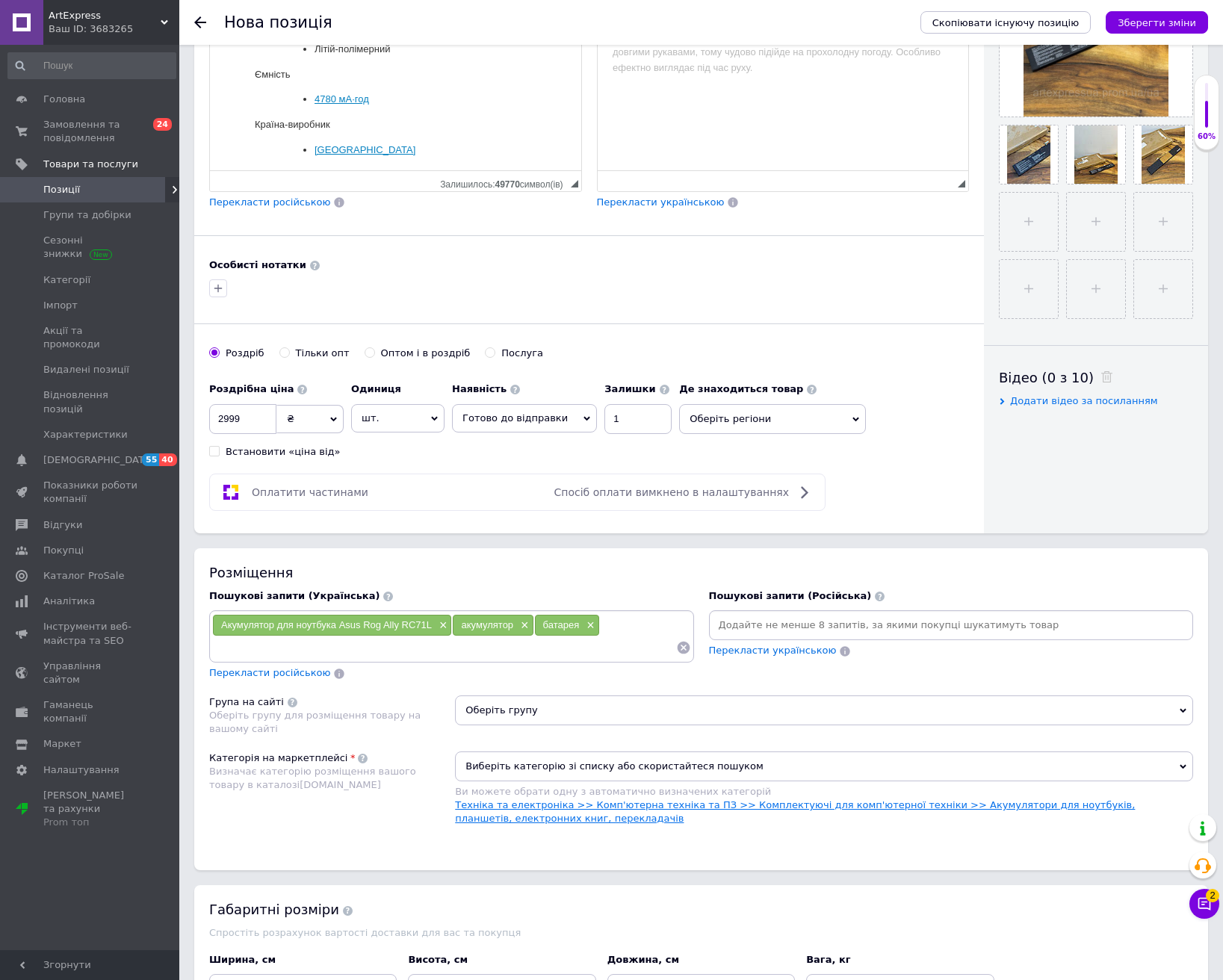
click at [819, 802] on link "Техніка та електроніка >> Комп'ютерна техніка та ПЗ >> Комплектуючі для комп'ют…" at bounding box center [794, 812] width 680 height 25
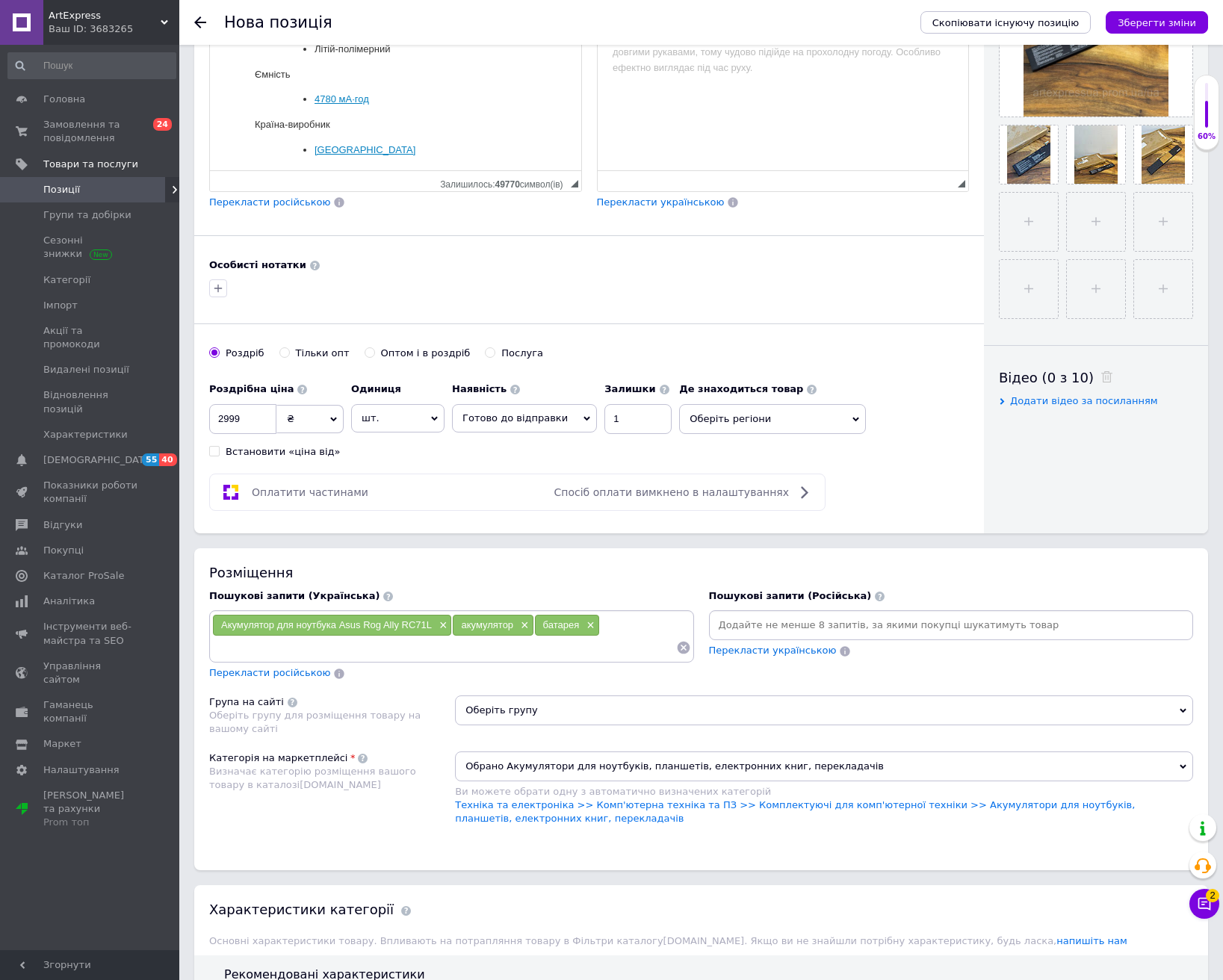
click at [751, 710] on span "Оберіть групу" at bounding box center [823, 711] width 738 height 30
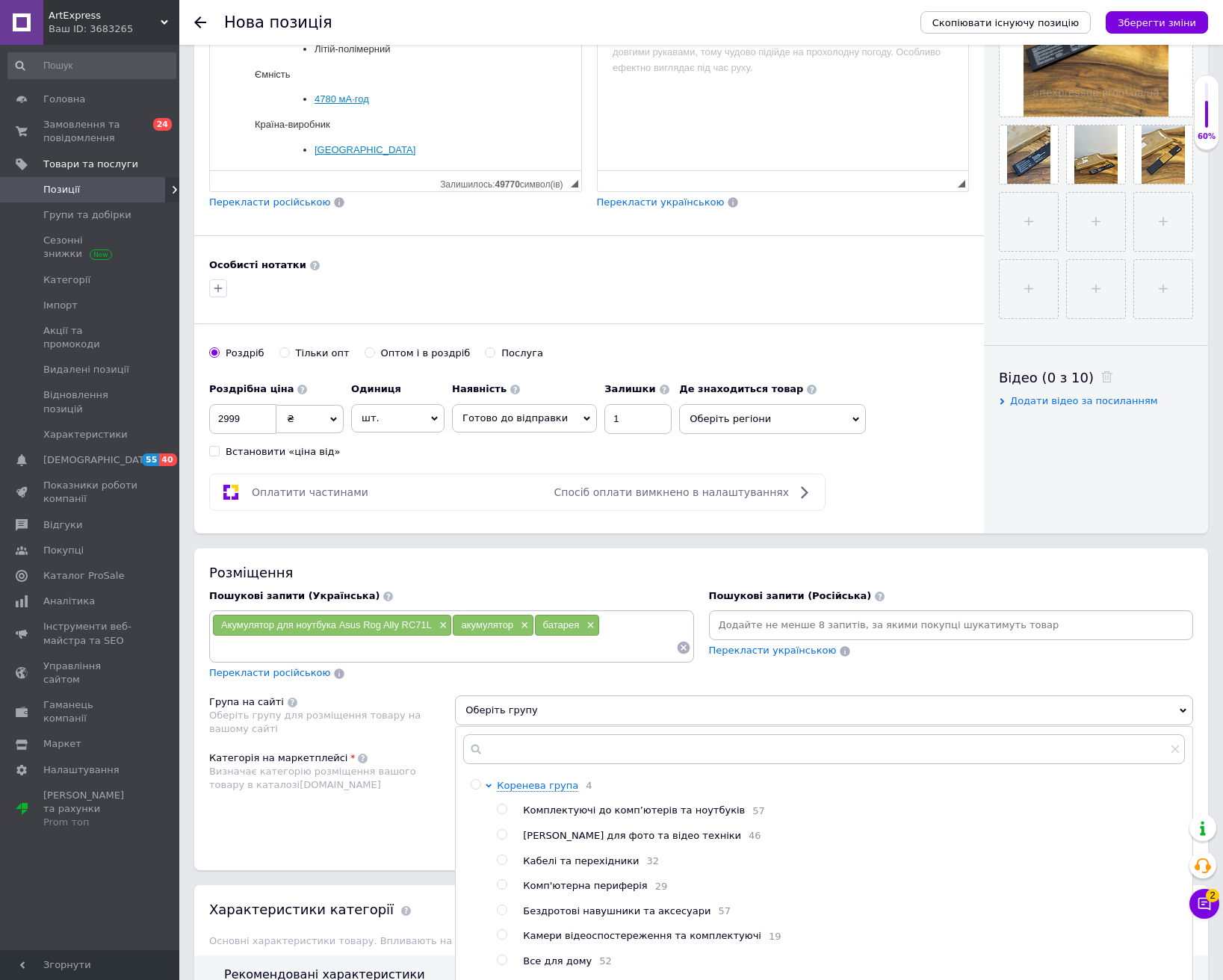
click at [609, 812] on span "Комплектуючі до комп’ютерів та ноутбуків" at bounding box center [634, 810] width 222 height 11
radio input "true"
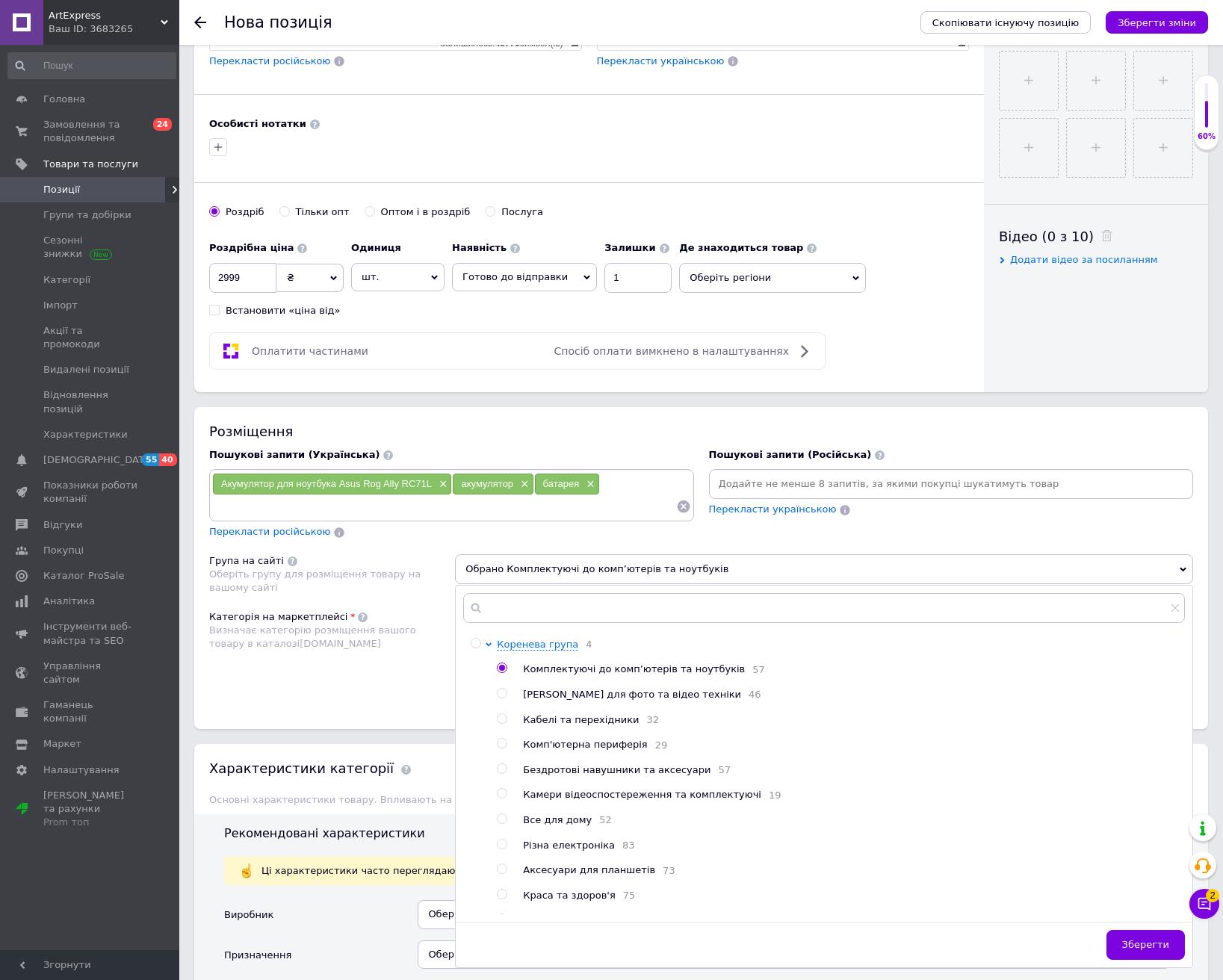
scroll to position [597, 0]
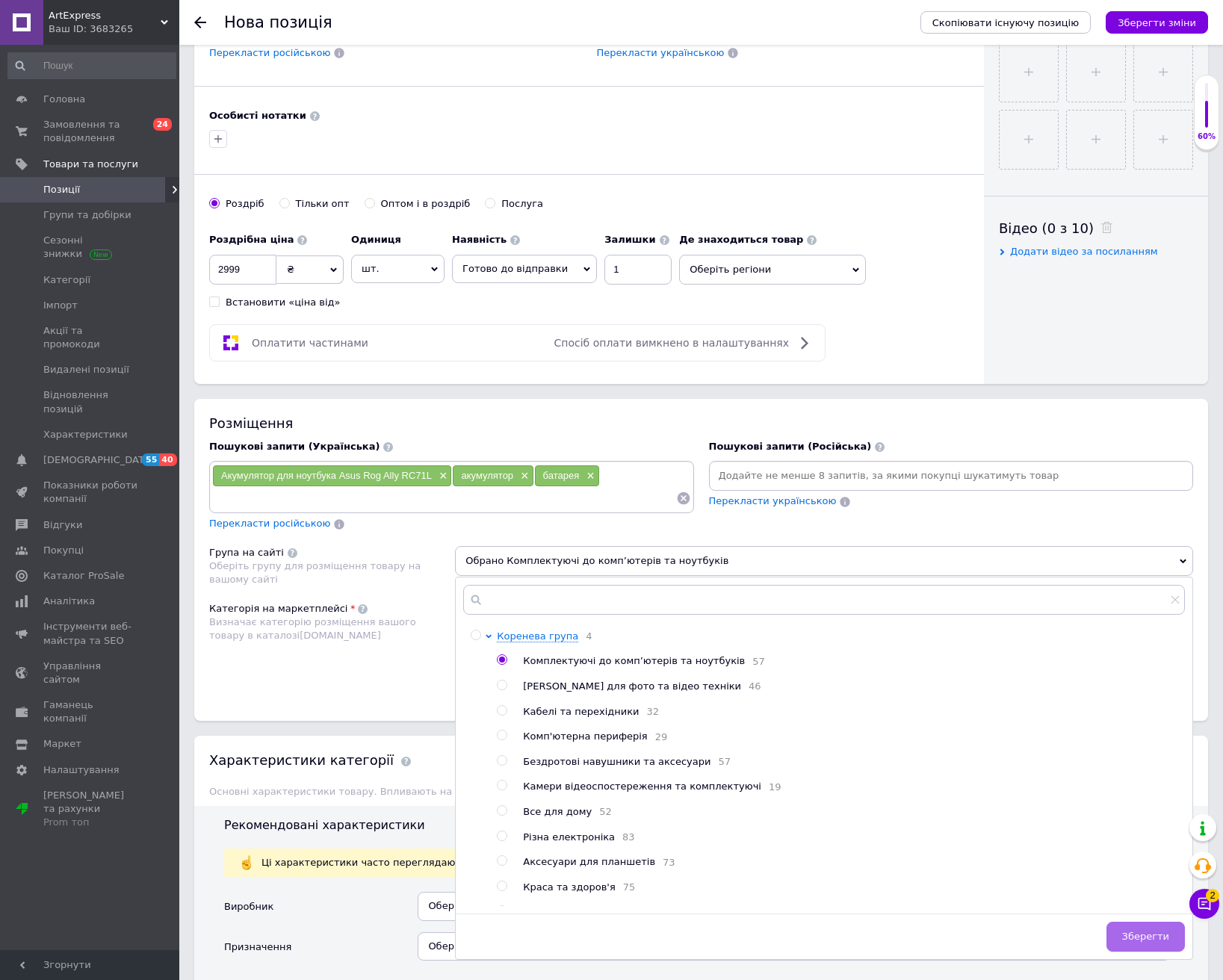
click at [1139, 916] on span "Зберегти" at bounding box center [1145, 936] width 47 height 11
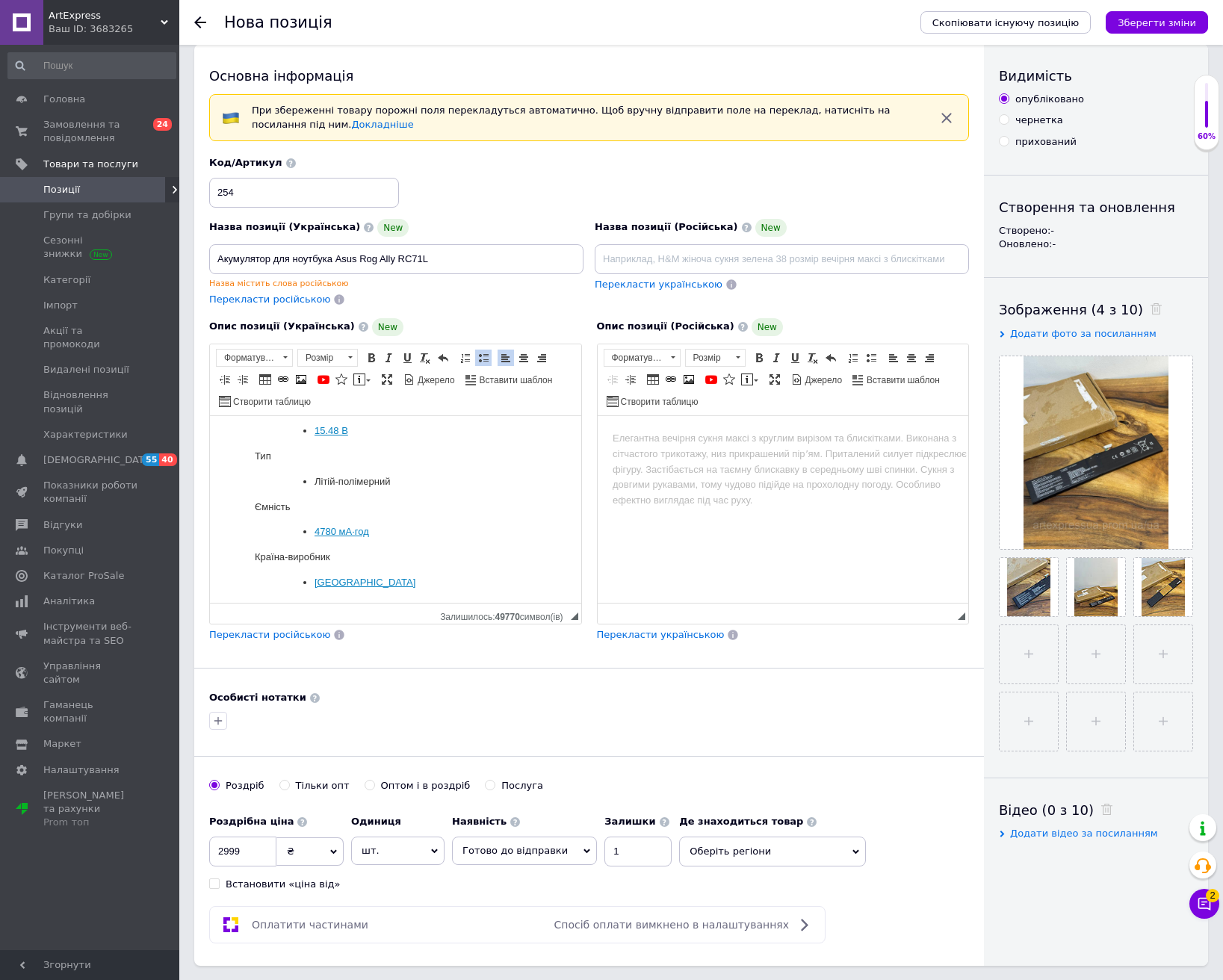
scroll to position [0, 0]
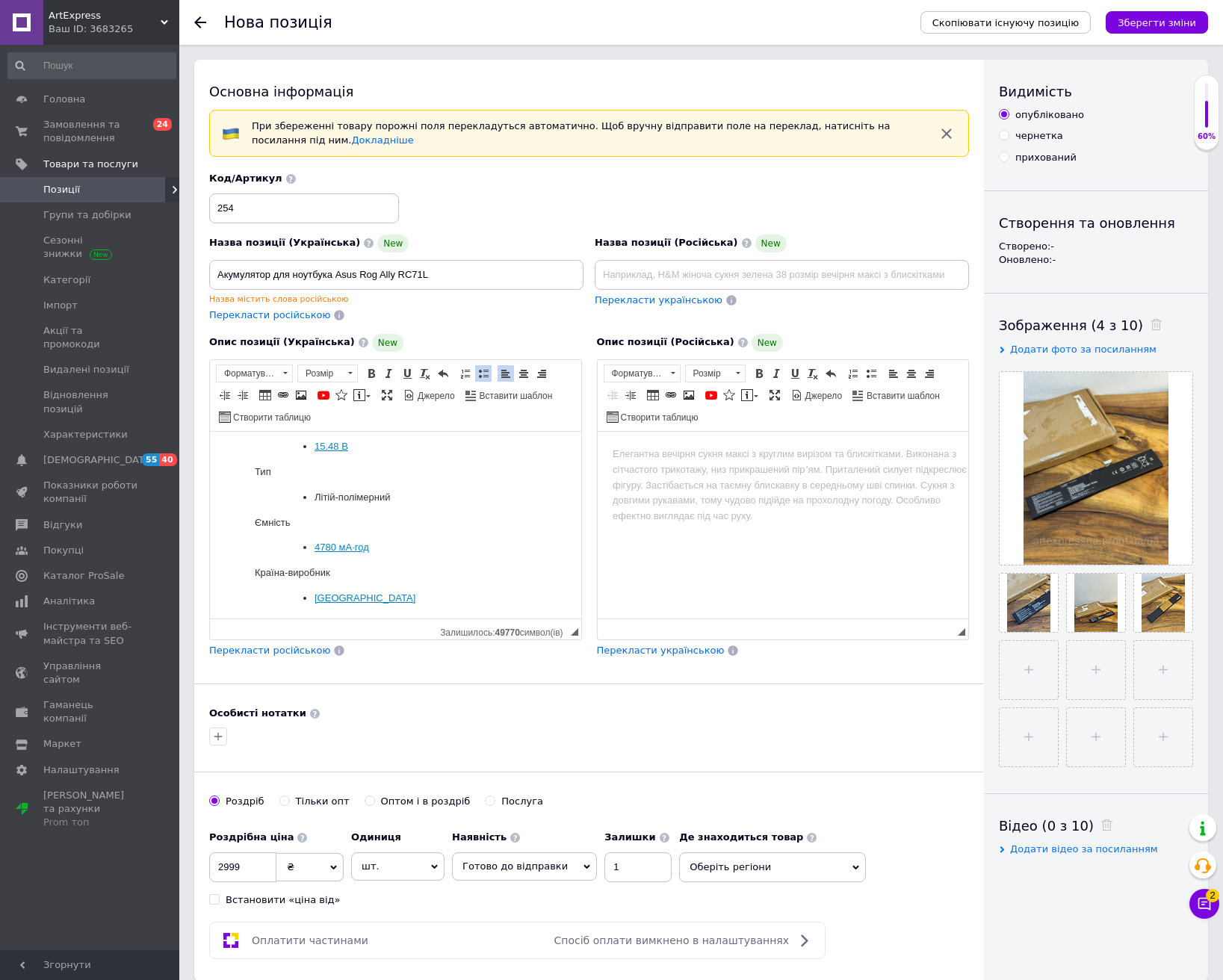
click at [1152, 8] on div "Скопіювати існуючу позицію Зберегти зміни" at bounding box center [1056, 23] width 303 height 45
click at [1152, 22] on icon "Зберегти зміни" at bounding box center [1157, 23] width 78 height 11
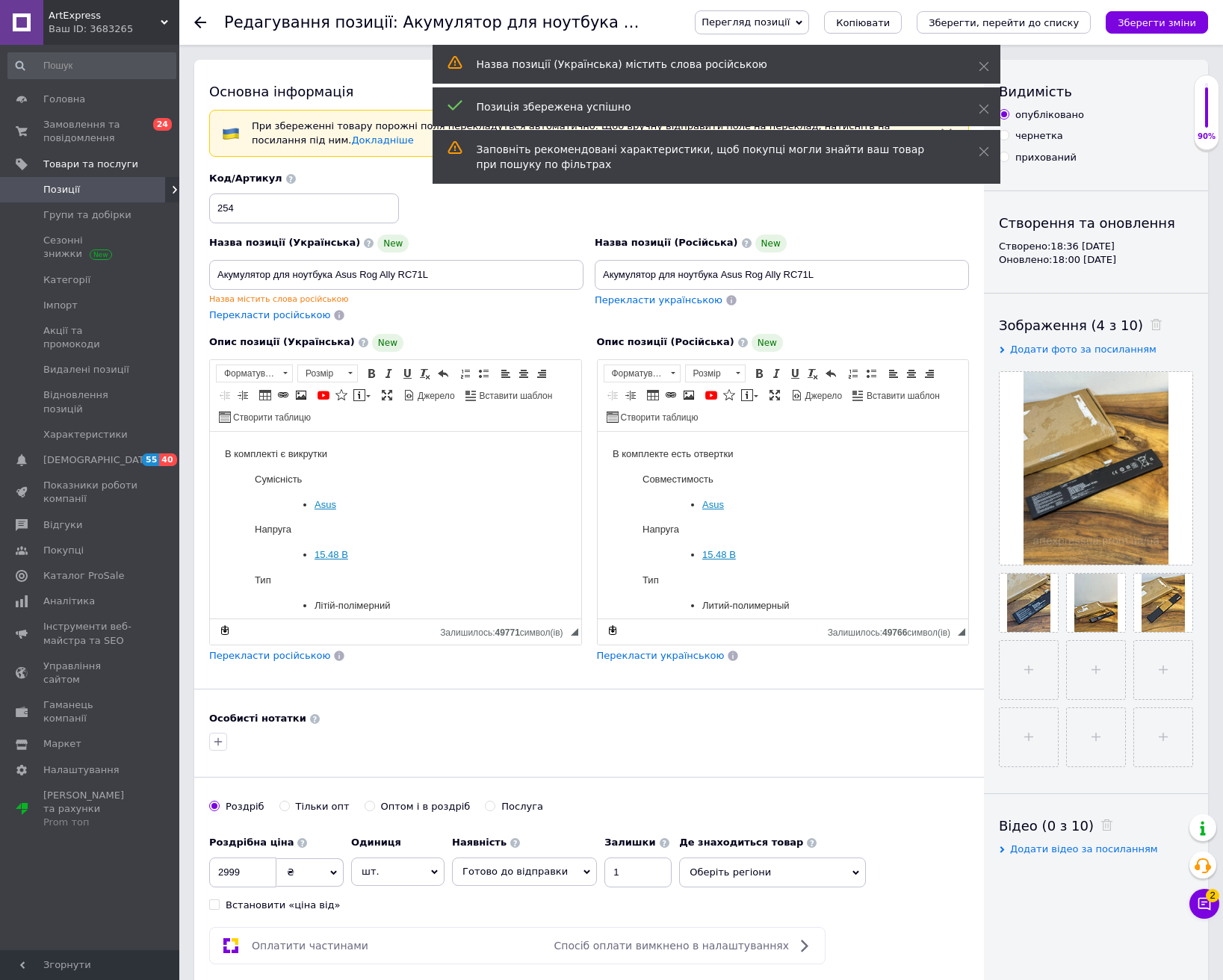
click at [199, 28] on icon at bounding box center [200, 23] width 12 height 12
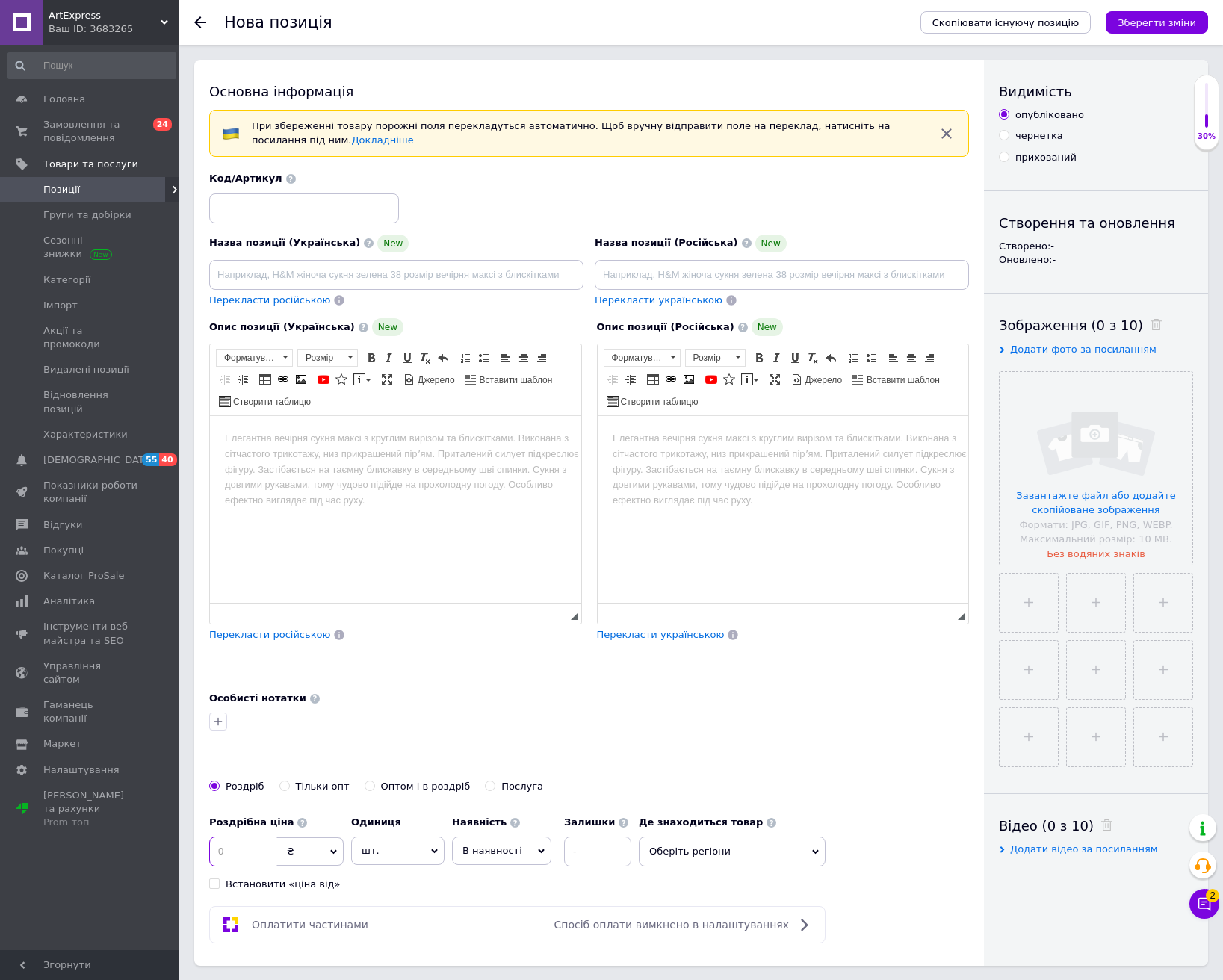
click at [231, 852] on input at bounding box center [243, 852] width 68 height 30
type input "255"
click at [478, 850] on span "В наявності" at bounding box center [492, 850] width 60 height 11
click at [491, 916] on li "Готово до відправки" at bounding box center [501, 943] width 98 height 34
click at [619, 854] on input at bounding box center [638, 852] width 68 height 30
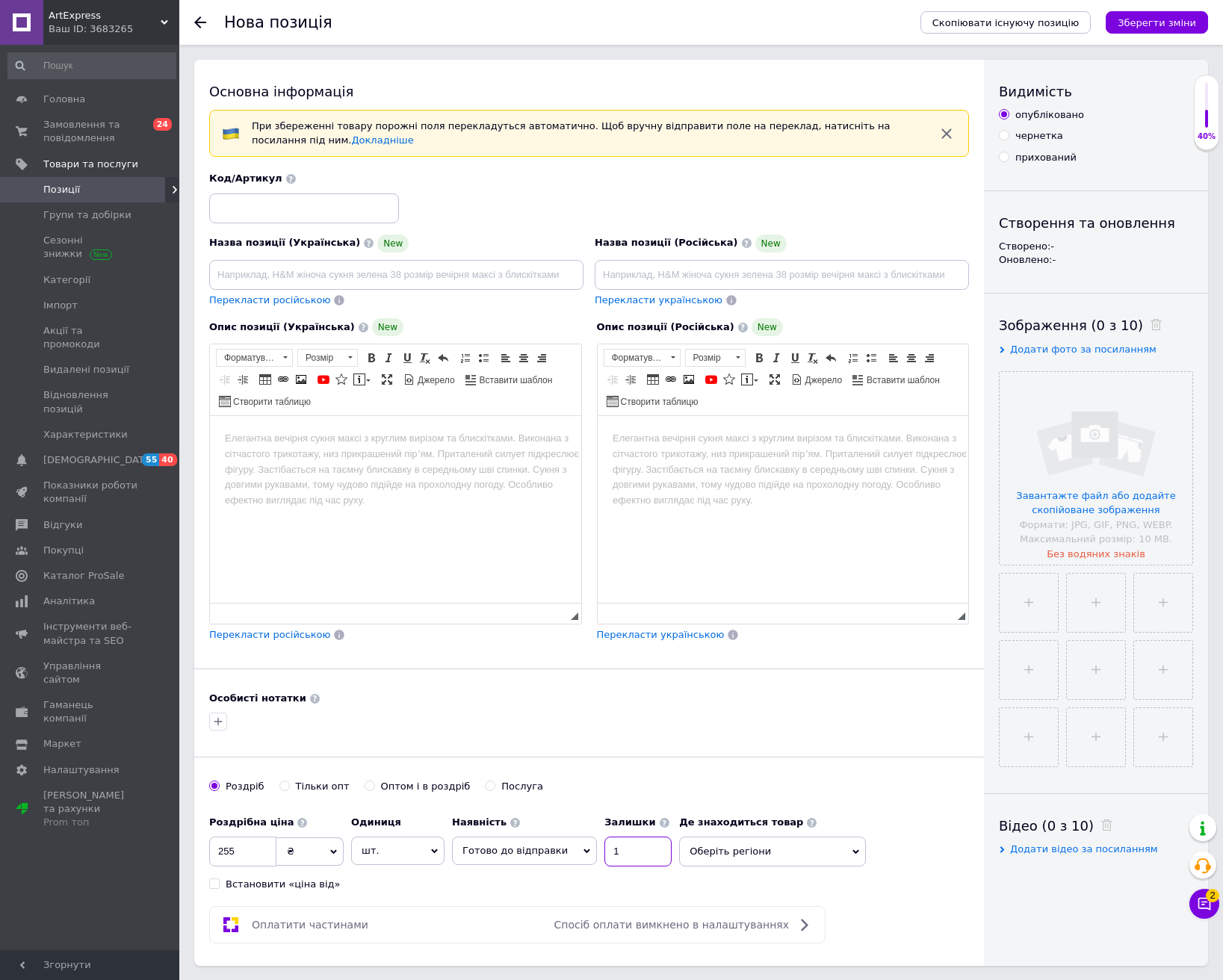
type input "1"
drag, startPoint x: 255, startPoint y: 850, endPoint x: 177, endPoint y: 802, distance: 91.6
click at [167, 832] on div "ArtExpress Ваш ID: 3683265 Сайт ArtExpress Кабінет покупця Перевірити стан сист…" at bounding box center [612, 885] width 1223 height 1771
click at [242, 192] on div "Код/Артикул" at bounding box center [304, 197] width 189 height 51
click at [248, 211] on input at bounding box center [304, 209] width 189 height 30
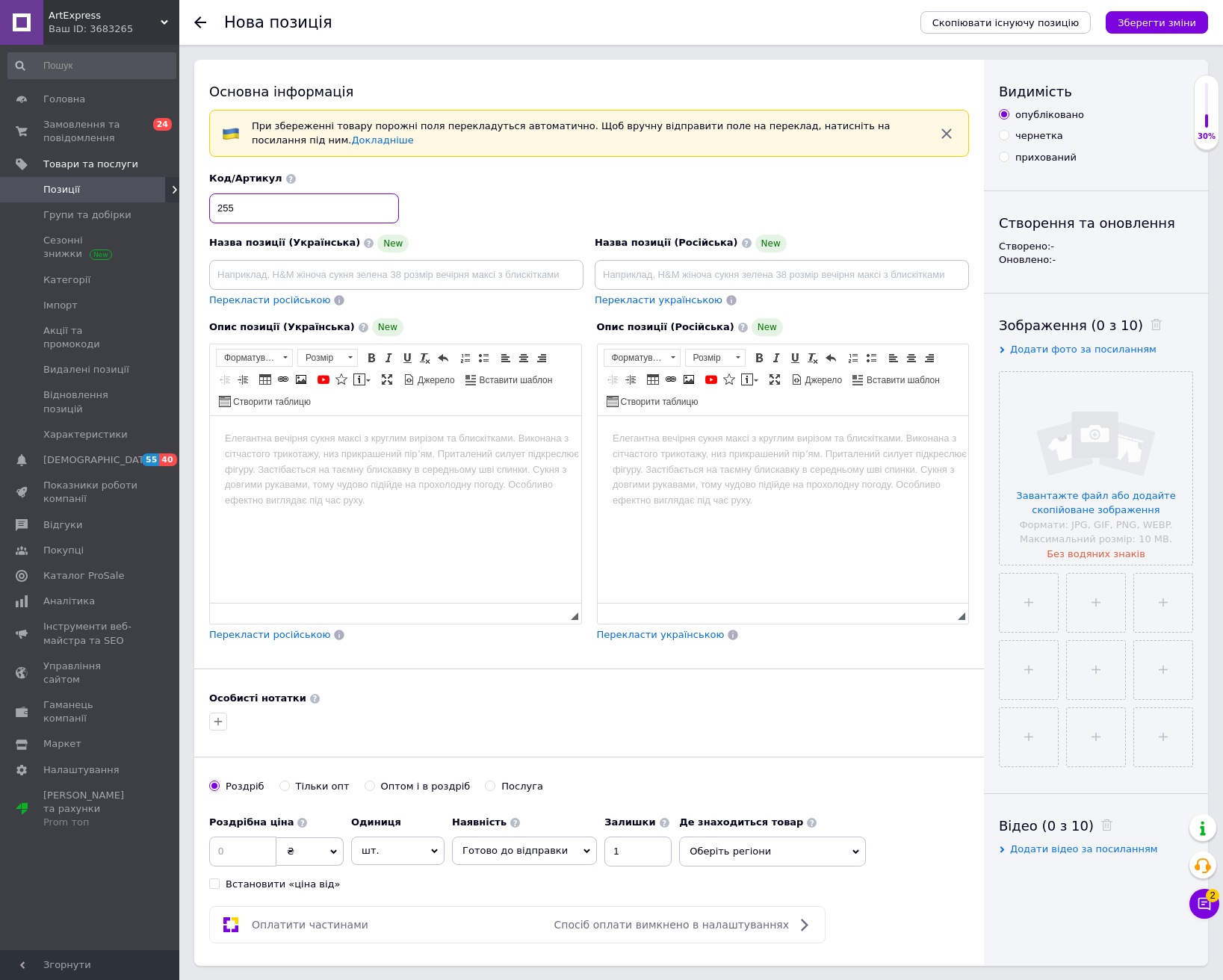
type input "255"
click at [242, 851] on input at bounding box center [243, 852] width 68 height 30
type input "1999"
click at [348, 270] on input at bounding box center [396, 275] width 375 height 30
paste input "Акумулятор для Acer SF314 R5-5500U"
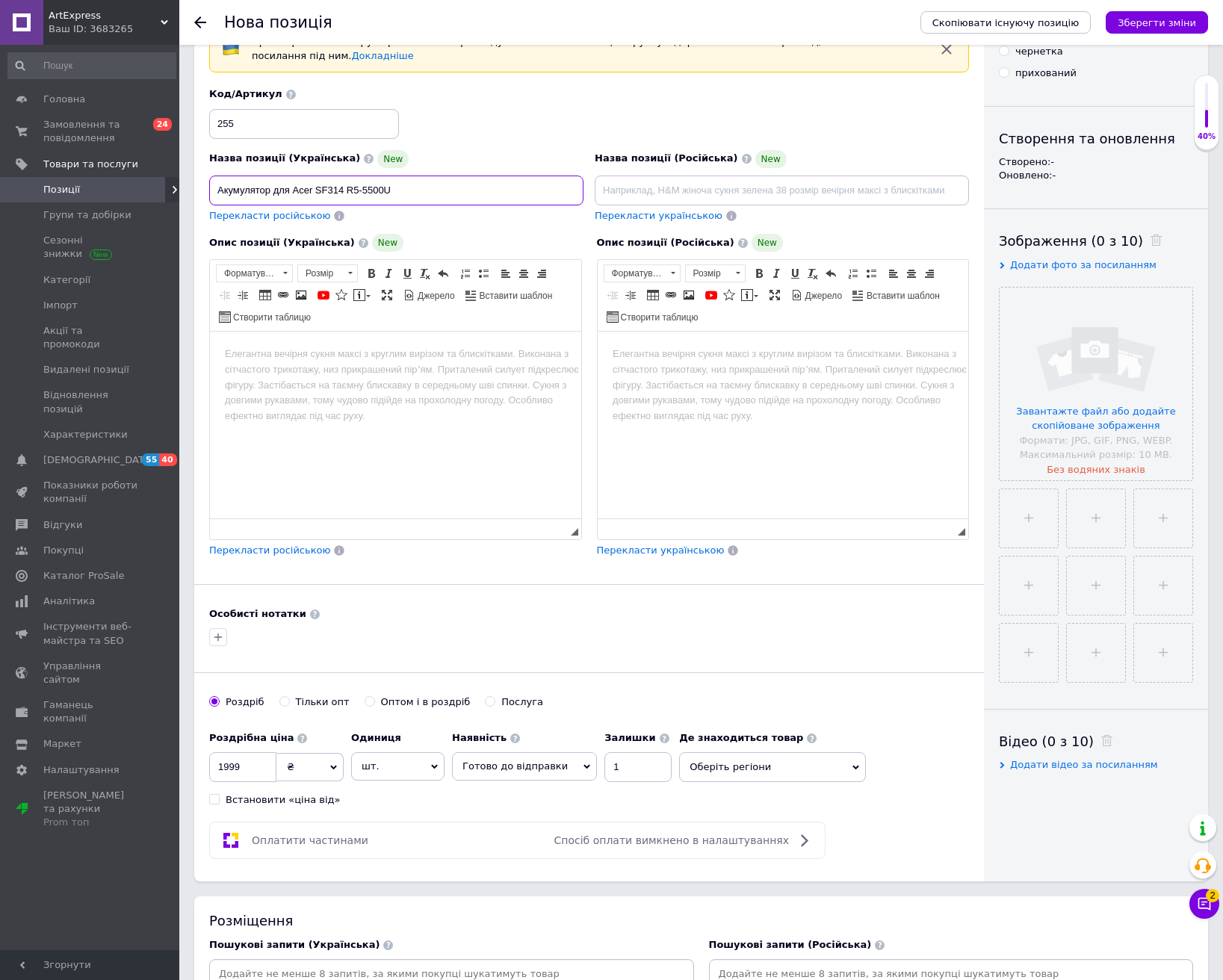
scroll to position [224, 0]
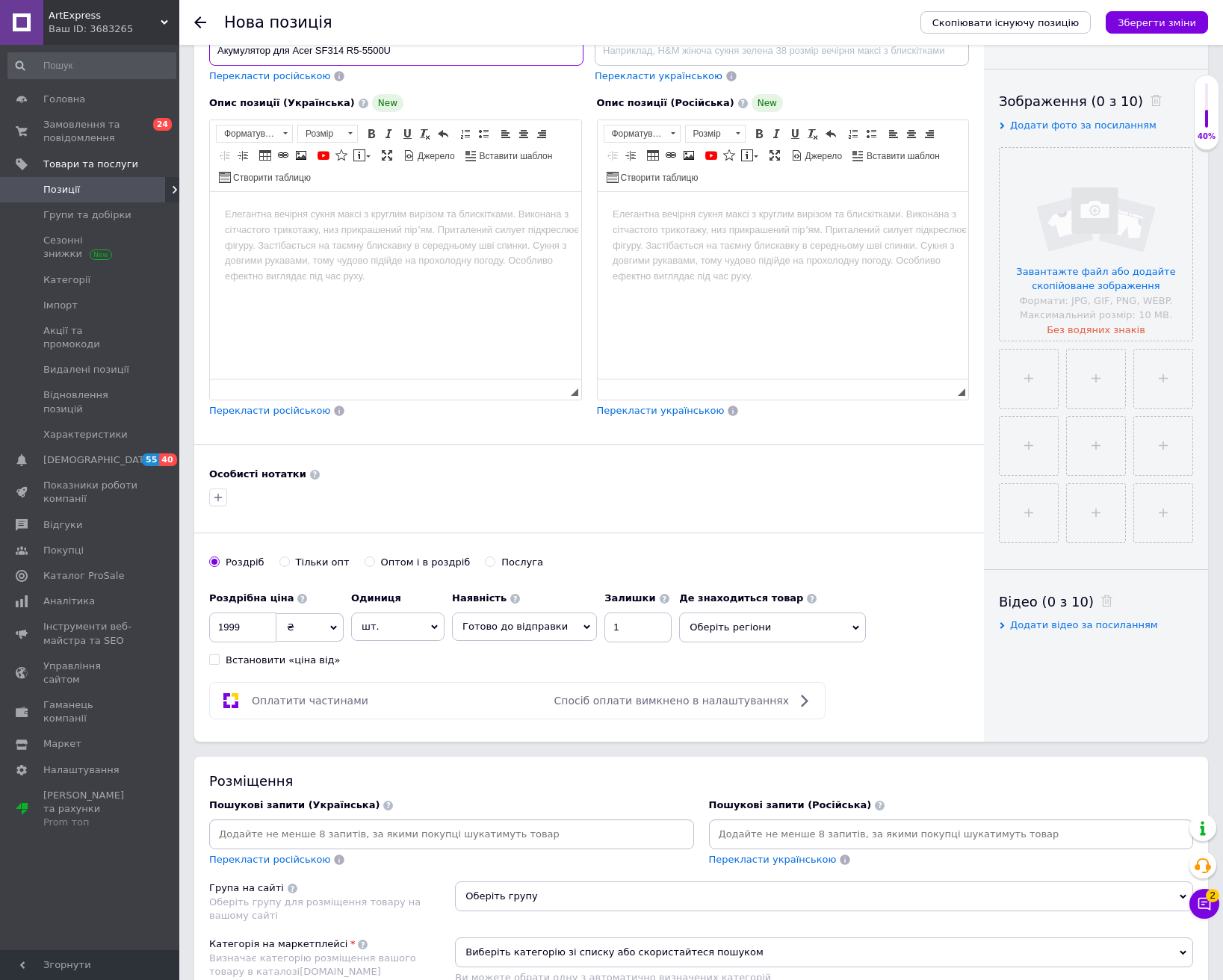
type input "Акумулятор для Acer SF314 R5-5500U"
click at [501, 842] on input at bounding box center [451, 834] width 479 height 23
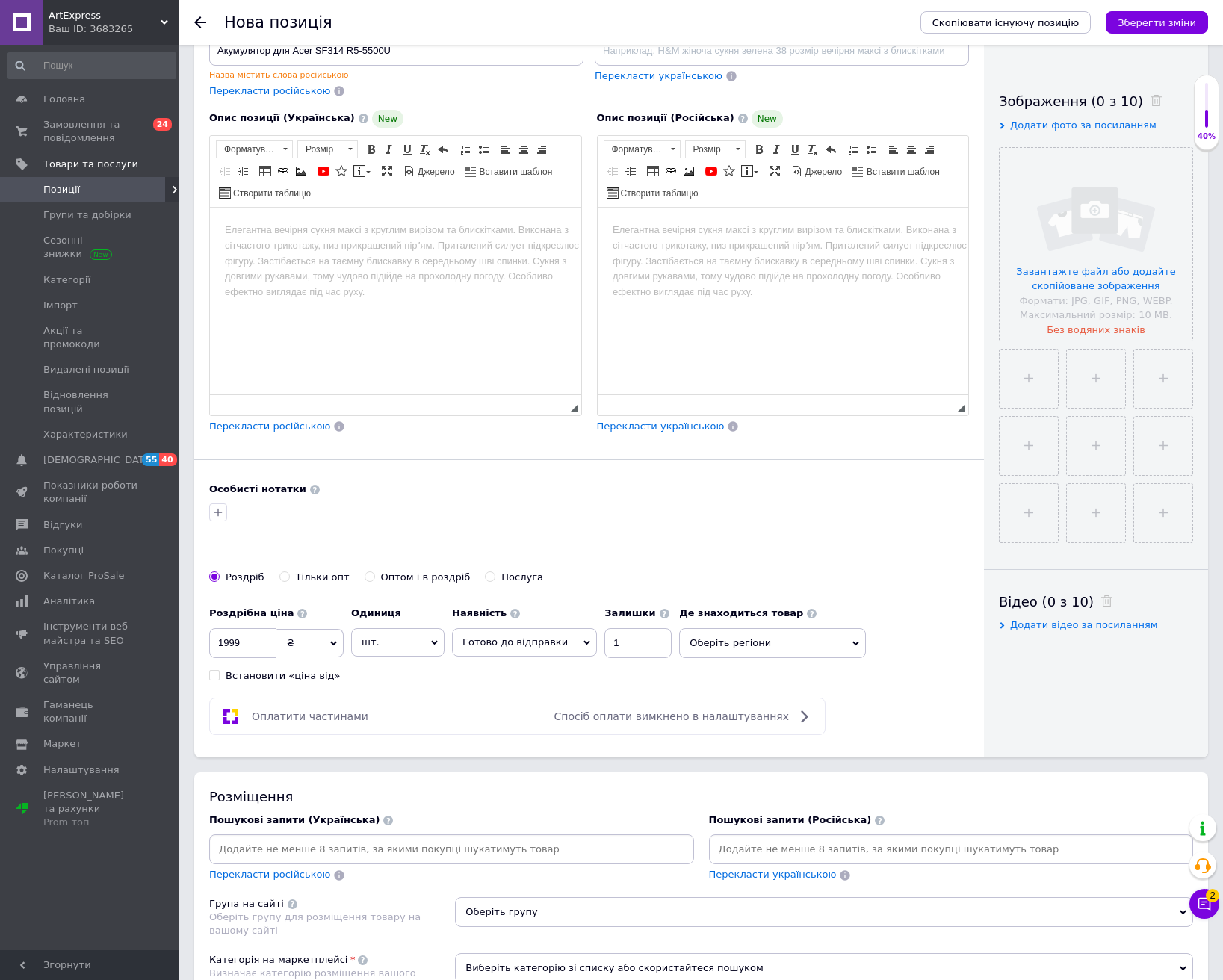
paste input "Акумулятор для Acer SF314 R5-5500U"
type input "Акумулятор для Acer SF314 R5-5500U"
type input "акумулятор"
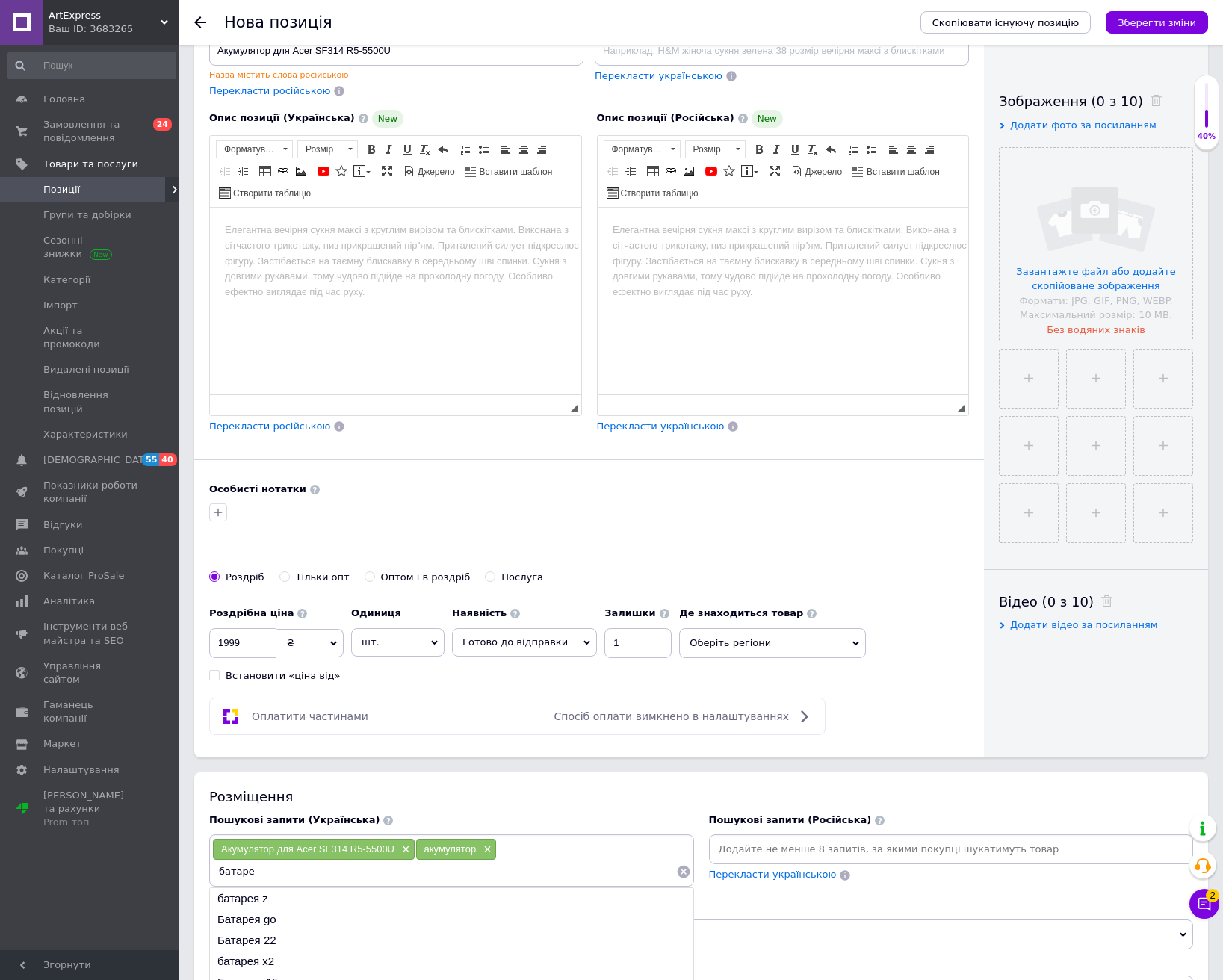
type input "батарея"
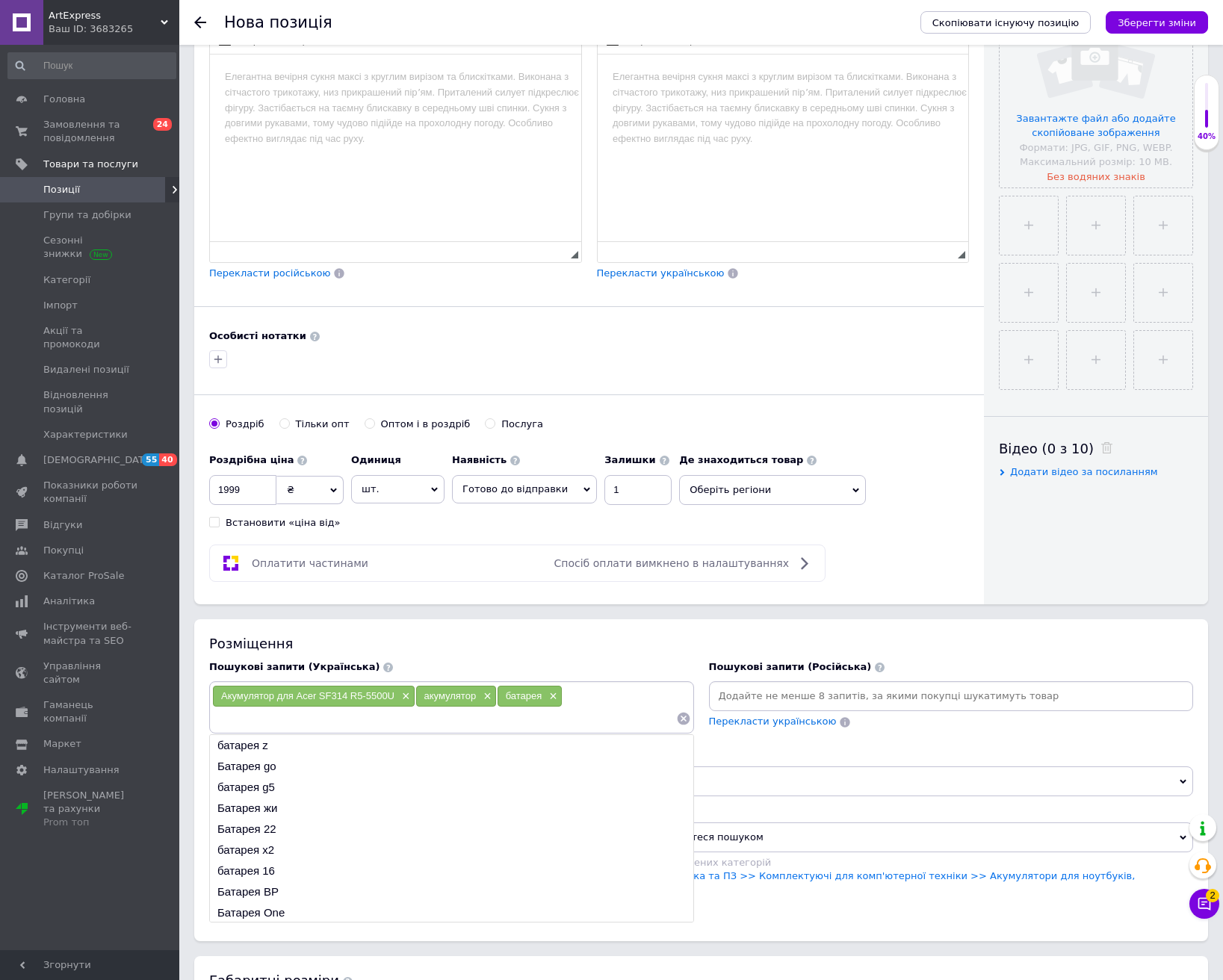
scroll to position [448, 0]
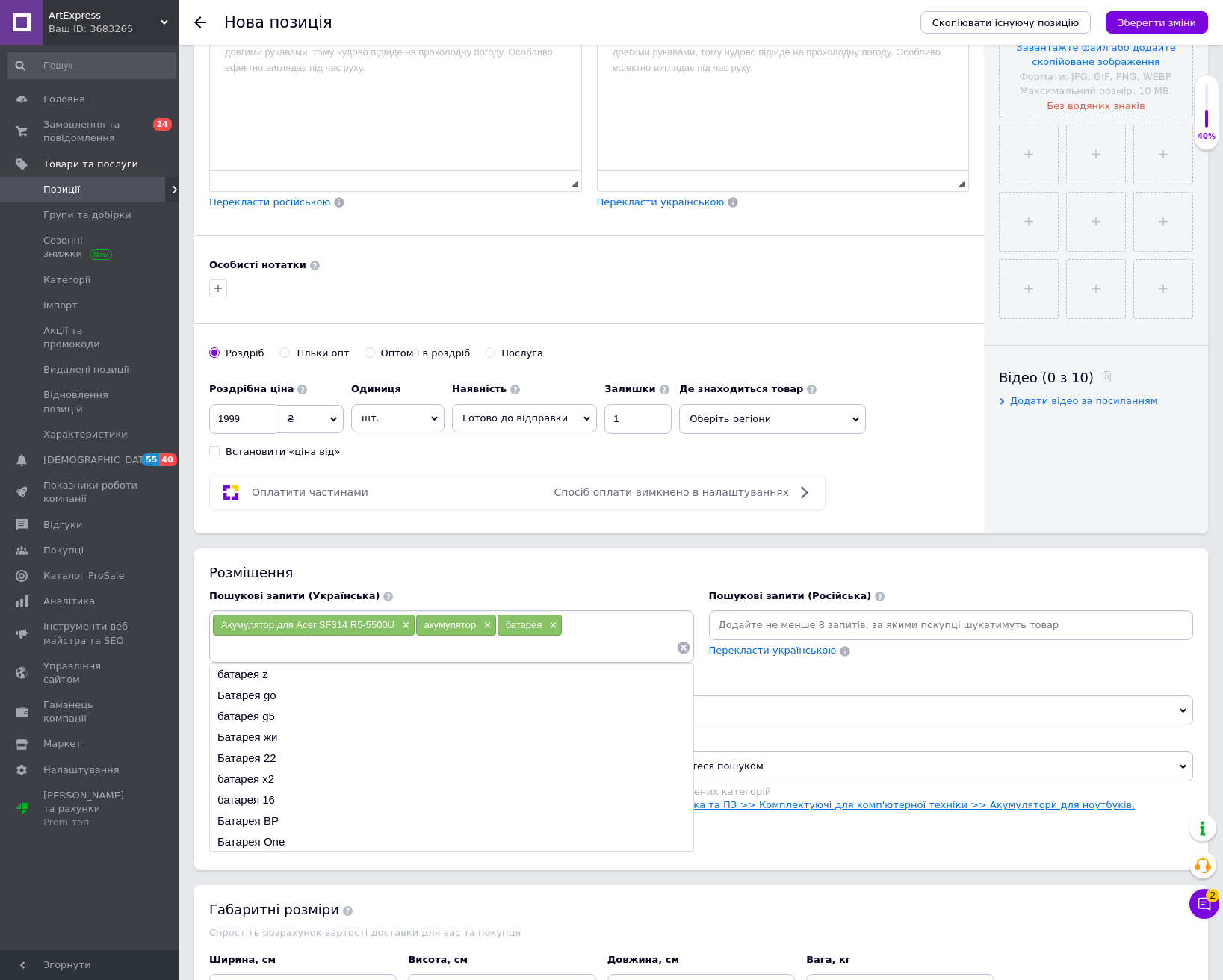
click at [772, 807] on link "Техніка та електроніка >> Комп'ютерна техніка та ПЗ >> Комплектуючі для комп'ют…" at bounding box center [794, 812] width 680 height 25
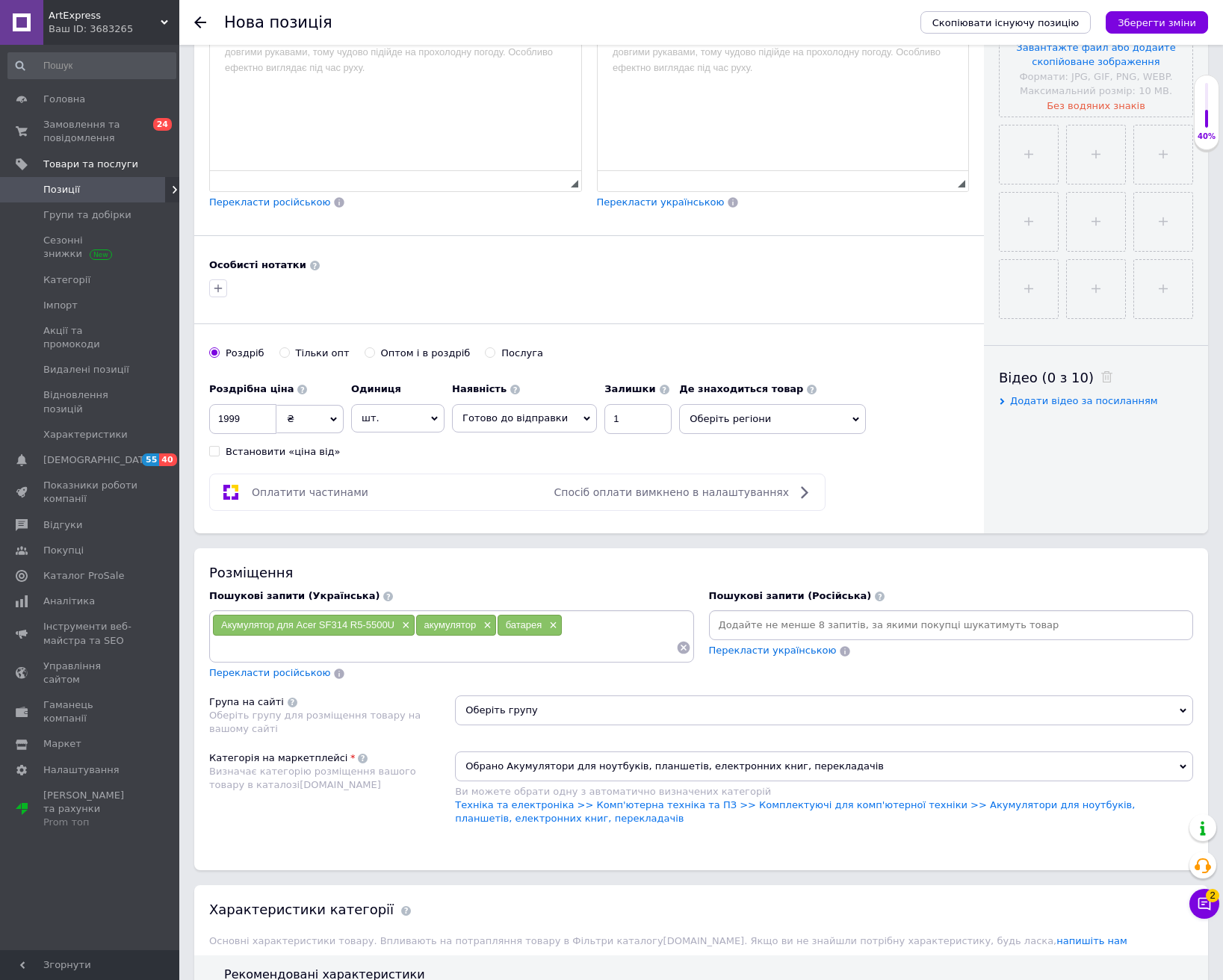
click at [730, 704] on span "Оберіть групу" at bounding box center [823, 711] width 738 height 30
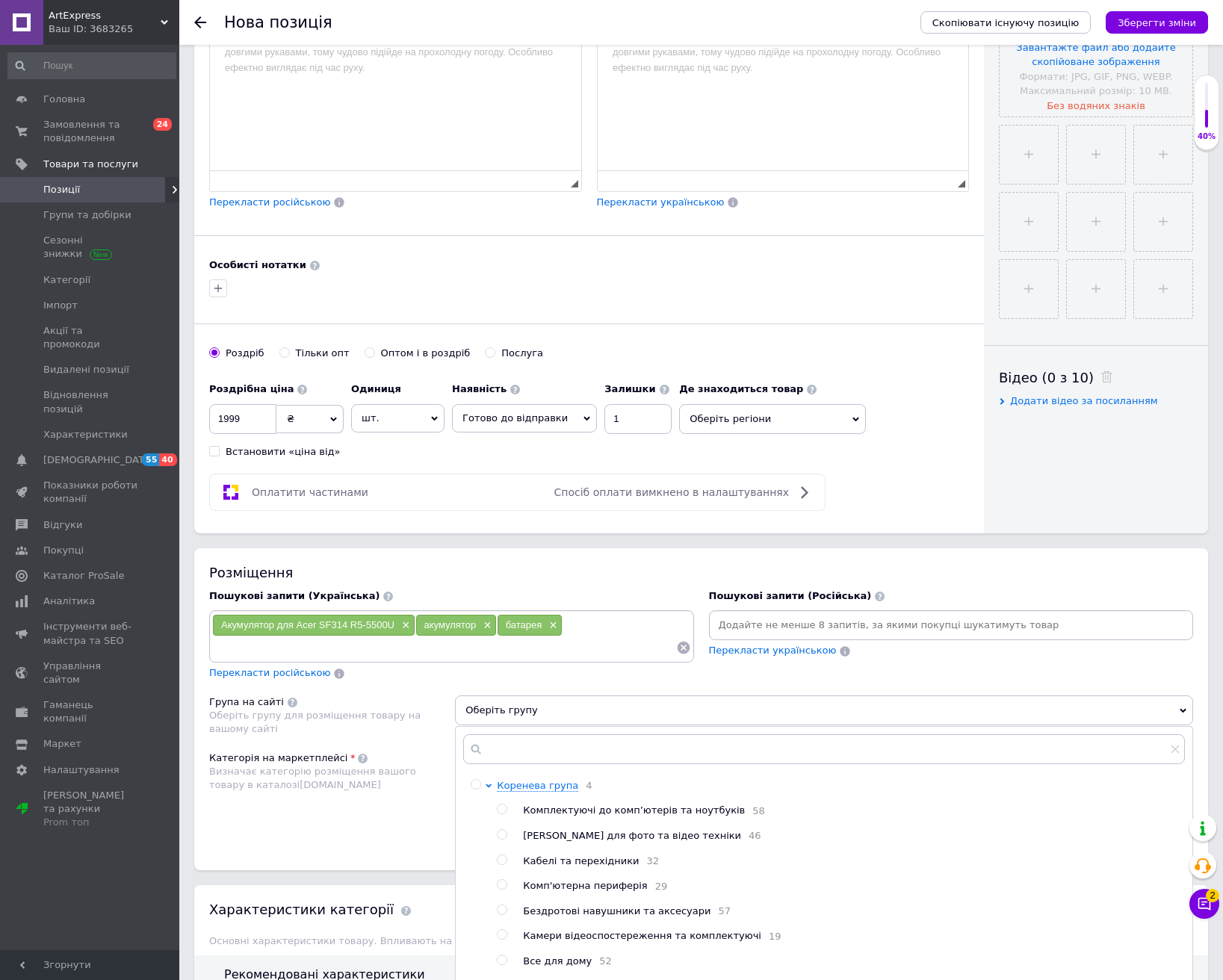
click at [572, 810] on span "Комплектуючі до комп’ютерів та ноутбуків" at bounding box center [634, 810] width 222 height 11
radio input "true"
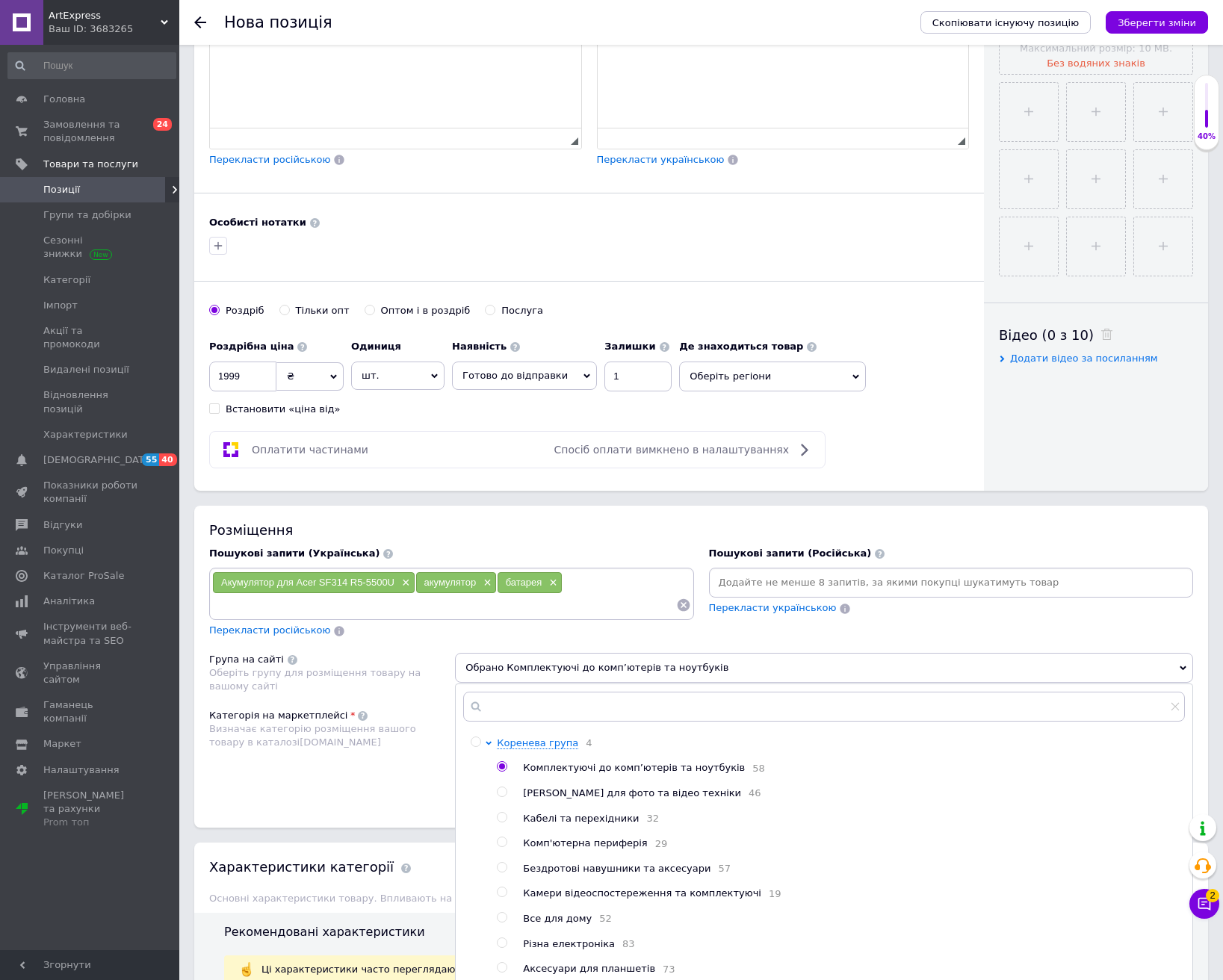
scroll to position [672, 0]
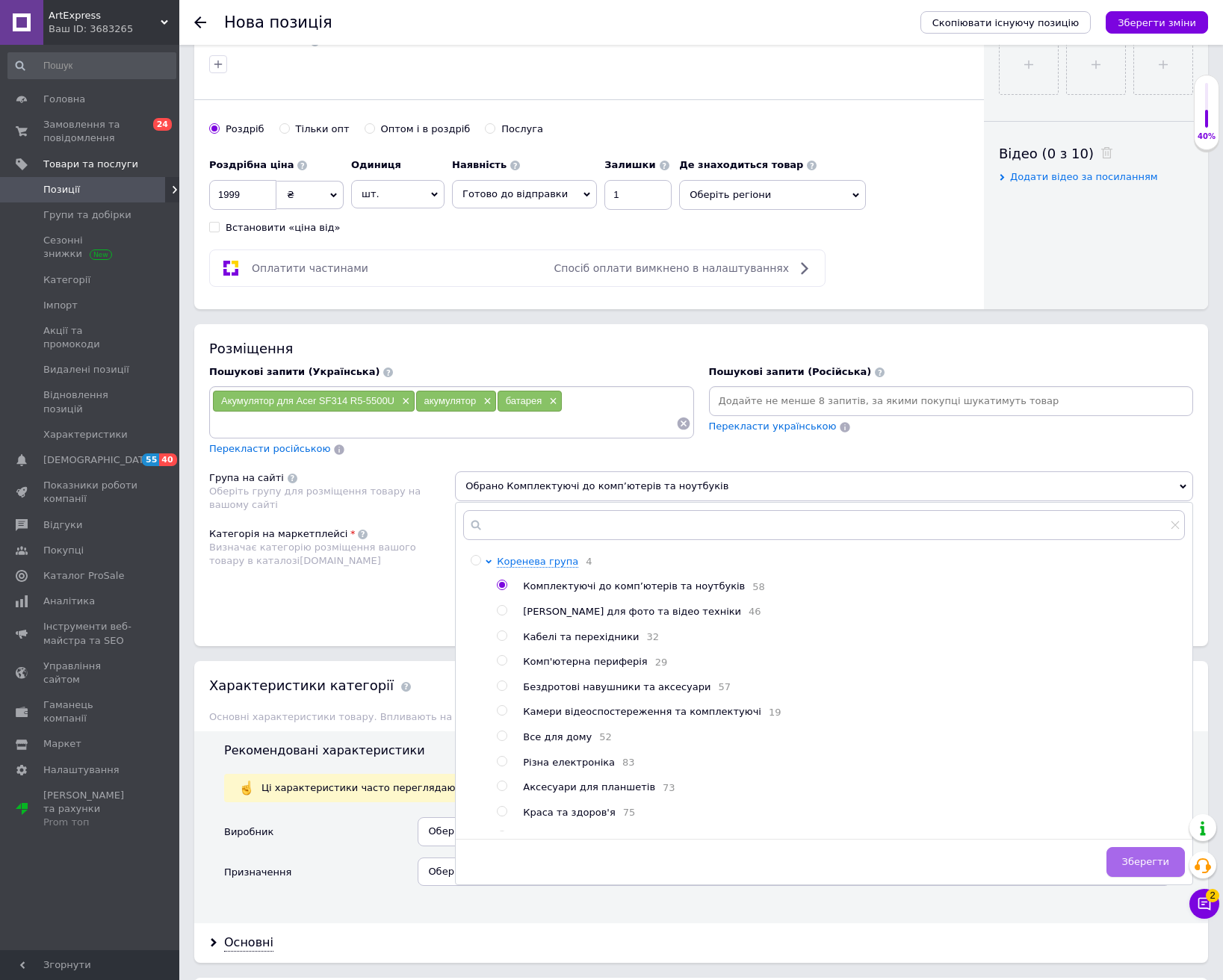
click at [1126, 862] on button "Зберегти" at bounding box center [1145, 862] width 78 height 30
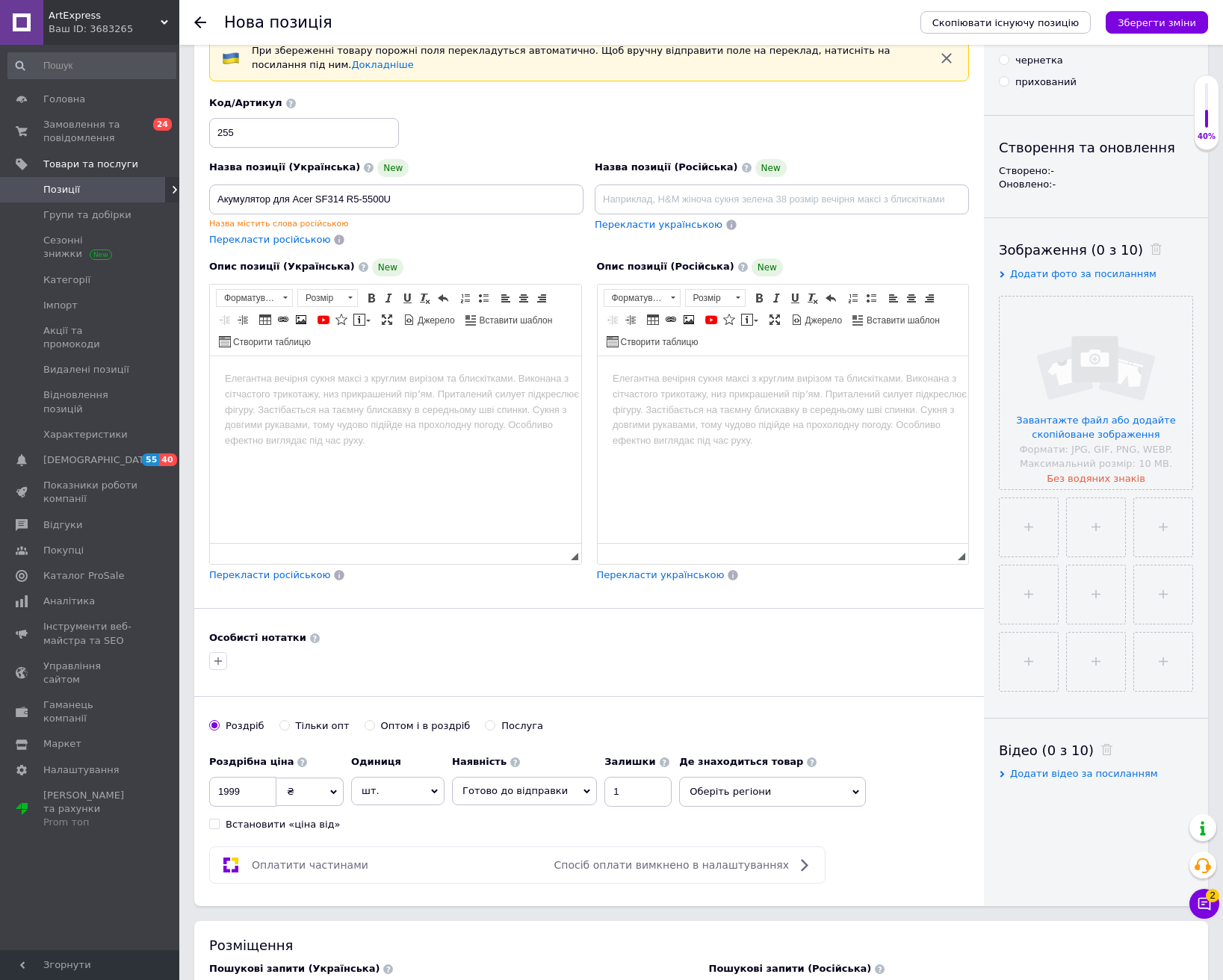
scroll to position [75, 0]
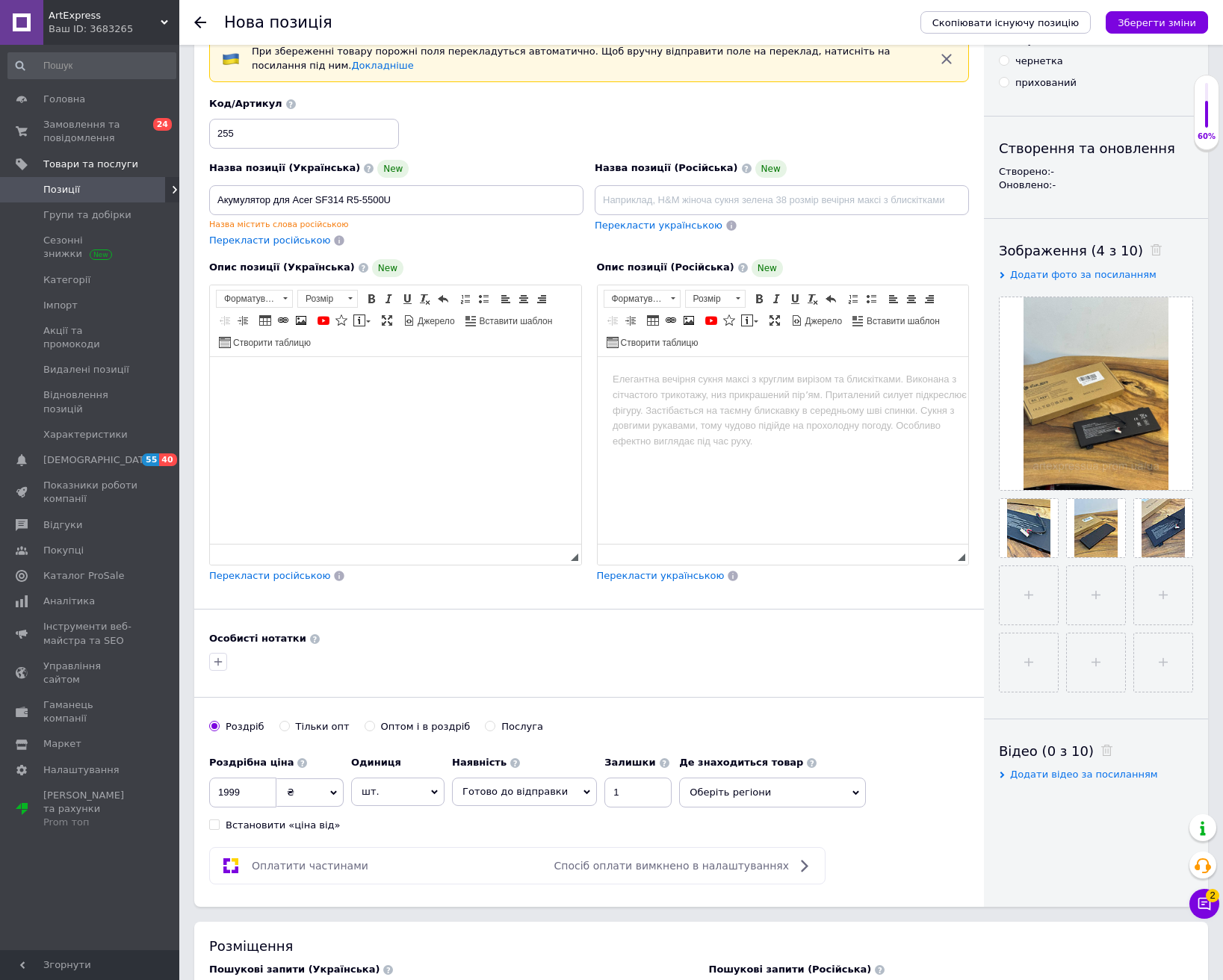
click at [313, 402] on html at bounding box center [395, 379] width 371 height 46
drag, startPoint x: 319, startPoint y: 415, endPoint x: 239, endPoint y: 395, distance: 82.5
click at [239, 395] on dl "Гарантія: 1 міс." at bounding box center [395, 409] width 341 height 32
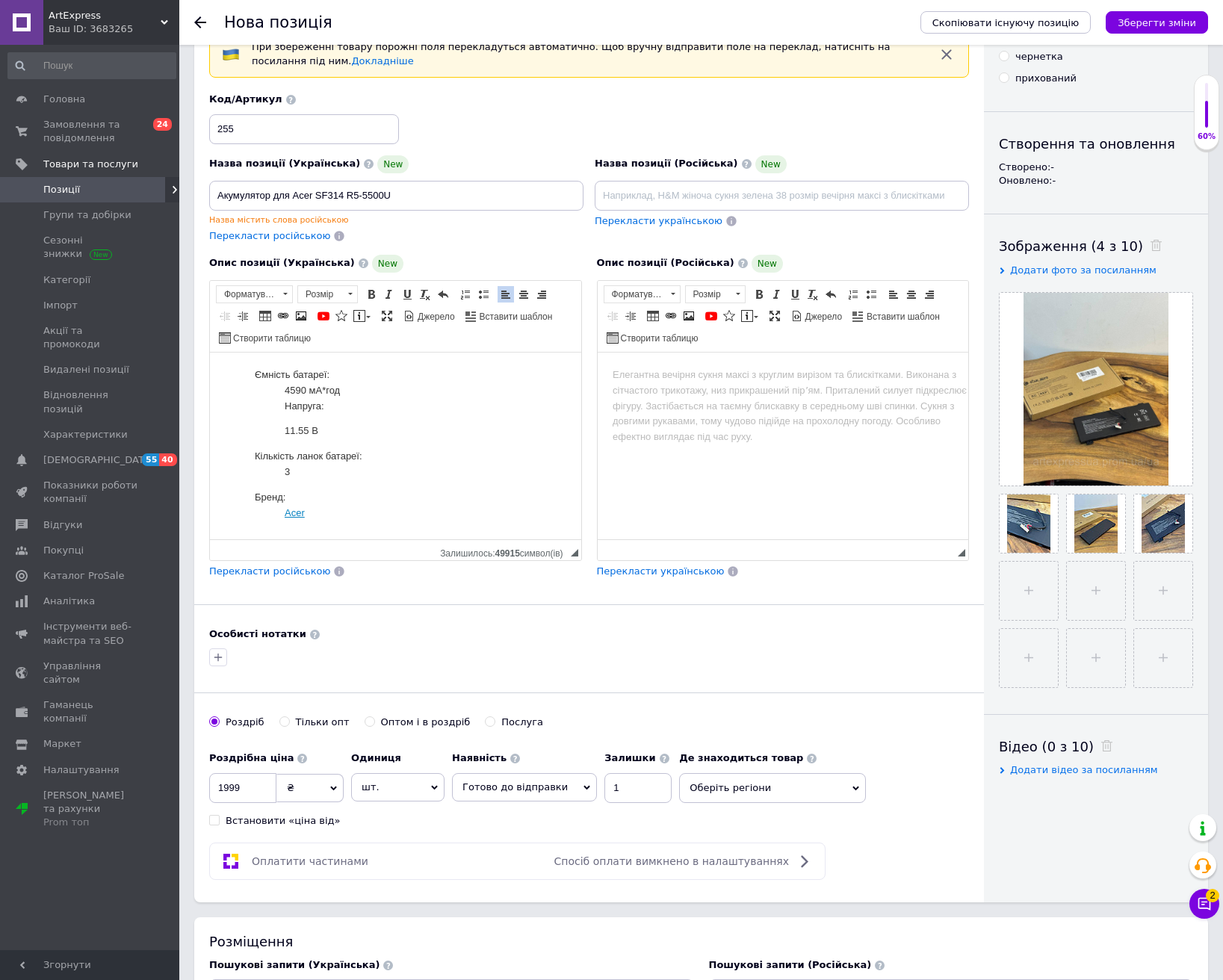
scroll to position [75, 0]
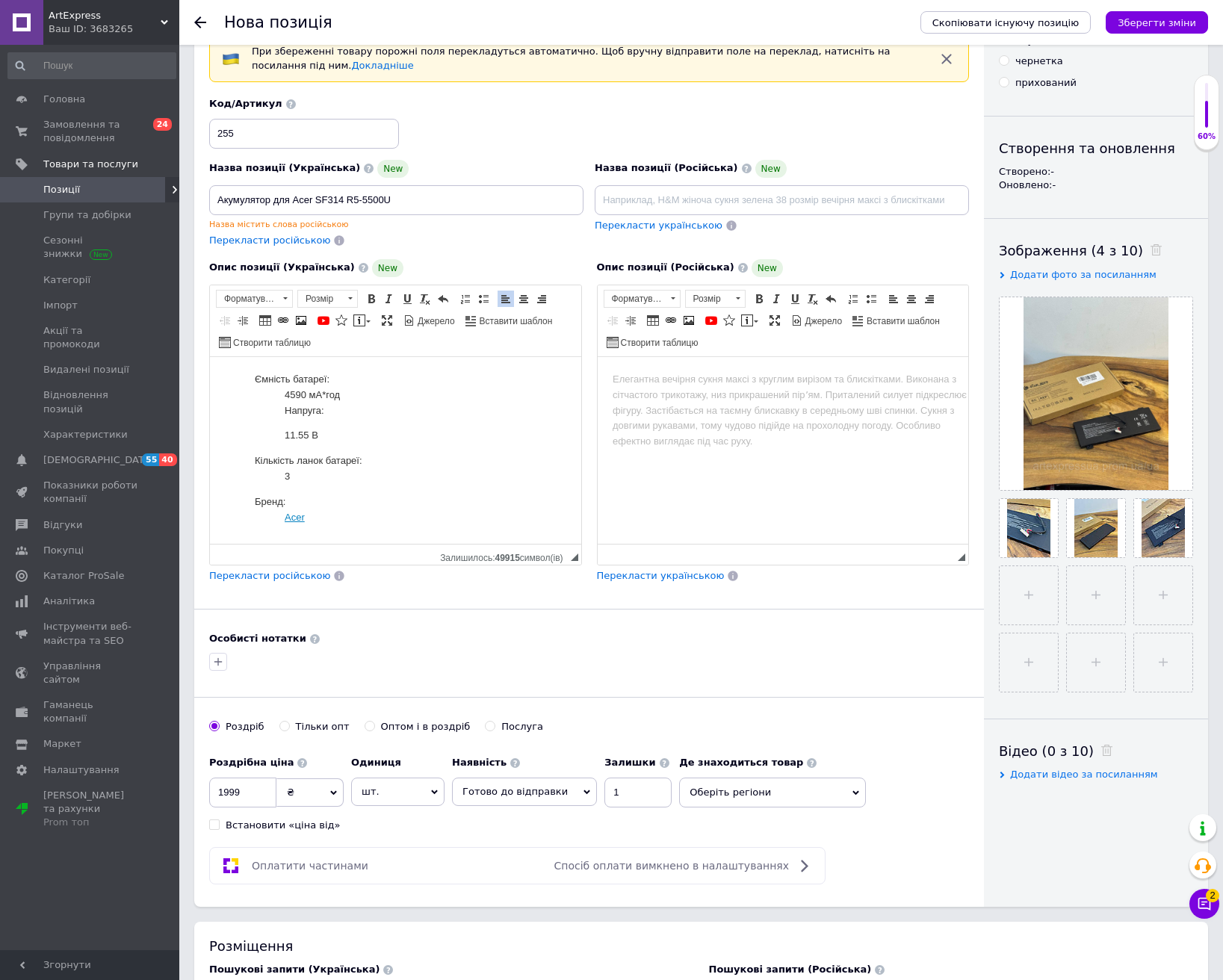
drag, startPoint x: 292, startPoint y: 433, endPoint x: 301, endPoint y: 436, distance: 9.5
click at [292, 433] on dd "11.55 В" at bounding box center [410, 435] width 252 height 16
click at [309, 432] on dd "15 .55 В" at bounding box center [410, 435] width 252 height 16
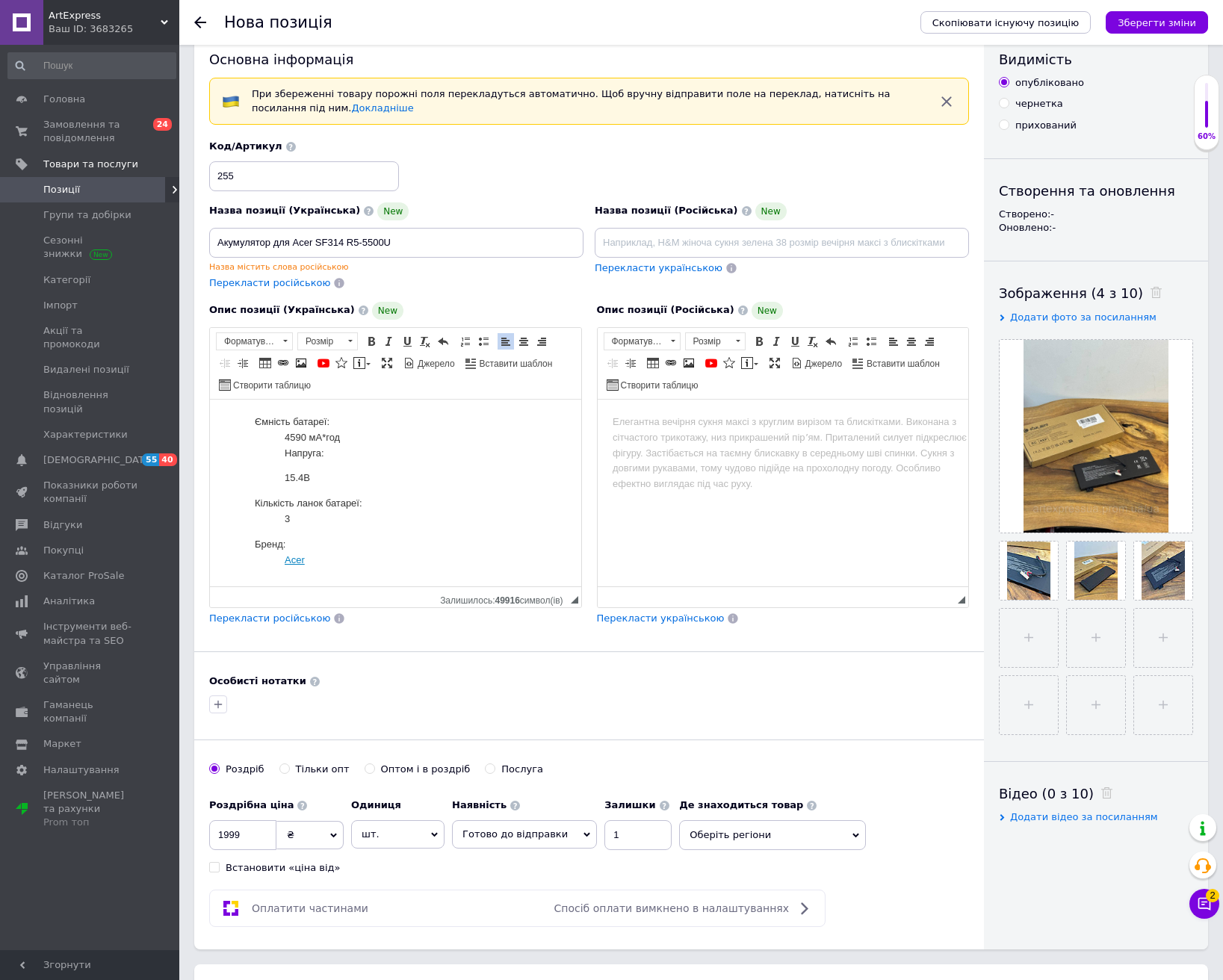
scroll to position [0, 0]
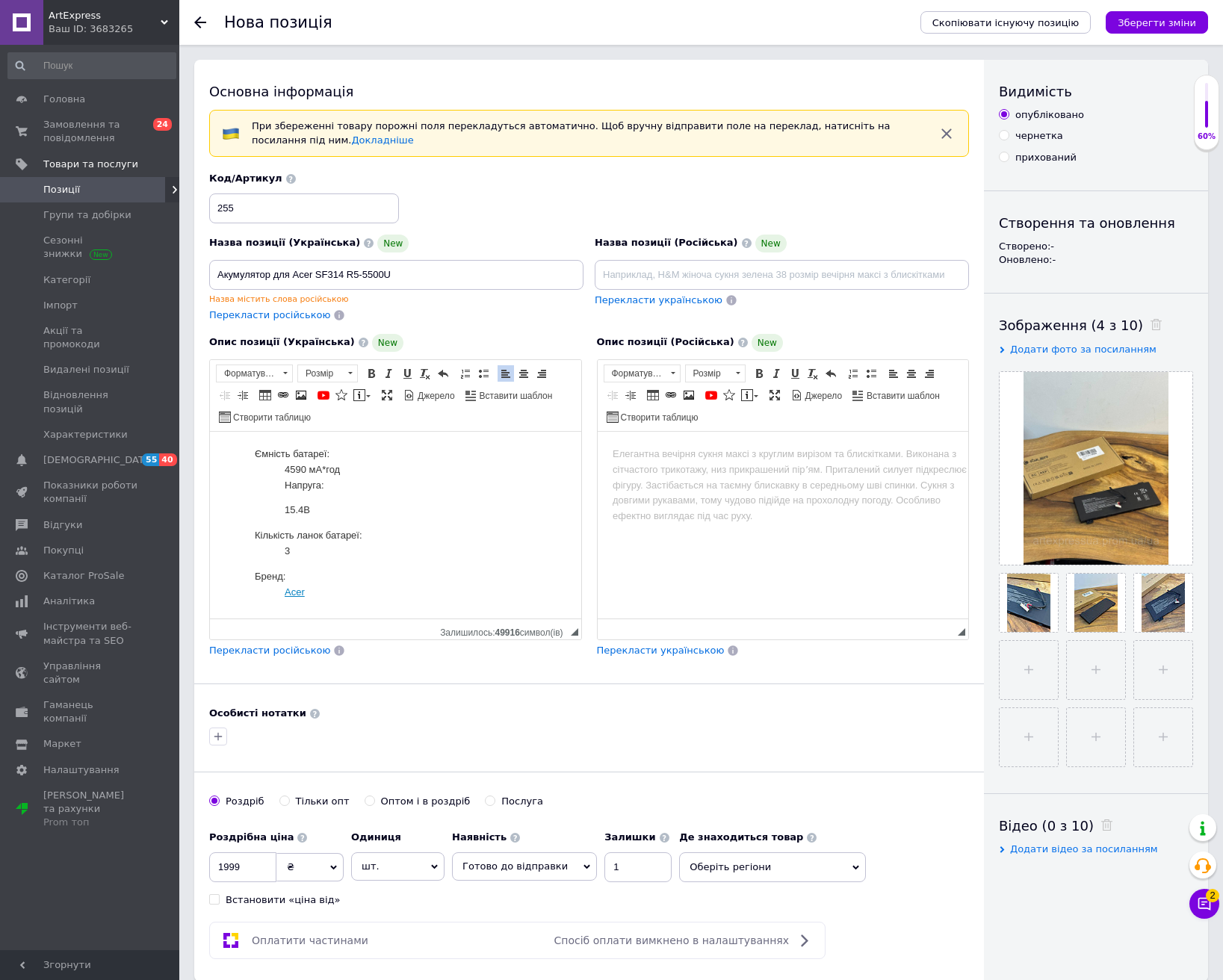
click at [304, 467] on dd "4590 мА*год" at bounding box center [410, 469] width 252 height 16
click at [1170, 30] on button "Зберегти зміни" at bounding box center [1156, 22] width 103 height 23
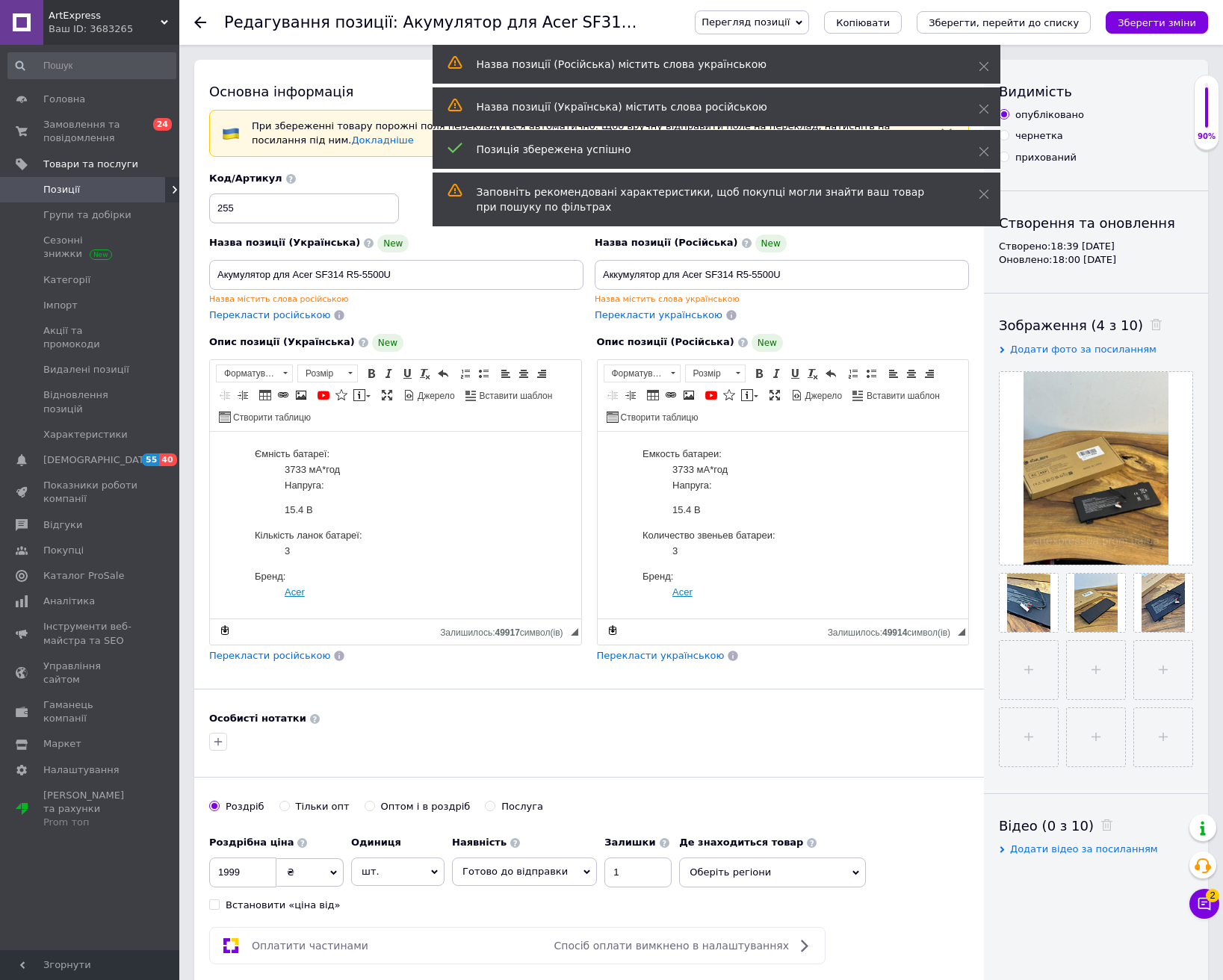
click at [201, 20] on icon at bounding box center [200, 23] width 12 height 12
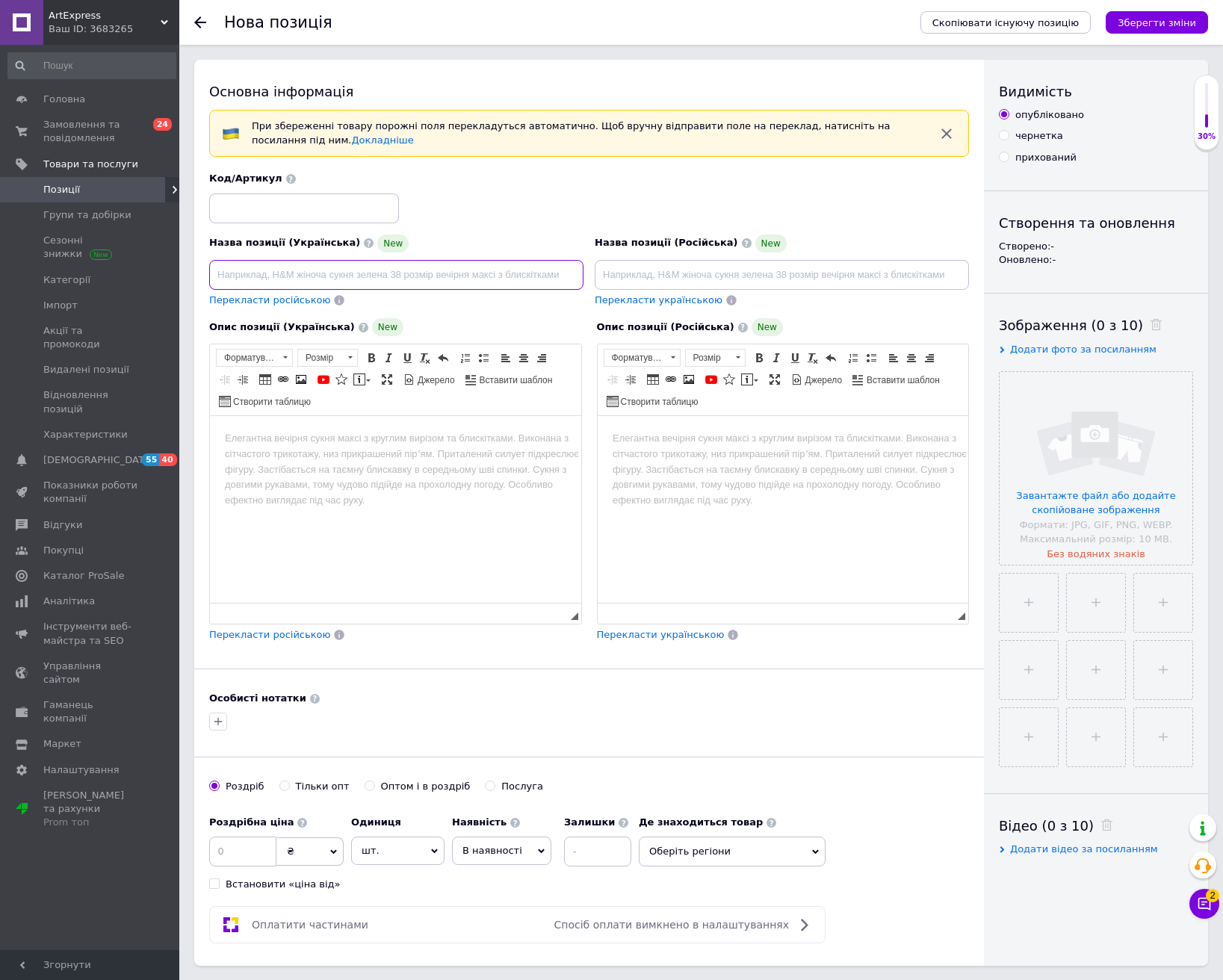
drag, startPoint x: 362, startPoint y: 274, endPoint x: 364, endPoint y: 257, distance: 17.1
click at [363, 274] on input at bounding box center [396, 275] width 375 height 30
paste input "Акумулятор L17L3P51 для IBM ThinkPad"
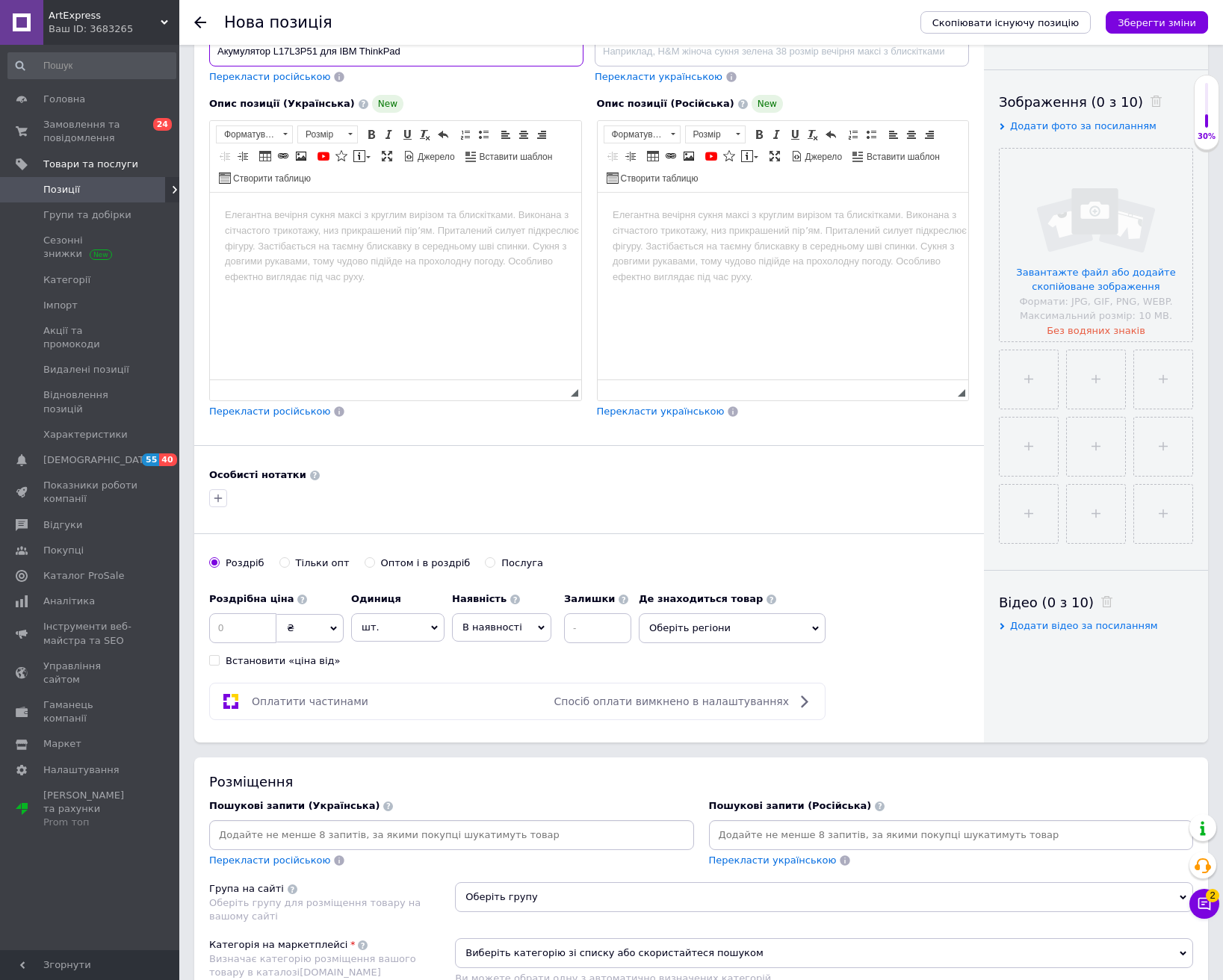
scroll to position [224, 0]
type input "Акумулятор L17L3P51 для IBM ThinkPad"
click at [526, 827] on input at bounding box center [451, 834] width 479 height 23
paste input "Акумулятор L17L3P51 для IBM ThinkPad"
type input "Акумулятор L17L3P51 для IBM ThinkPad"
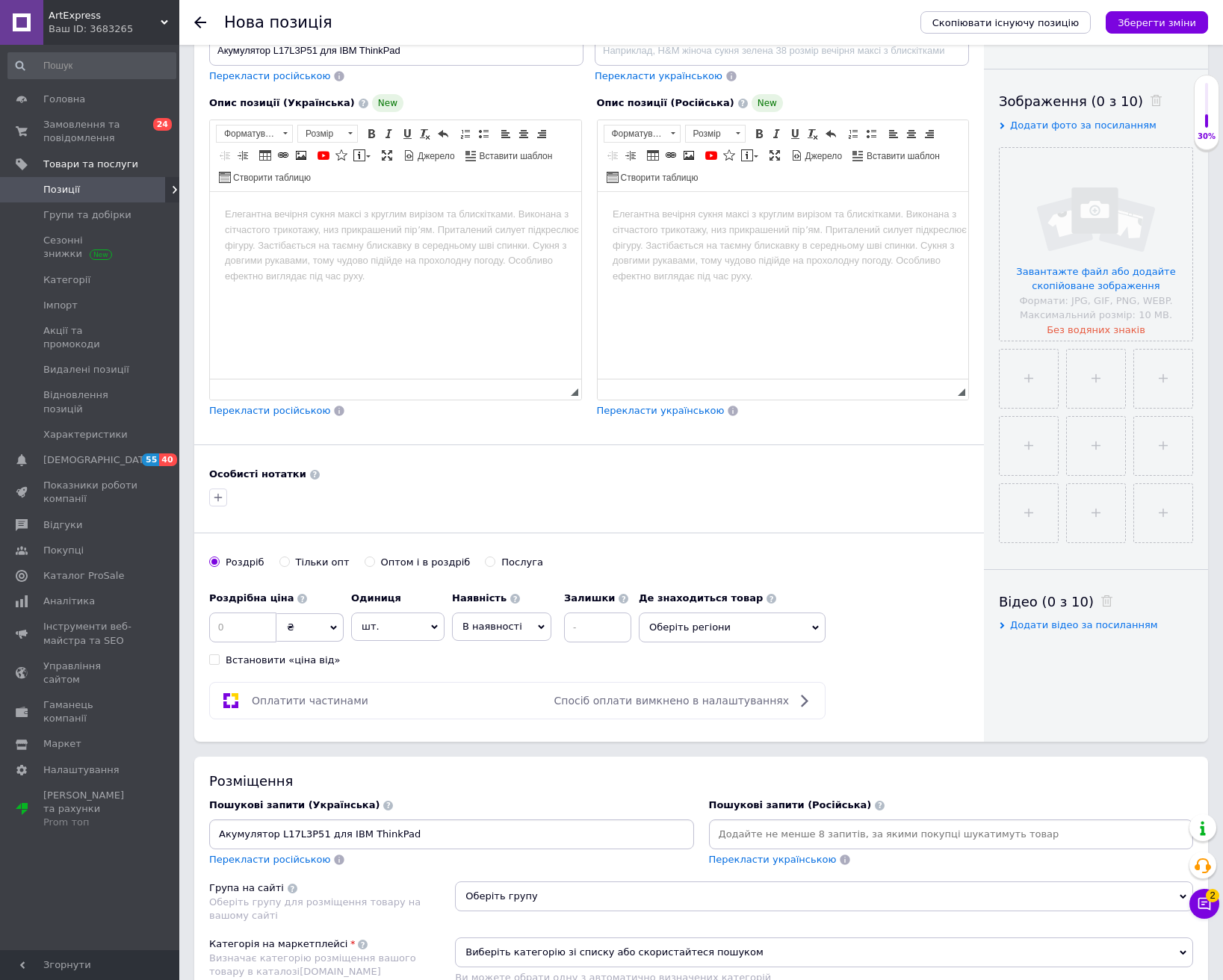
drag, startPoint x: 519, startPoint y: 616, endPoint x: 525, endPoint y: 682, distance: 66.3
click at [519, 617] on span "В наявності" at bounding box center [501, 626] width 99 height 28
drag, startPoint x: 516, startPoint y: 729, endPoint x: 600, endPoint y: 635, distance: 126.1
click at [517, 721] on li "Готово до відправки" at bounding box center [501, 720] width 98 height 34
click at [605, 631] on input at bounding box center [638, 627] width 68 height 30
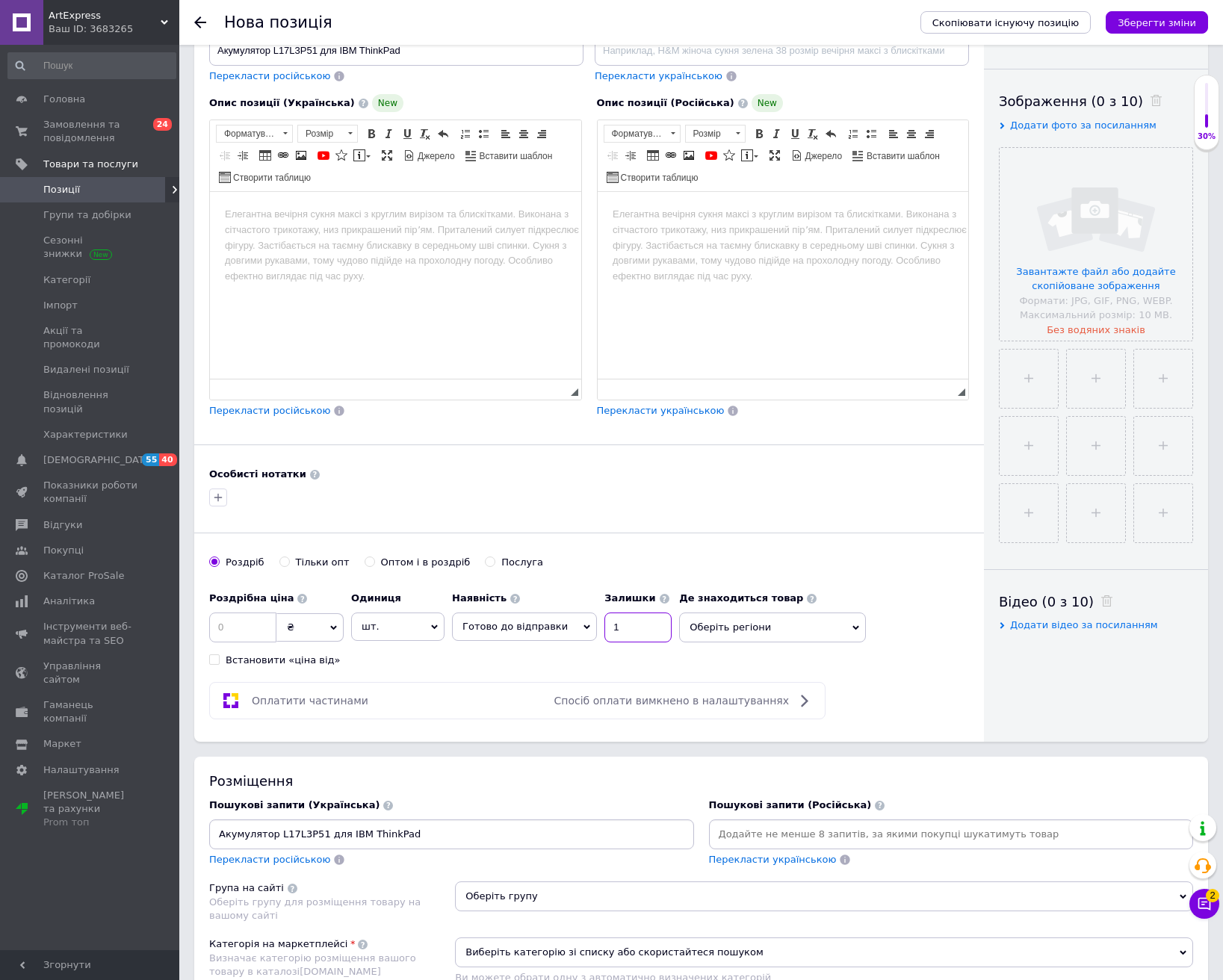
type input "1"
click at [245, 633] on input at bounding box center [243, 627] width 68 height 30
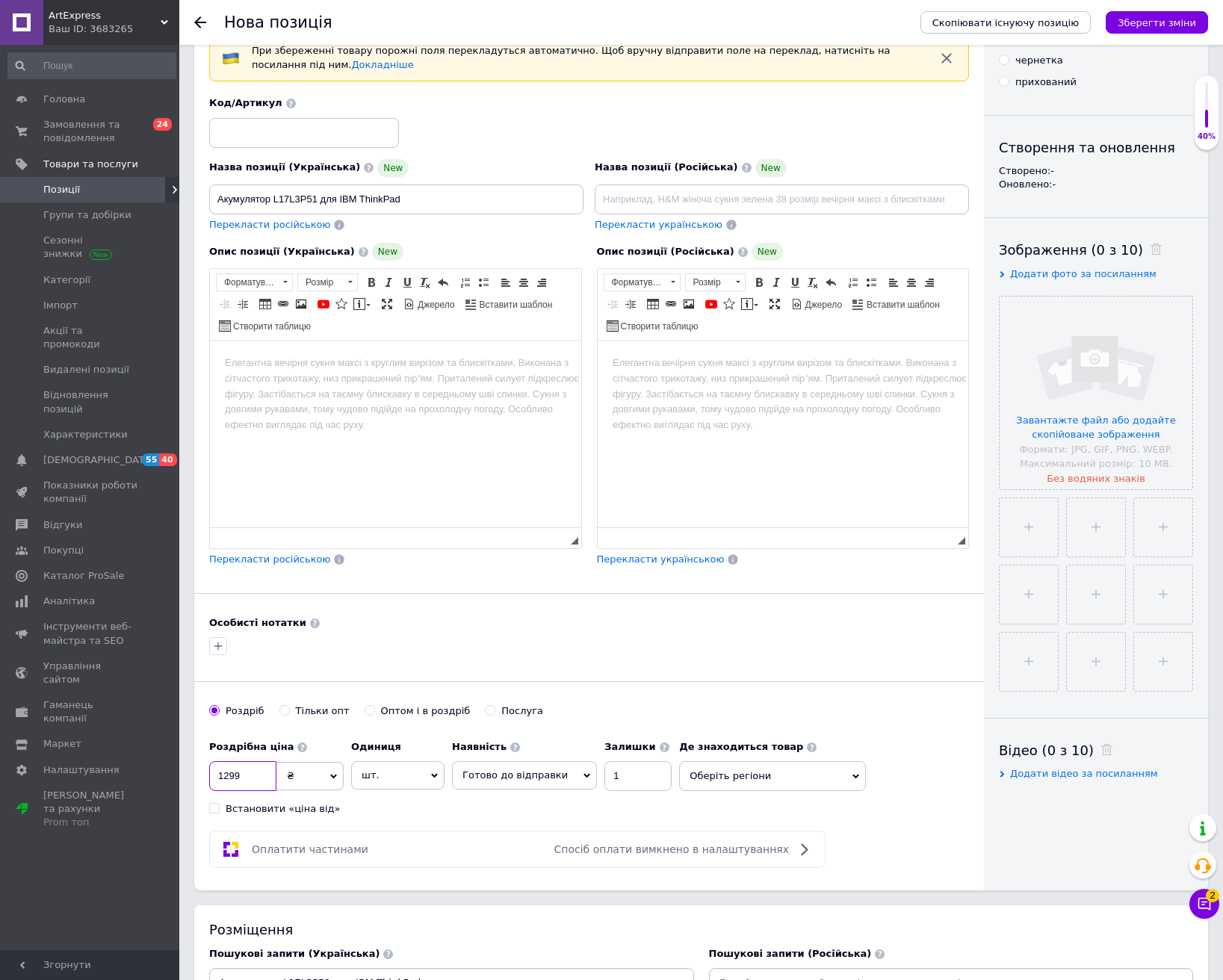
scroll to position [75, 0]
type input "1299"
click at [262, 143] on input at bounding box center [304, 133] width 189 height 30
type input "256"
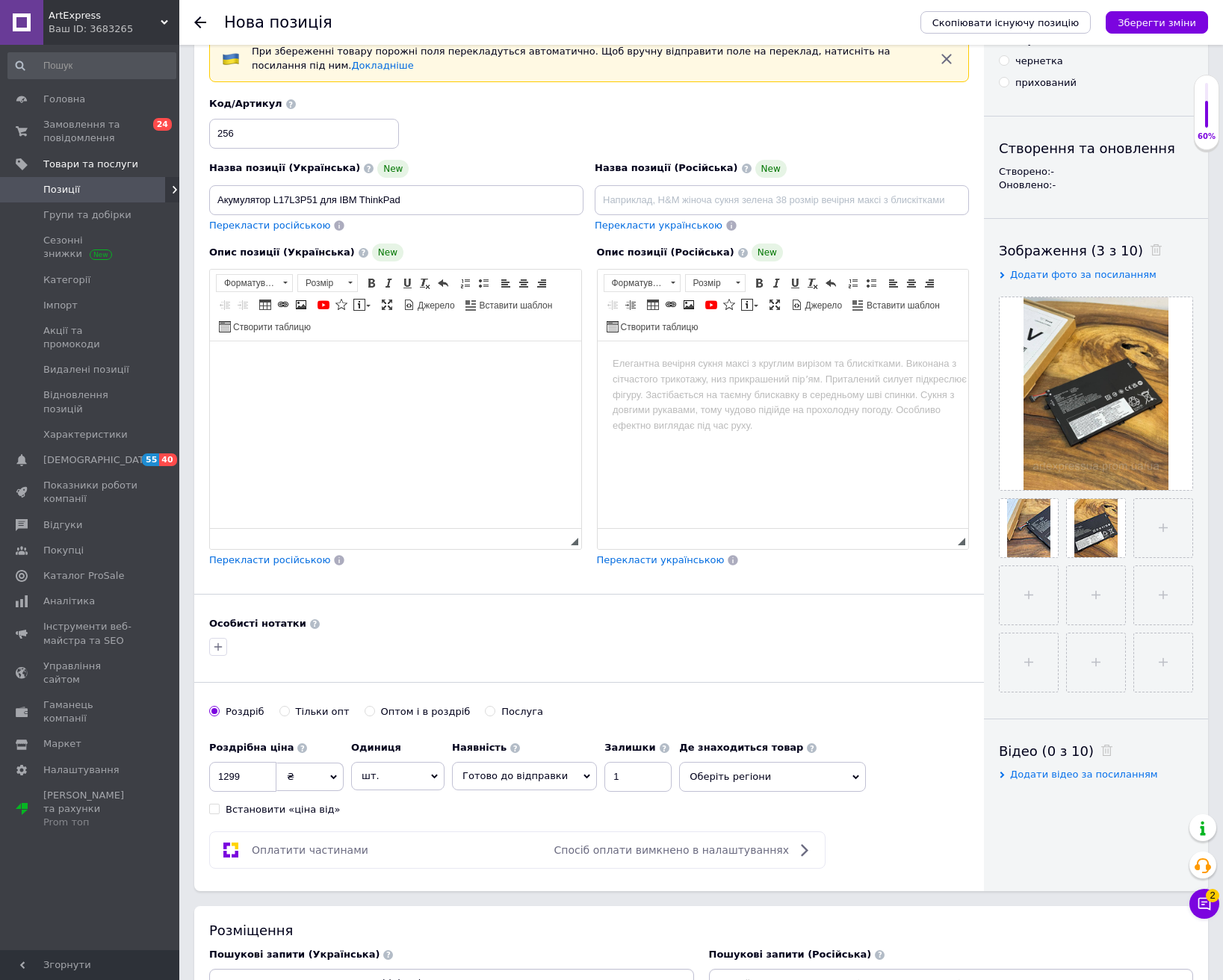
click at [297, 387] on html at bounding box center [395, 364] width 371 height 46
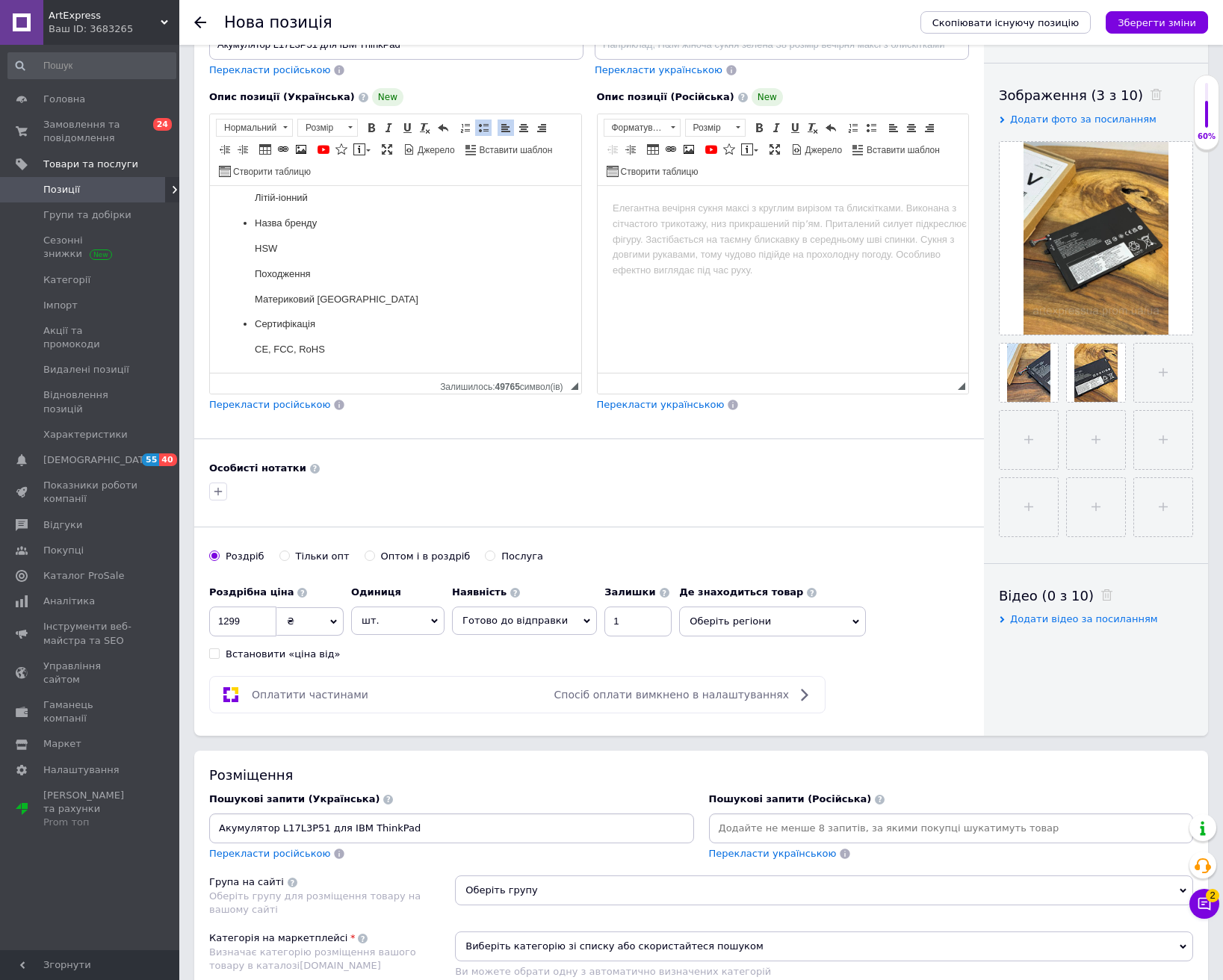
scroll to position [299, 0]
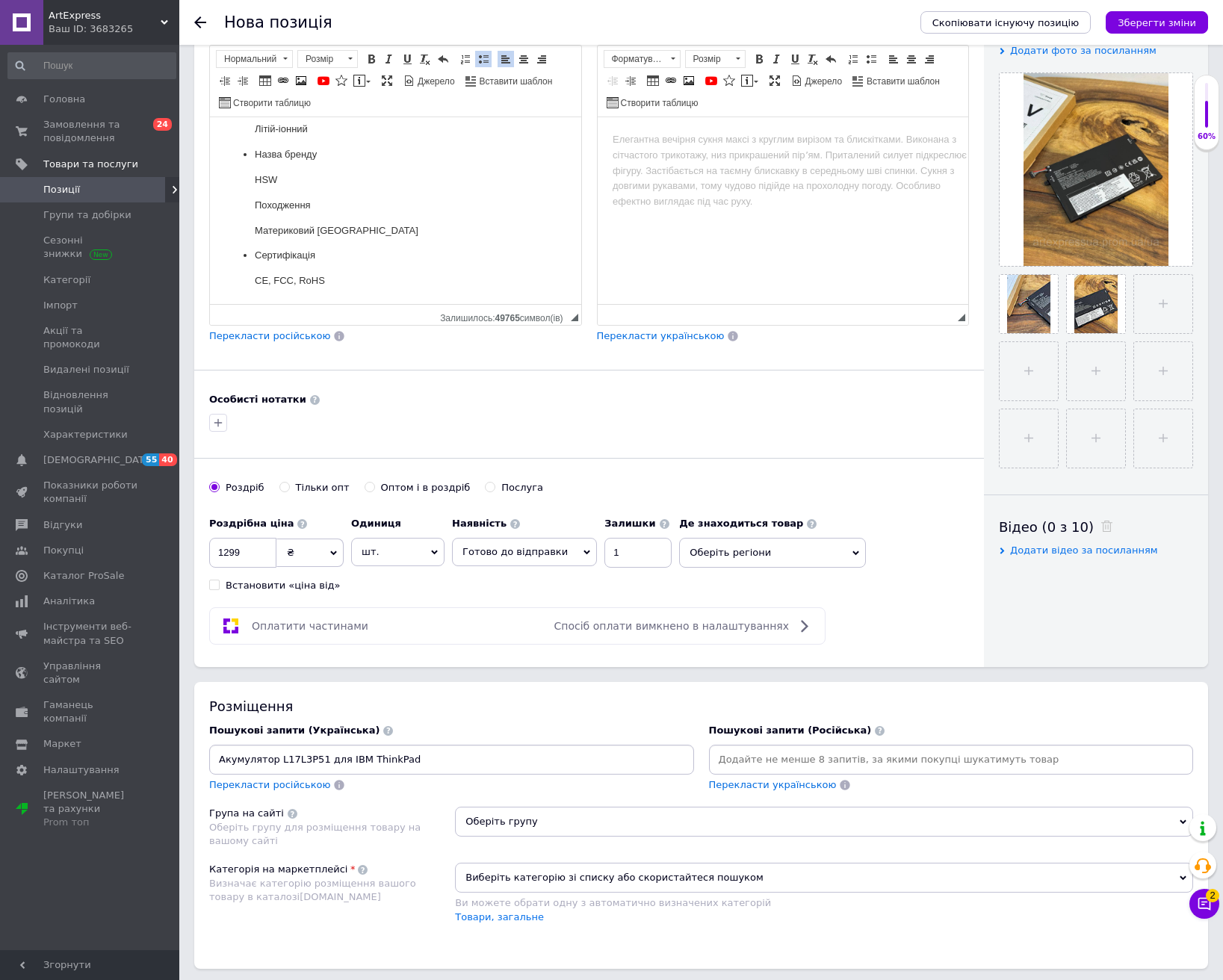
click at [570, 770] on input "Акумулятор L17L3P51 для IBM ThinkPad" at bounding box center [451, 759] width 479 height 23
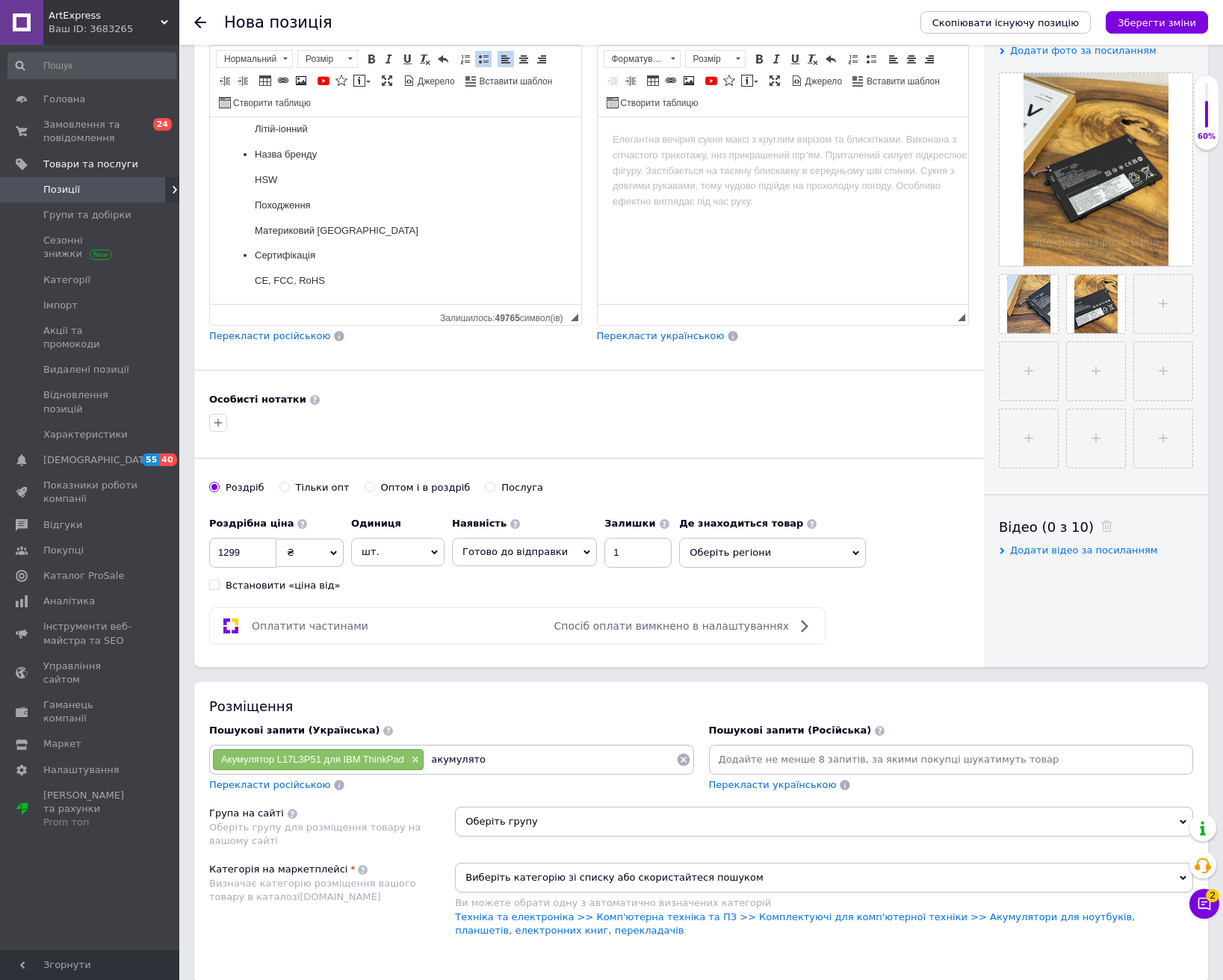
type input "акумулятор"
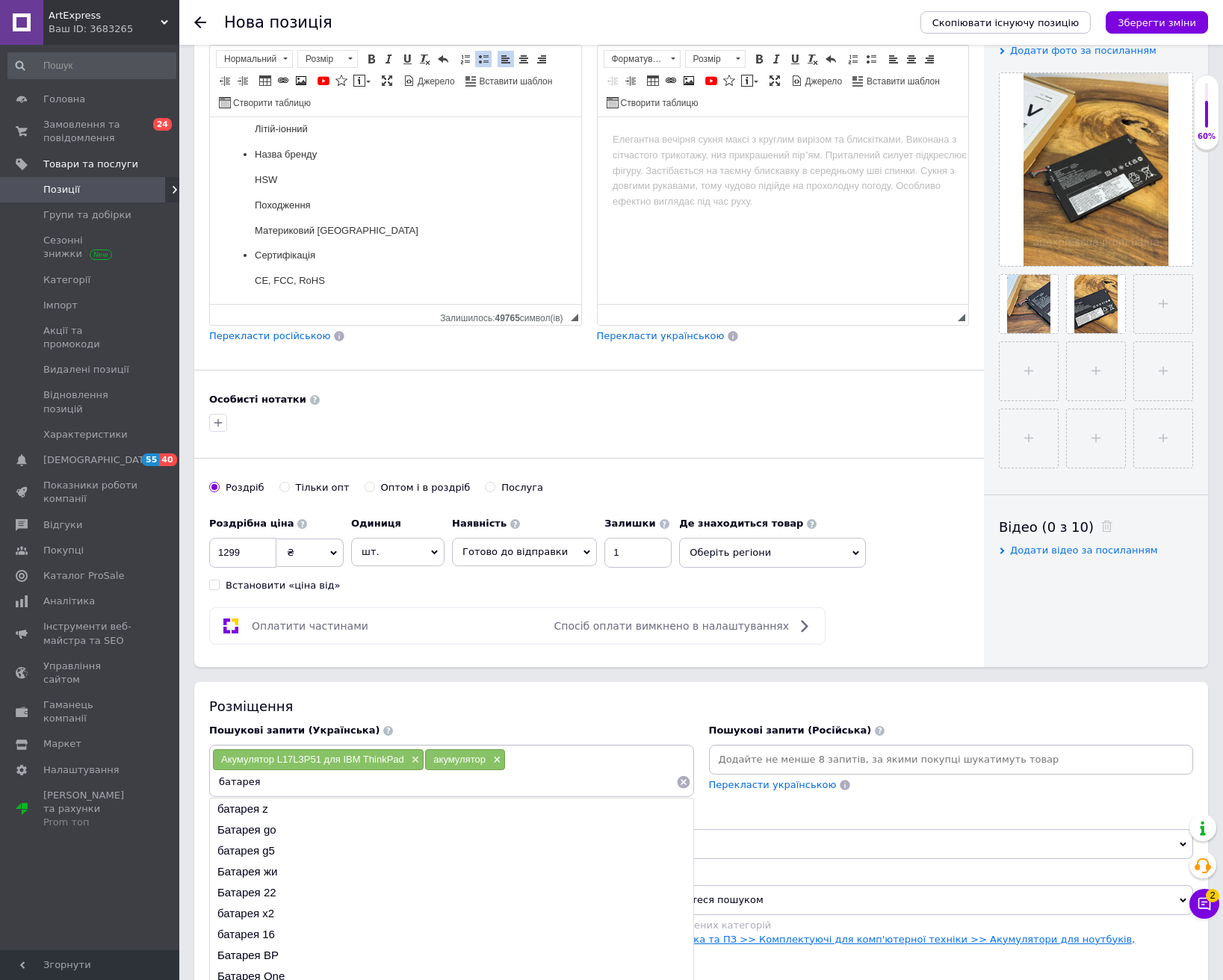
type input "батарея"
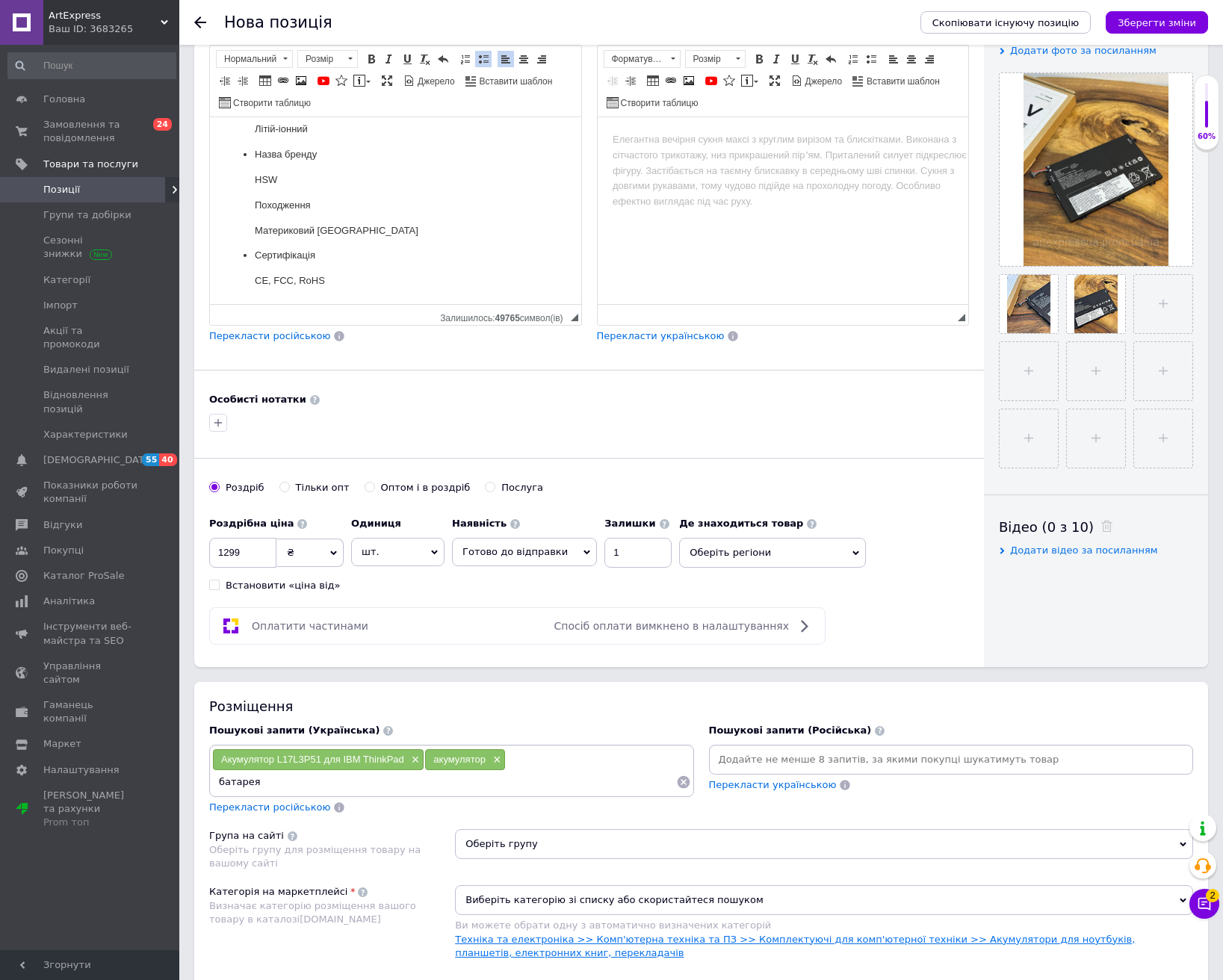
click at [812, 916] on link "Техніка та електроніка >> Комп'ютерна техніка та ПЗ >> Комплектуючі для комп'ют…" at bounding box center [794, 946] width 680 height 25
click at [777, 847] on span "Оберіть групу" at bounding box center [823, 844] width 738 height 30
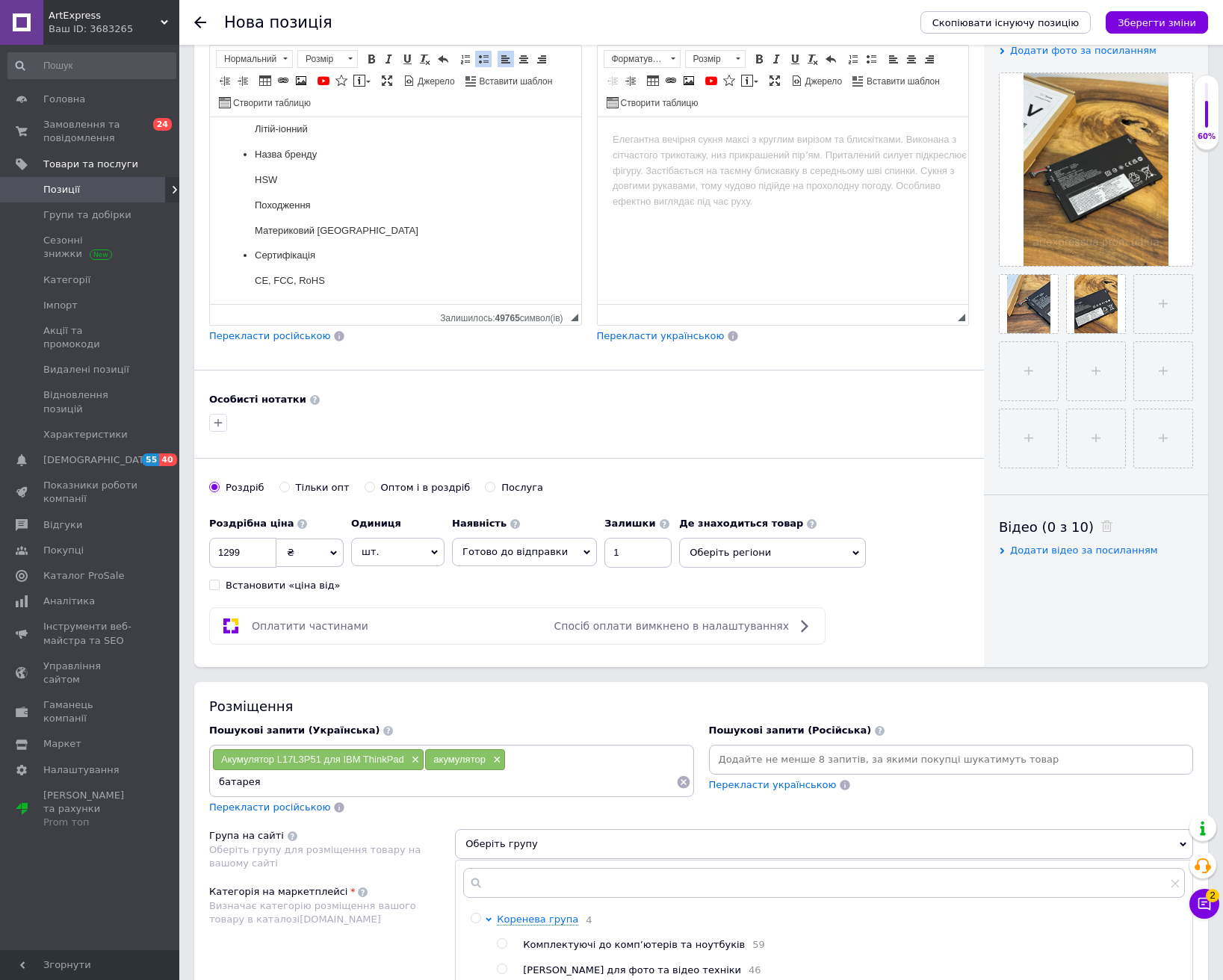
click at [635, 916] on span "Комплектуючі до комп’ютерів та ноутбуків" at bounding box center [634, 944] width 222 height 11
radio input "true"
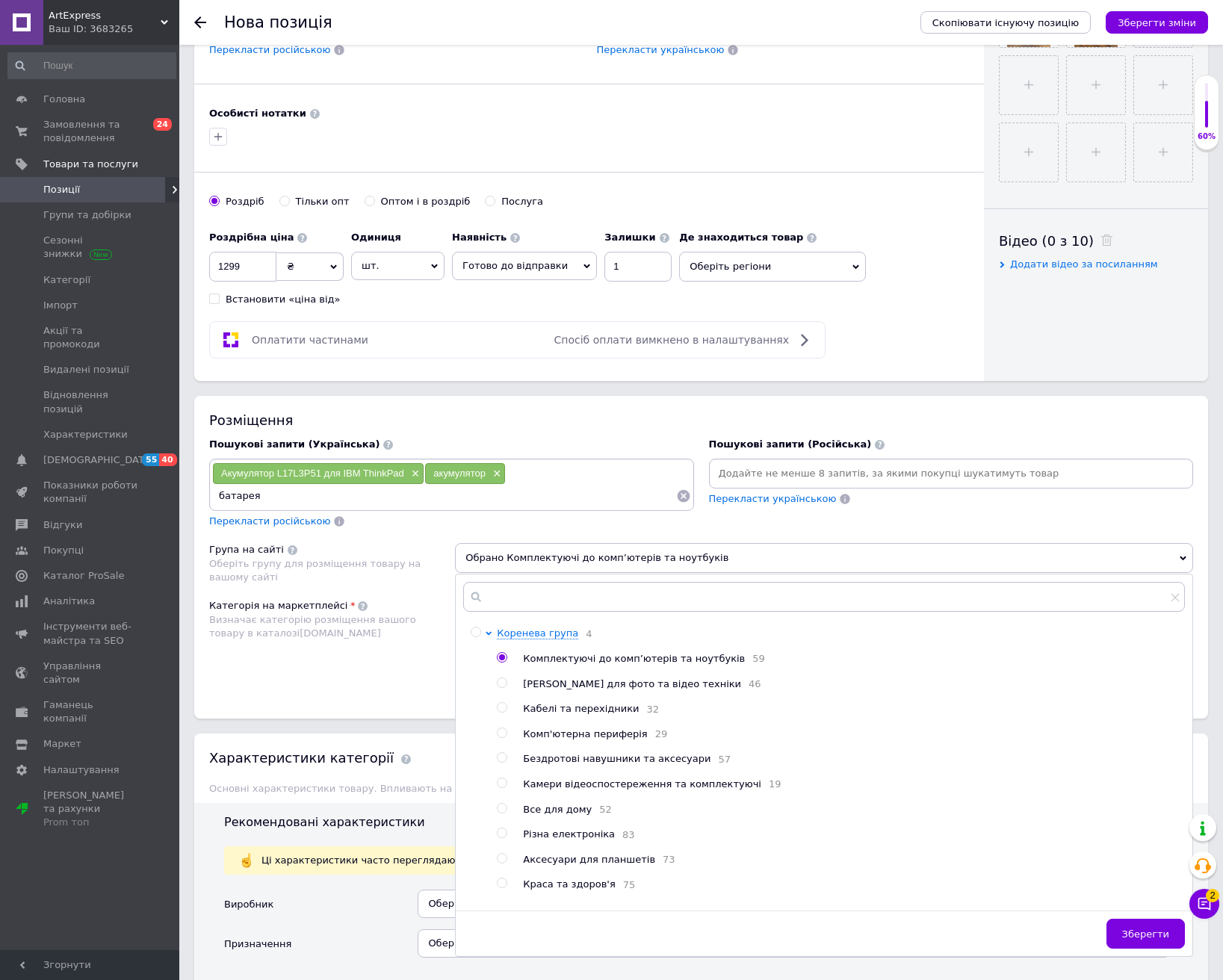
scroll to position [672, 0]
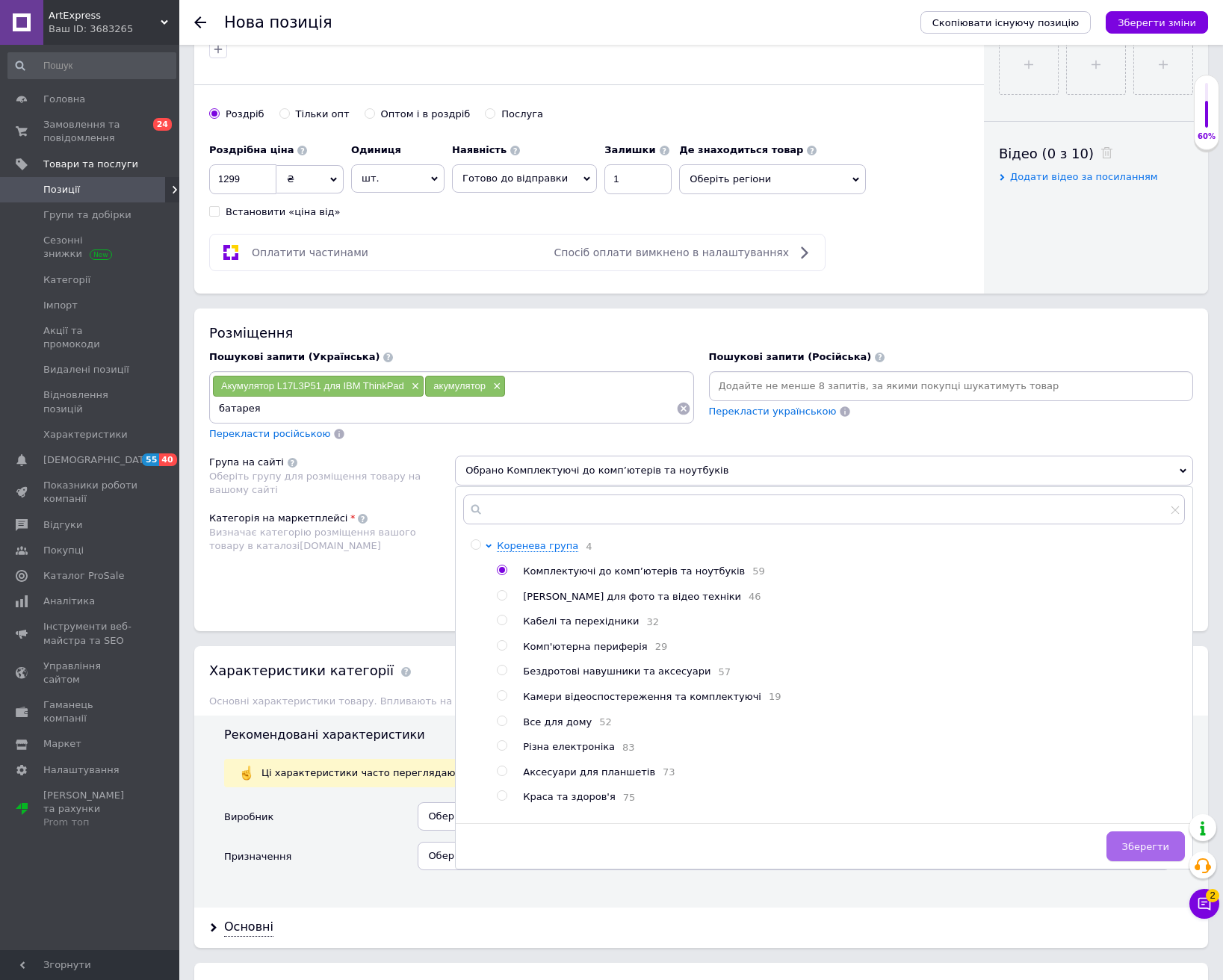
click at [1141, 845] on span "Зберегти" at bounding box center [1145, 846] width 47 height 11
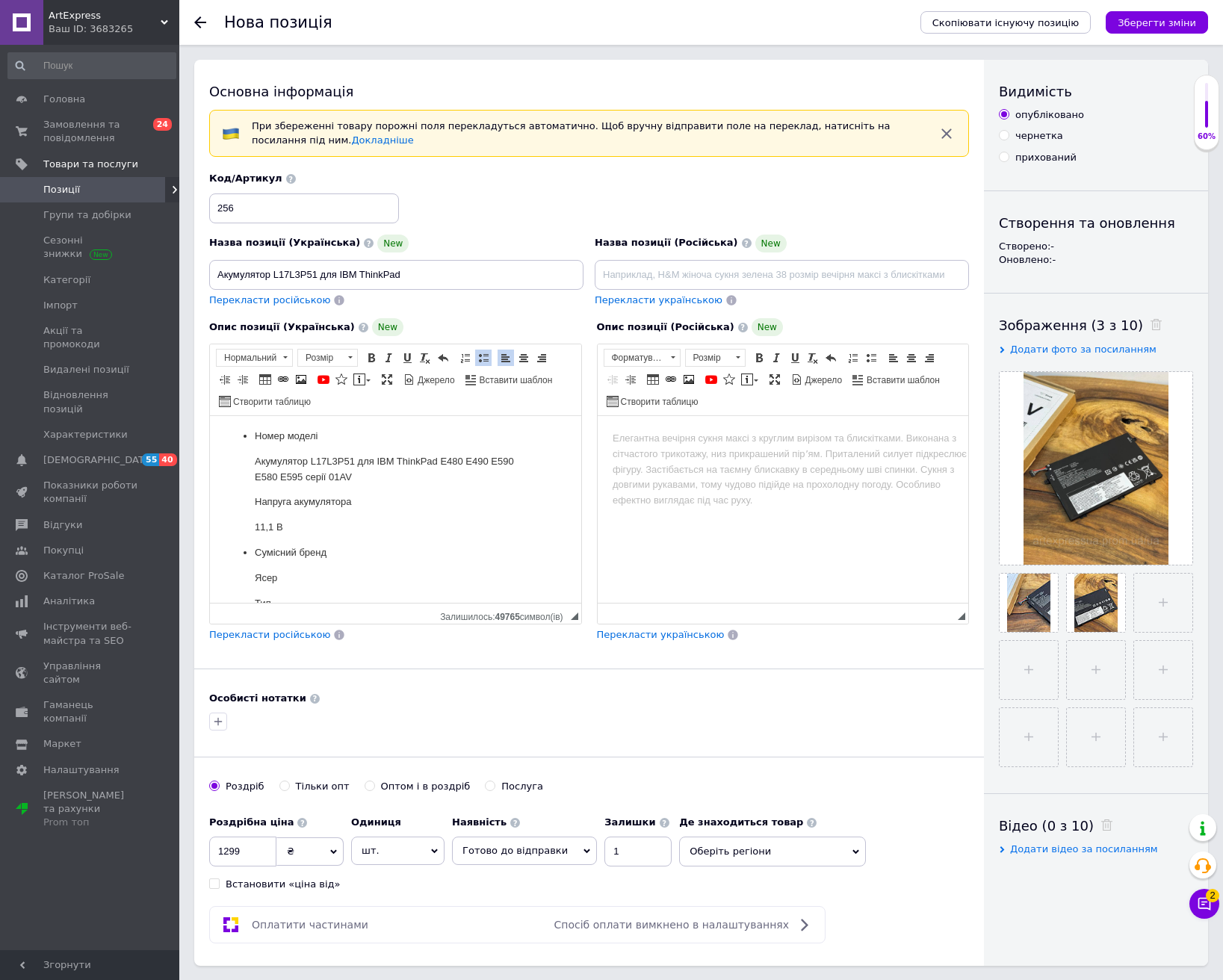
scroll to position [0, 0]
click at [1146, 27] on icon "Зберегти зміни" at bounding box center [1157, 23] width 78 height 11
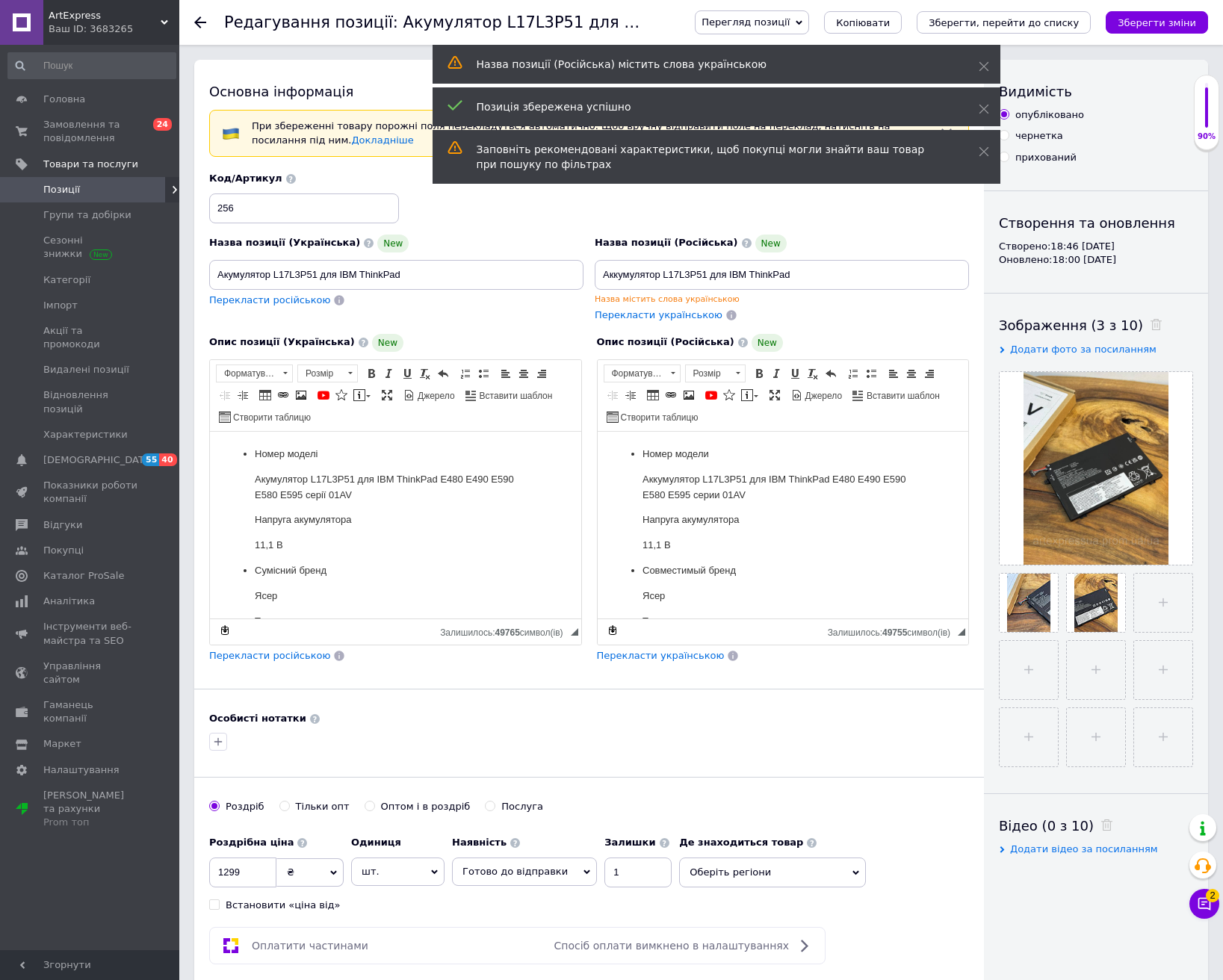
click at [198, 27] on icon at bounding box center [200, 23] width 12 height 12
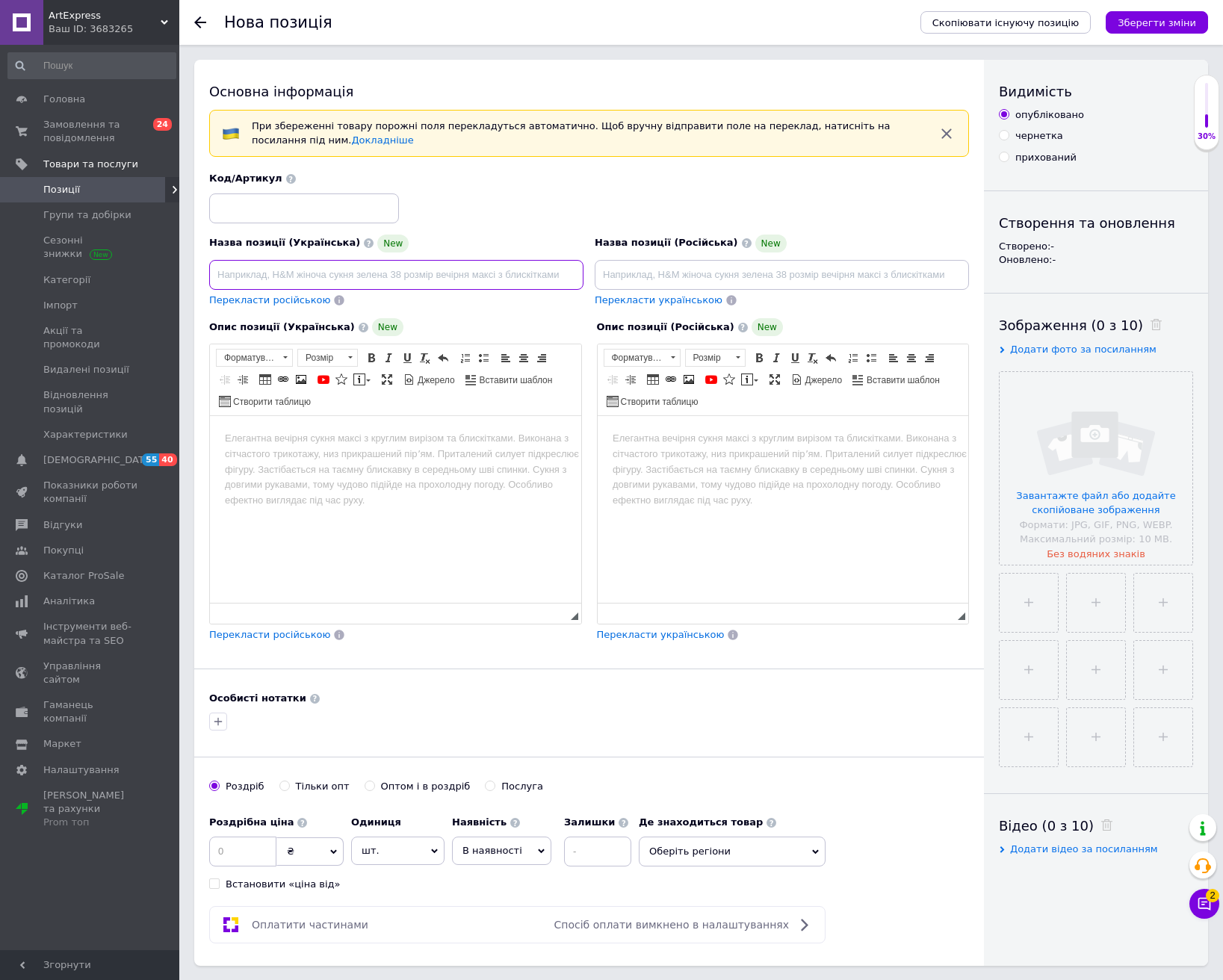
click at [417, 272] on input at bounding box center [396, 275] width 375 height 30
paste input "Акумулятор для ноутбука A1706"
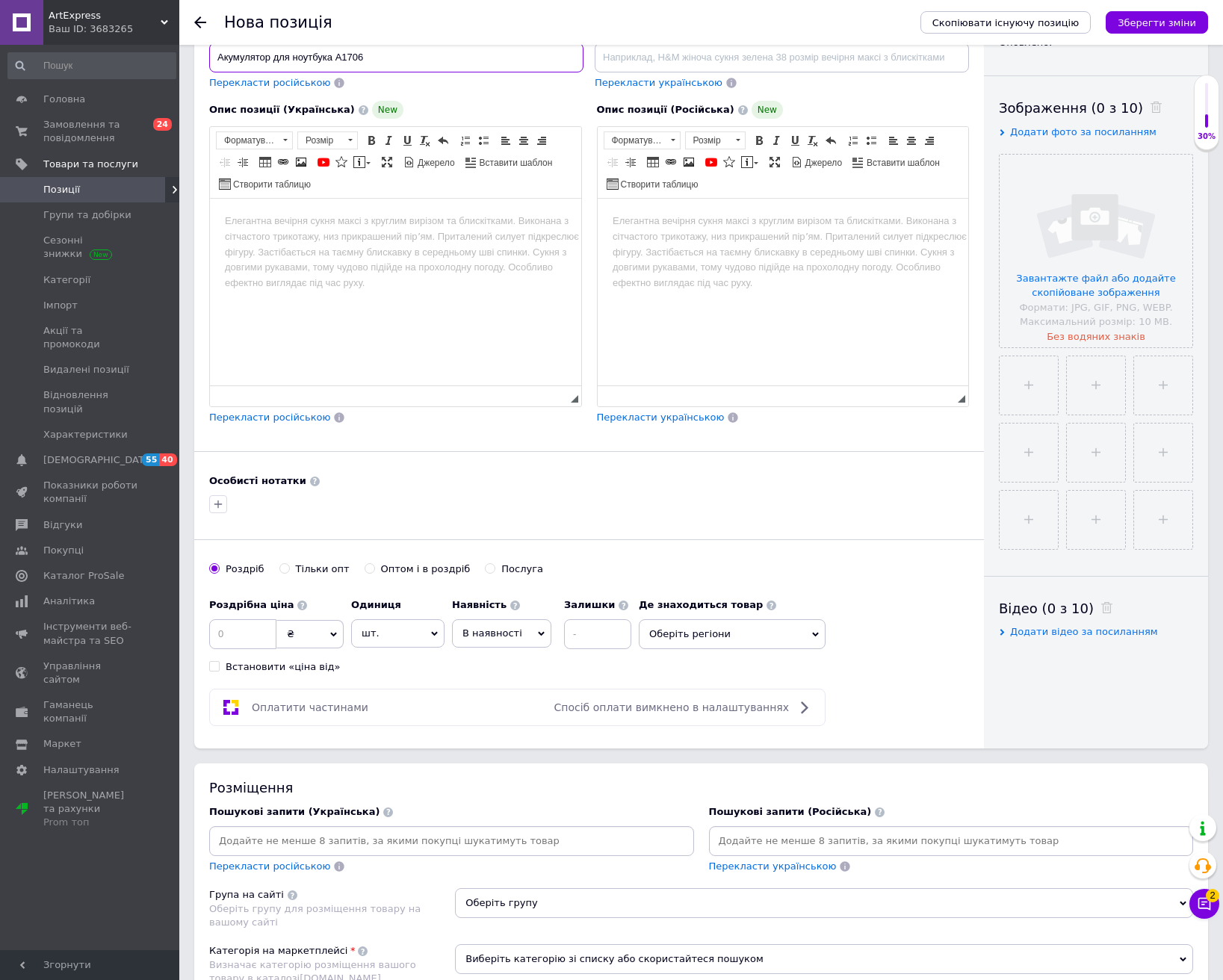
scroll to position [224, 0]
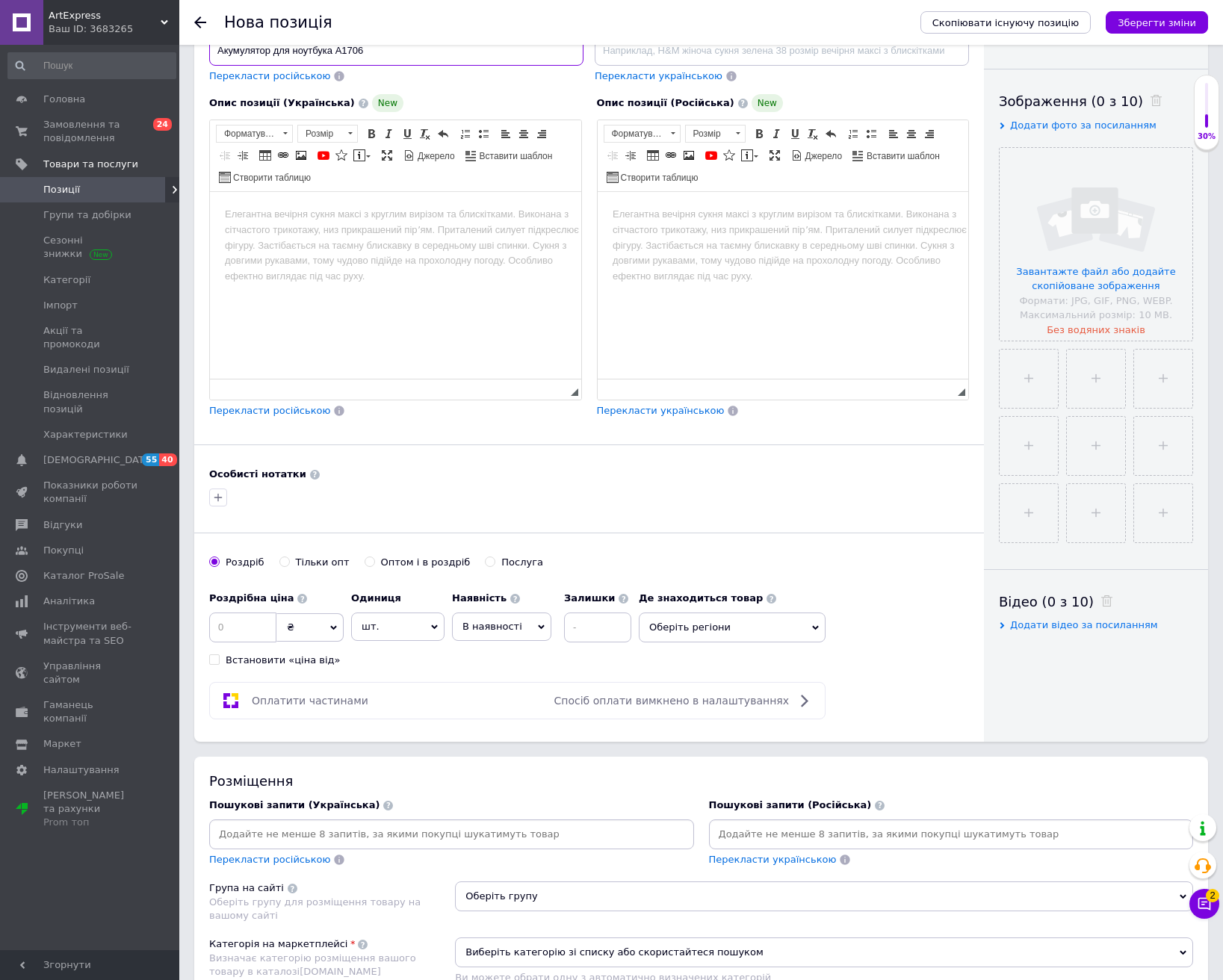
type input "Акумулятор для ноутбука A1706"
click at [531, 832] on div "Пошукові запити (Українська) Перекласти російською" at bounding box center [451, 832] width 485 height 68
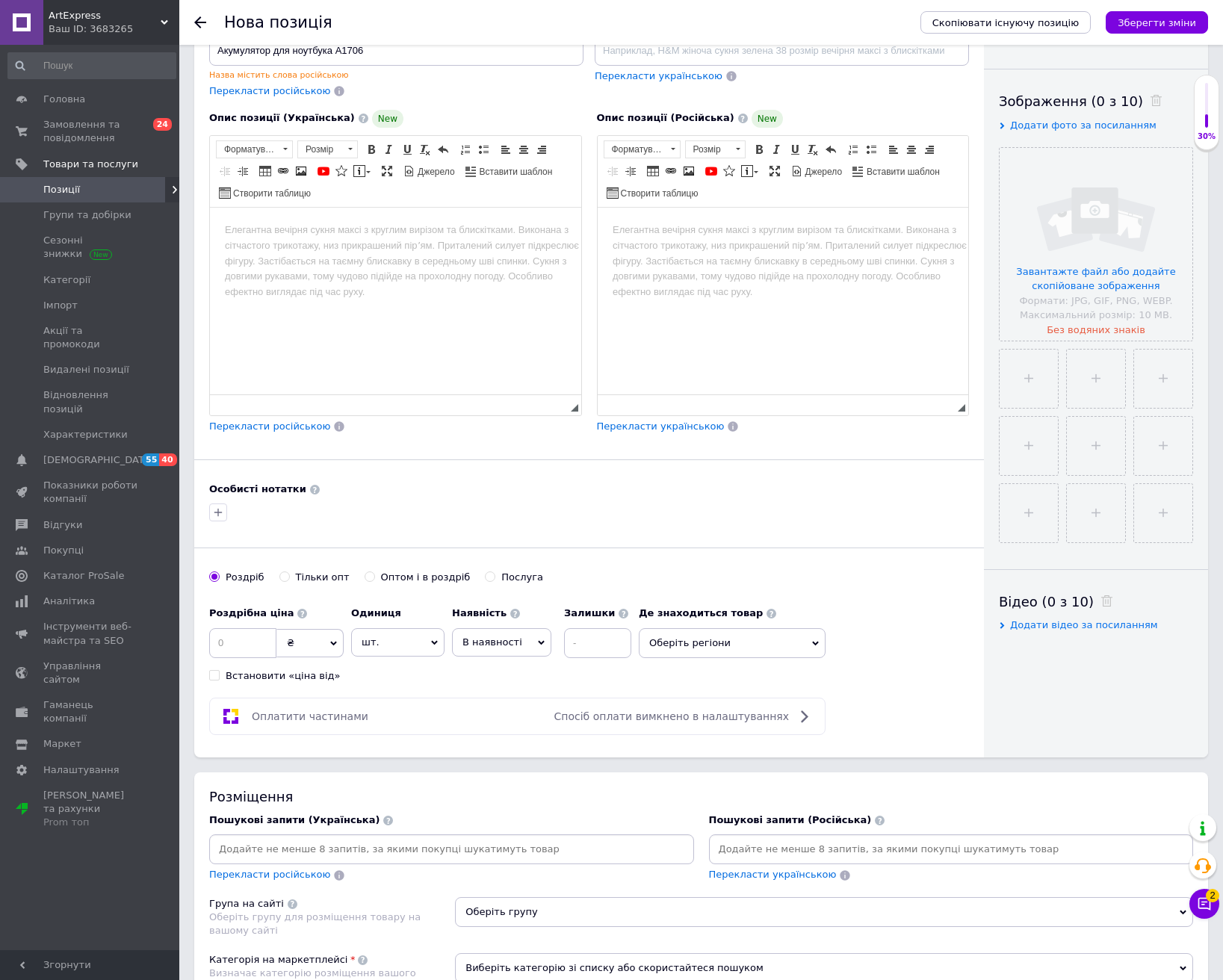
paste input "Акумулятор для ноутбука A1706"
type input "Акумулятор для ноутбука A1706"
click at [472, 644] on span "В наявності" at bounding box center [492, 641] width 60 height 11
drag, startPoint x: 466, startPoint y: 741, endPoint x: 516, endPoint y: 713, distance: 57.3
click at [470, 736] on li "Готово до відправки" at bounding box center [501, 735] width 98 height 34
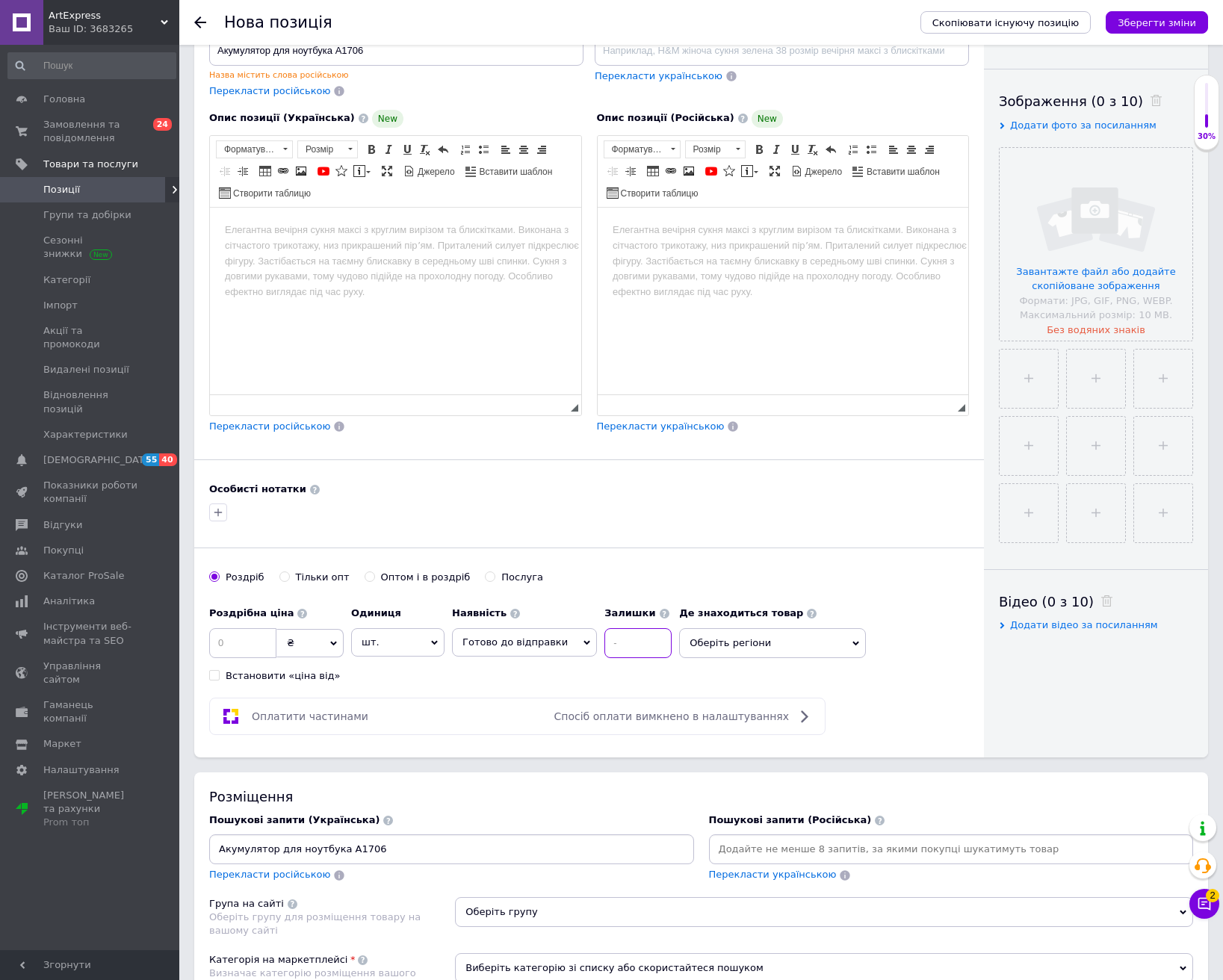
click at [605, 635] on input at bounding box center [638, 643] width 68 height 30
type input "1"
click at [254, 644] on input at bounding box center [243, 643] width 68 height 30
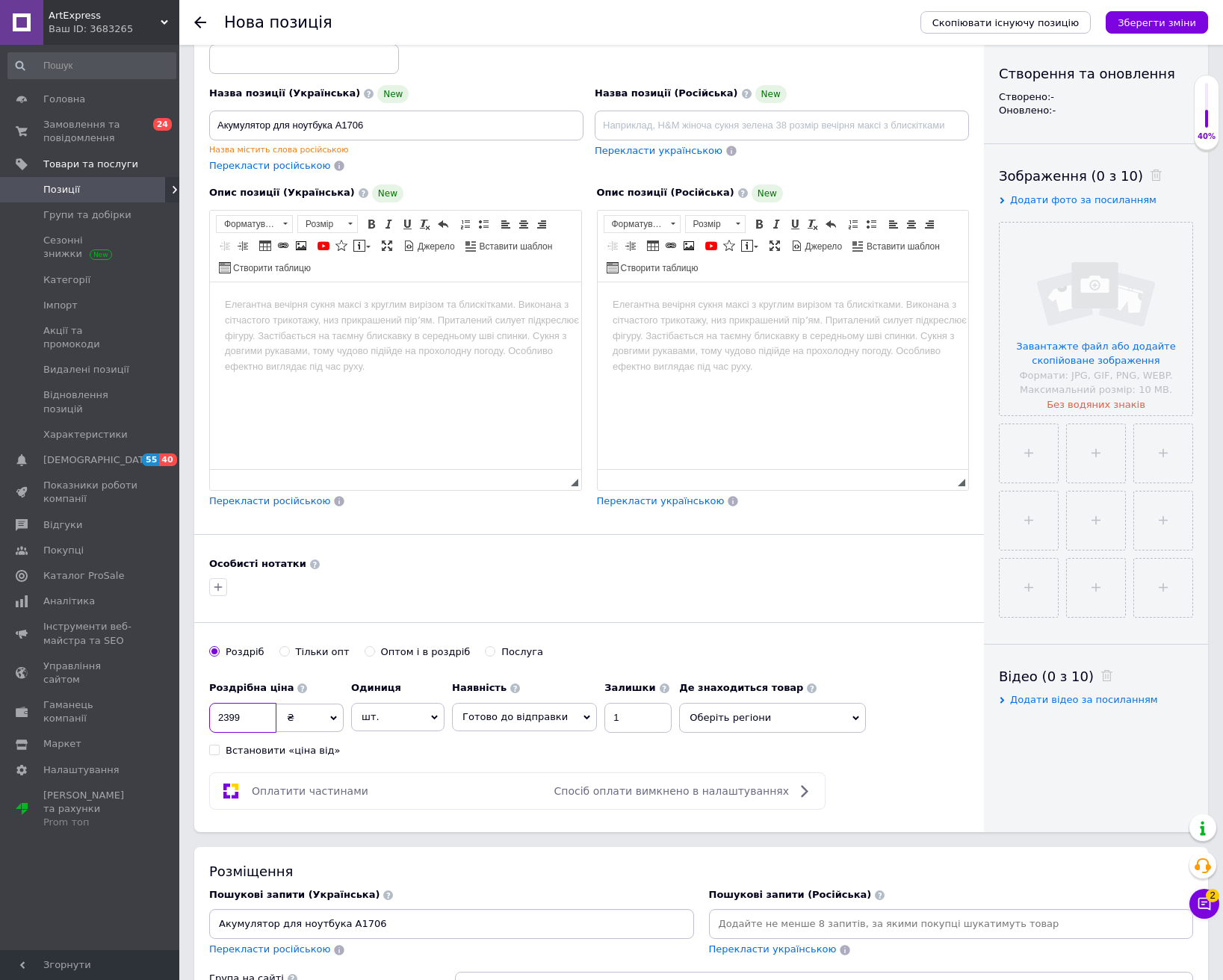
scroll to position [75, 0]
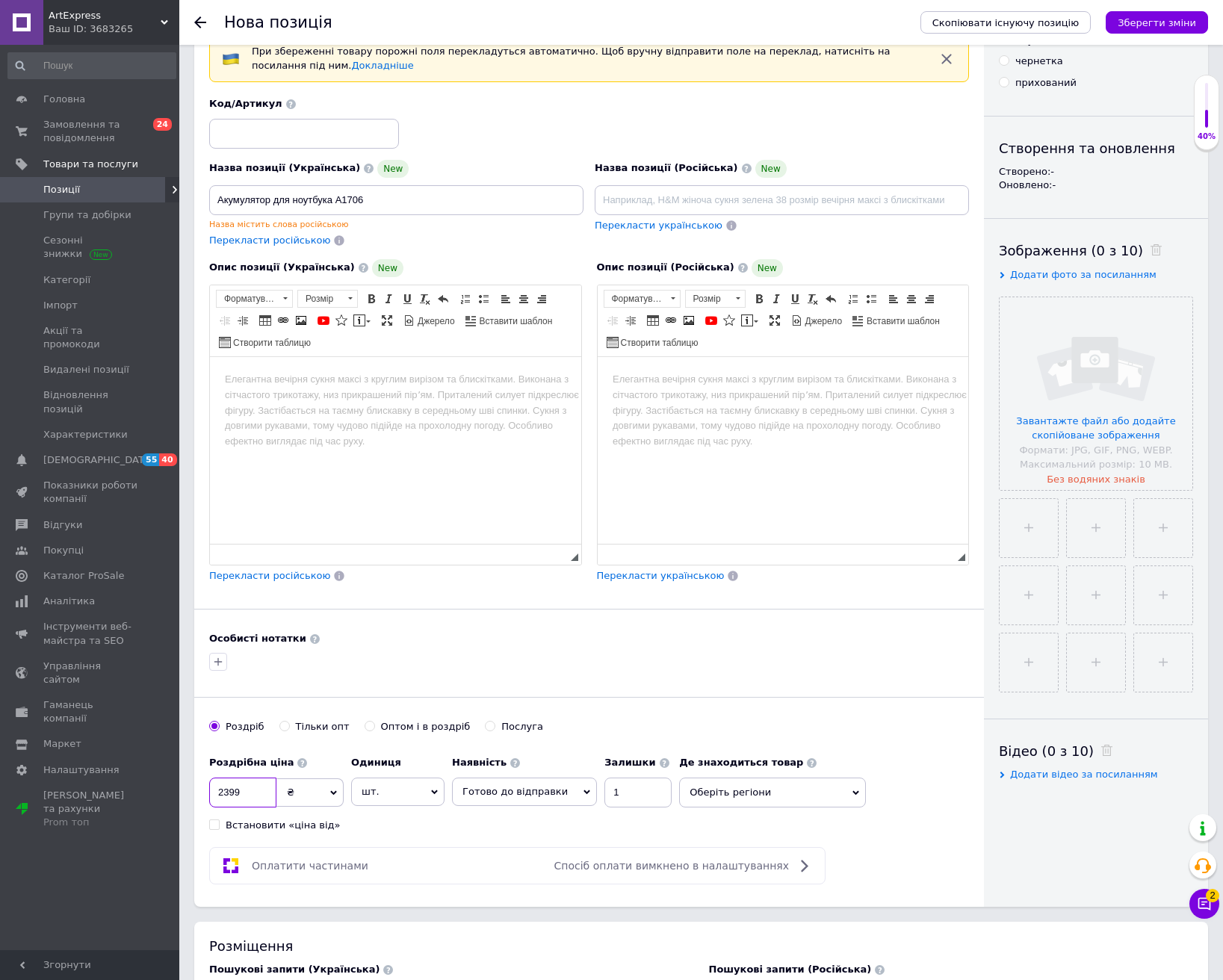
type input "2399"
click at [291, 138] on input at bounding box center [304, 133] width 189 height 30
type input "257"
click at [412, 402] on html at bounding box center [395, 379] width 371 height 46
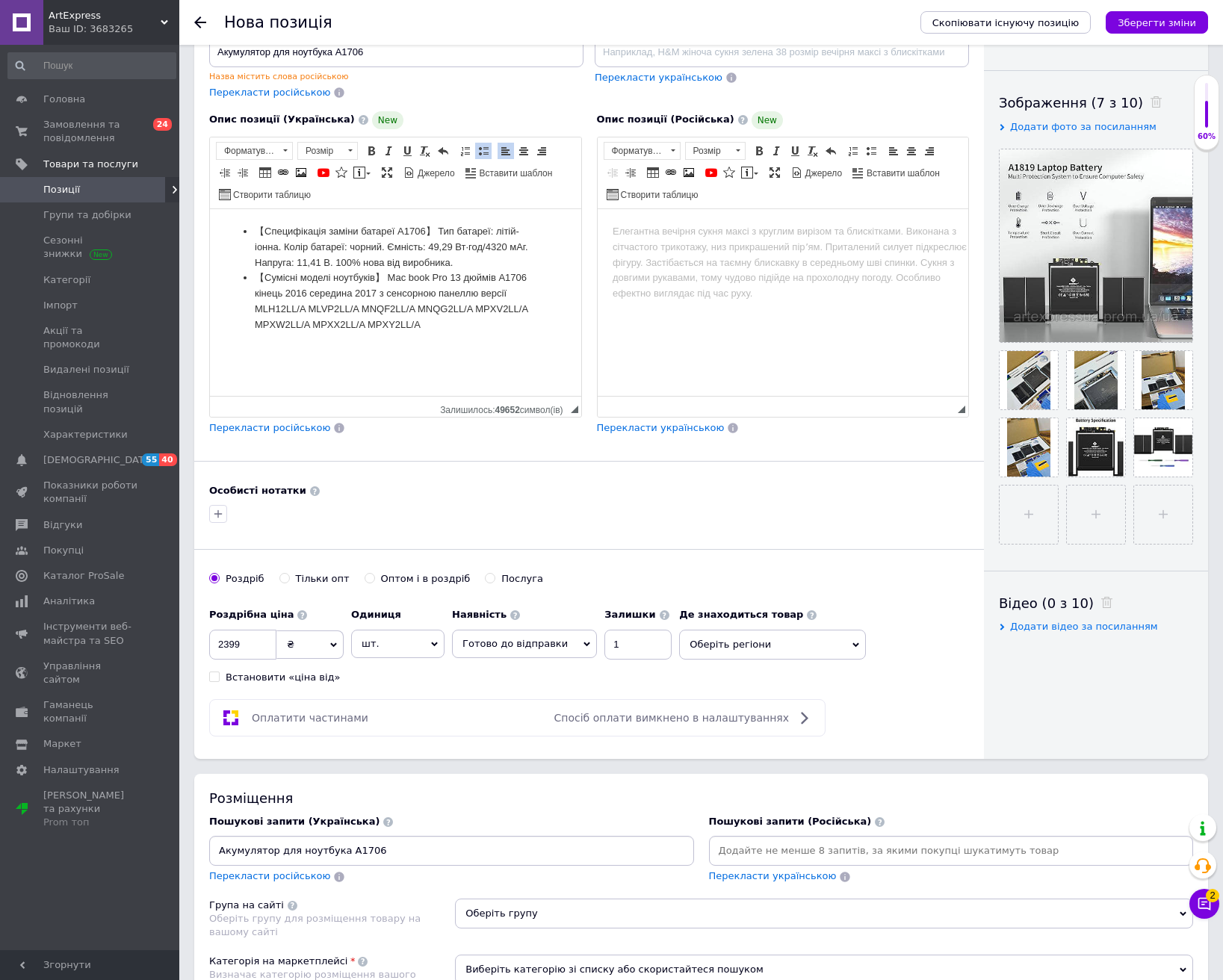
scroll to position [374, 0]
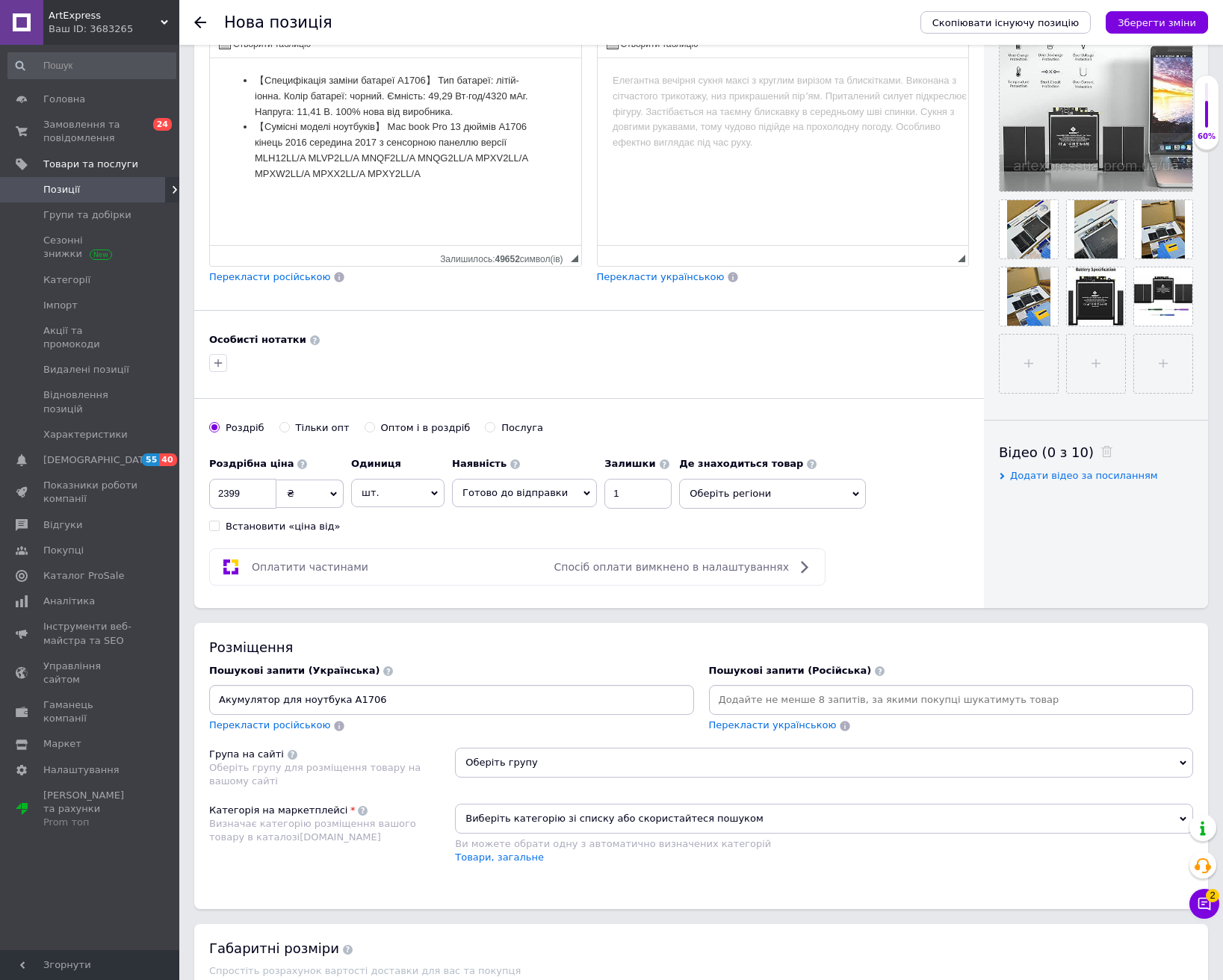
click at [498, 694] on input "Акумулятор для ноутбука A1706" at bounding box center [451, 700] width 479 height 23
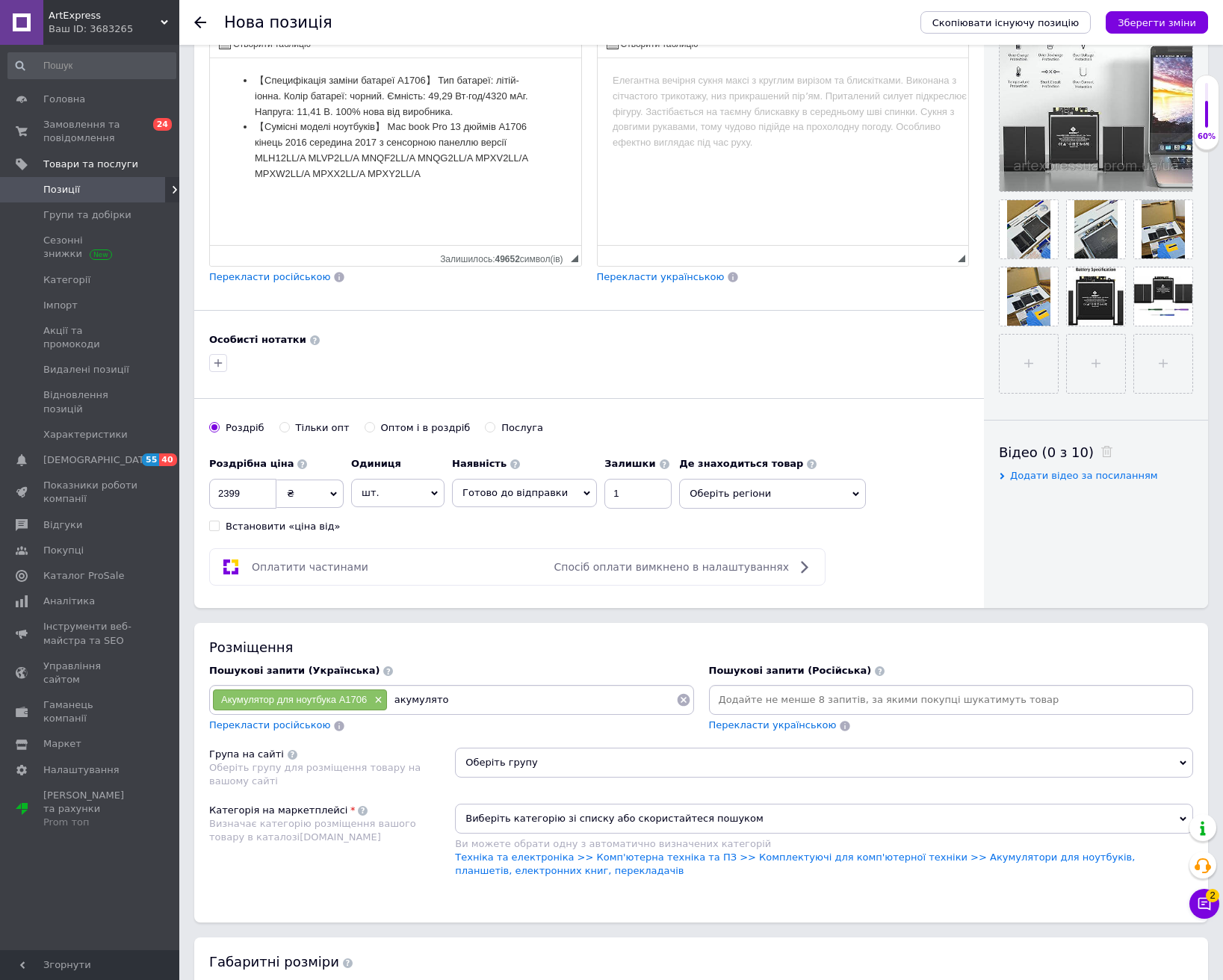
type input "акумулятор"
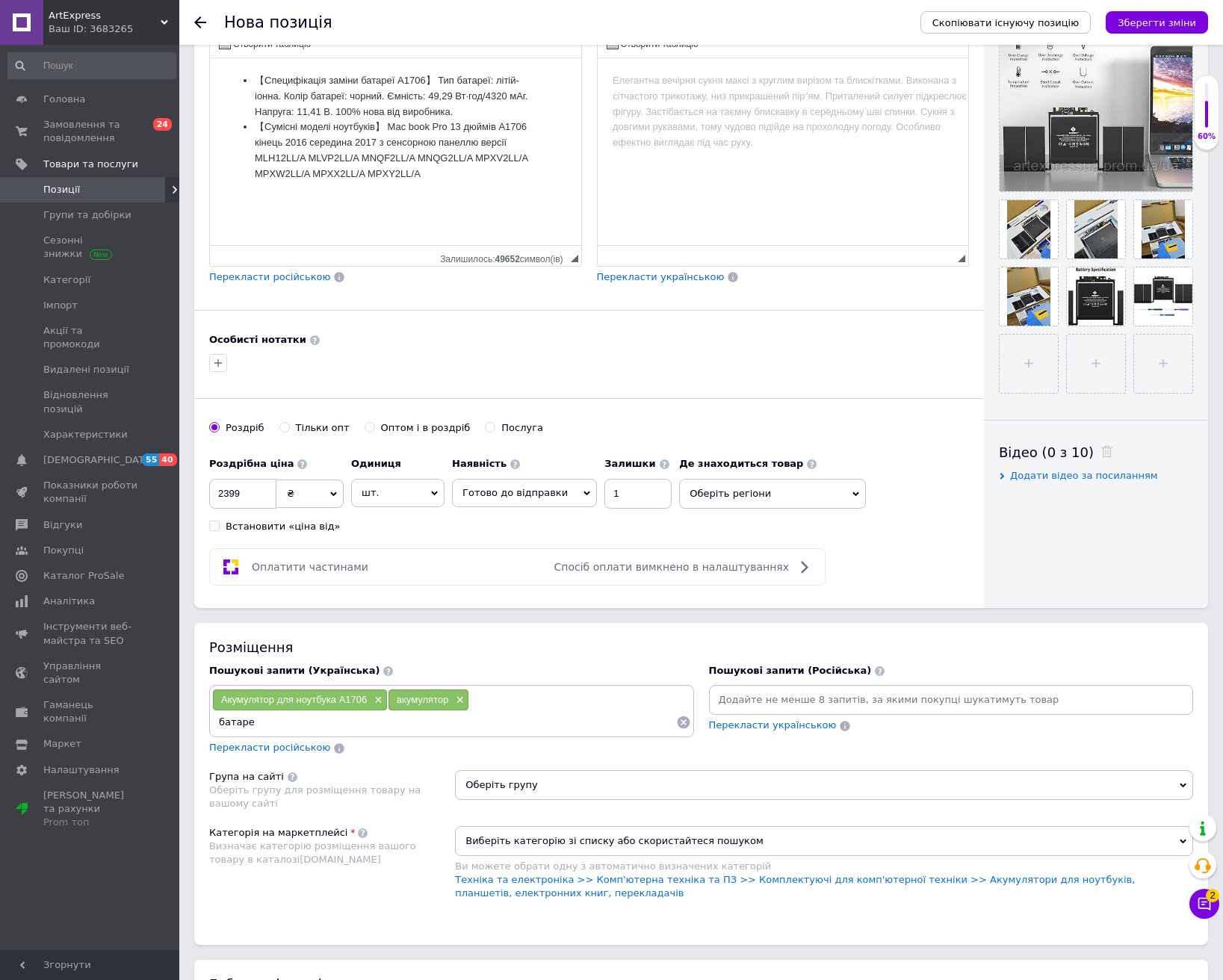
type input "батарея"
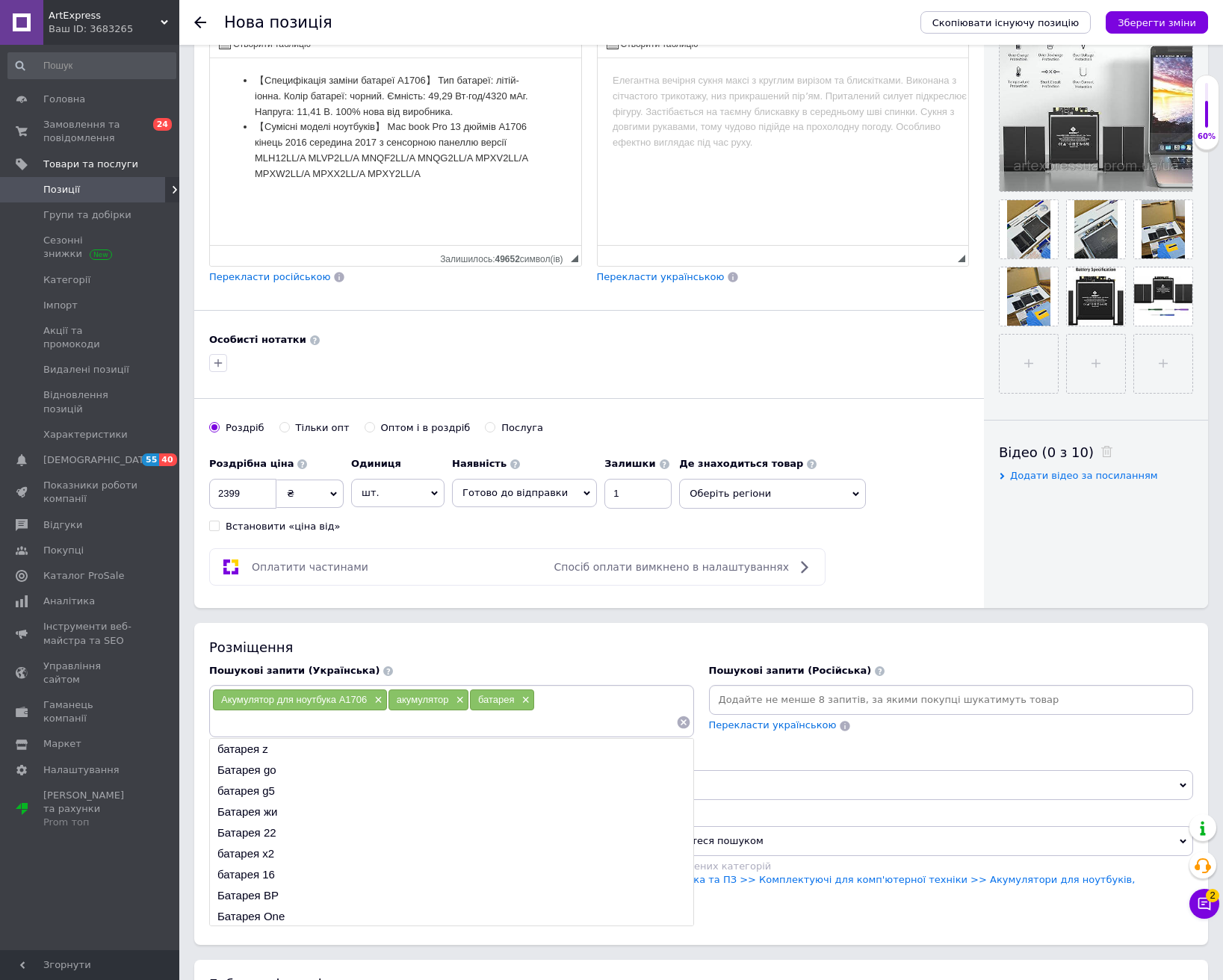
click at [779, 744] on div "Пошукові запити (Російська) Перекласти українською" at bounding box center [951, 709] width 500 height 106
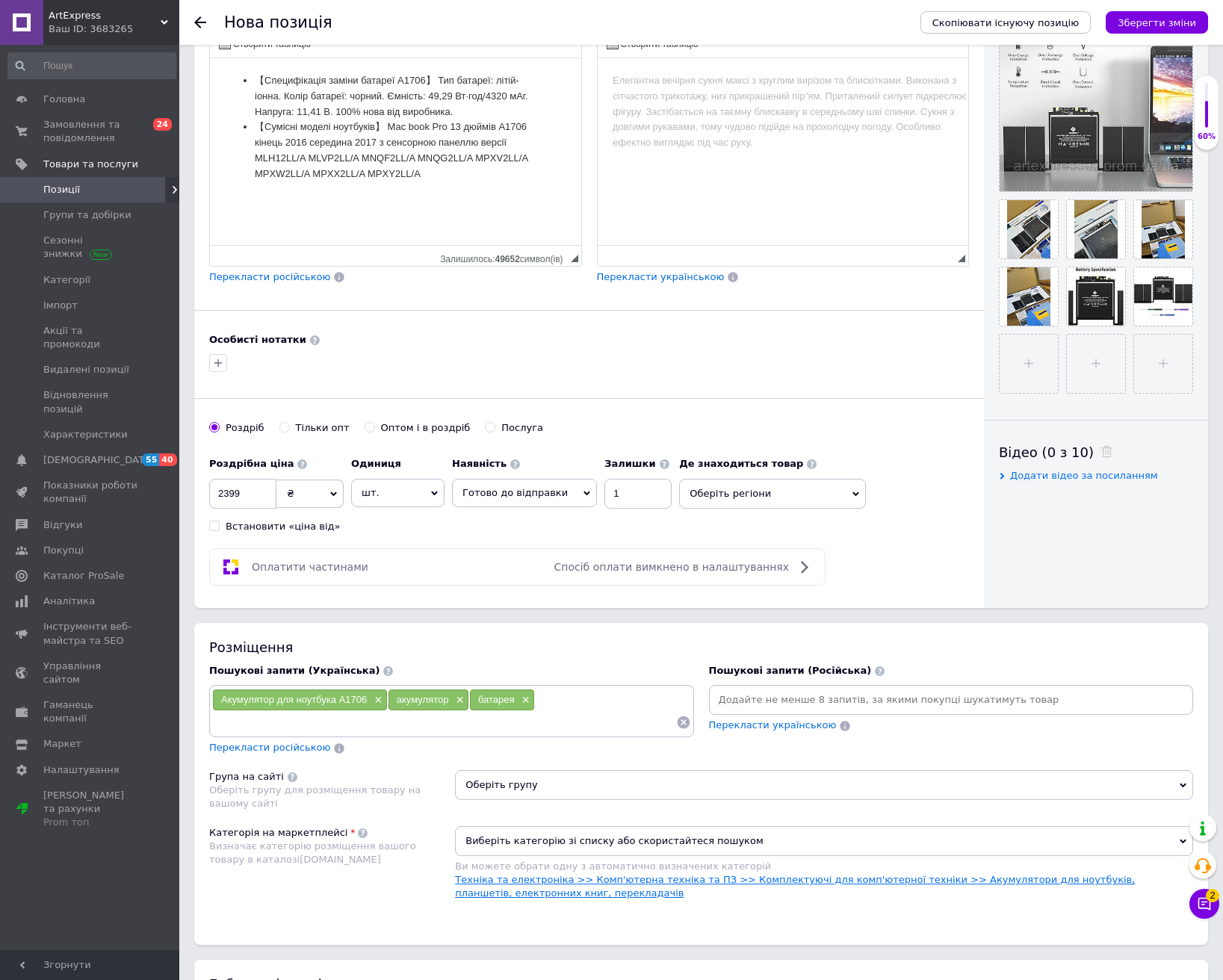
click at [770, 877] on link "Техніка та електроніка >> Комп'ютерна техніка та ПЗ >> Комплектуючі для комп'ют…" at bounding box center [794, 887] width 680 height 25
click at [602, 778] on span "Оберіть групу" at bounding box center [823, 785] width 738 height 30
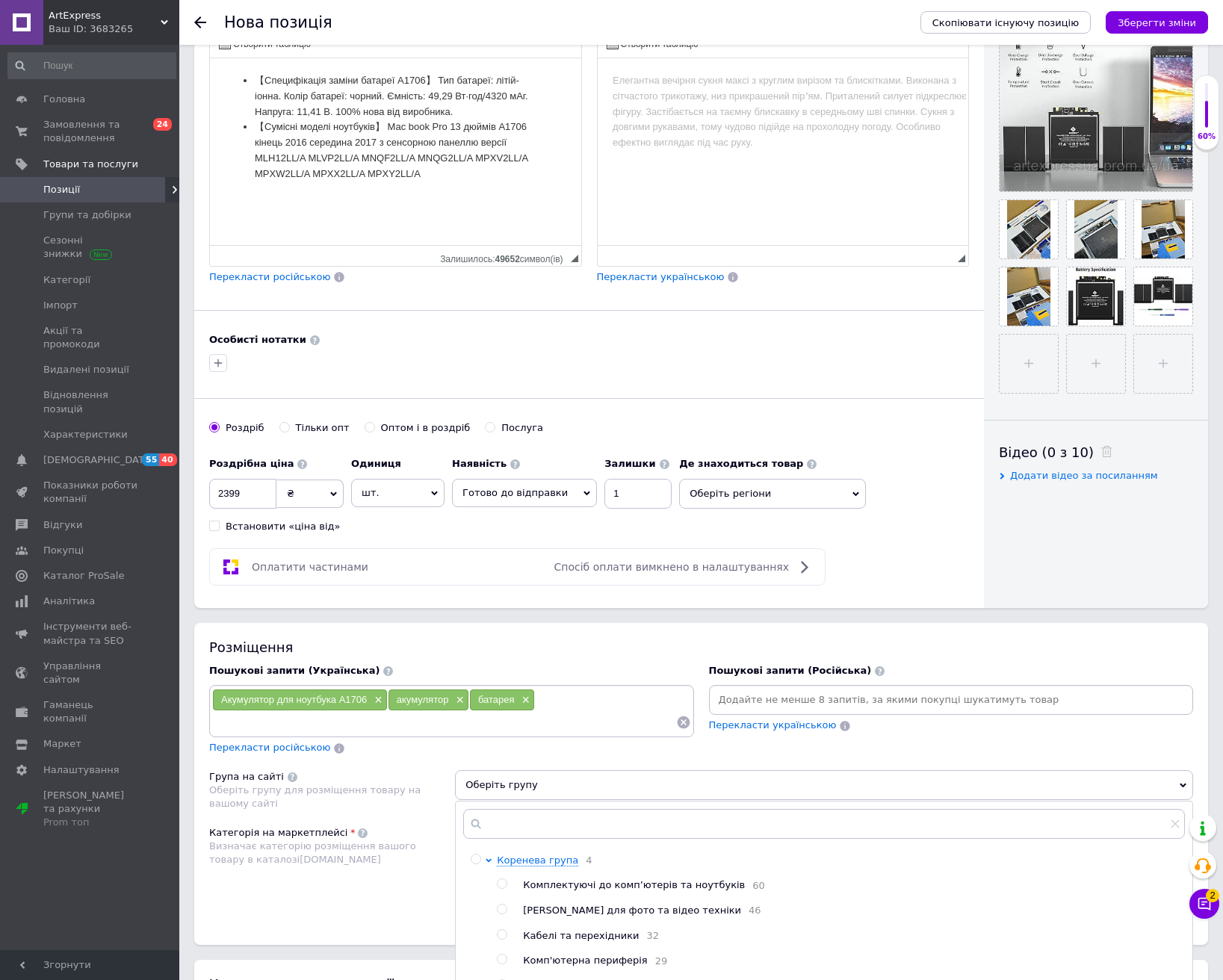
click at [605, 889] on span "Комплектуючі до комп’ютерів та ноутбуків" at bounding box center [634, 884] width 222 height 11
radio input "true"
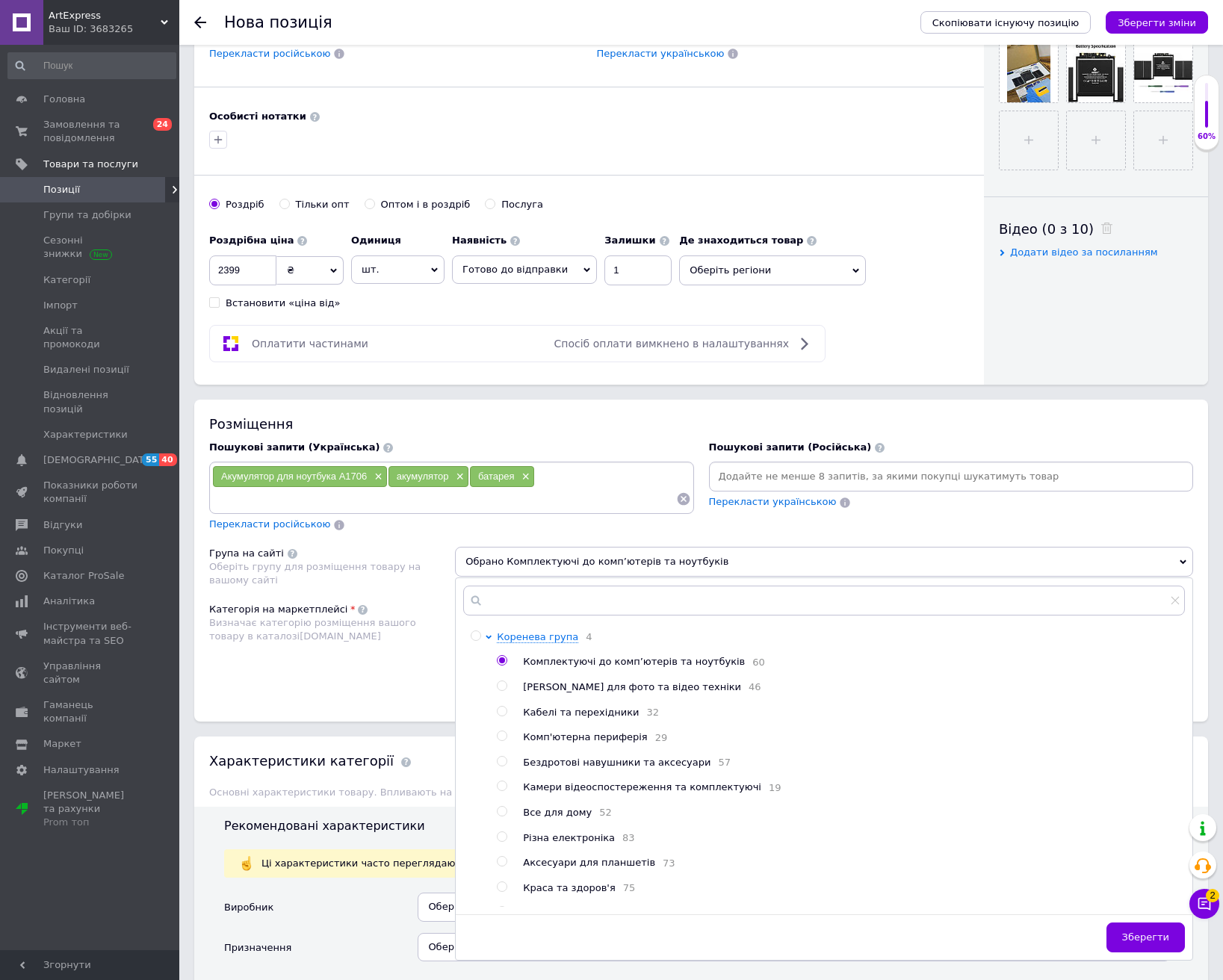
scroll to position [597, 0]
click at [1131, 916] on button "Зберегти" at bounding box center [1145, 937] width 78 height 30
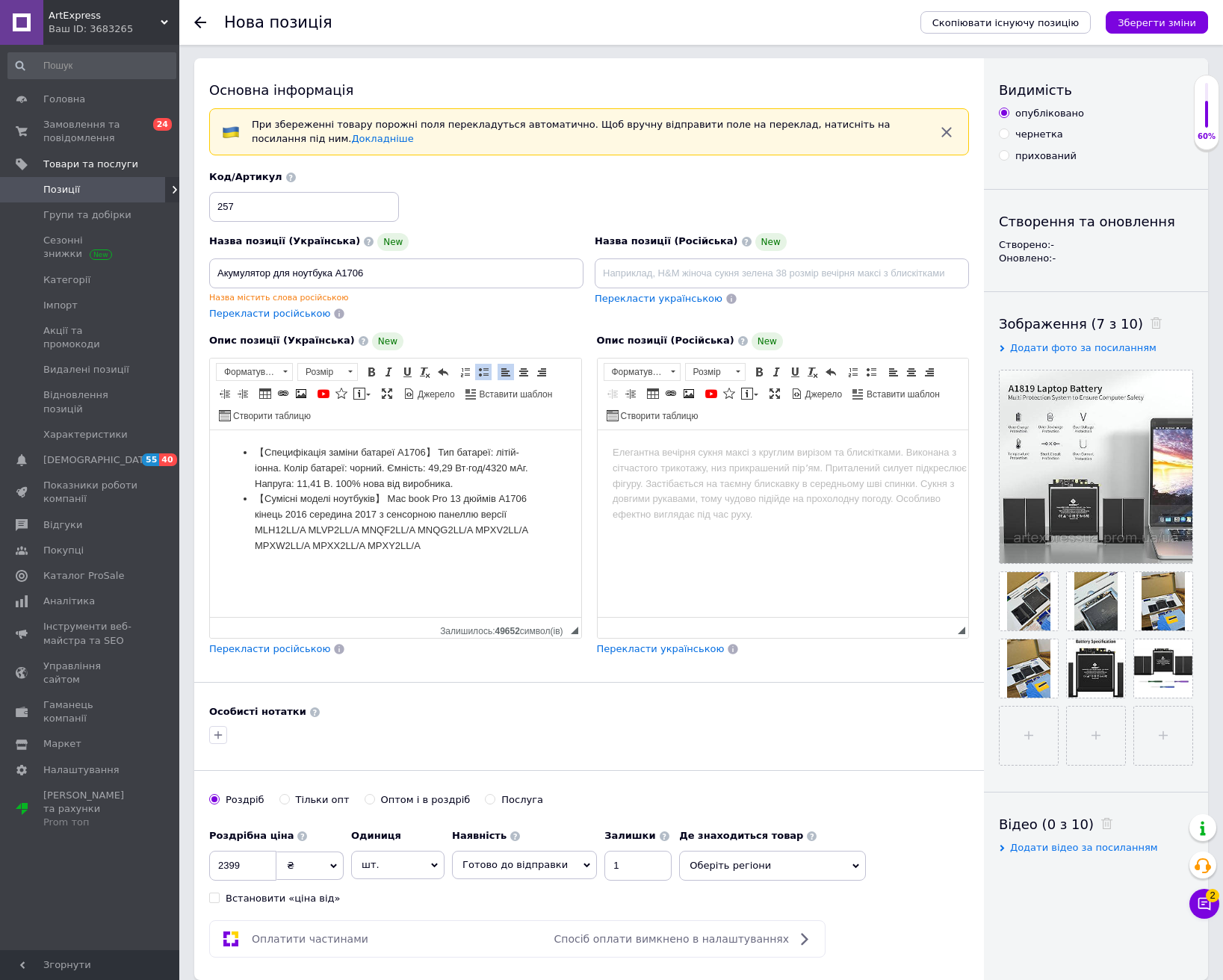
scroll to position [0, 0]
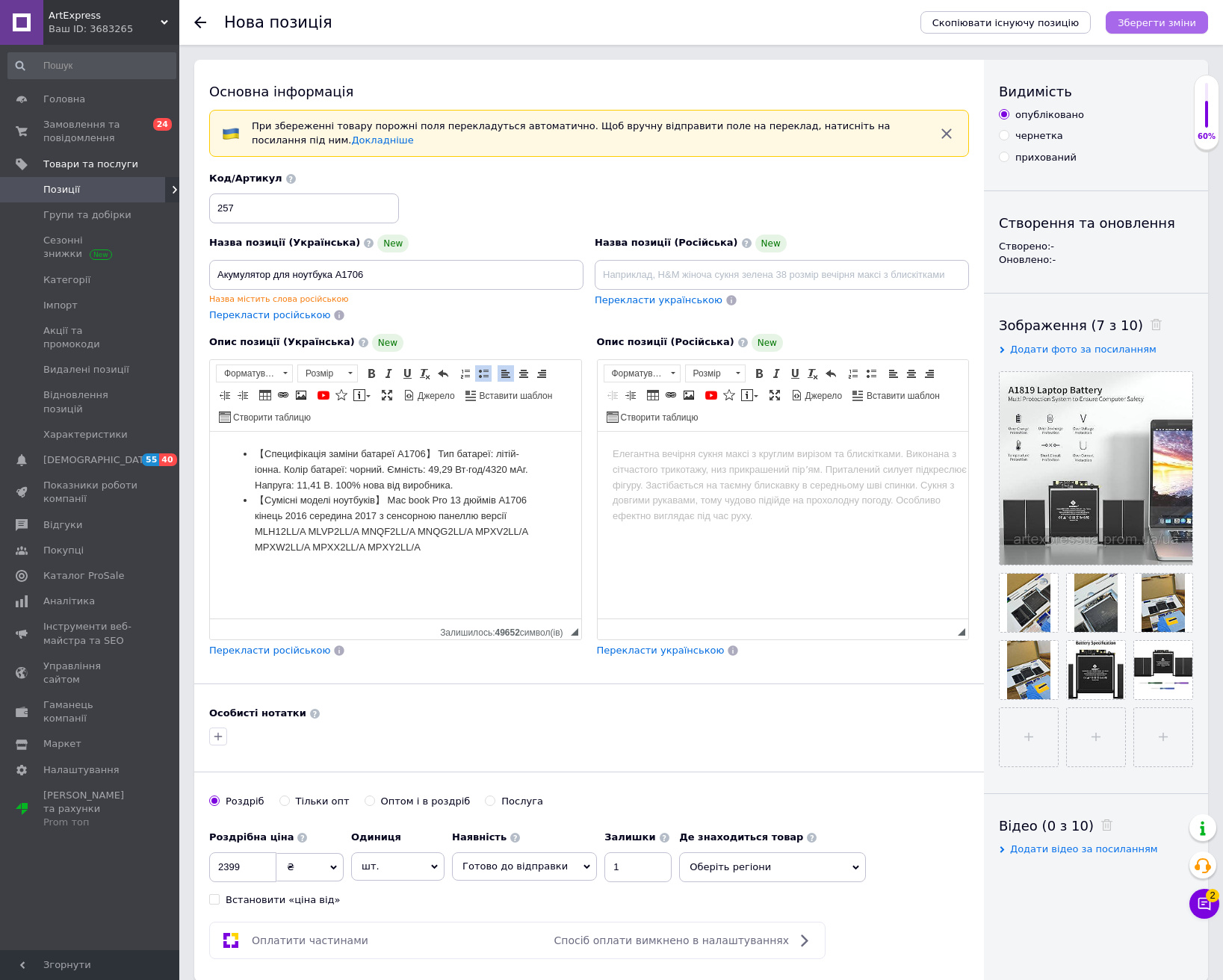
click at [1170, 22] on icon "Зберегти зміни" at bounding box center [1157, 23] width 78 height 11
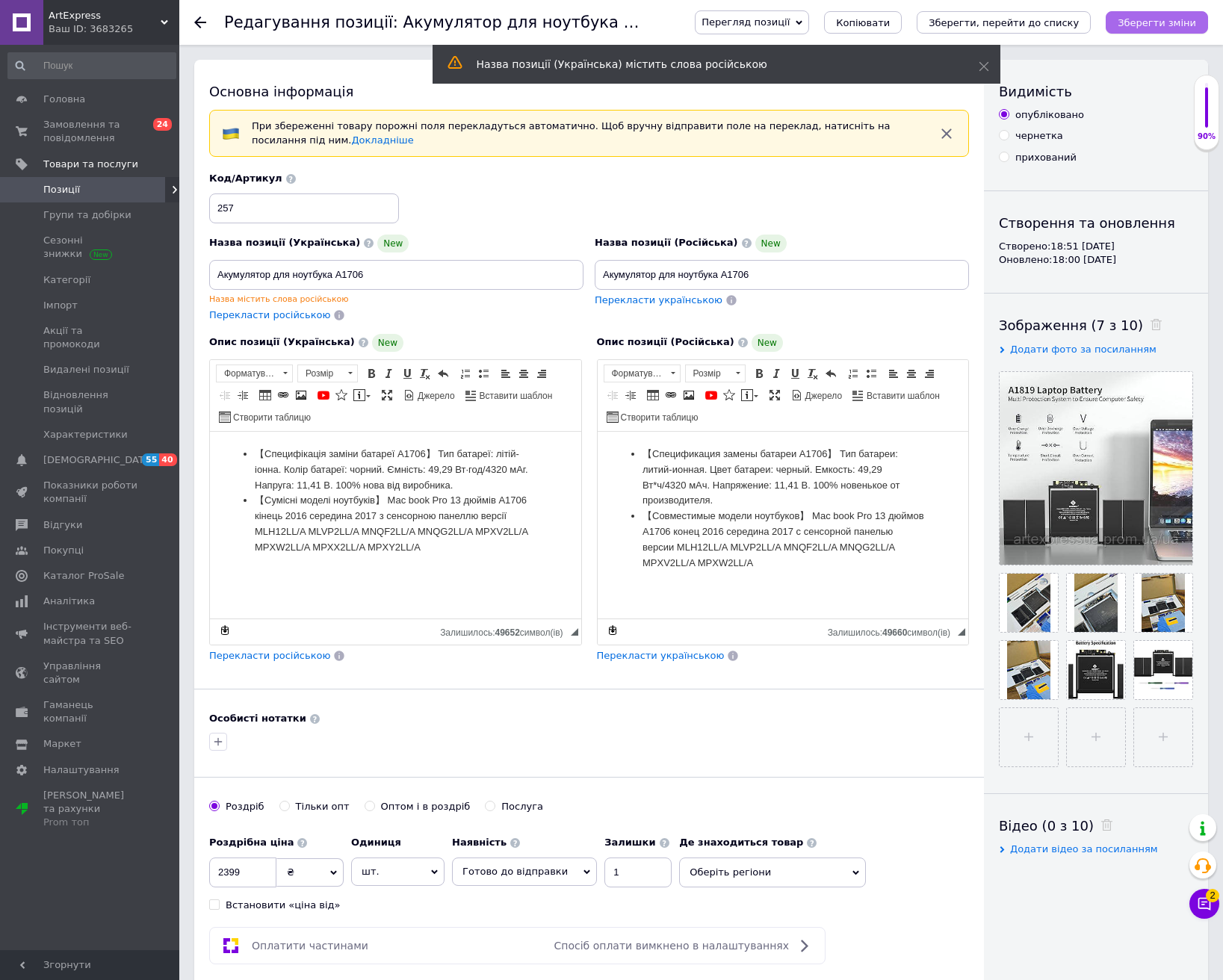
click at [1177, 18] on icon "Зберегти зміни" at bounding box center [1157, 23] width 78 height 11
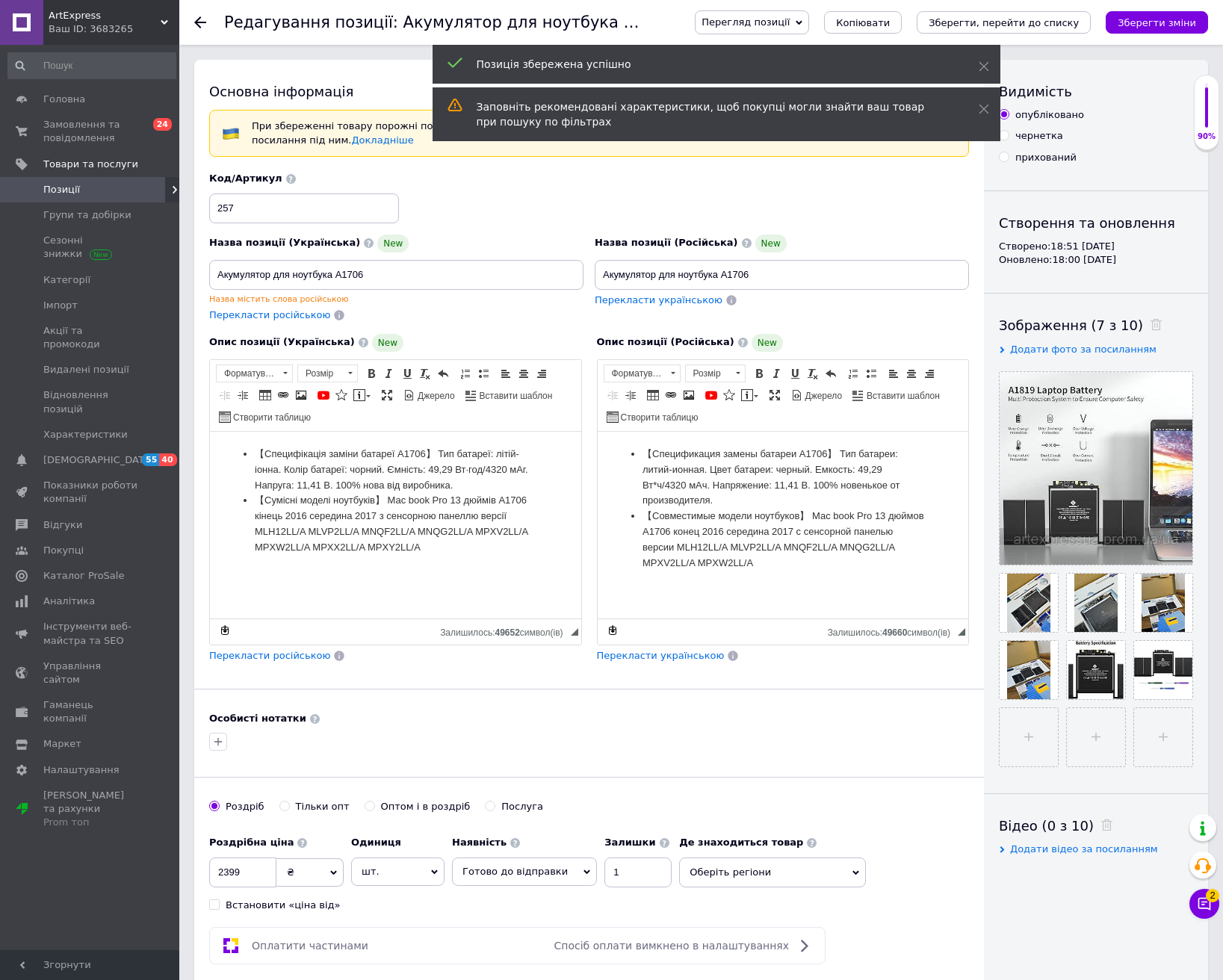
click at [201, 19] on icon at bounding box center [200, 23] width 12 height 12
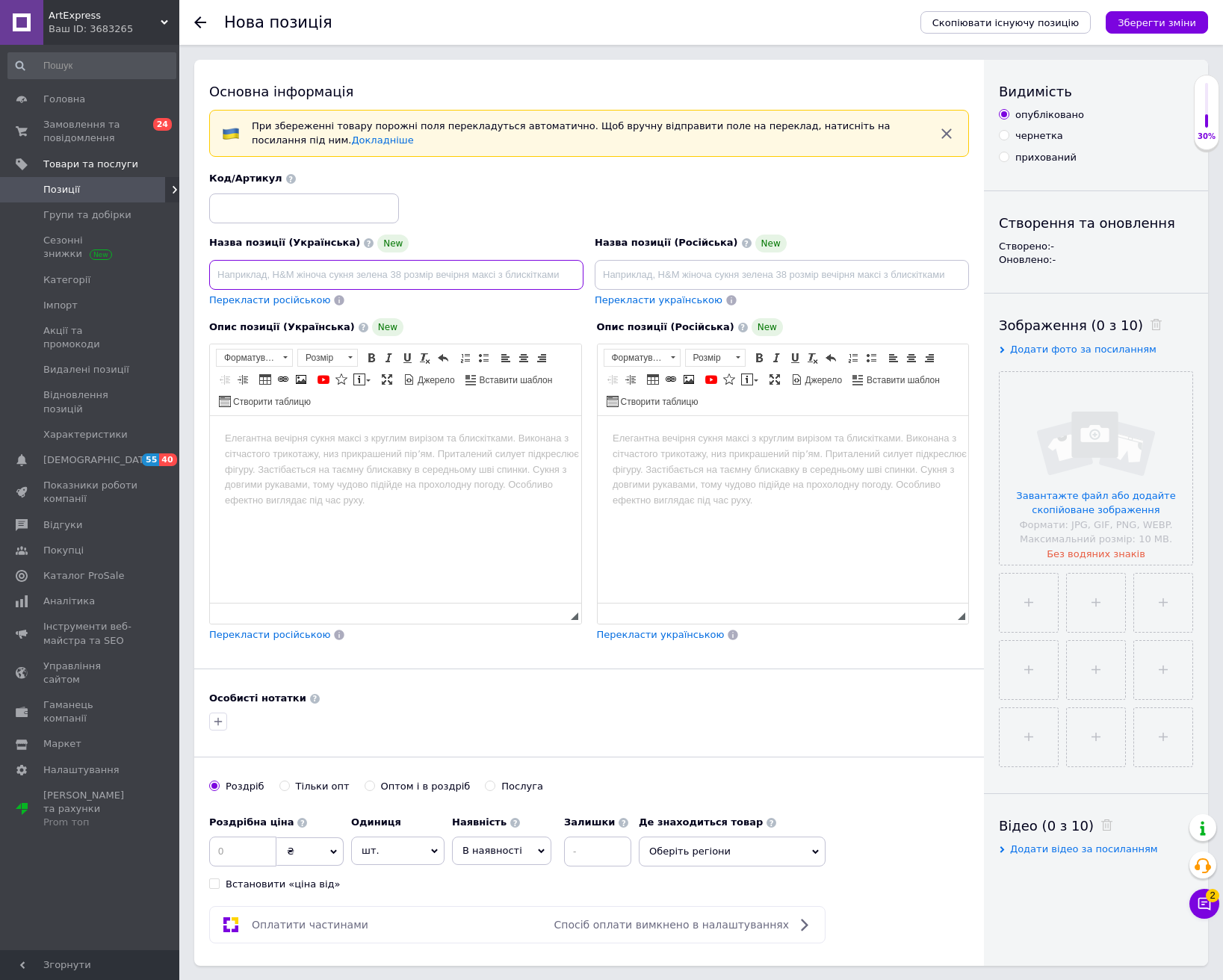
click at [340, 282] on input at bounding box center [396, 275] width 375 height 30
paste input "MacBook Pro"
click at [217, 271] on input "MacBook Pro" at bounding box center [396, 275] width 375 height 30
paste input "Акумулятор для ноутбука"
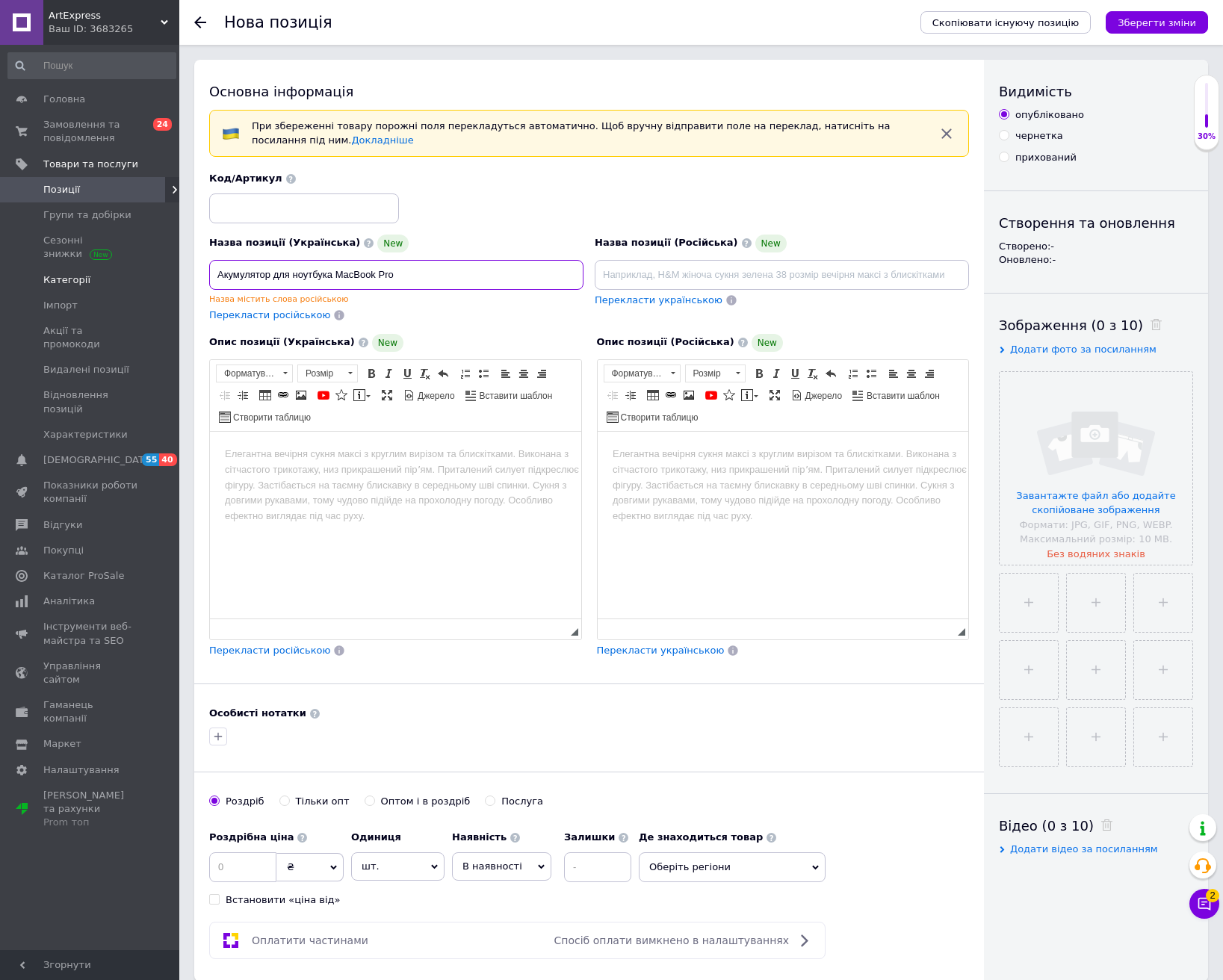
drag, startPoint x: 409, startPoint y: 264, endPoint x: 150, endPoint y: 286, distance: 259.9
click at [151, 286] on div "ArtExpress Ваш ID: 3683265 Сайт ArtExpress Кабінет покупця Перевірити стан сист…" at bounding box center [612, 902] width 1223 height 1803
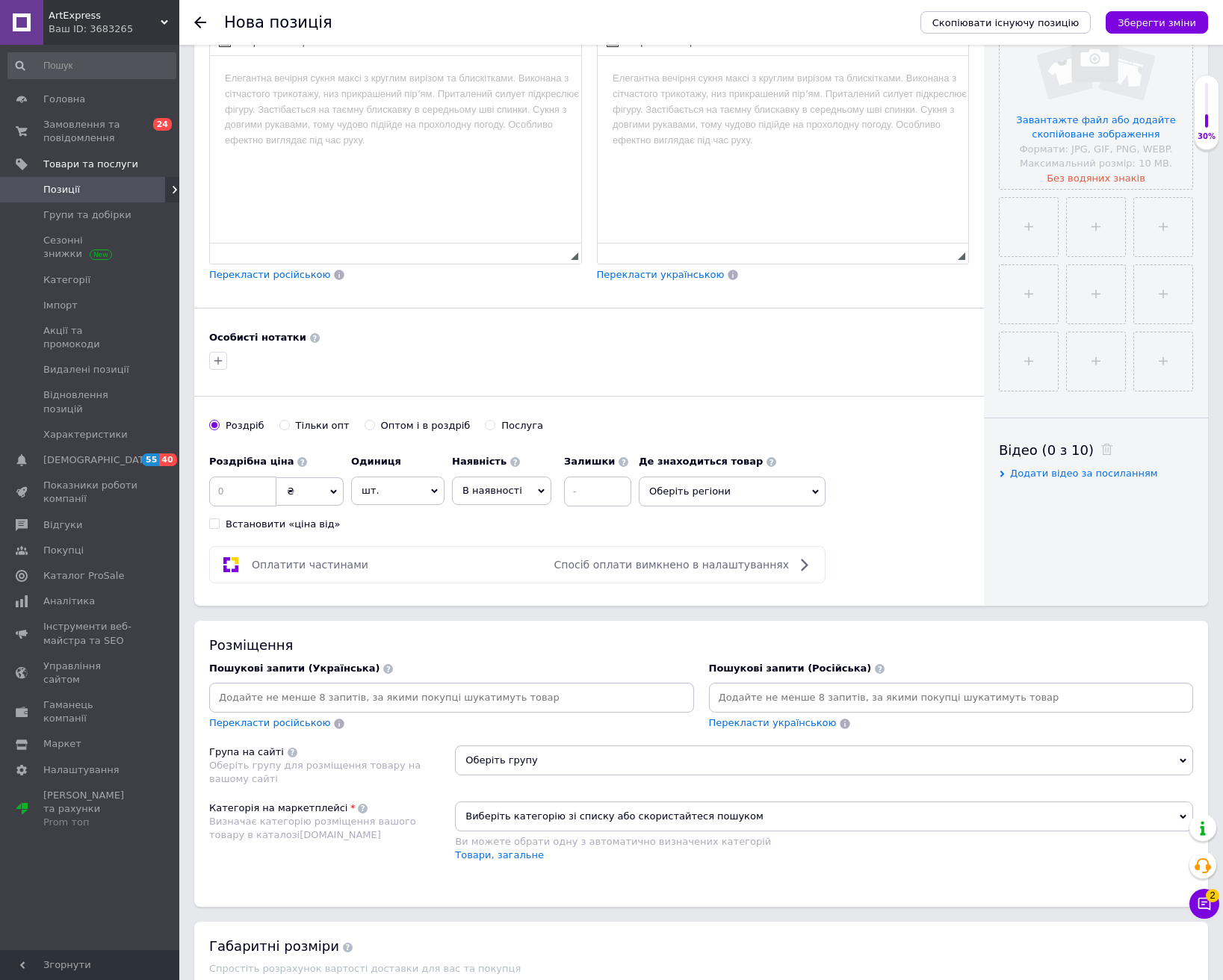
scroll to position [448, 0]
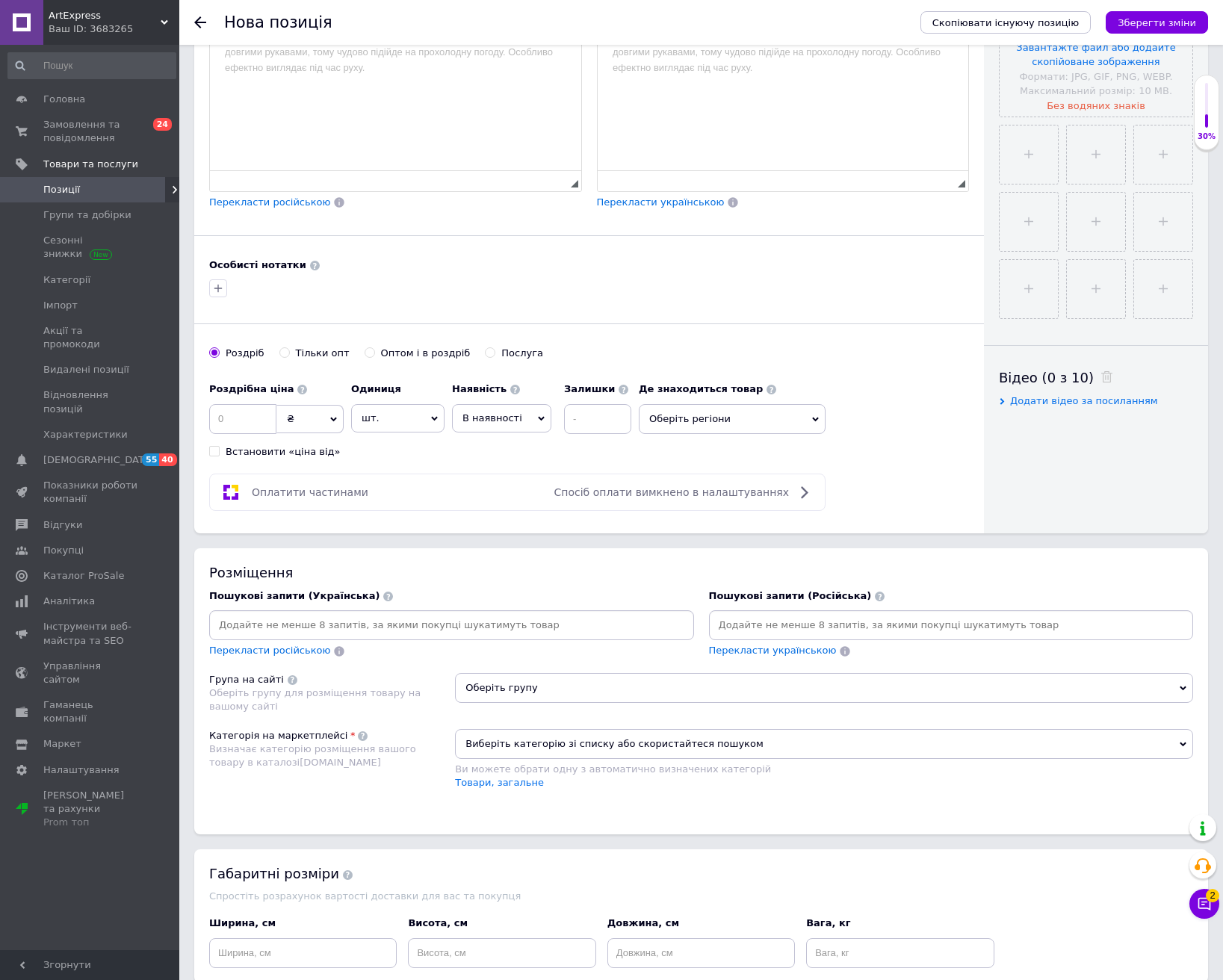
type input "Акумулятор для ноутбука MacBook Pro"
click at [461, 617] on input at bounding box center [451, 625] width 479 height 23
paste input "Акумулятор для ноутбука MacBook Pro"
type input "Акумулятор для ноутбука MacBook Pro"
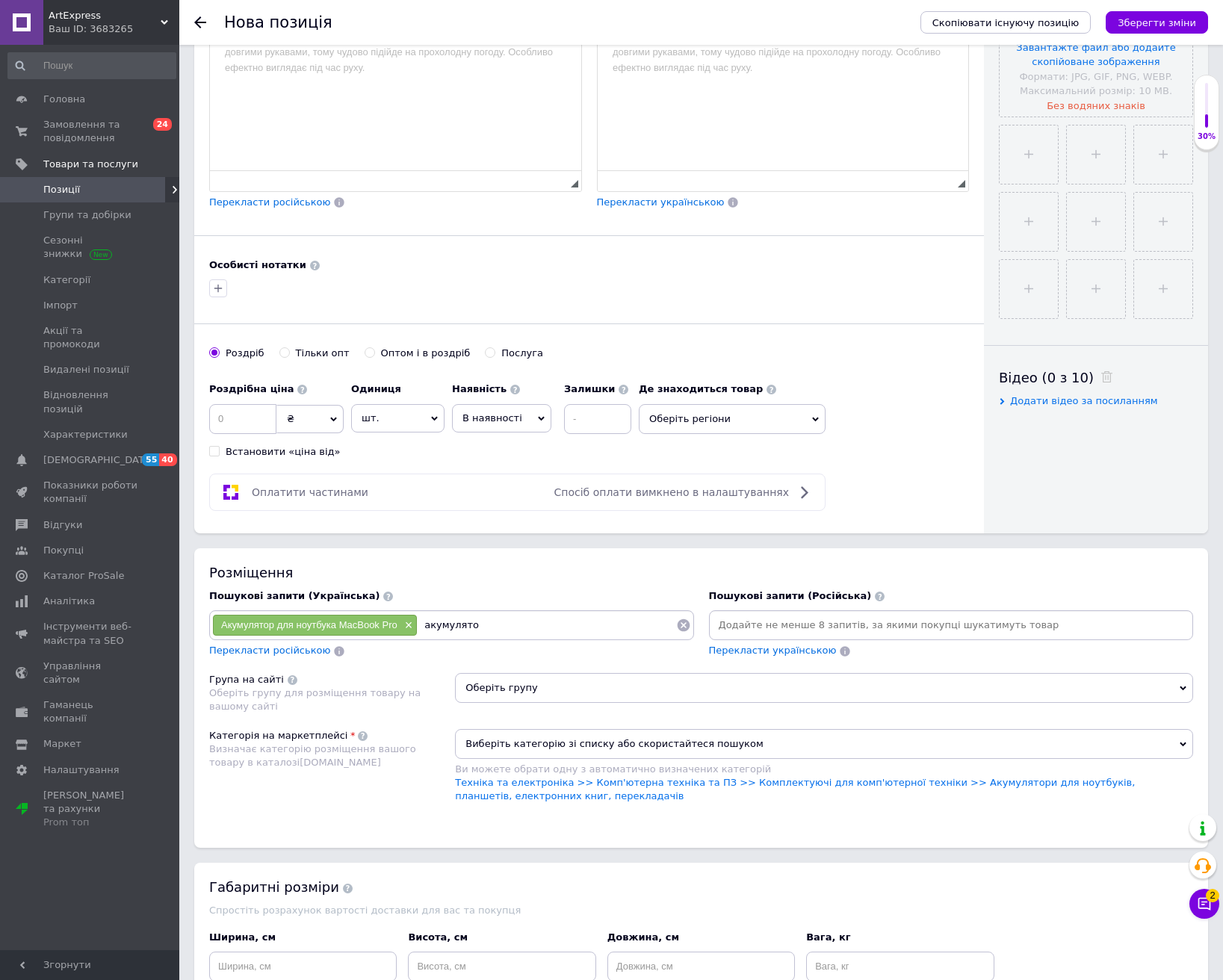
type input "акумулятор"
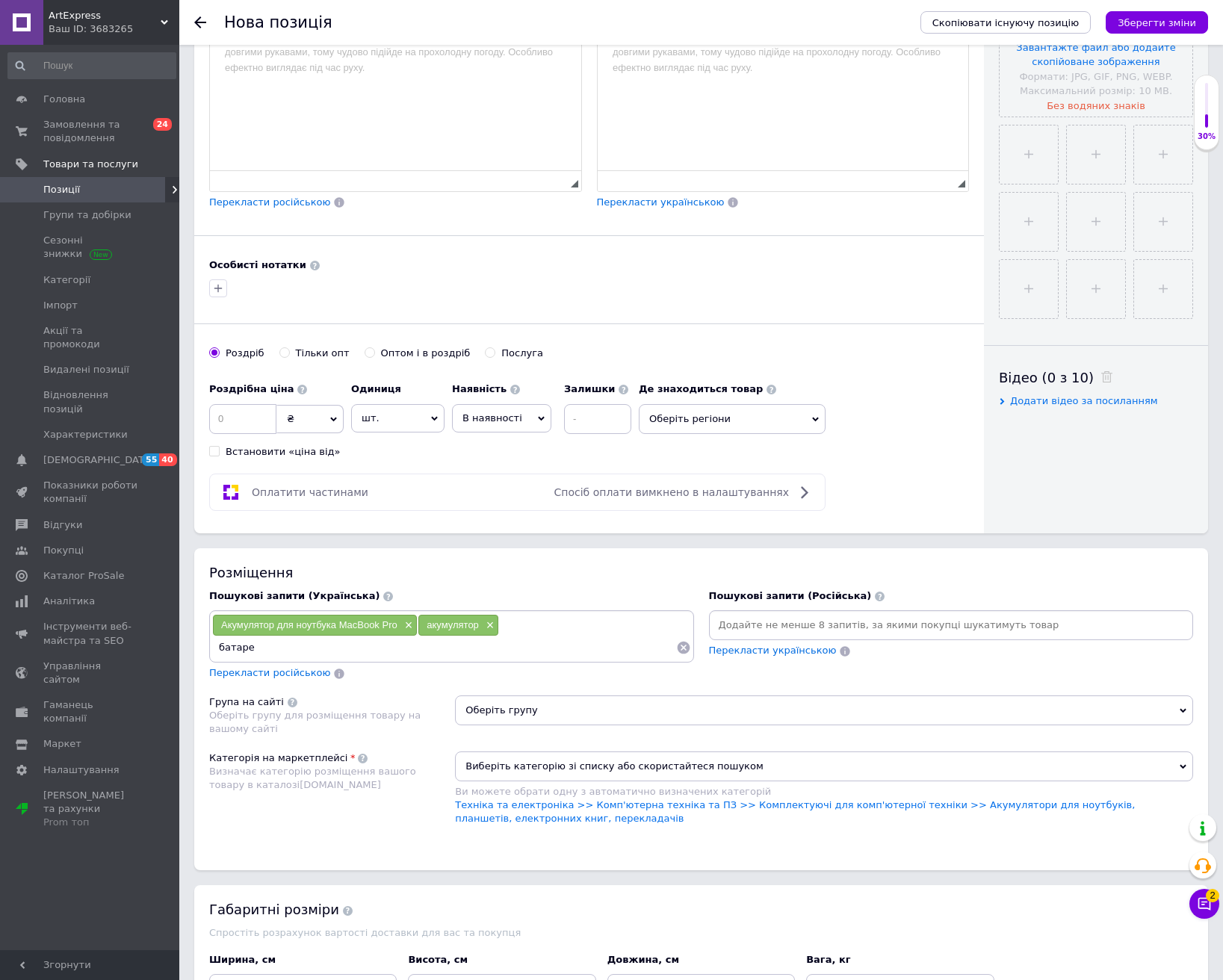
type input "батарея"
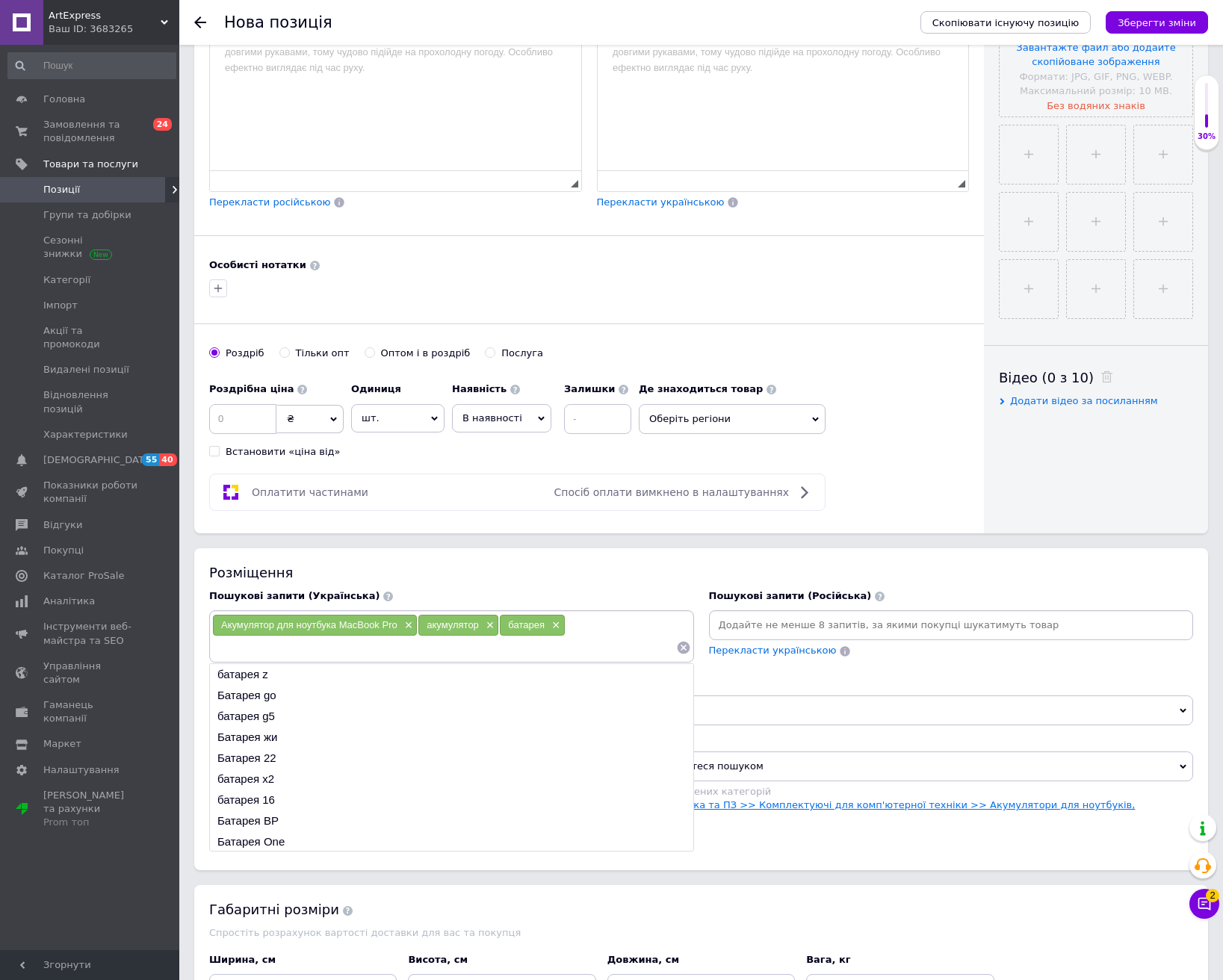
click at [879, 809] on link "Техніка та електроніка >> Комп'ютерна техніка та ПЗ >> Комплектуючі для комп'ют…" at bounding box center [794, 812] width 680 height 25
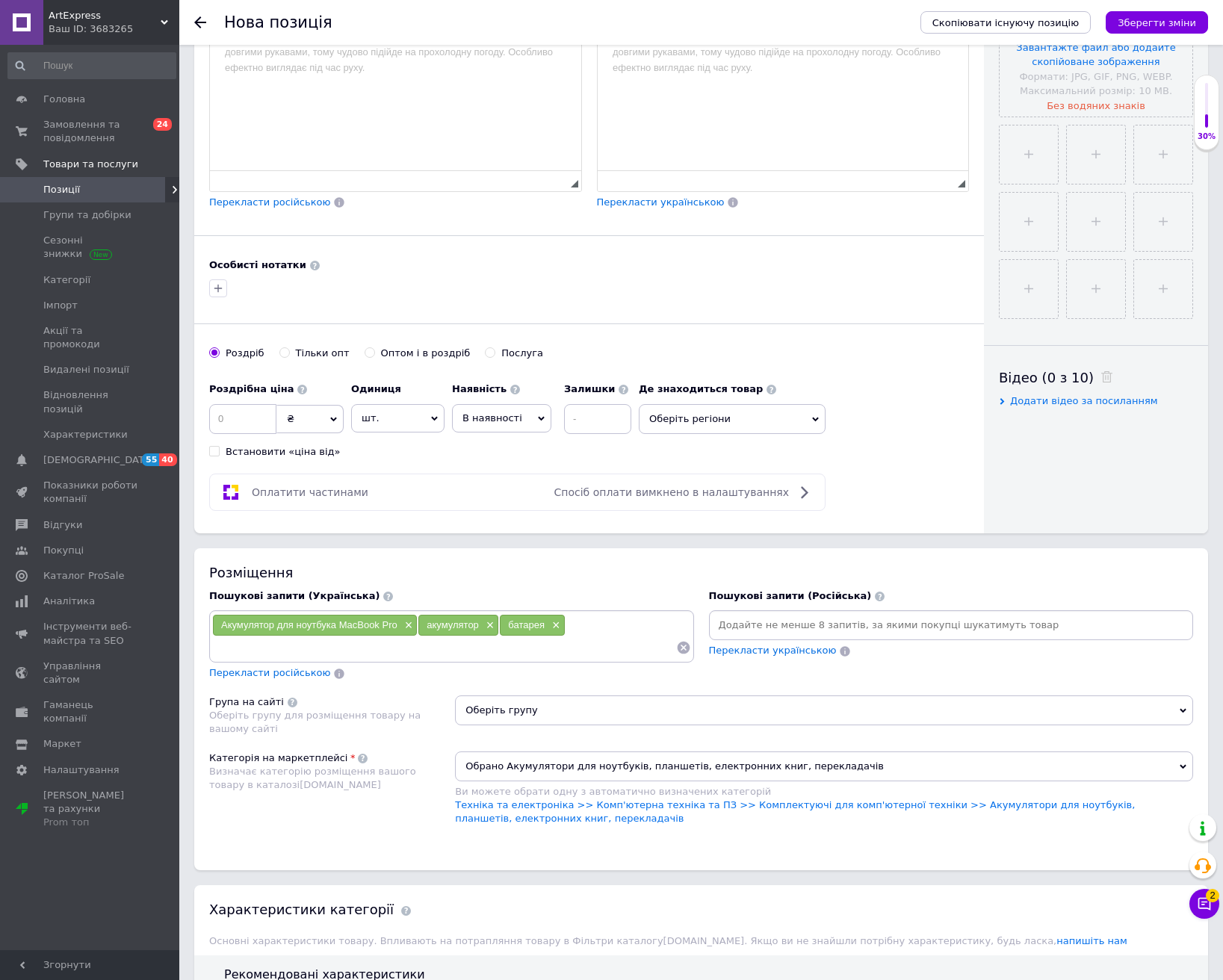
click at [819, 699] on span "Оберіть групу" at bounding box center [823, 711] width 738 height 30
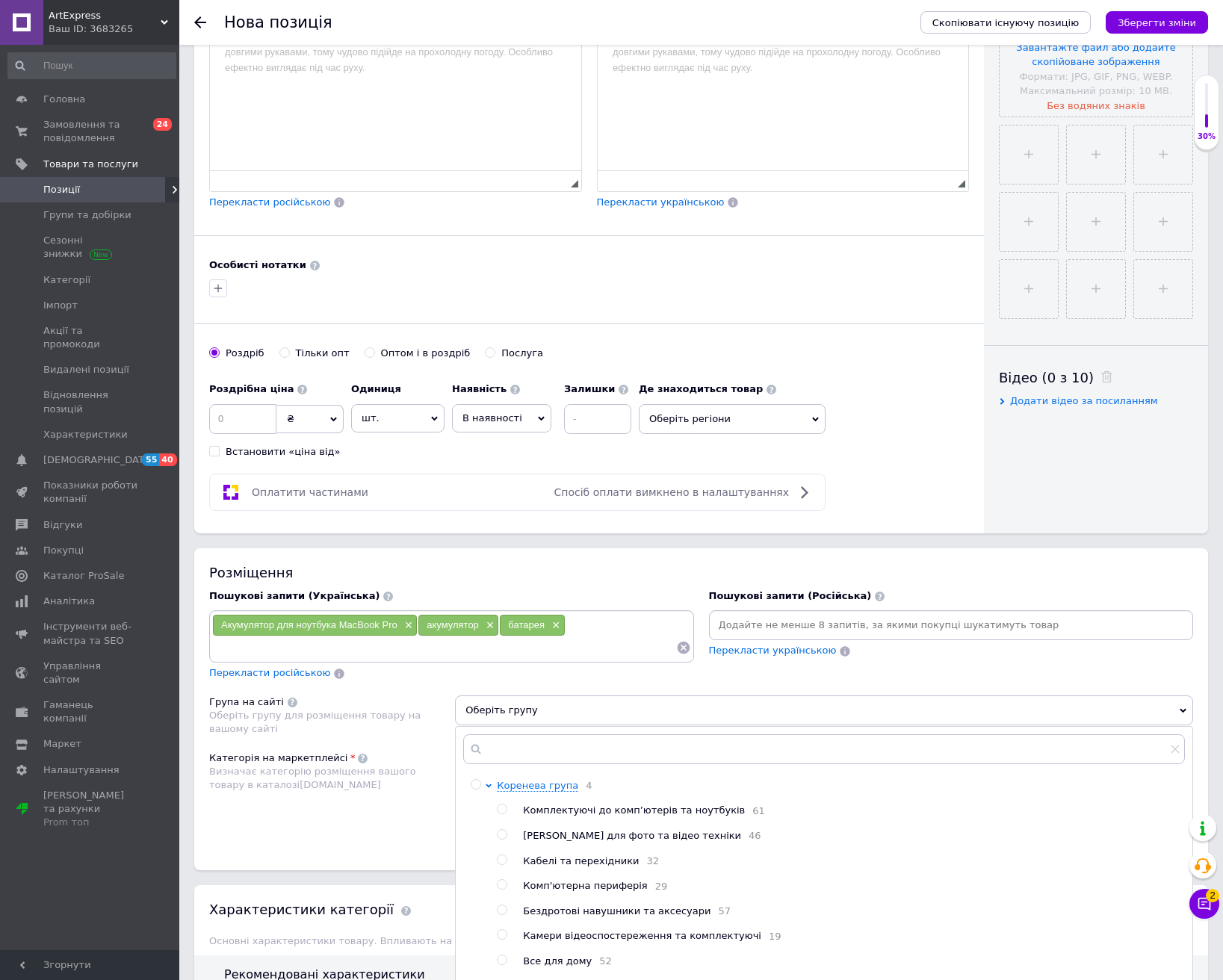
click at [591, 812] on span "Комплектуючі до комп’ютерів та ноутбуків" at bounding box center [634, 810] width 222 height 11
radio input "true"
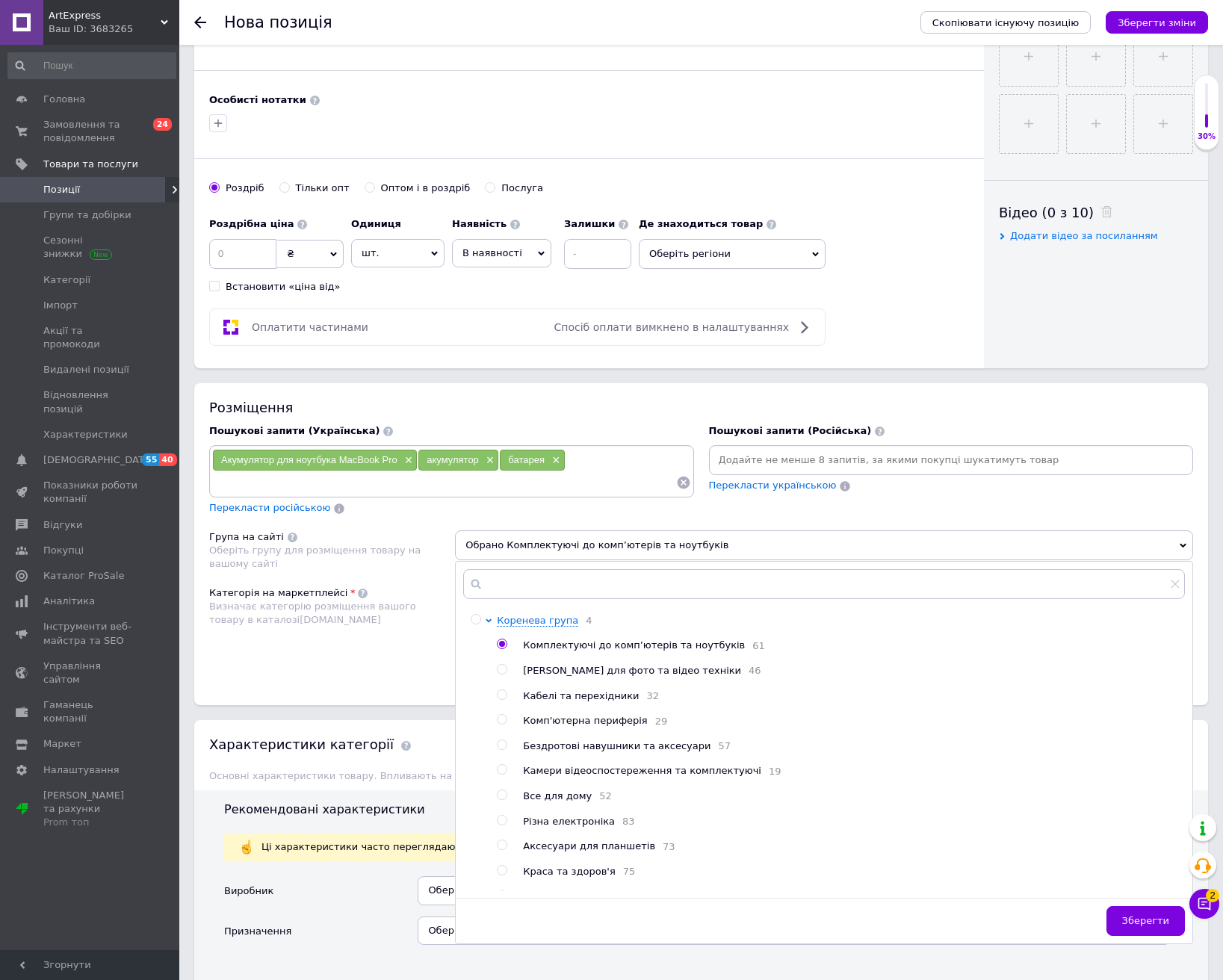
scroll to position [672, 0]
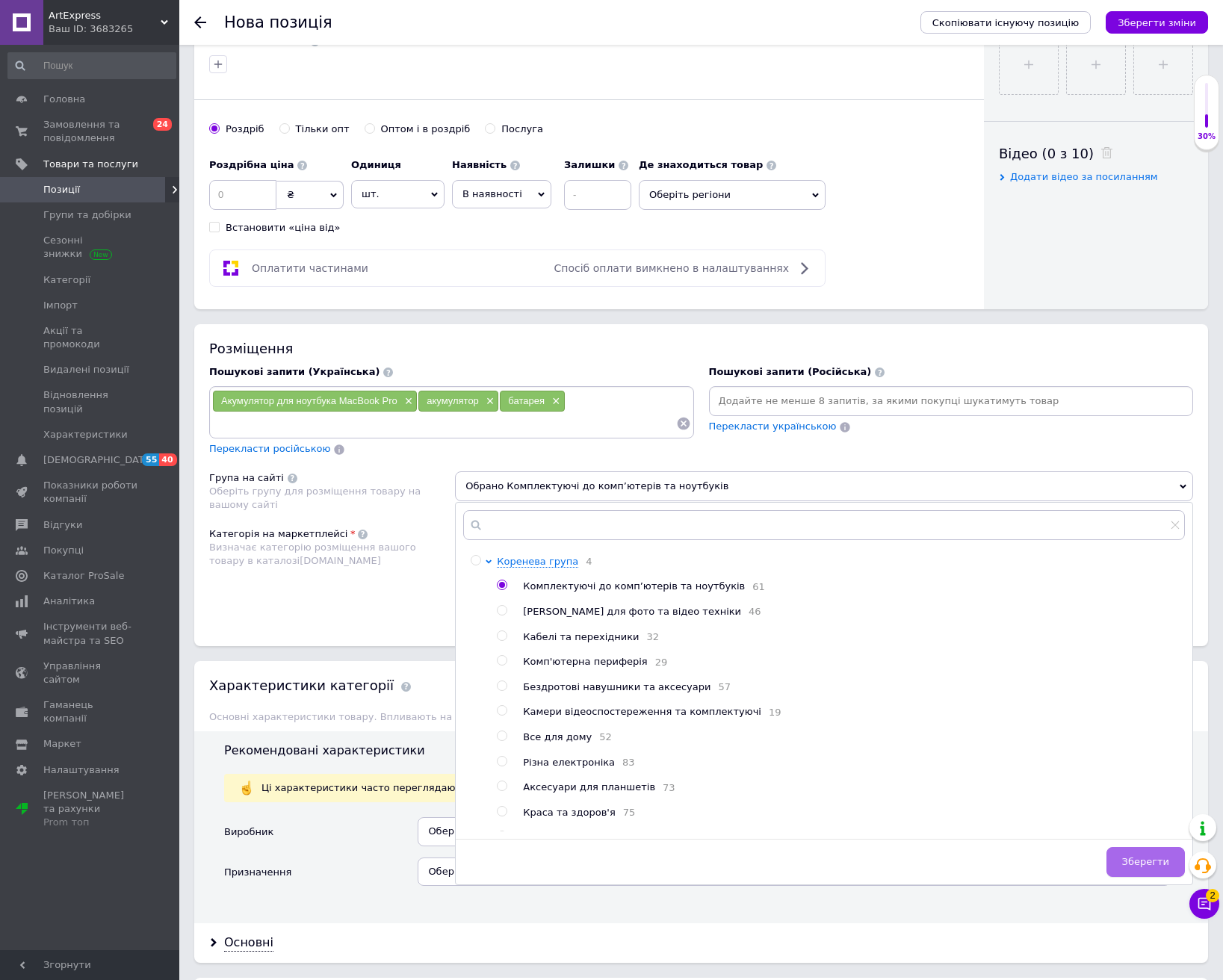
click at [1135, 856] on span "Зберегти" at bounding box center [1145, 861] width 47 height 11
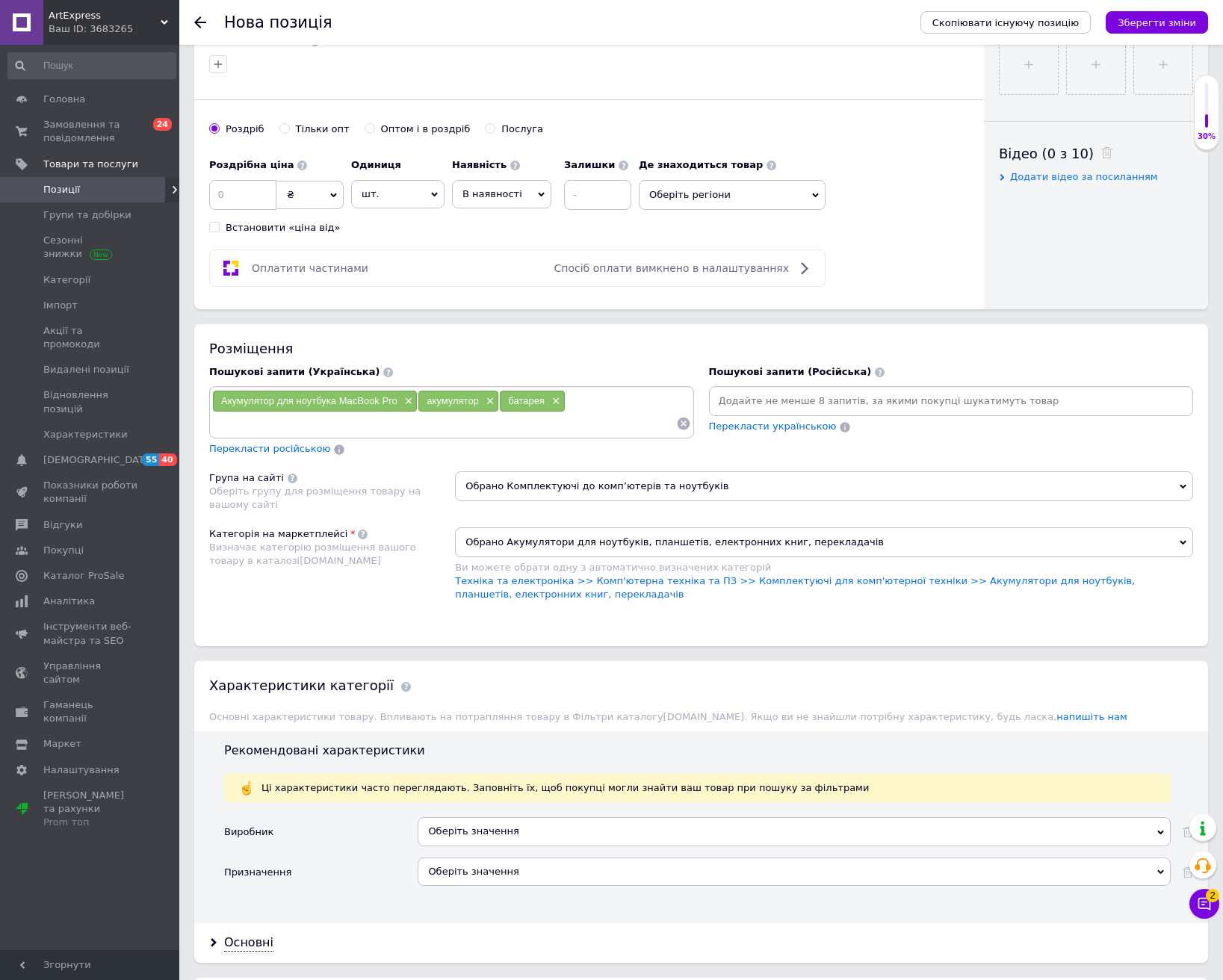
drag, startPoint x: 476, startPoint y: 199, endPoint x: 503, endPoint y: 291, distance: 95.9
click at [476, 199] on span "В наявності" at bounding box center [492, 193] width 60 height 11
drag, startPoint x: 489, startPoint y: 293, endPoint x: 559, endPoint y: 240, distance: 87.8
click at [490, 291] on li "Готово до відправки" at bounding box center [501, 286] width 98 height 34
click at [617, 199] on input at bounding box center [638, 195] width 68 height 30
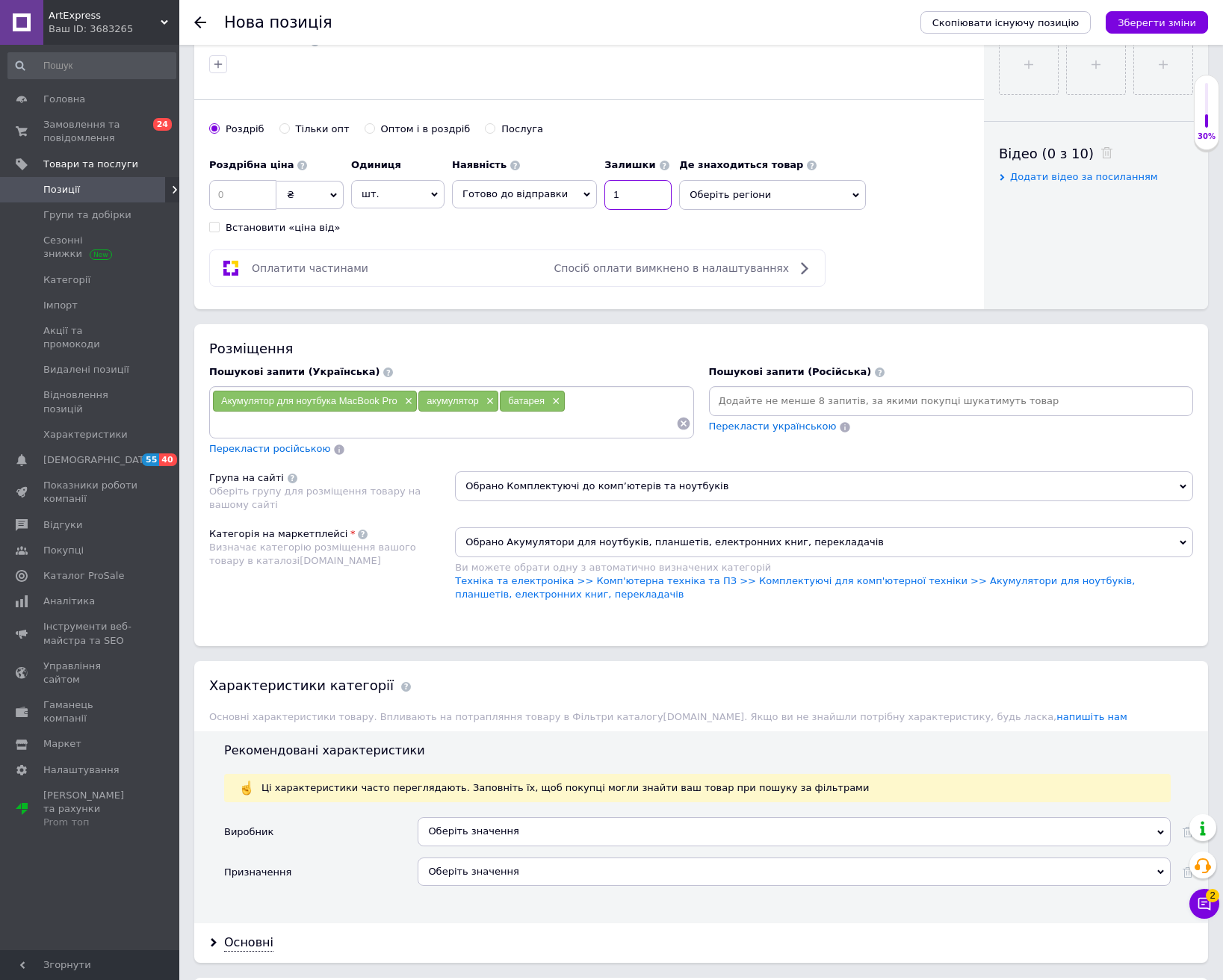
type input "1"
click at [256, 193] on input at bounding box center [243, 195] width 68 height 30
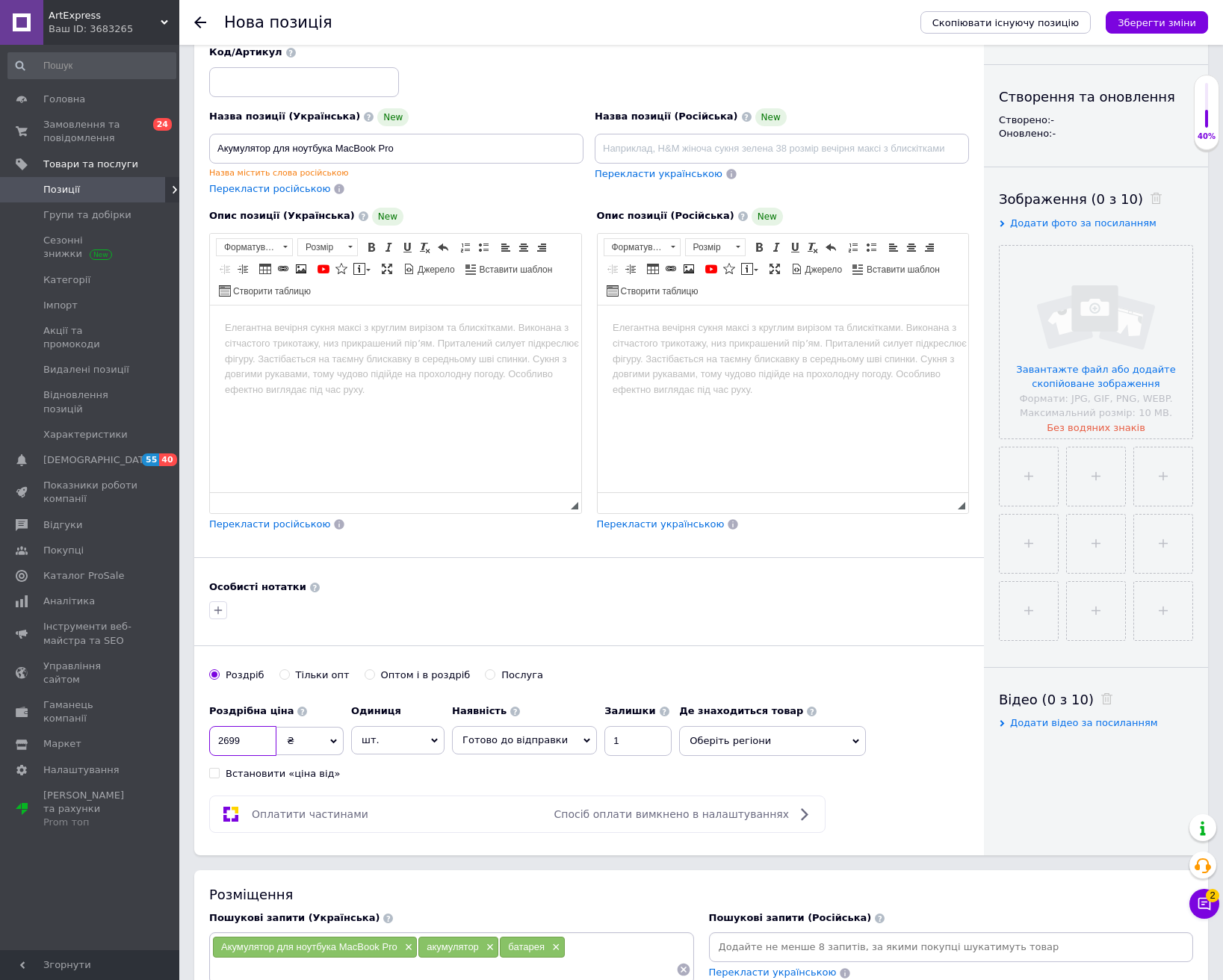
scroll to position [75, 0]
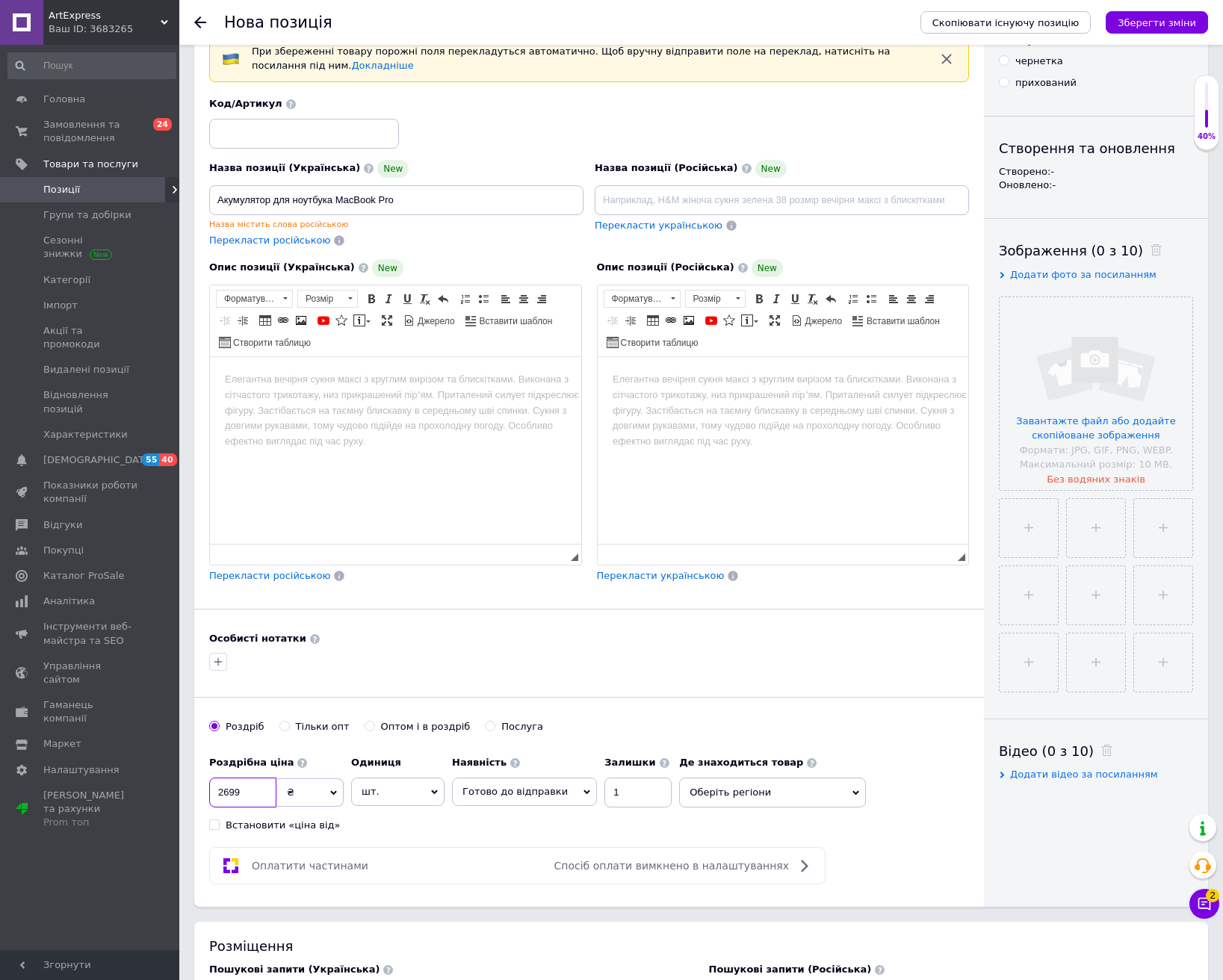
type input "2699"
click at [294, 135] on input at bounding box center [304, 133] width 189 height 30
type input "258"
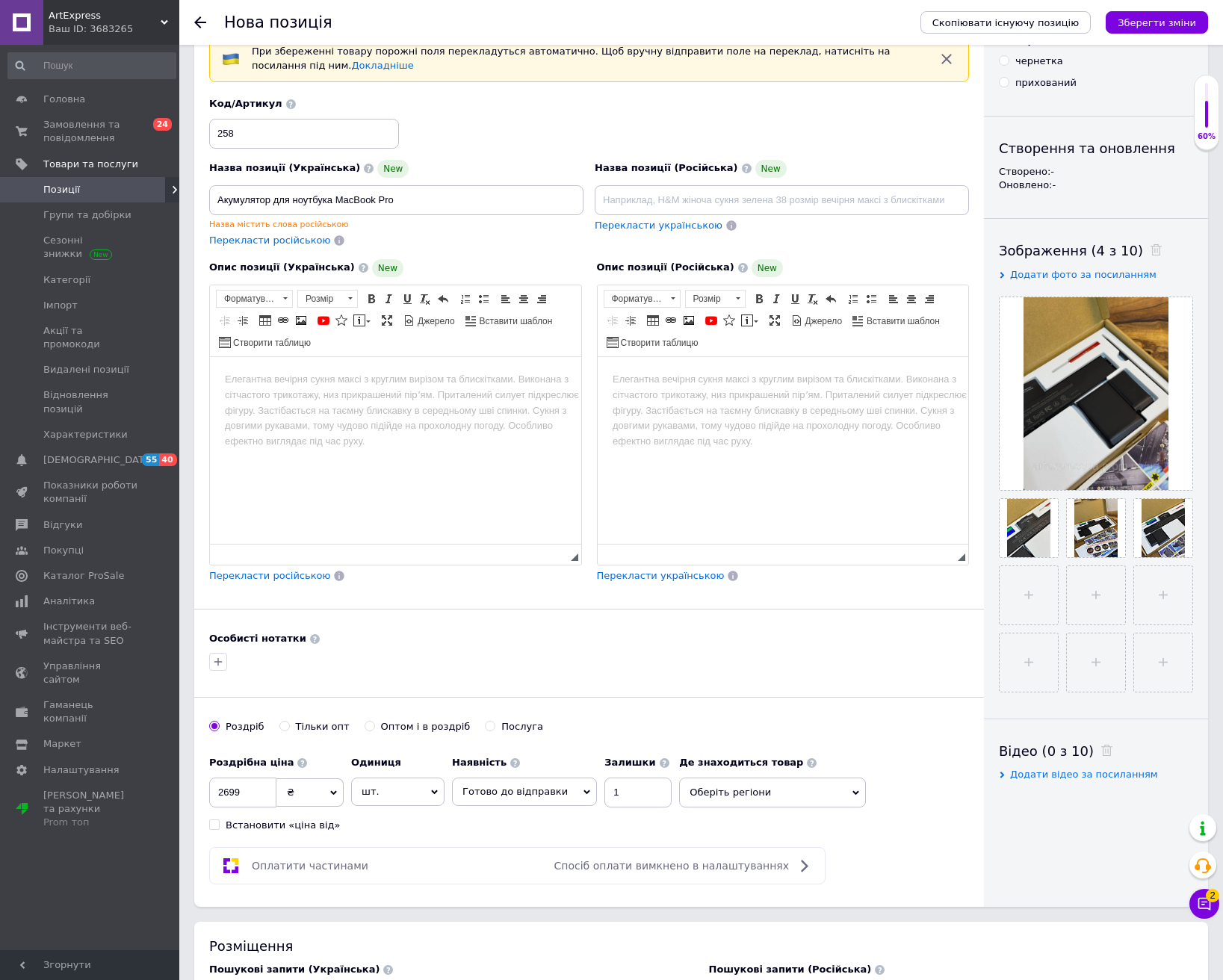
click at [431, 402] on html at bounding box center [395, 379] width 371 height 46
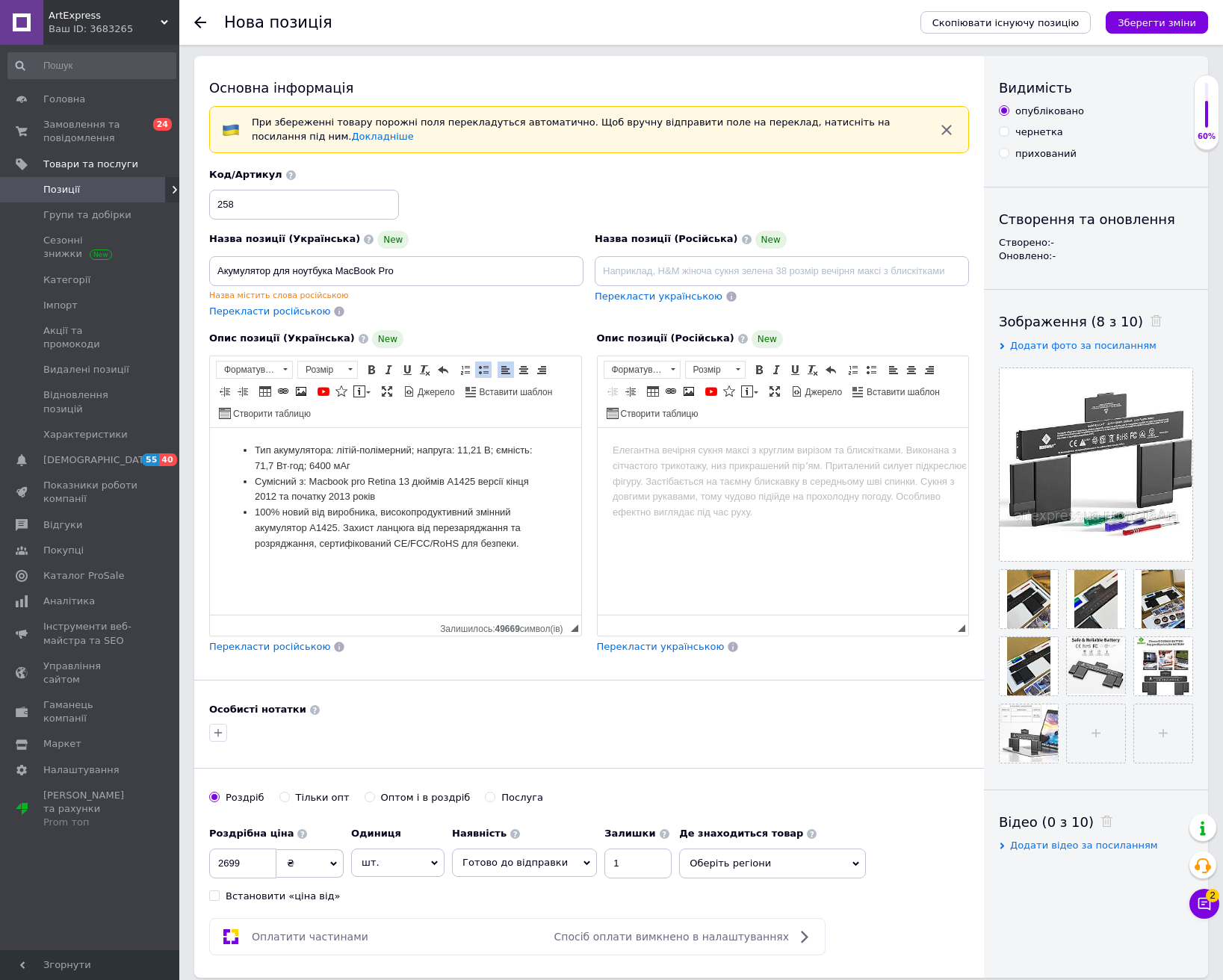
scroll to position [0, 0]
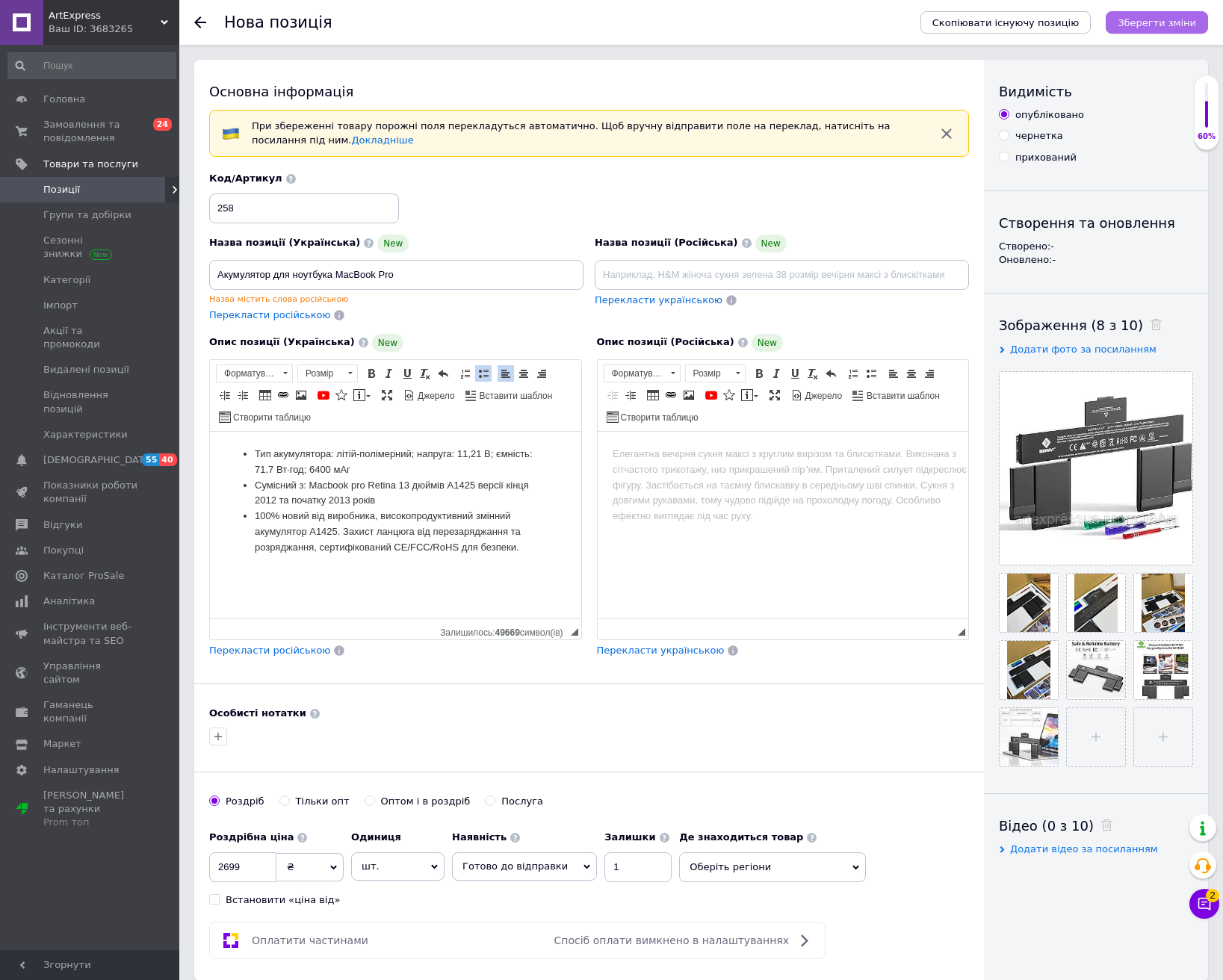
click at [1155, 23] on icon "Зберегти зміни" at bounding box center [1157, 23] width 78 height 11
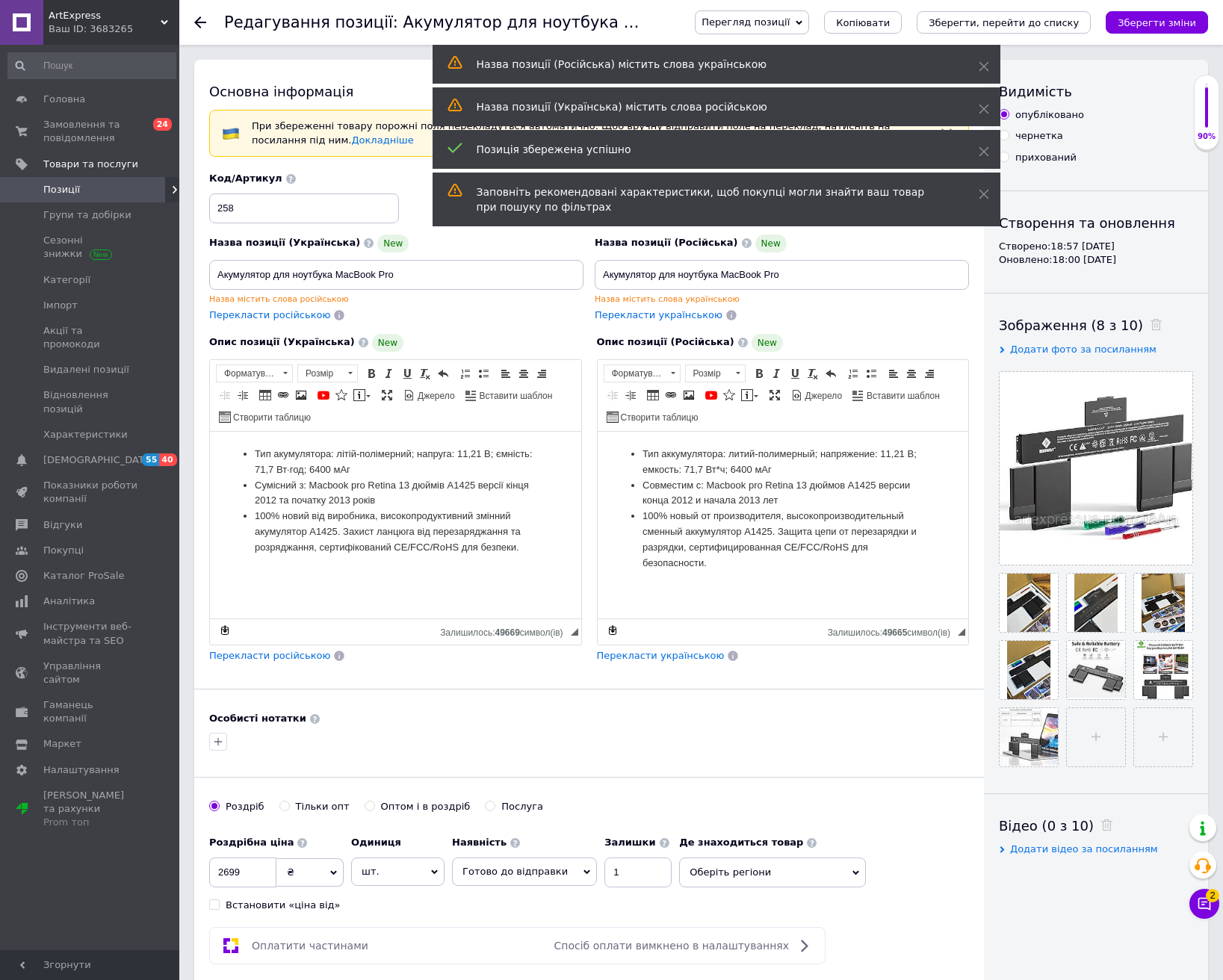
click at [204, 21] on icon at bounding box center [200, 23] width 12 height 12
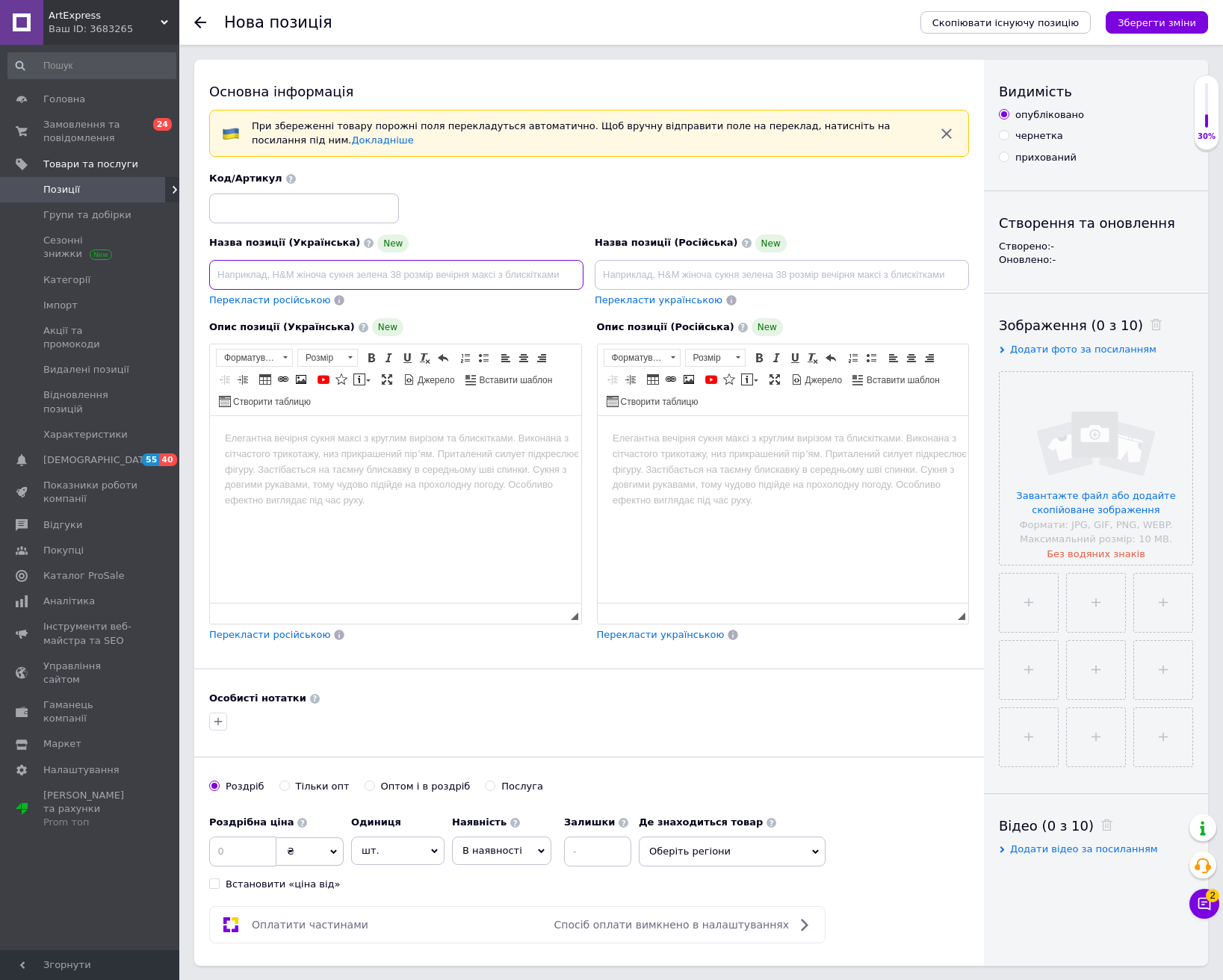
click at [341, 277] on input at bounding box center [396, 275] width 375 height 30
paste input "Акумулятор A1382 Apple MacBook Pro Детальніше: [URL][DOMAIN_NAME]"
drag, startPoint x: 576, startPoint y: 272, endPoint x: 391, endPoint y: 273, distance: 185.0
click at [391, 273] on input "Акумулятор A1382 Apple MacBook Pro Детальніше: [URL][DOMAIN_NAME]" at bounding box center [396, 275] width 375 height 30
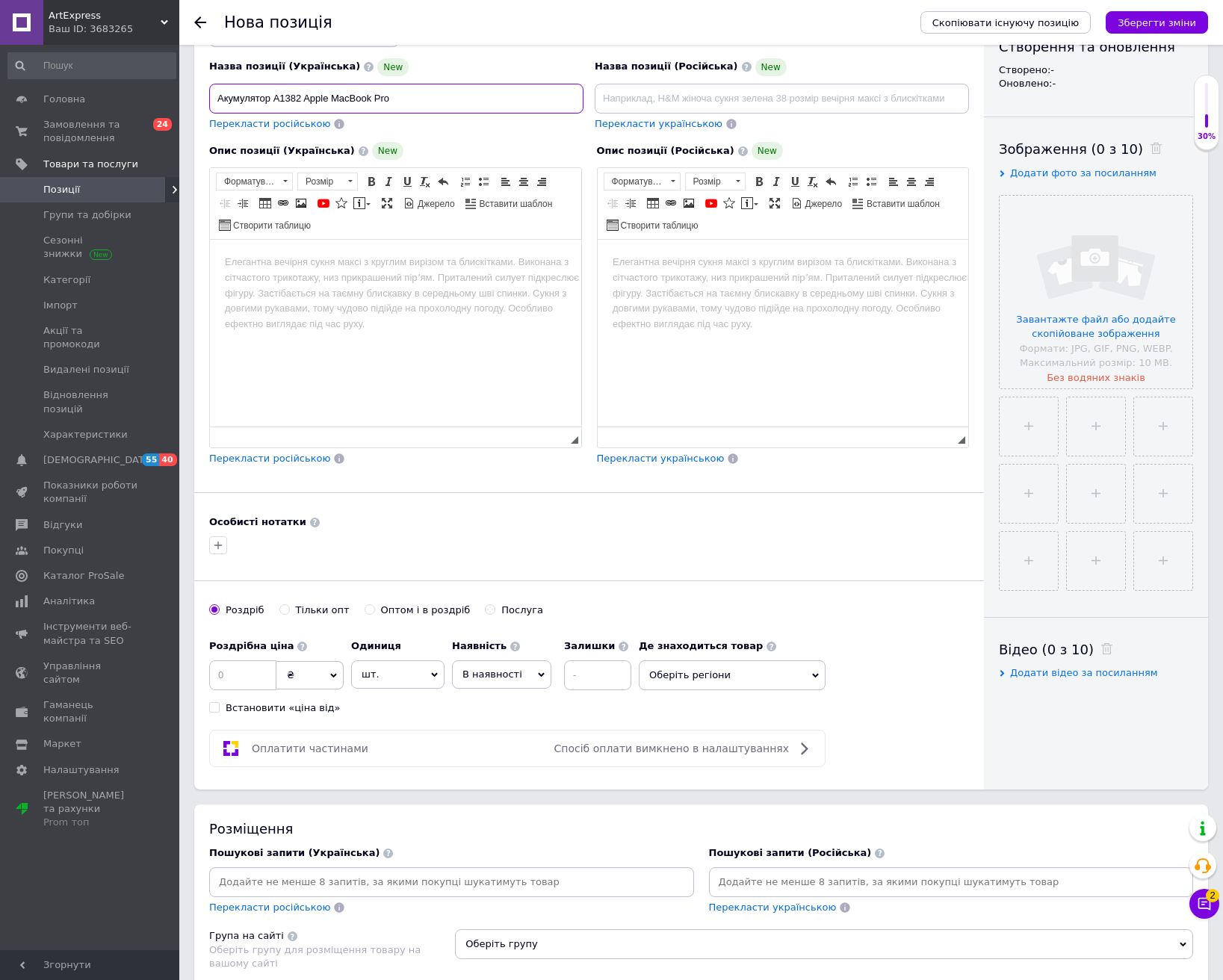
scroll to position [224, 0]
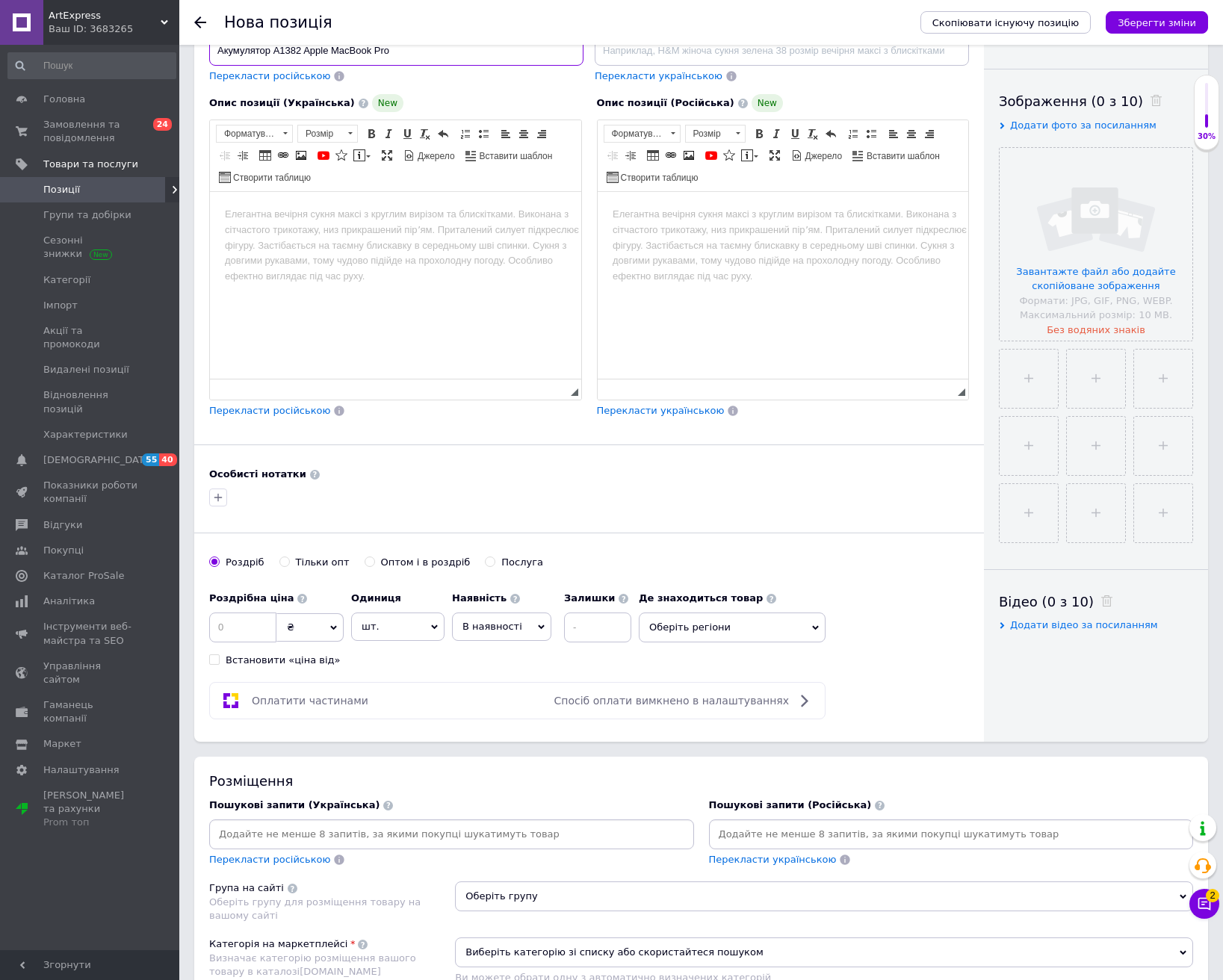
type input "Акумулятор A1382 Apple MacBook Pro"
click at [247, 625] on input at bounding box center [243, 627] width 68 height 30
type input "1499"
click at [519, 631] on span "В наявності" at bounding box center [501, 626] width 99 height 28
click at [508, 730] on li "Готово до відправки" at bounding box center [501, 720] width 98 height 34
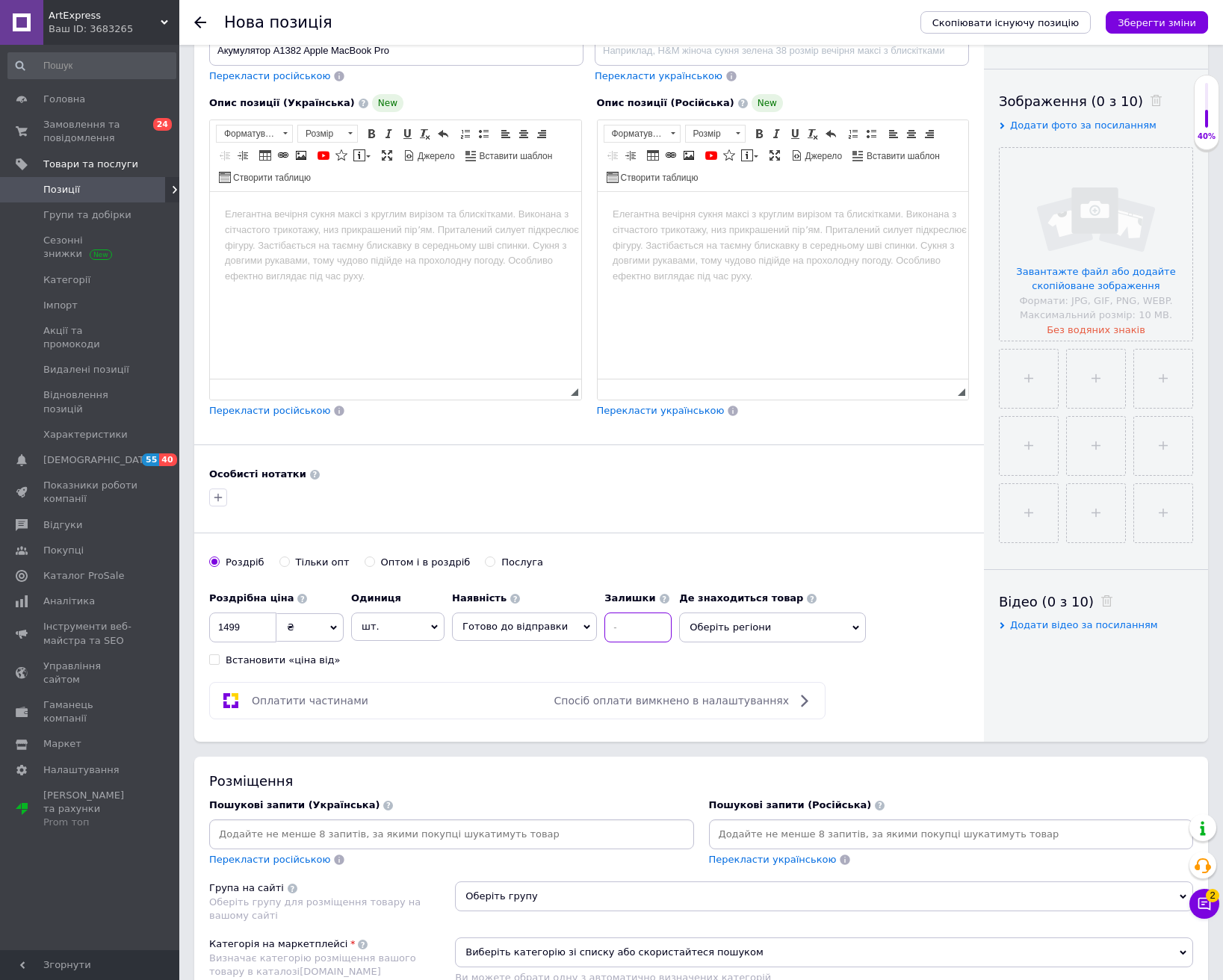
click at [605, 631] on input at bounding box center [638, 627] width 68 height 30
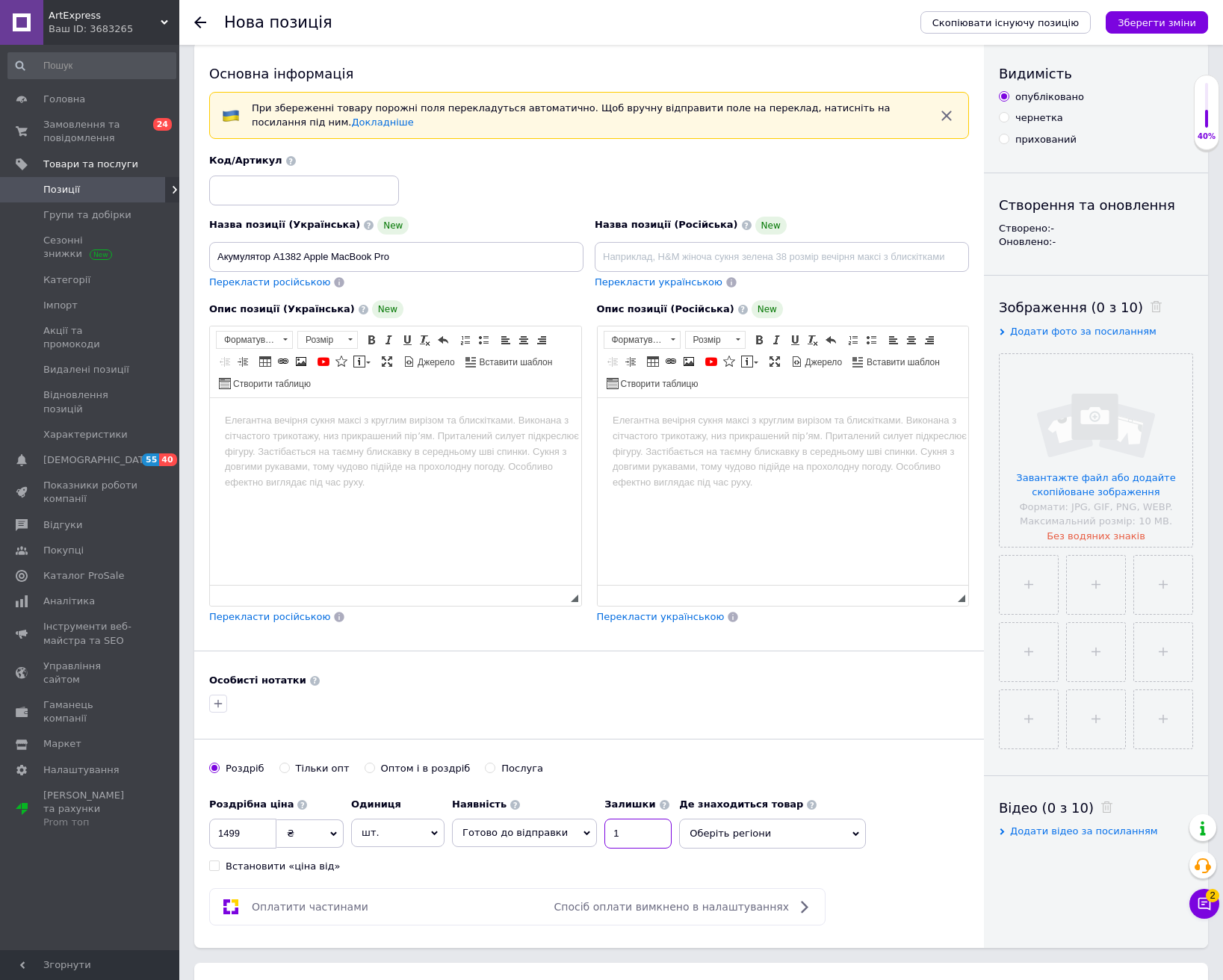
scroll to position [0, 0]
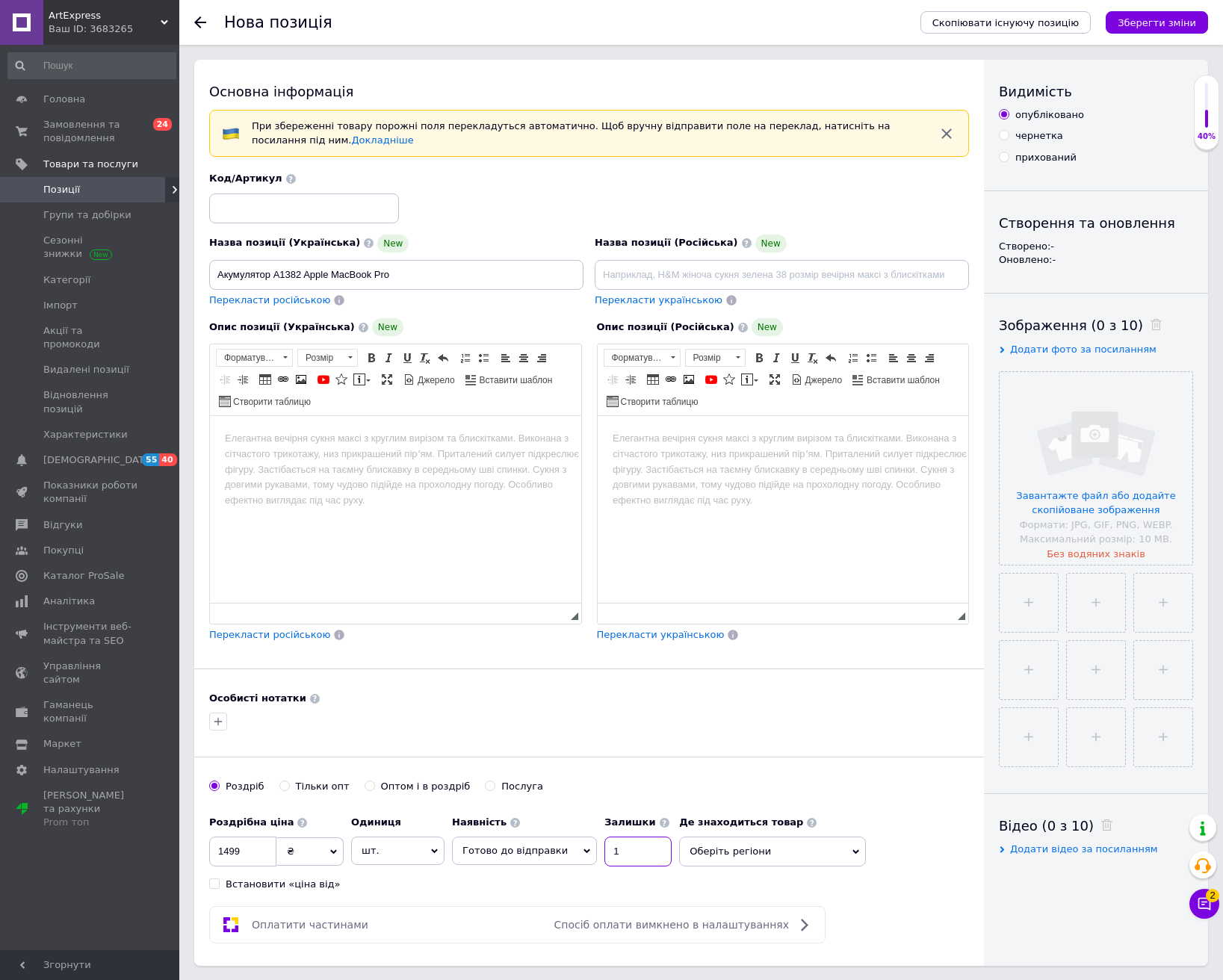
type input "1"
click at [295, 212] on input at bounding box center [304, 209] width 189 height 30
type input "259"
click at [454, 461] on html at bounding box center [395, 439] width 371 height 46
drag, startPoint x: 416, startPoint y: 512, endPoint x: 222, endPoint y: 455, distance: 202.2
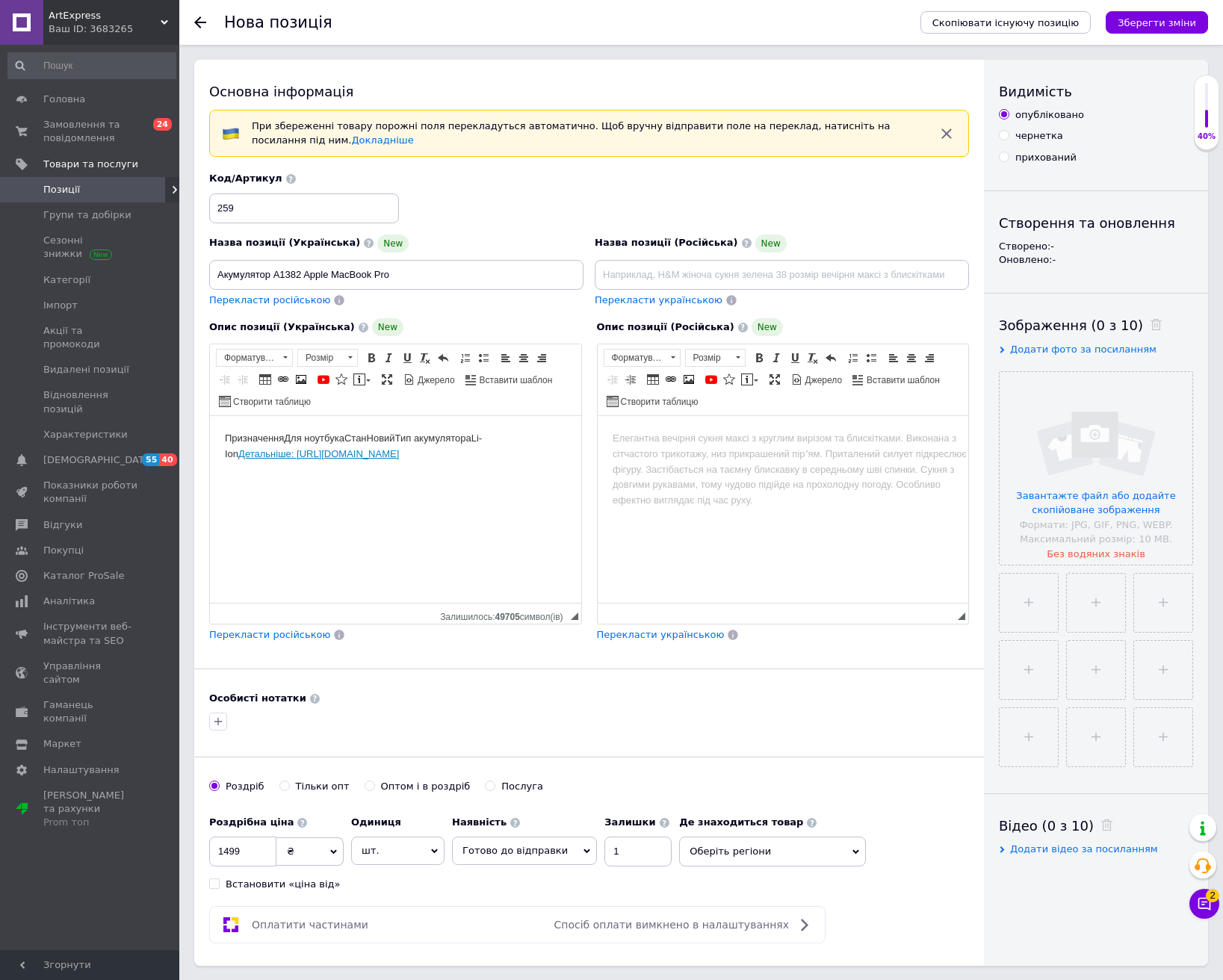
click at [222, 455] on html "ПризначенняДля ноутбукаСтанНовийТип акумулятораLi-Ion Детальніше: [URL][DOMAIN_…" at bounding box center [395, 446] width 371 height 61
click at [346, 435] on p "ПризначенняДля ноутбукаСтанНовийТип акумулятораLi-Ion" at bounding box center [395, 439] width 341 height 16
click at [278, 460] on p "СтанНовийТип акумулятораLi-Ion" at bounding box center [395, 464] width 341 height 16
click at [351, 492] on p "Тип акумулятораLi-Ion" at bounding box center [395, 490] width 341 height 16
click at [285, 440] on p "ПризначенняДля ноутбука" at bounding box center [395, 439] width 341 height 16
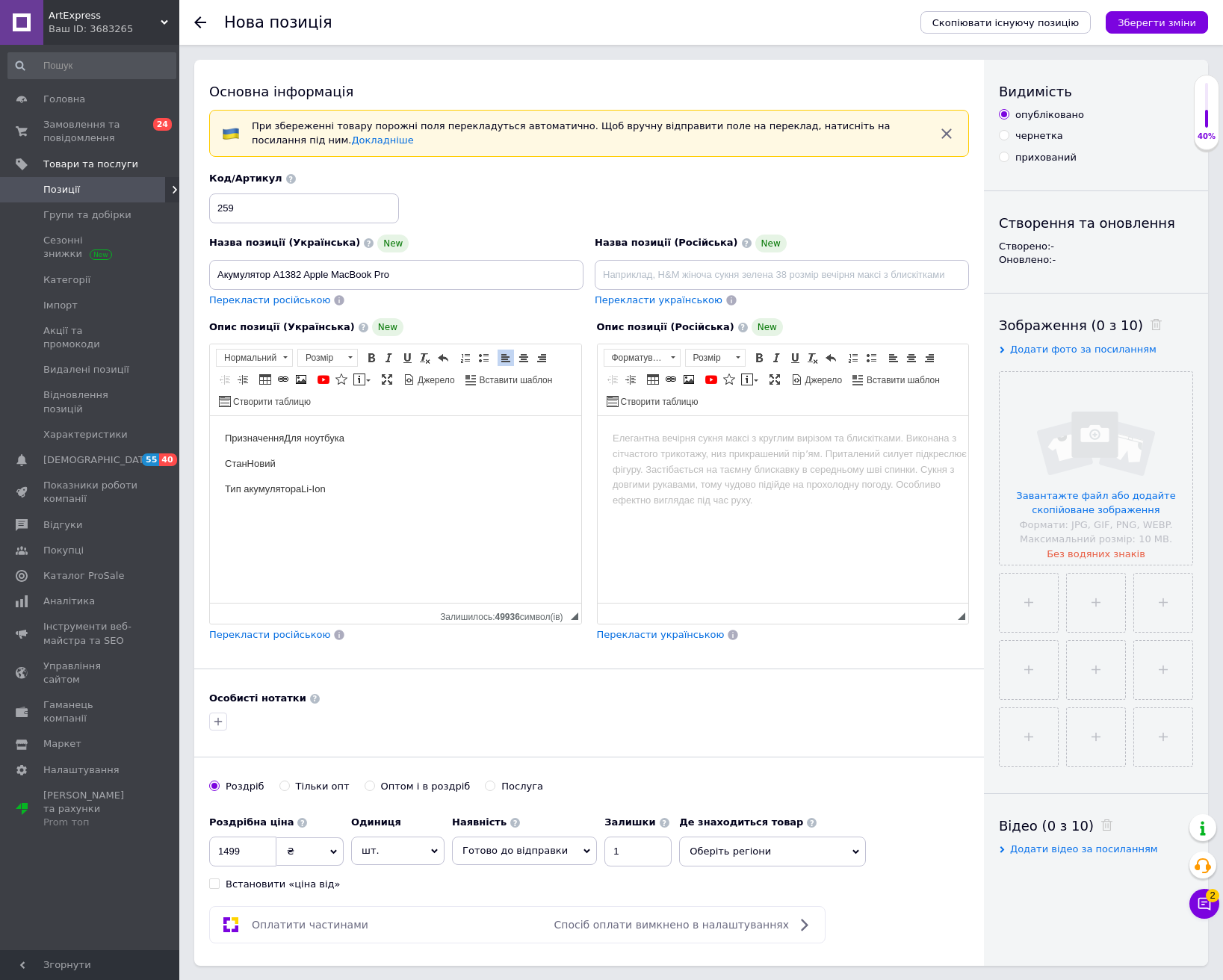
click at [247, 458] on p "СтанНовий" at bounding box center [395, 464] width 341 height 16
click at [302, 485] on p "Тип акумулятораLi-Ion" at bounding box center [395, 490] width 341 height 16
click at [334, 482] on p "Тип акумулятора Li-Ion" at bounding box center [395, 490] width 341 height 16
click at [269, 513] on p "ЄМНІСТЬ 7800" at bounding box center [395, 514] width 341 height 16
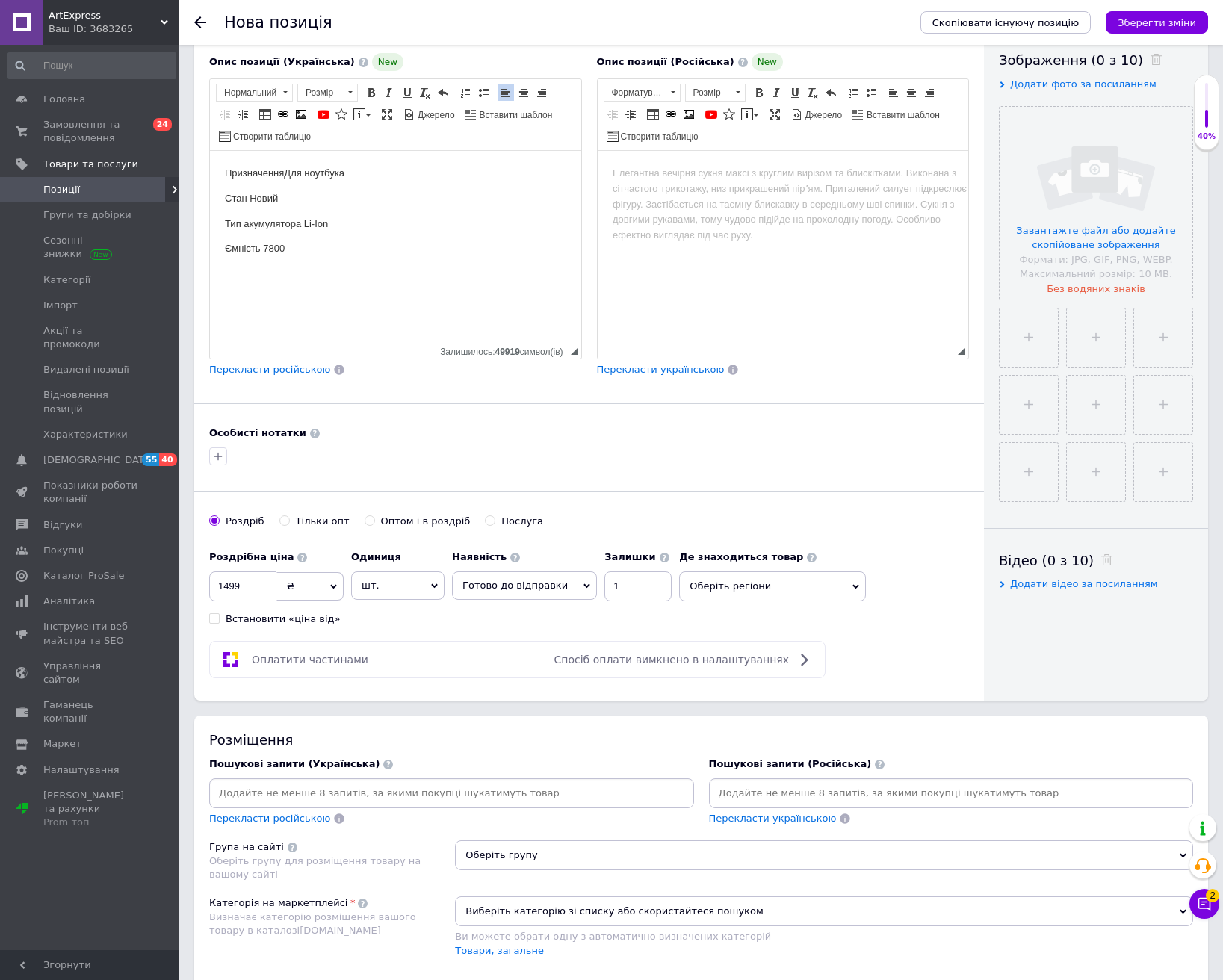
scroll to position [299, 0]
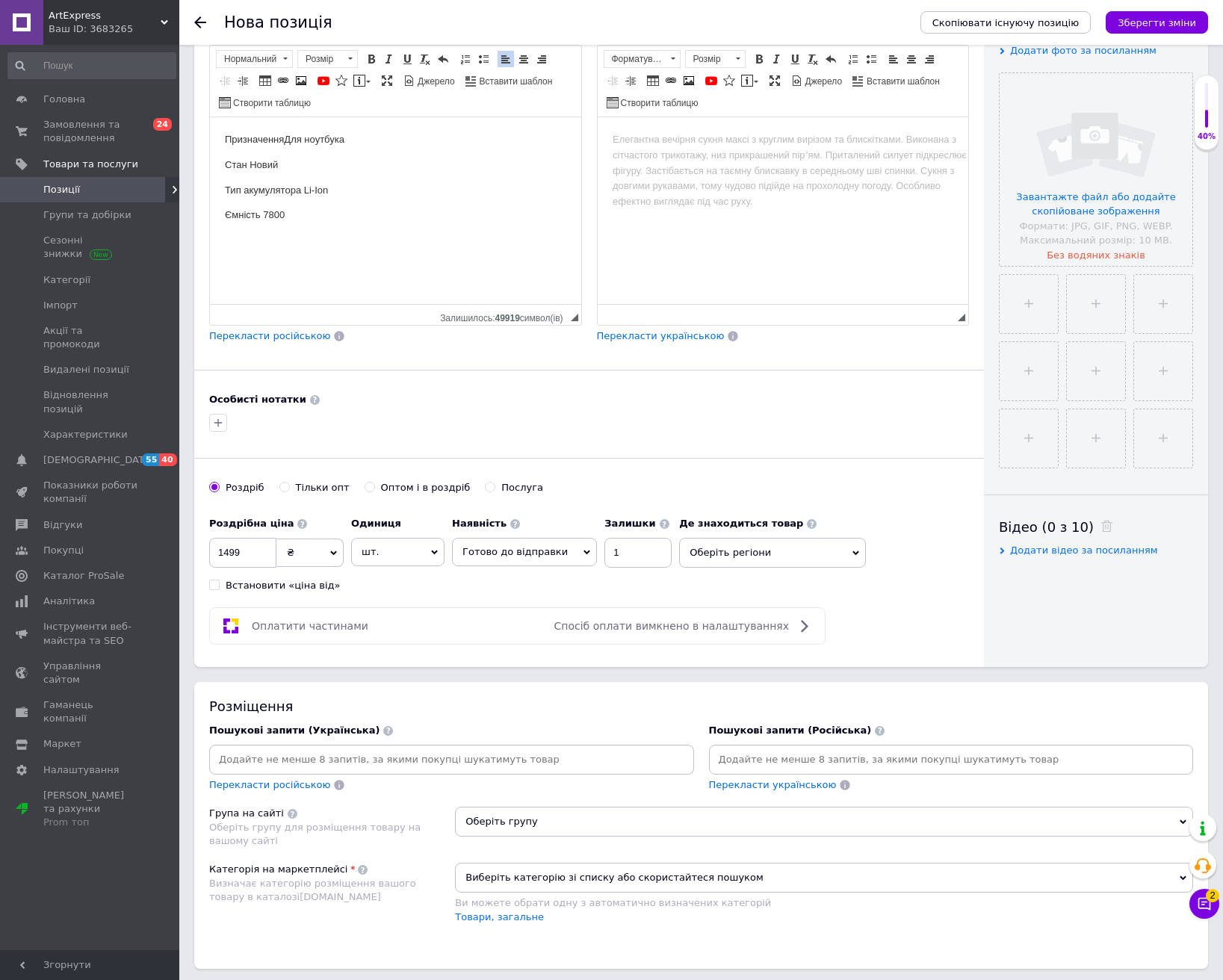
click at [551, 762] on input at bounding box center [451, 759] width 479 height 23
type input "батарея"
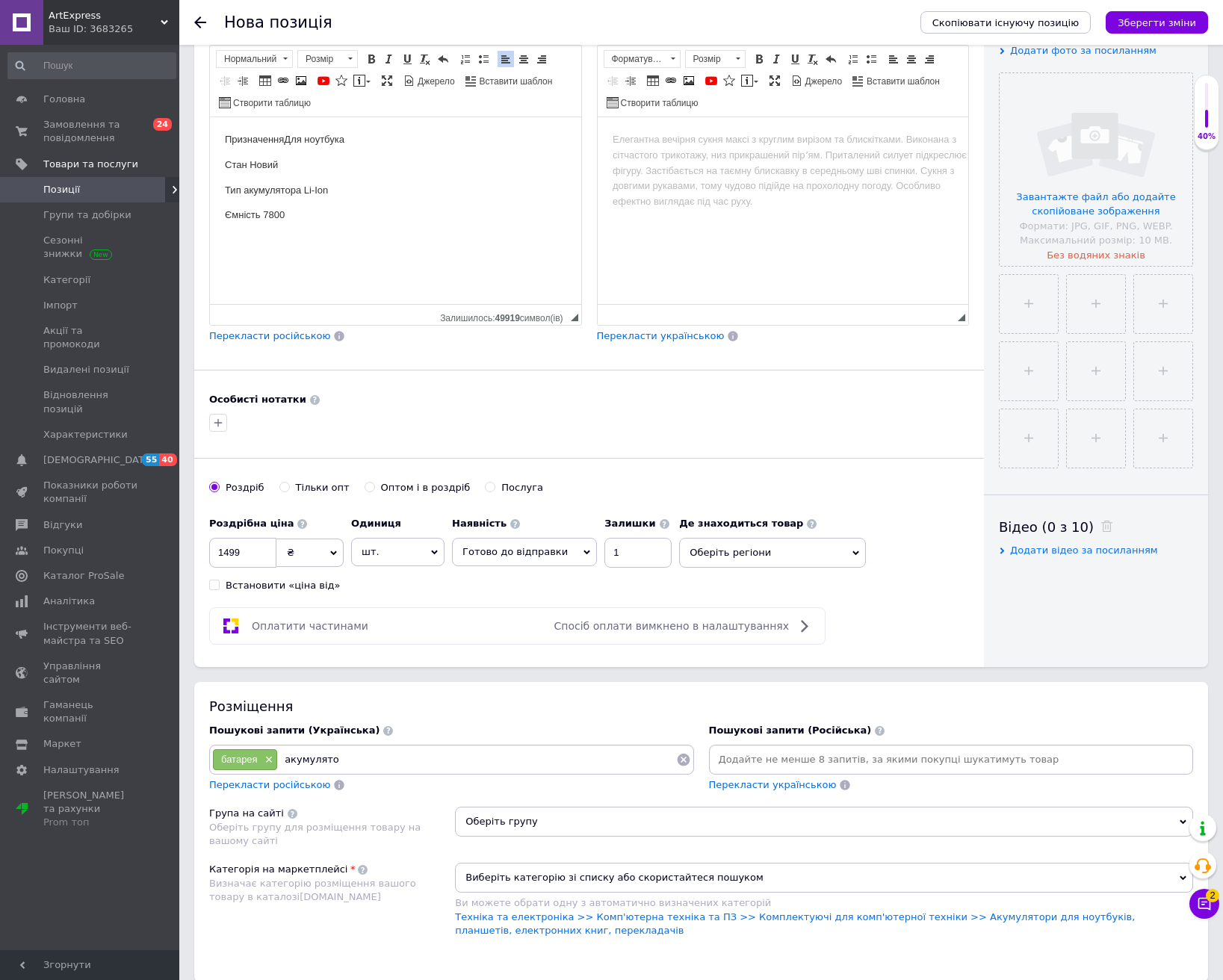
type input "акумулятор"
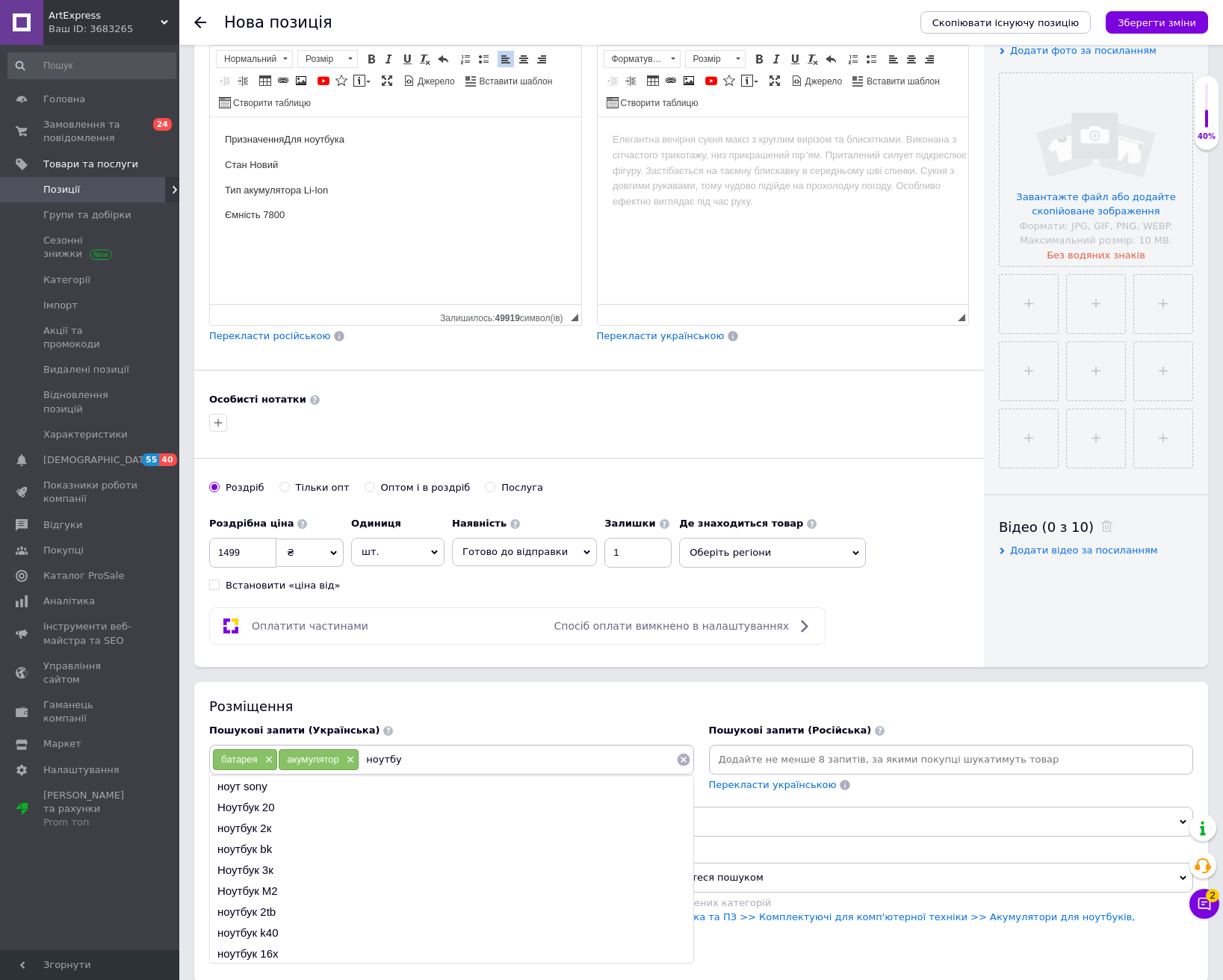
type input "ноутбук"
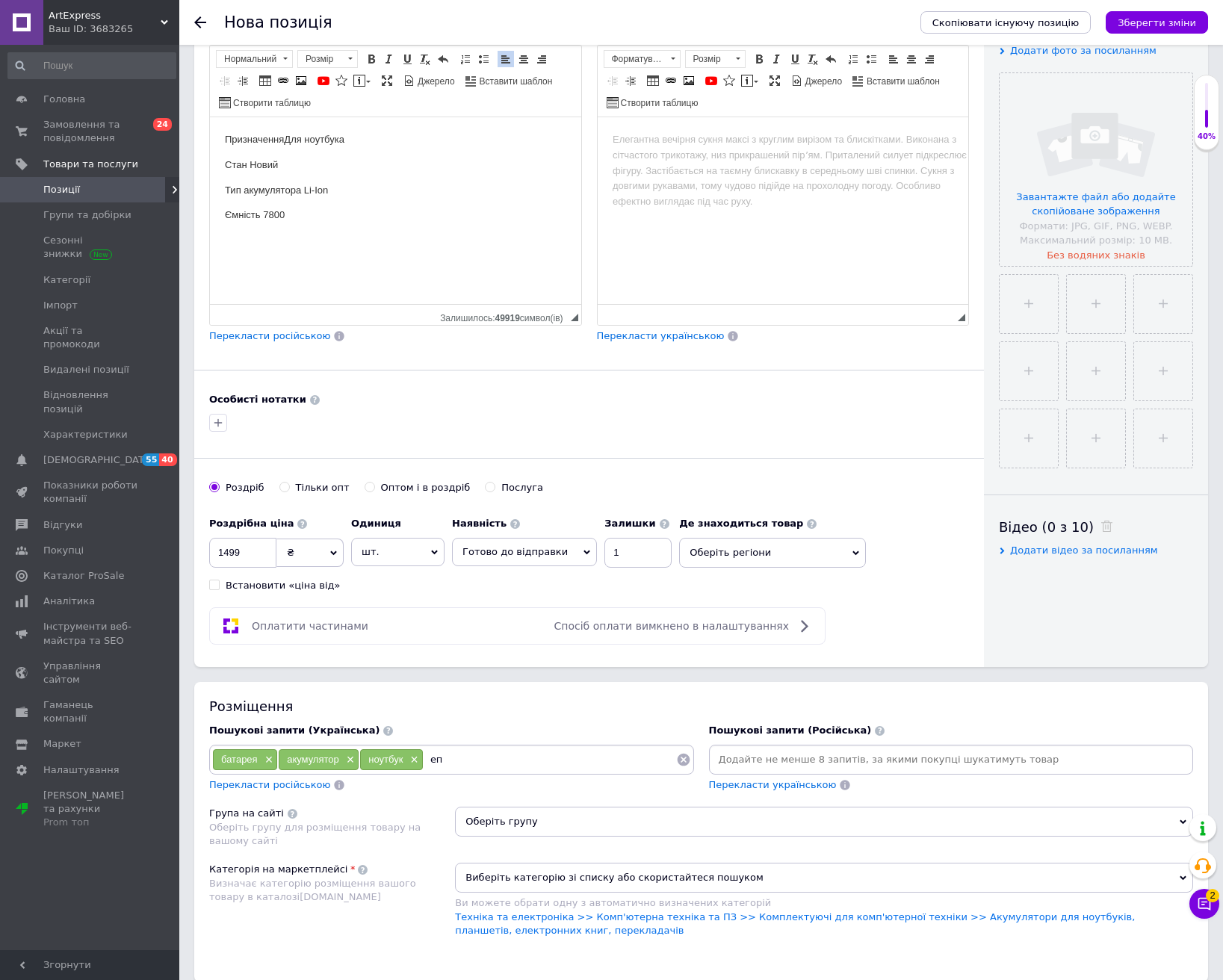
type input "епл"
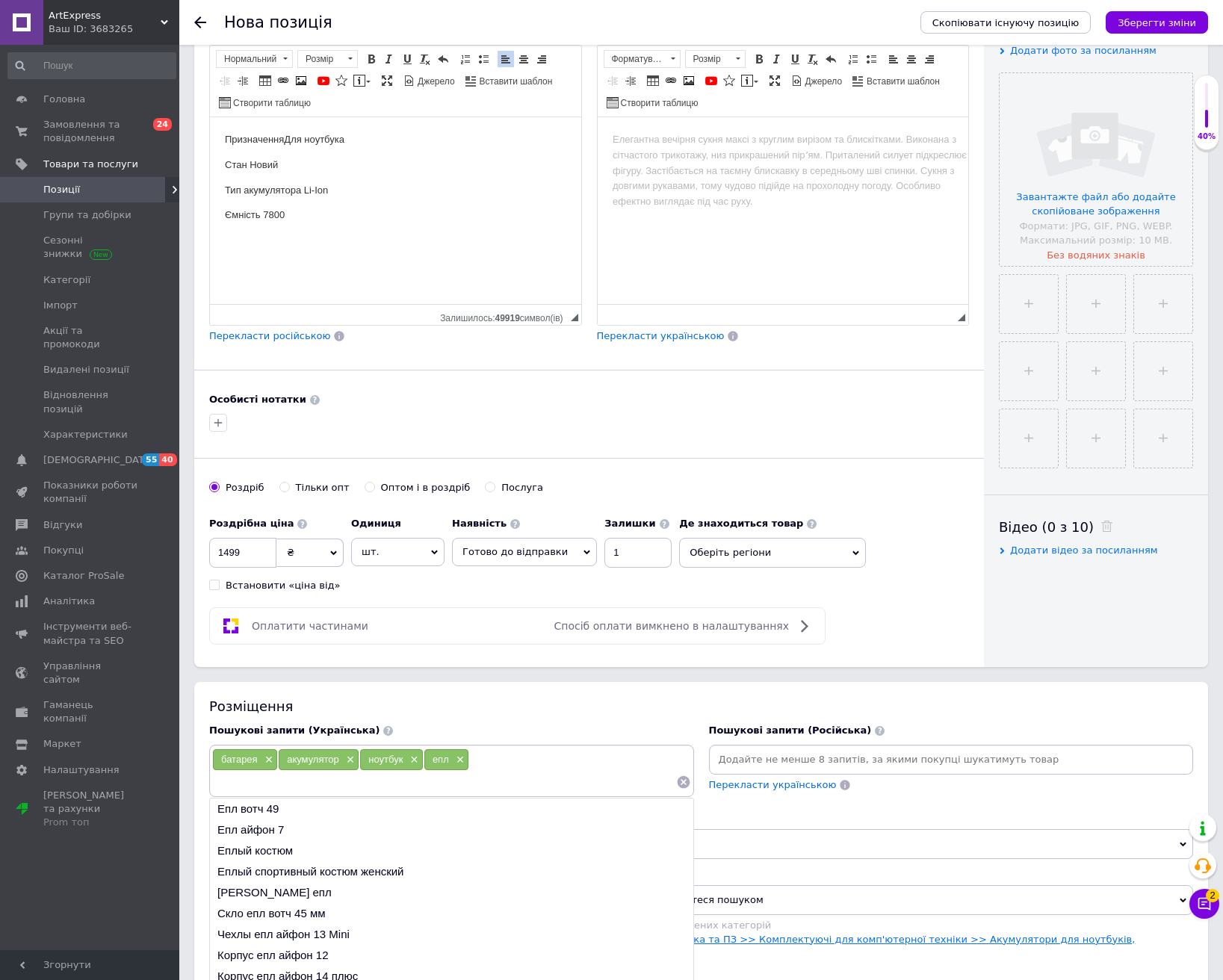
click at [858, 916] on link "Техніка та електроніка >> Комп'ютерна техніка та ПЗ >> Комплектуючі для комп'ют…" at bounding box center [794, 946] width 680 height 25
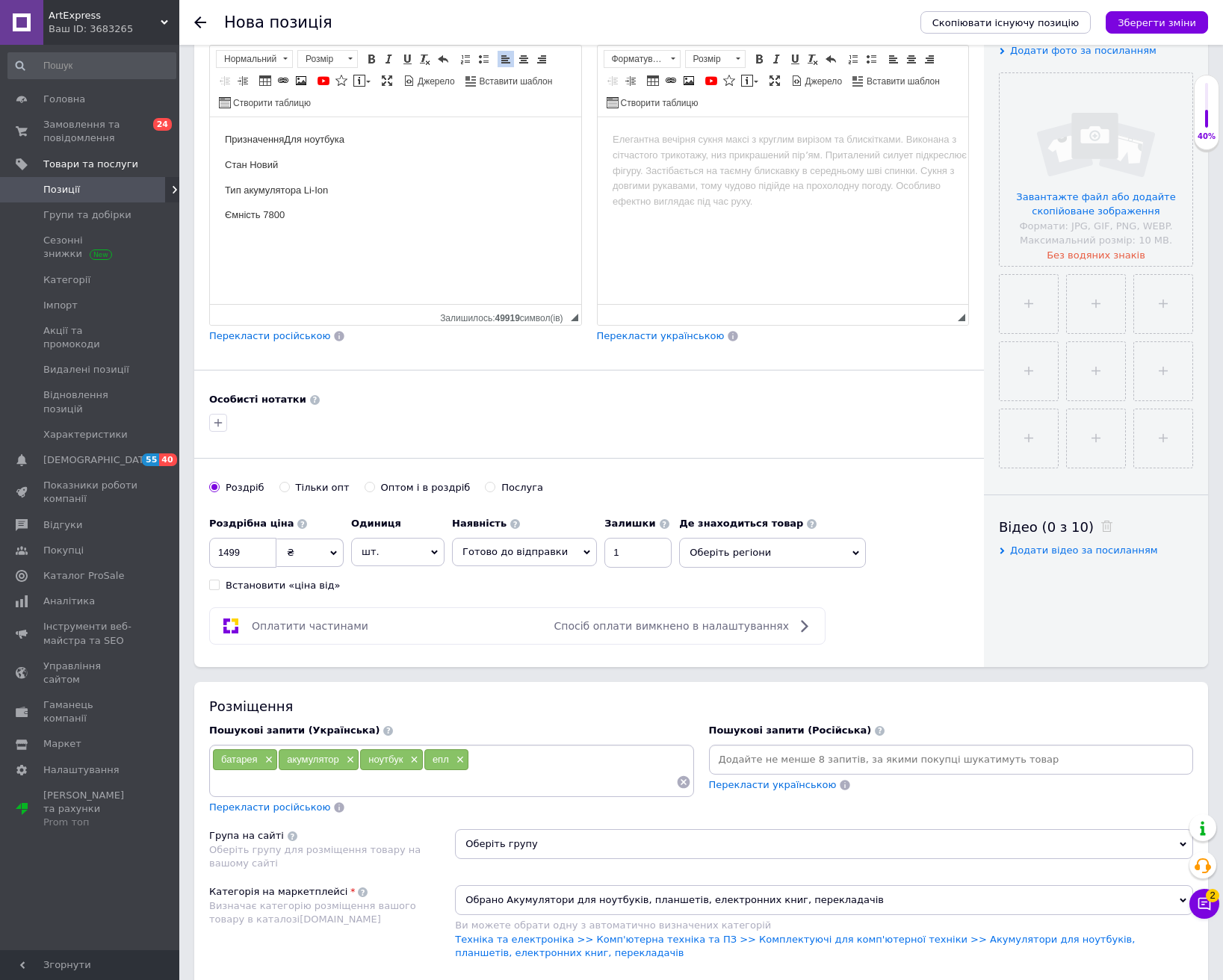
click at [819, 848] on span "Оберіть групу" at bounding box center [823, 844] width 738 height 30
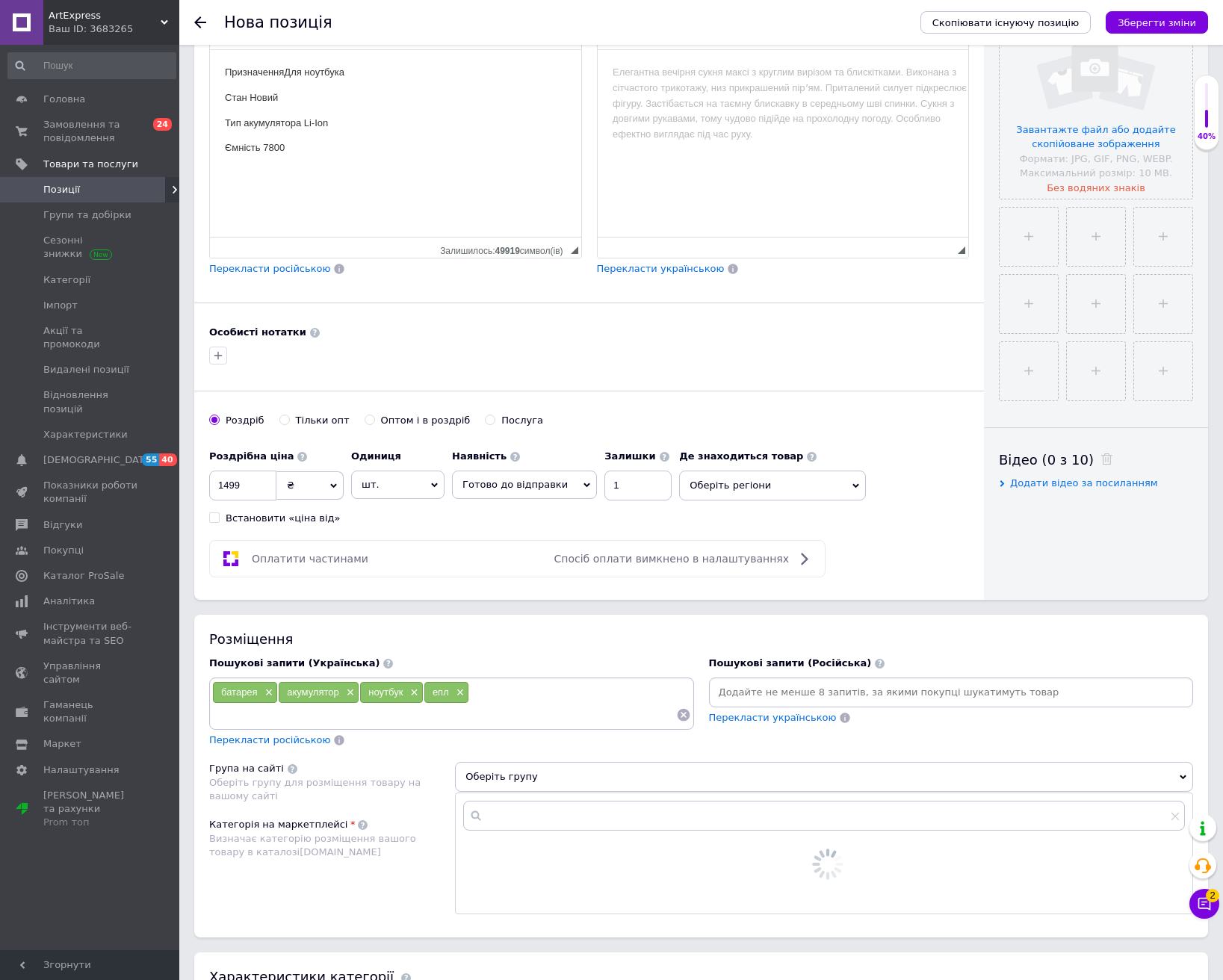
scroll to position [523, 0]
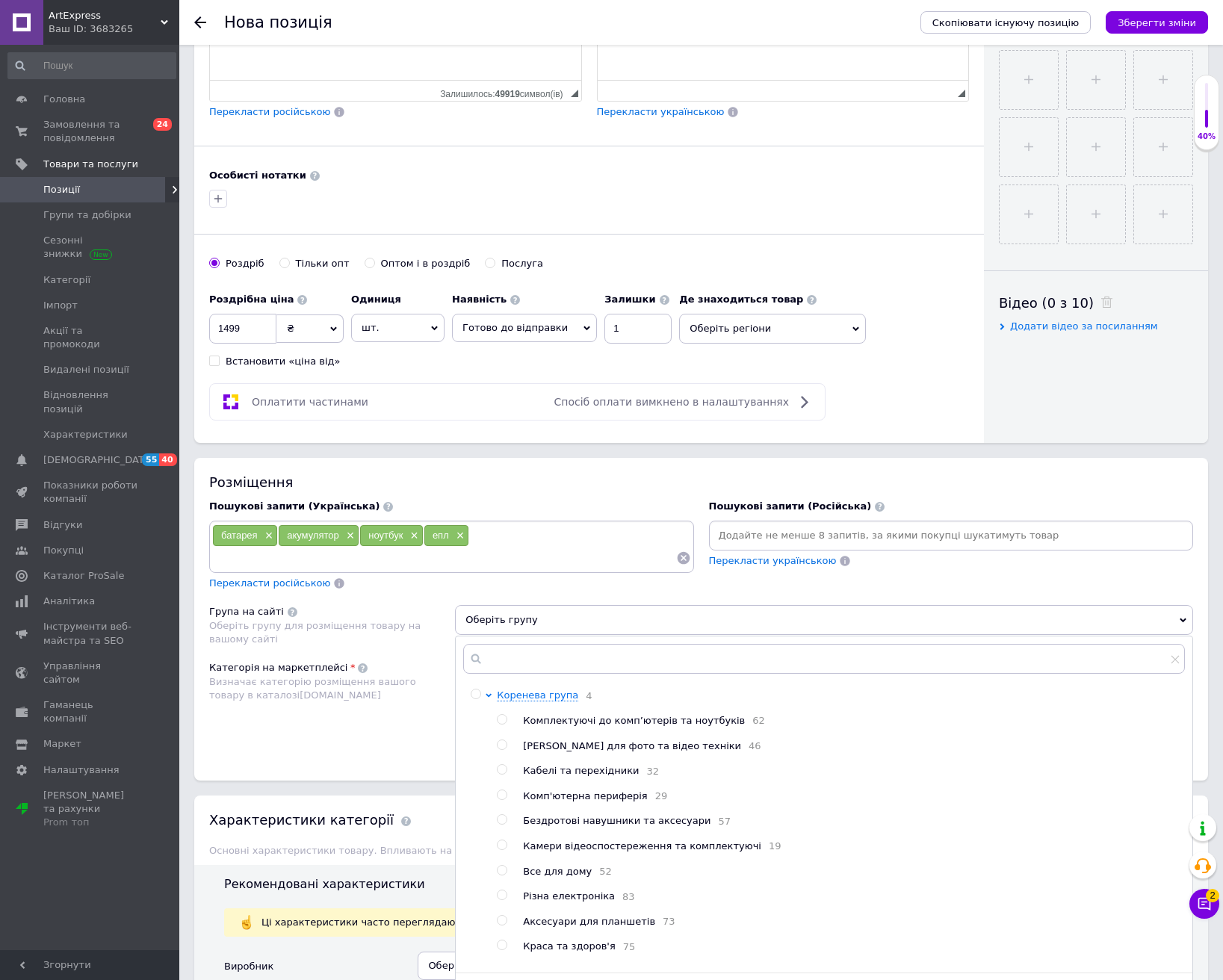
click at [680, 720] on span "Комплектуючі до комп’ютерів та ноутбуків" at bounding box center [634, 720] width 222 height 11
radio input "true"
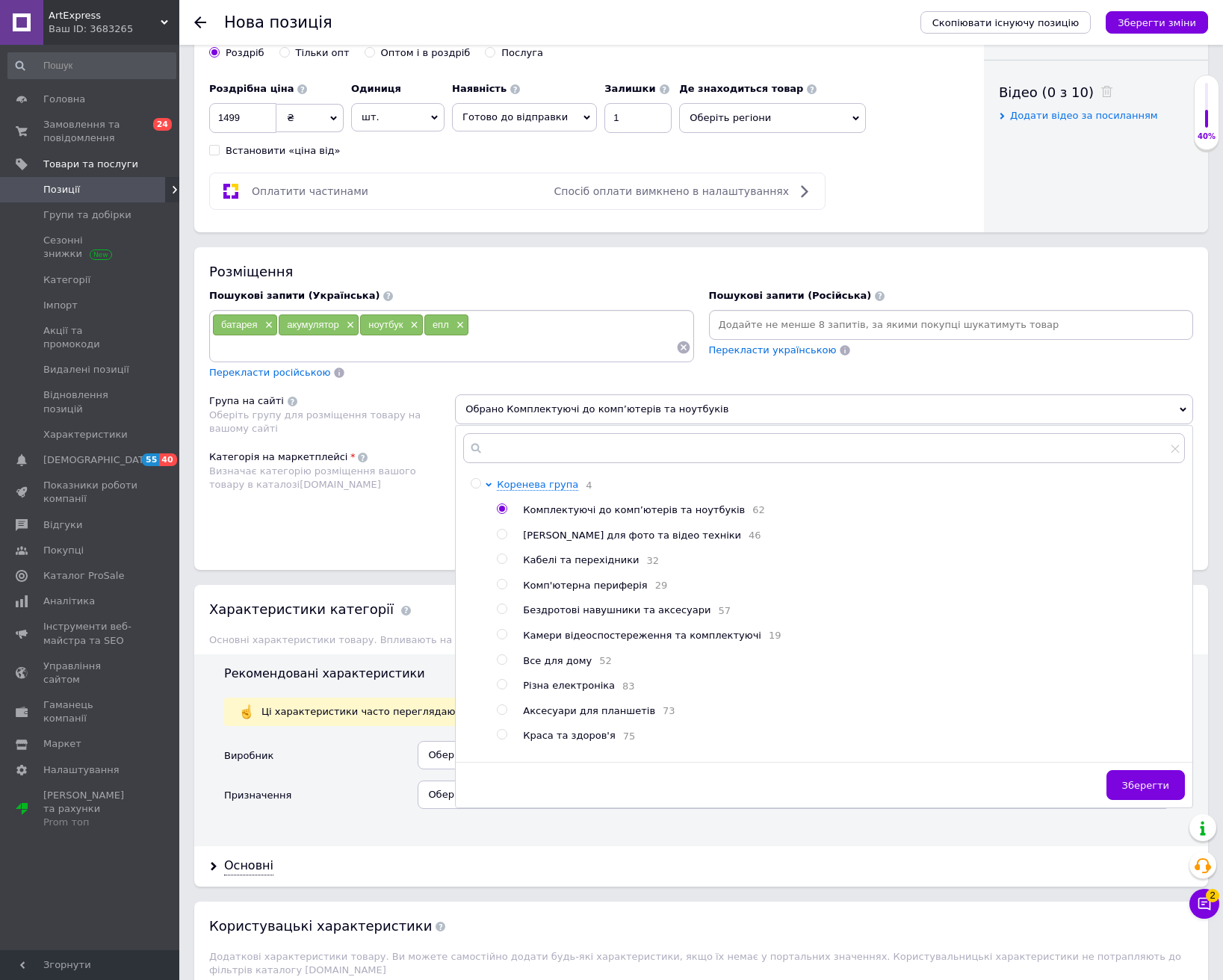
scroll to position [747, 0]
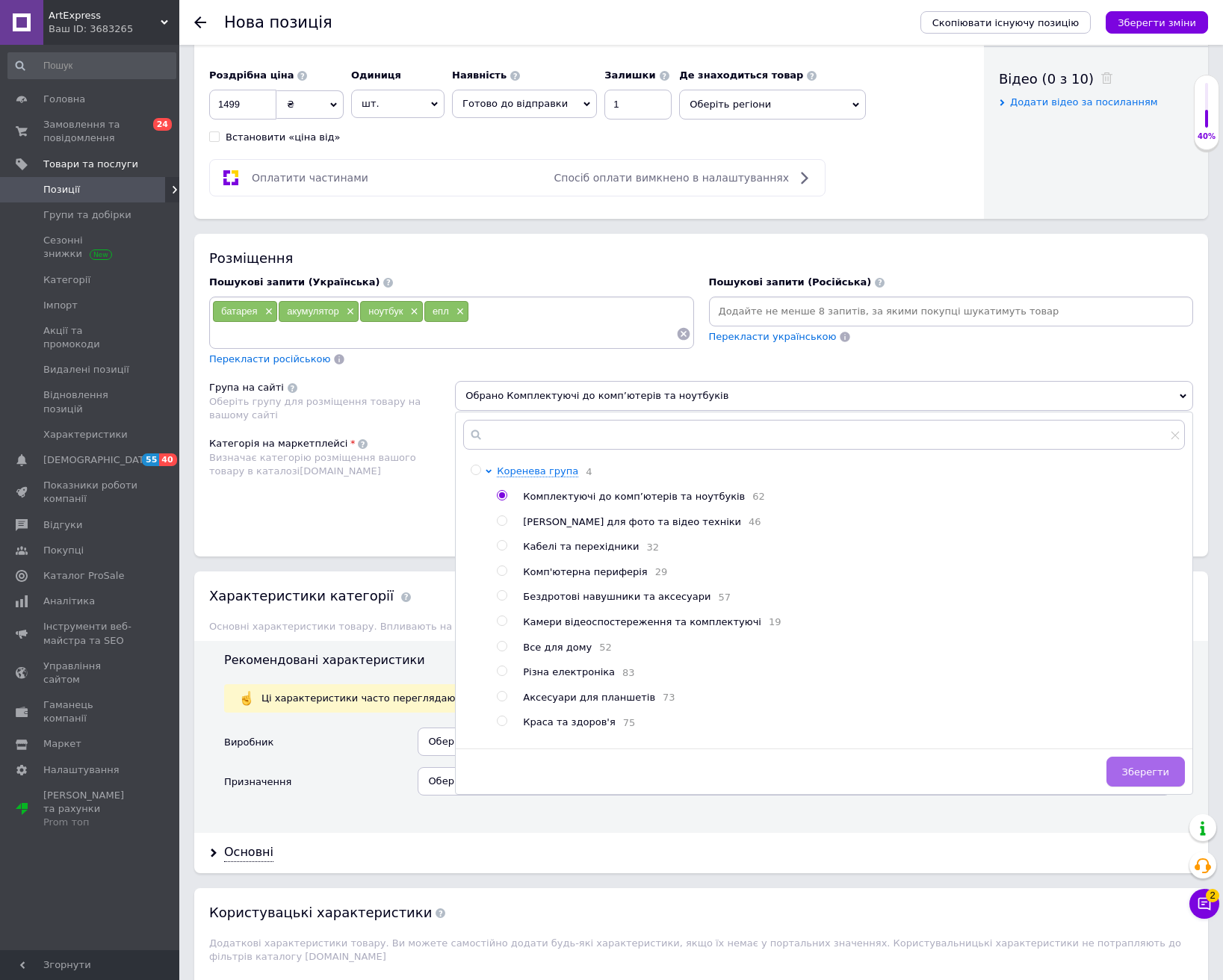
click at [1155, 774] on span "Зберегти" at bounding box center [1145, 771] width 47 height 11
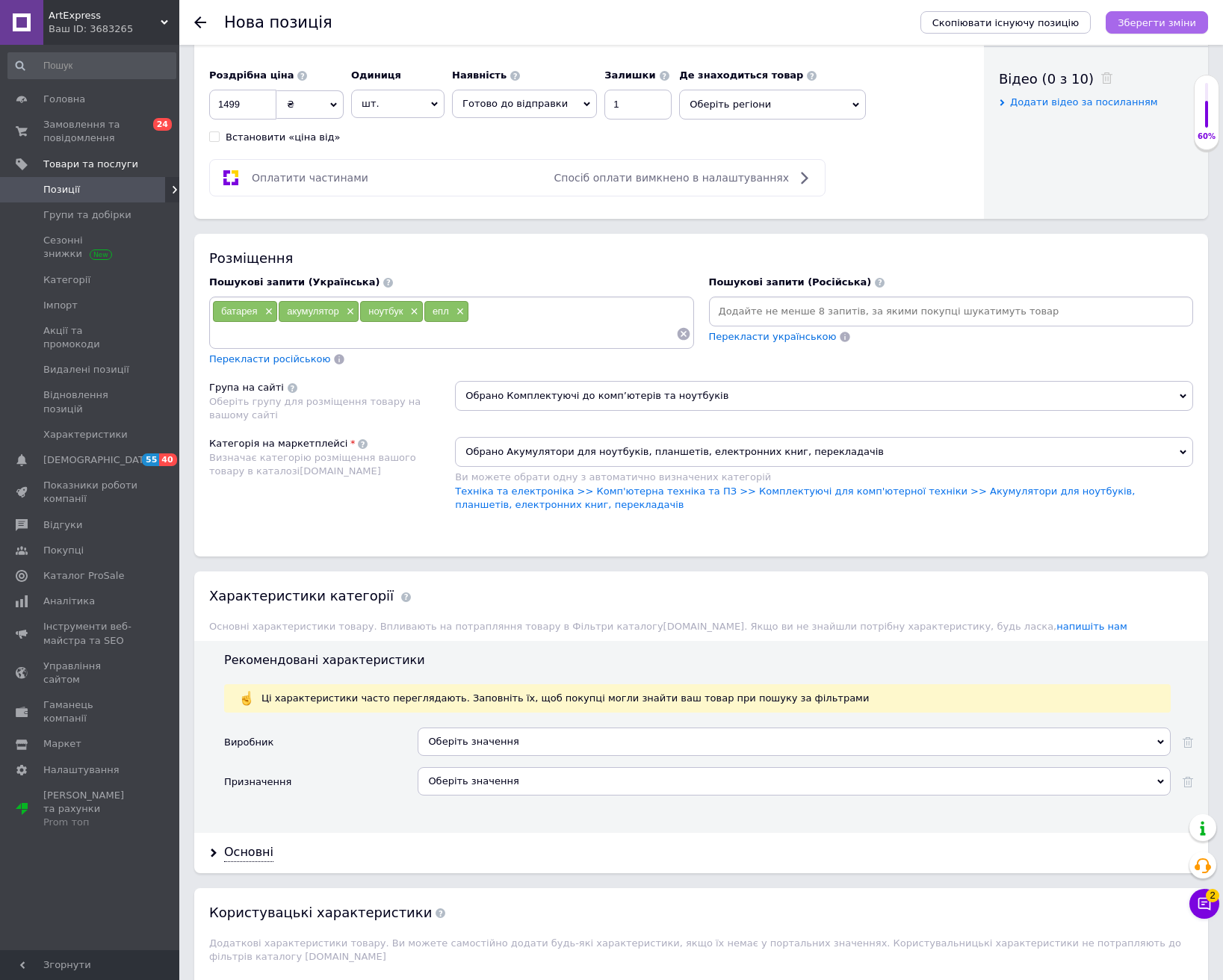
click at [1178, 18] on icon "Зберегти зміни" at bounding box center [1157, 23] width 78 height 11
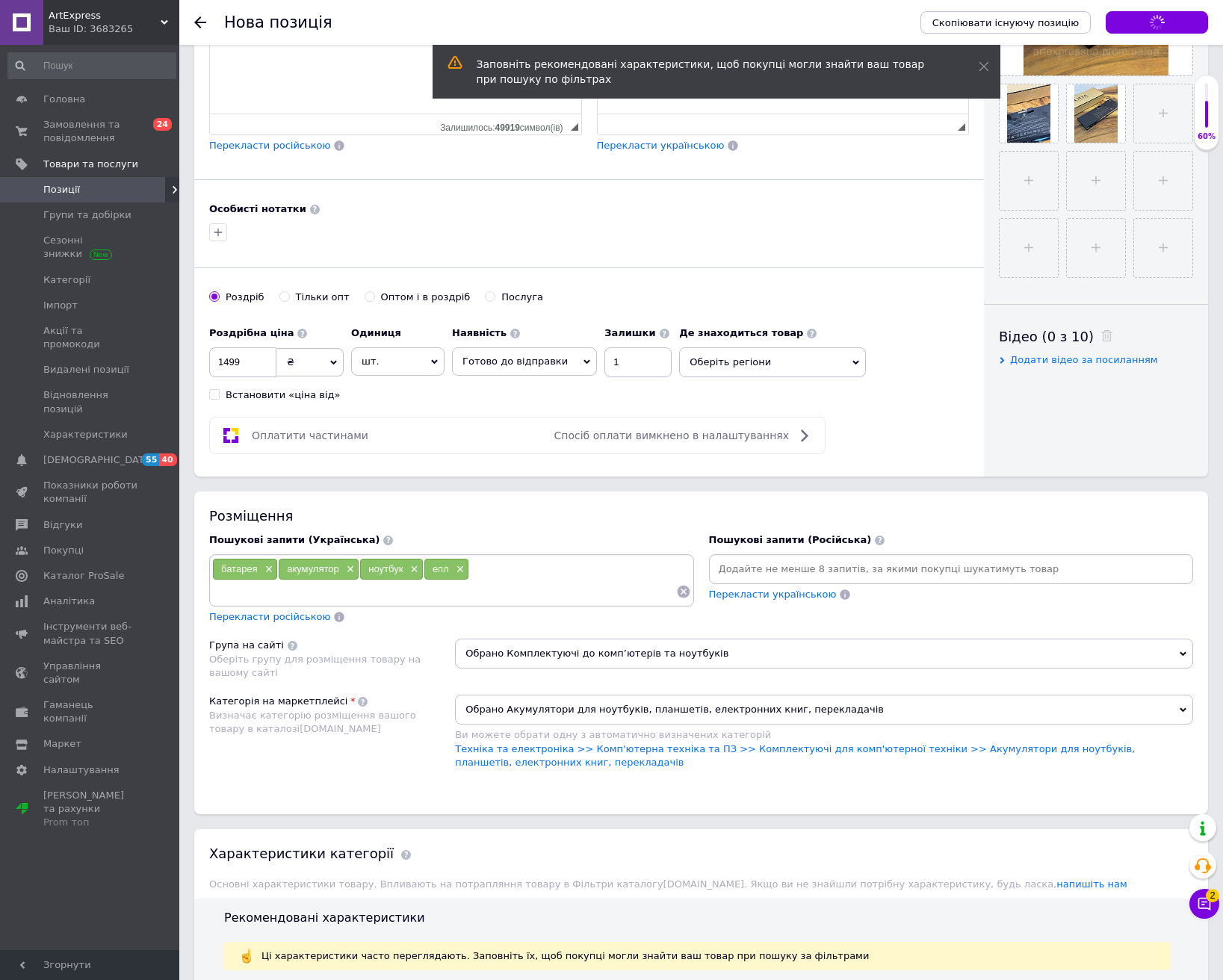
scroll to position [448, 0]
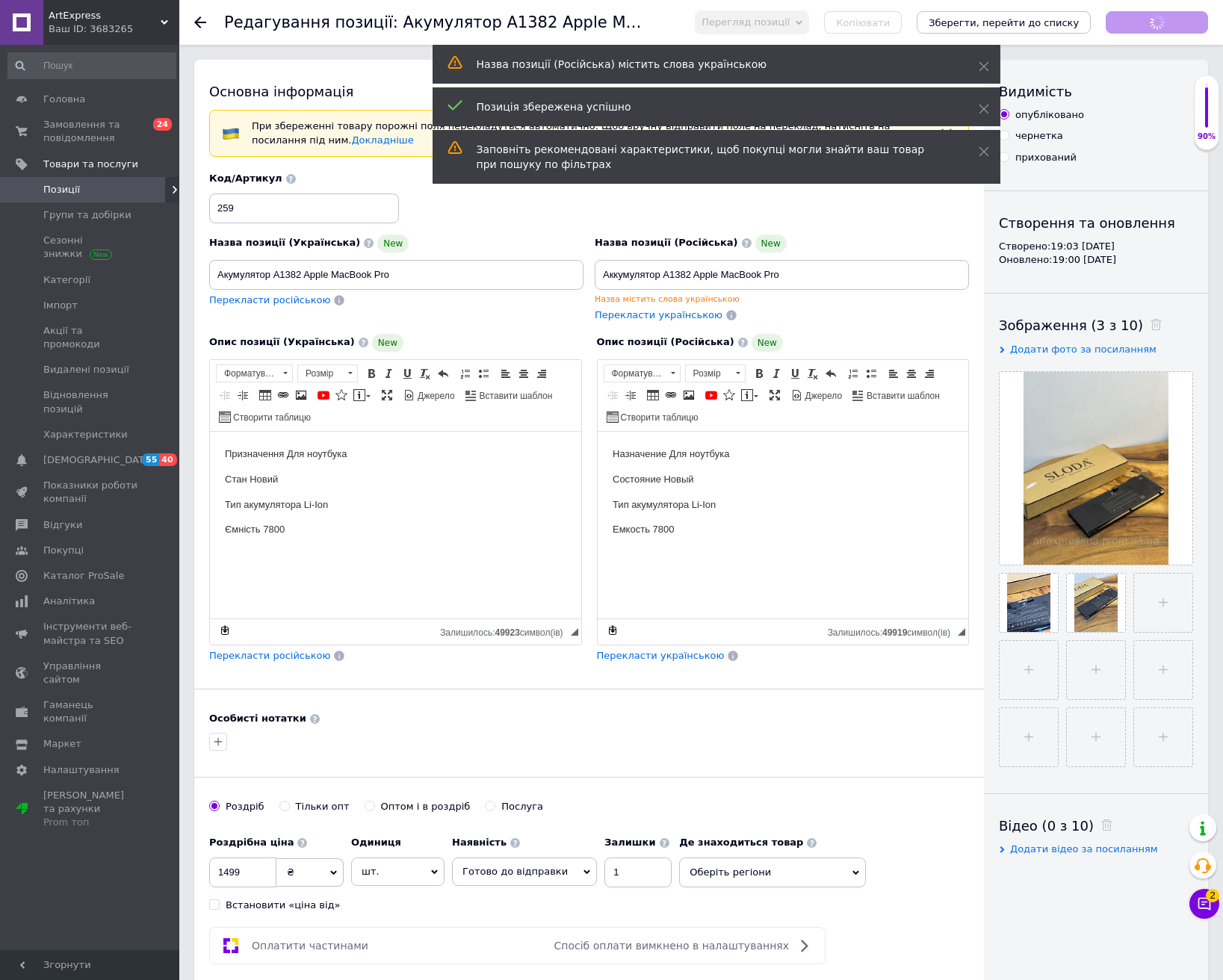
click at [201, 22] on use at bounding box center [200, 23] width 12 height 12
